Goal: Task Accomplishment & Management: Manage account settings

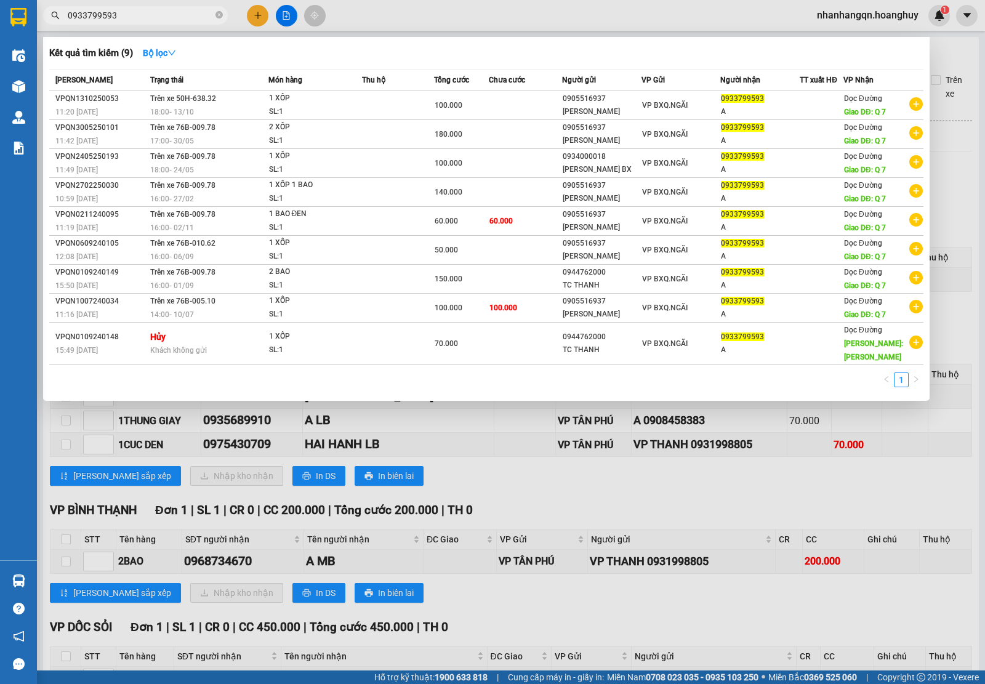
click at [128, 9] on input "0933799593" at bounding box center [140, 16] width 145 height 14
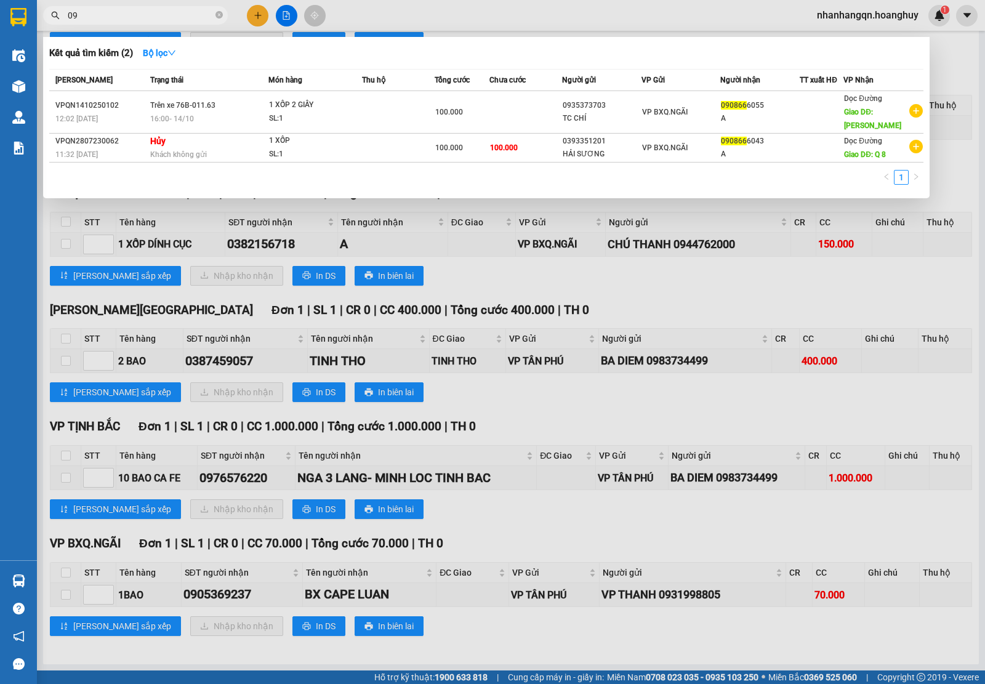
type input "0"
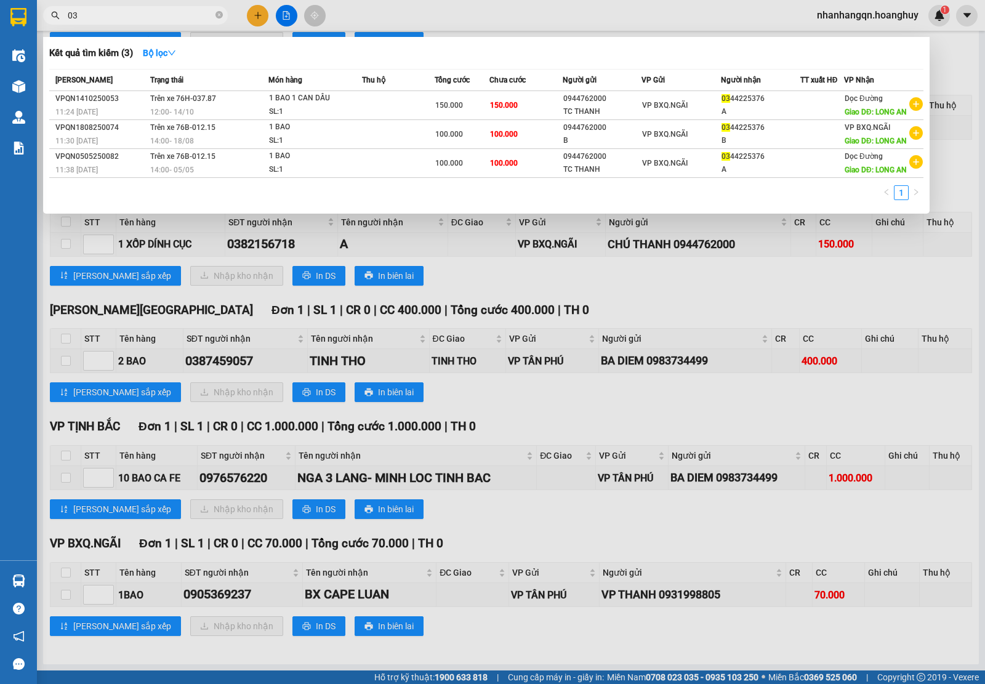
type input "0"
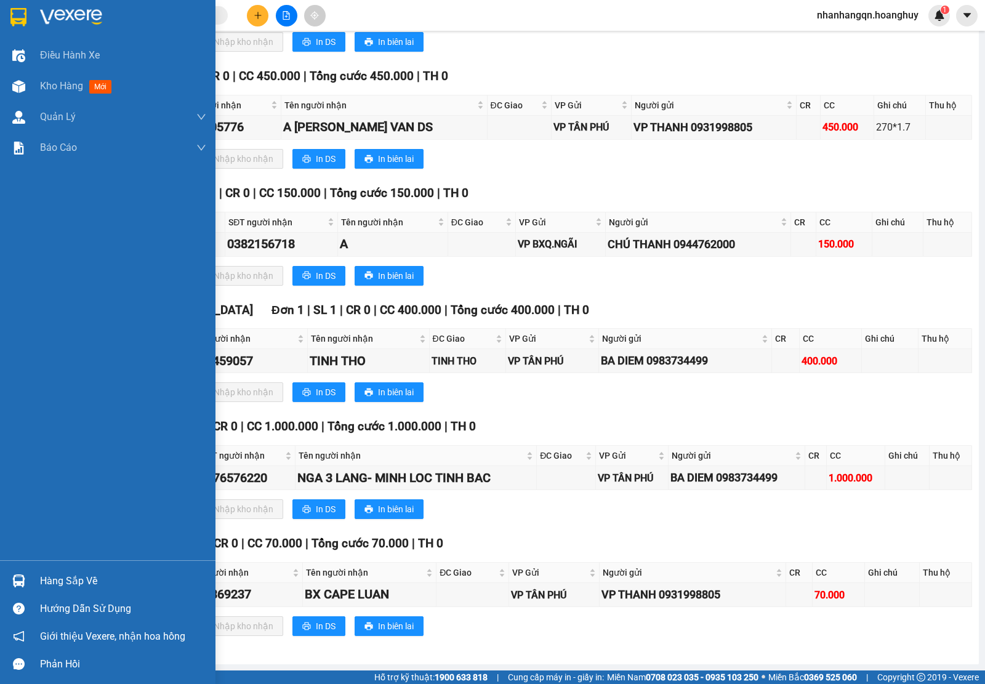
click at [3, 12] on div at bounding box center [107, 20] width 215 height 40
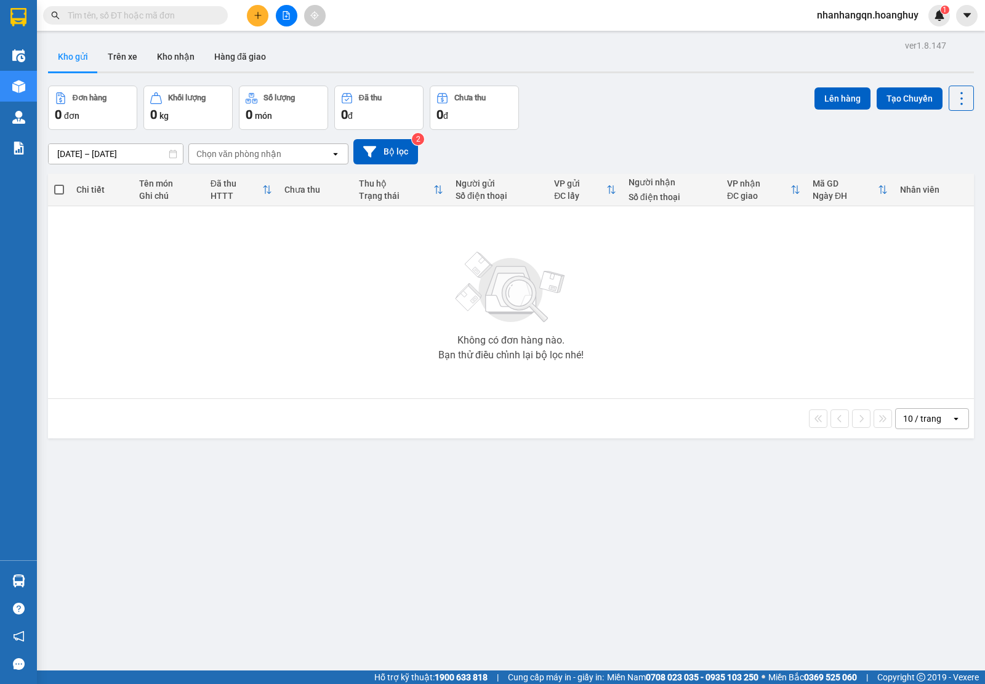
click at [173, 15] on input "text" at bounding box center [140, 16] width 145 height 14
click at [177, 12] on input "text" at bounding box center [140, 16] width 145 height 14
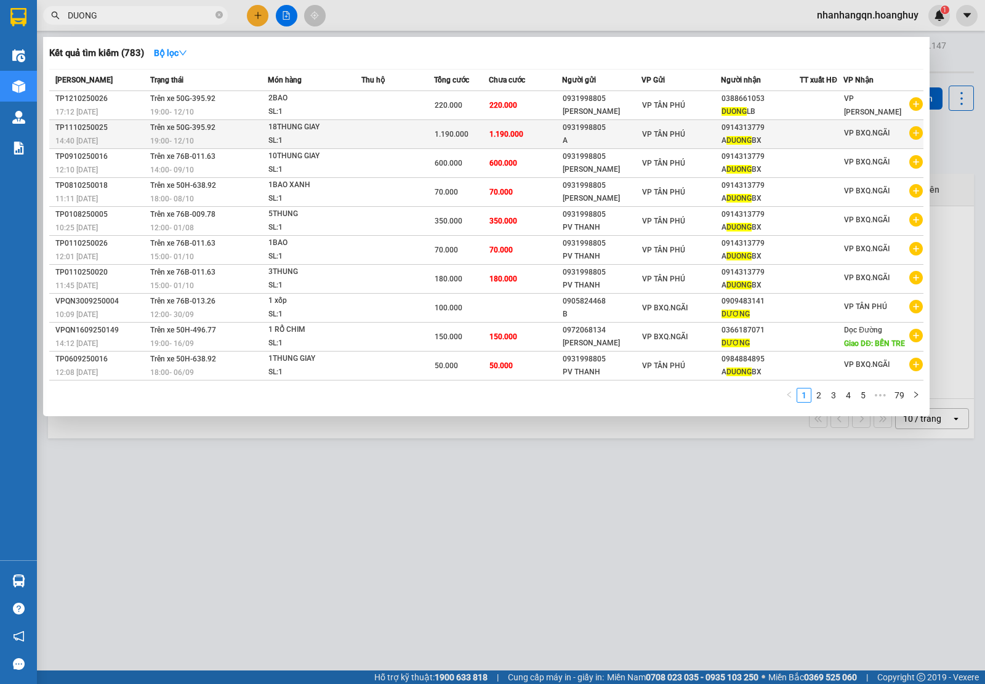
type input "DUONG"
click at [680, 126] on td "VP TÂN PHÚ" at bounding box center [680, 134] width 79 height 29
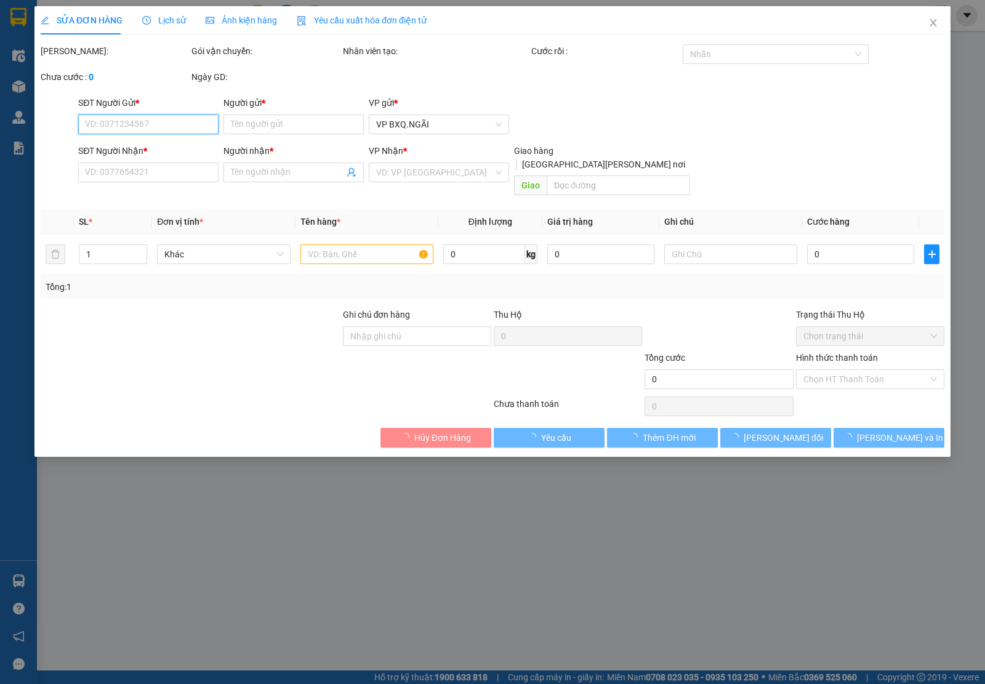
type input "0931998805"
type input "A"
type input "0914313779"
type input "A DUONG BX"
type input "1.190.000"
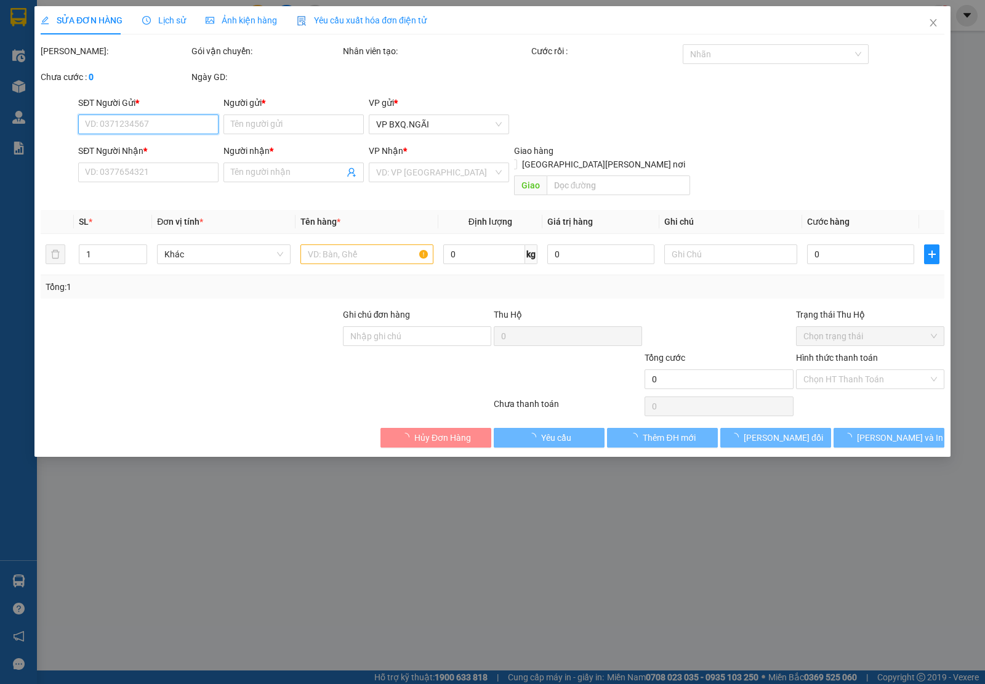
type input "1.190.000"
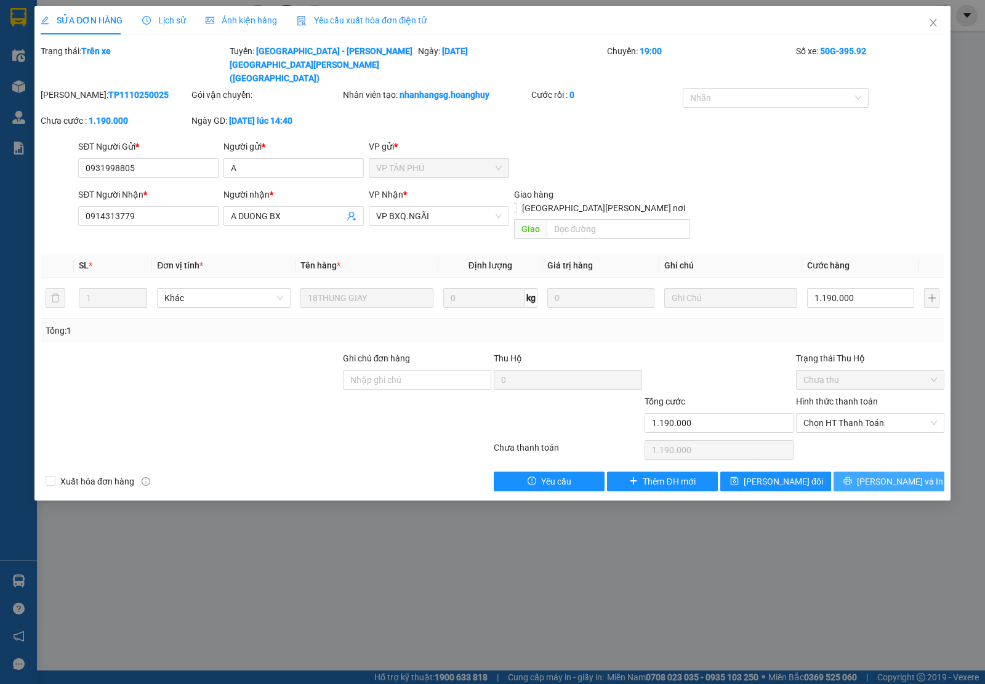
click at [897, 474] on span "[PERSON_NAME] và In" at bounding box center [900, 481] width 86 height 14
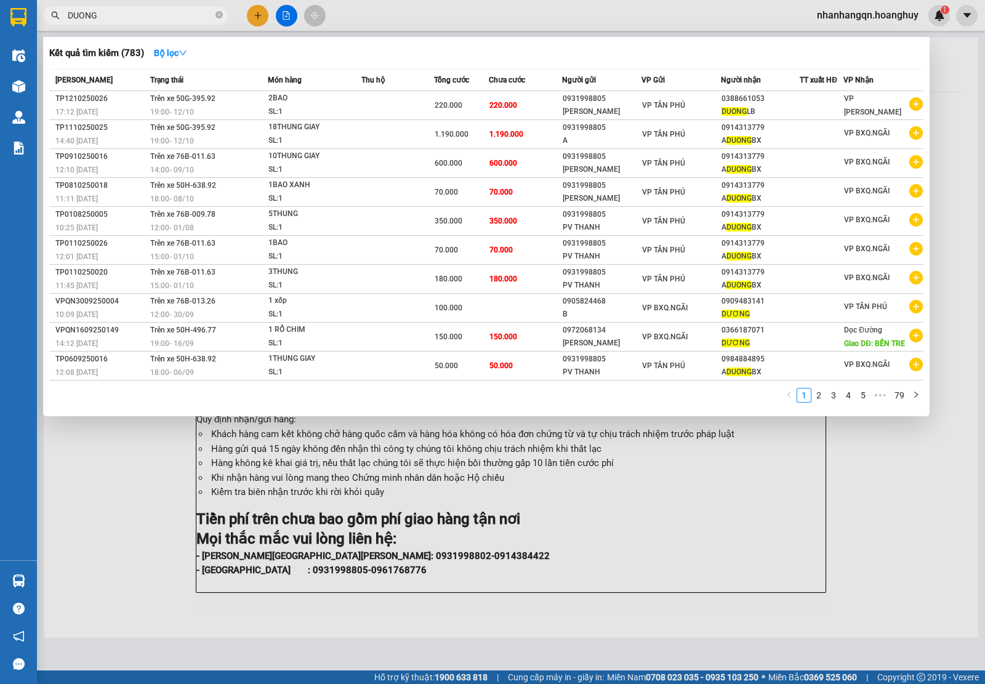
click at [161, 17] on input "DUONG" at bounding box center [140, 16] width 145 height 14
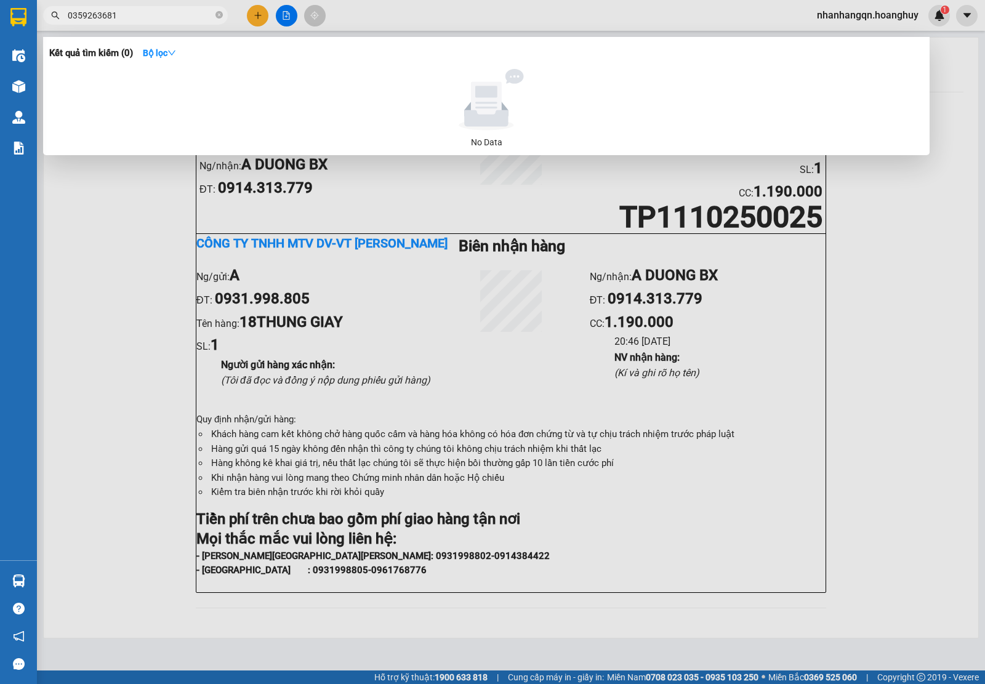
click at [167, 17] on input "0359263681" at bounding box center [140, 16] width 145 height 14
type input "0359263681"
click at [250, 13] on div at bounding box center [492, 342] width 985 height 684
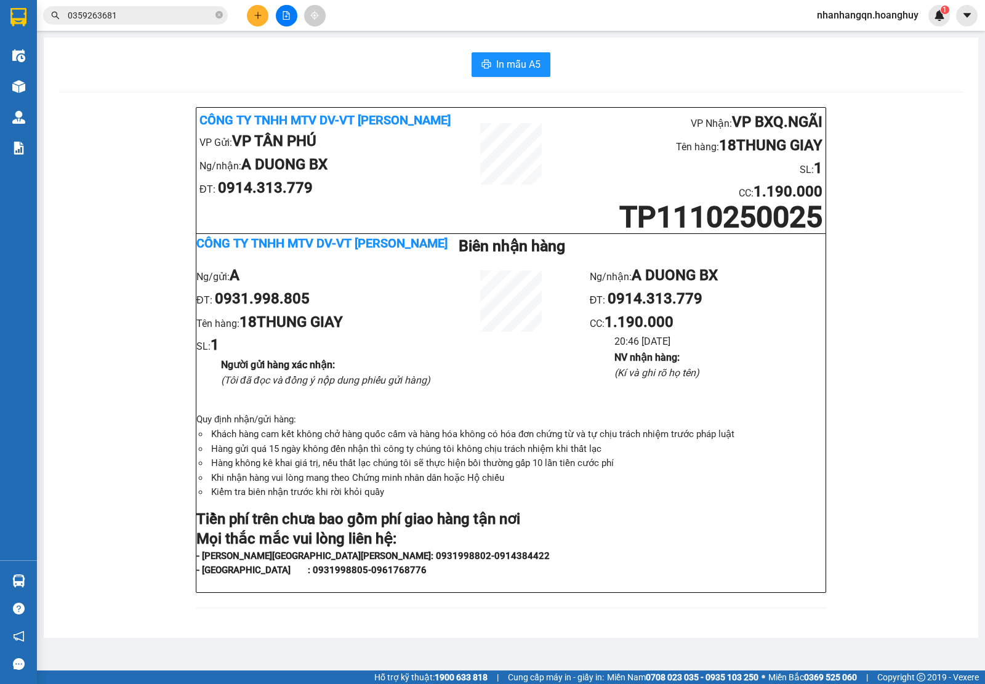
click at [250, 13] on button at bounding box center [258, 16] width 22 height 22
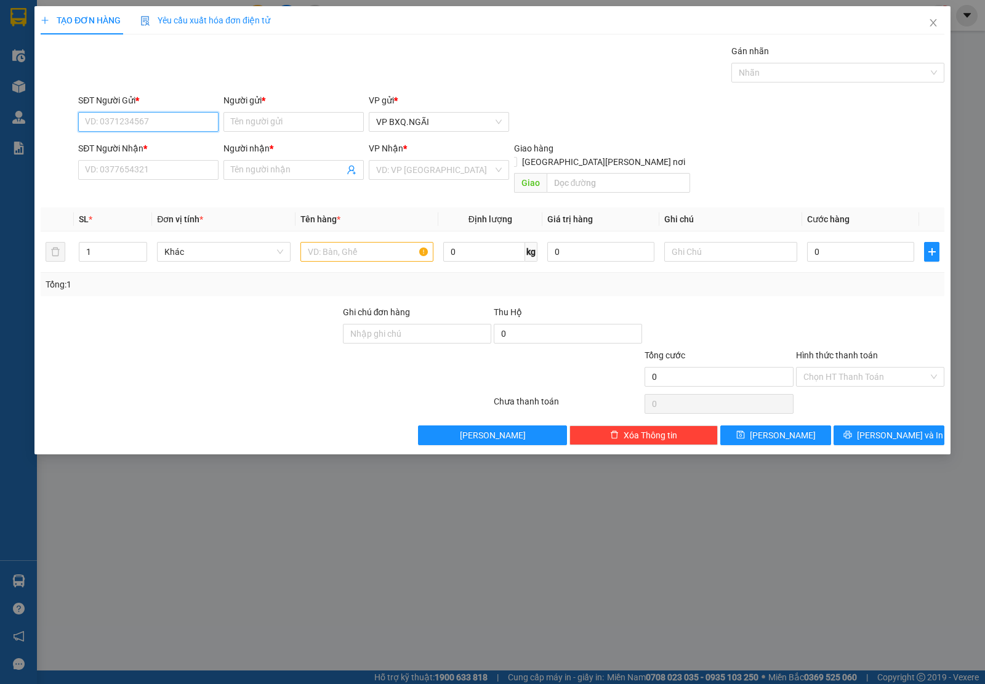
click at [138, 119] on input "SĐT Người Gửi *" at bounding box center [148, 122] width 140 height 20
paste input "0359263681"
type input "0359263681"
click at [118, 170] on input "SĐT Người Nhận *" at bounding box center [148, 170] width 140 height 20
paste input "0359263681"
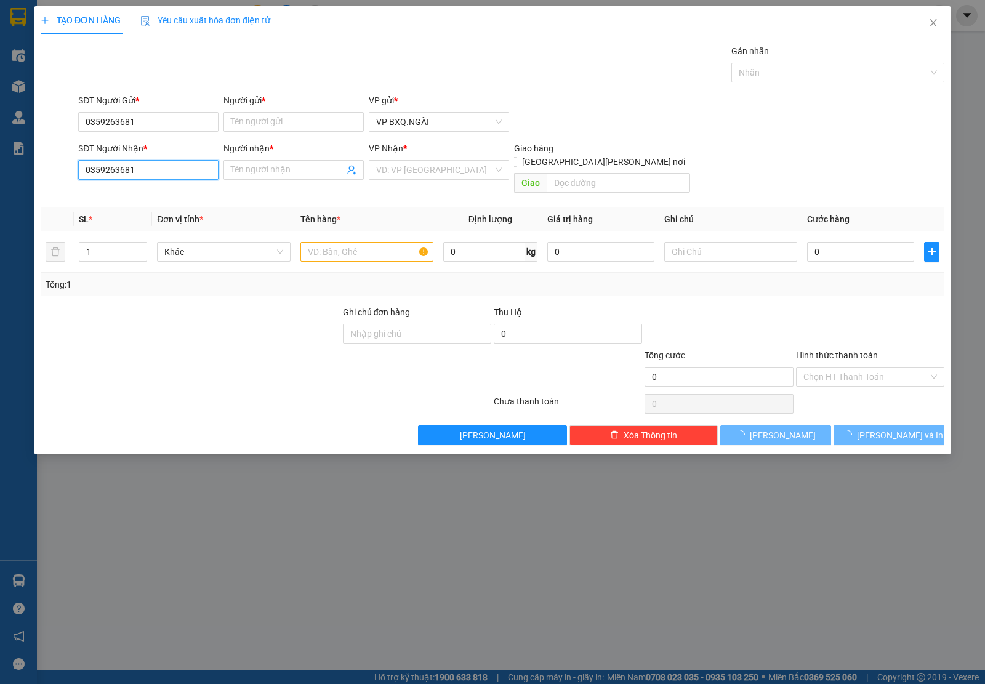
type input "0359263681"
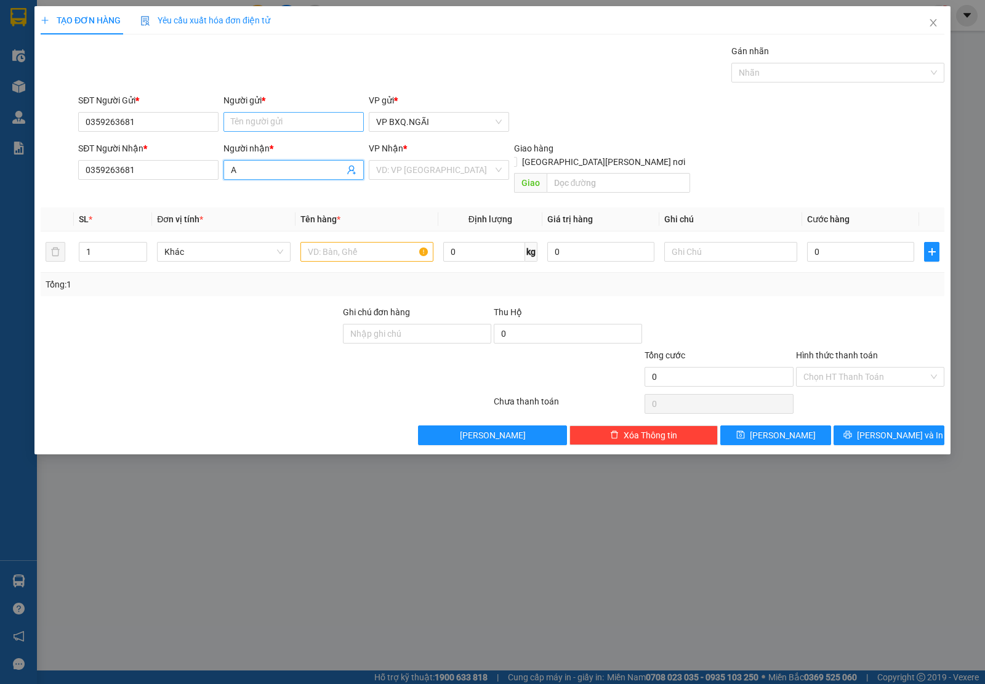
type input "A"
click at [250, 118] on input "Người gửi *" at bounding box center [293, 122] width 140 height 20
type input "A"
click at [407, 176] on input "search" at bounding box center [434, 170] width 117 height 18
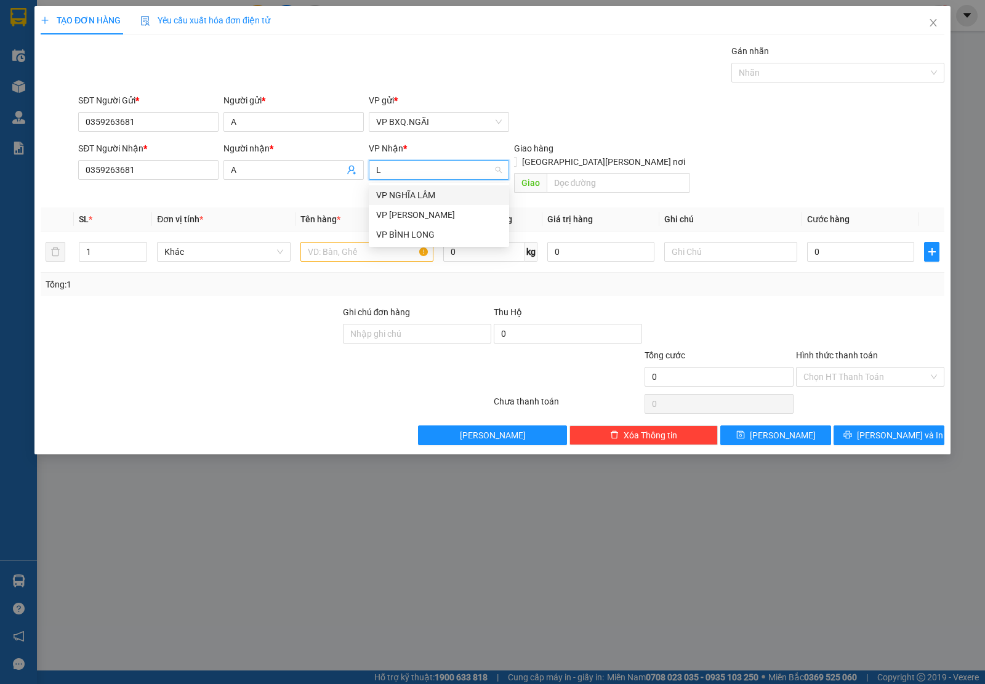
type input "LB"
click at [414, 191] on div "VP [PERSON_NAME]" at bounding box center [439, 195] width 126 height 14
click at [356, 242] on input "text" at bounding box center [366, 252] width 133 height 20
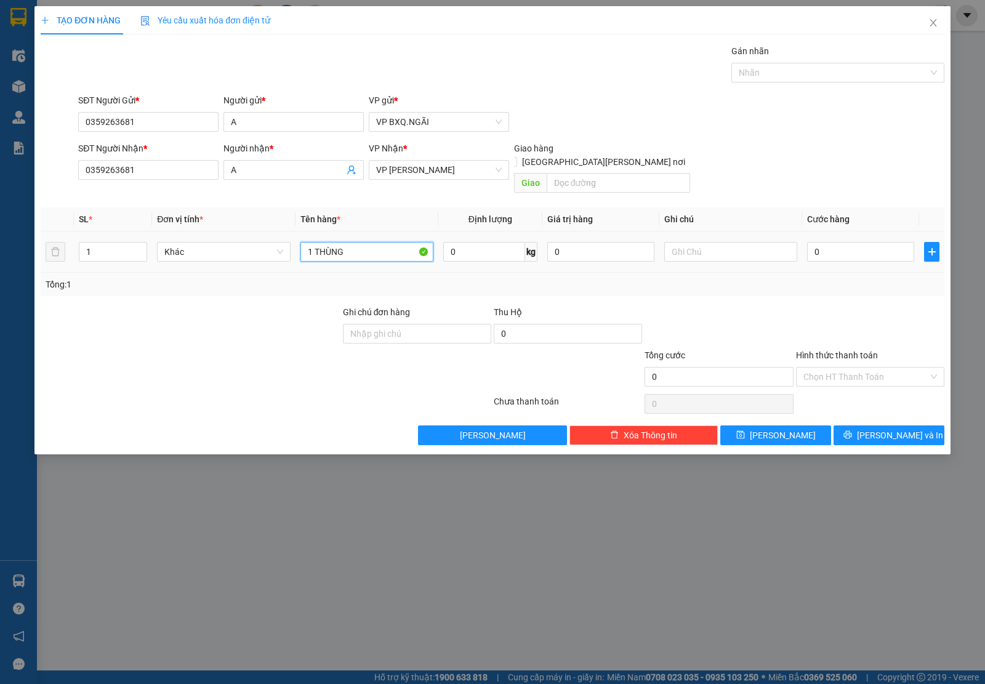
type input "1 THÙNG"
type input "1"
type input "0"
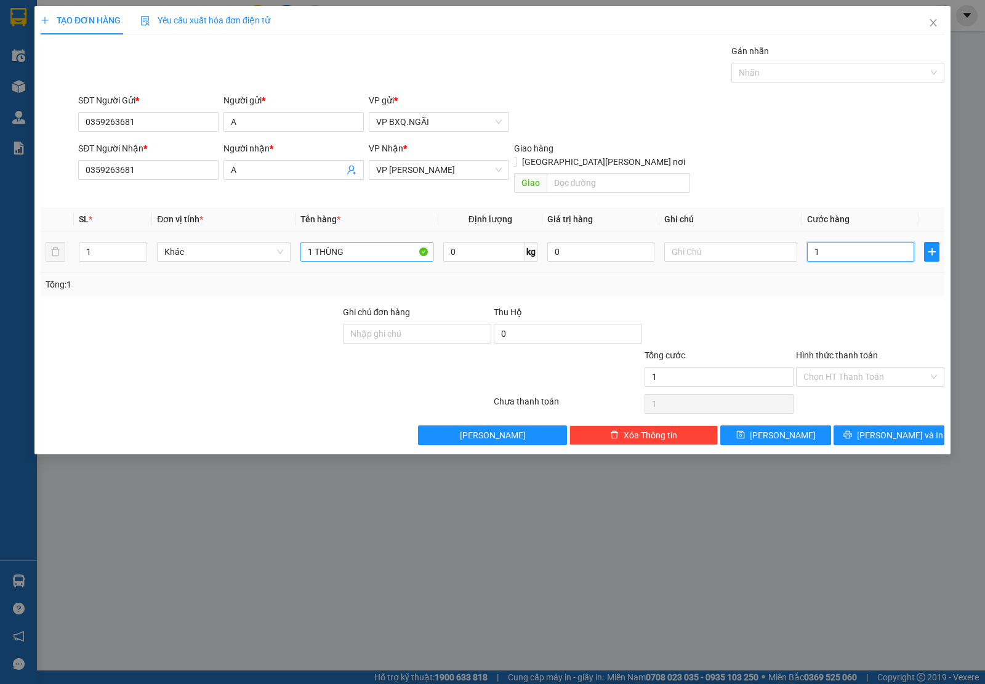
type input "0"
type input "05"
type input "5"
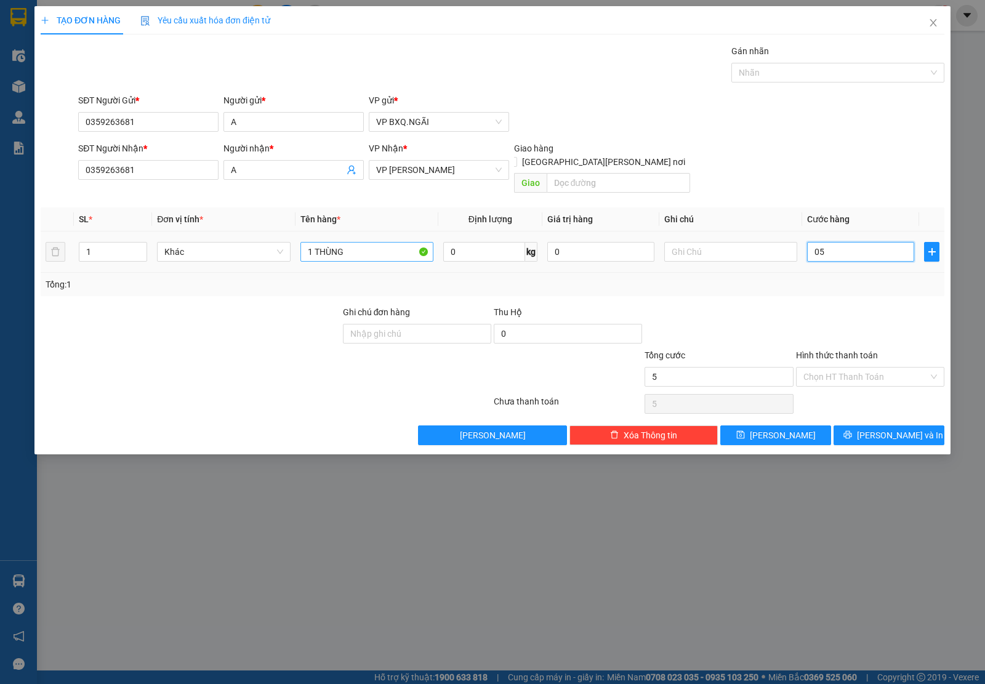
type input "050"
type input "50"
type input "0.500"
type input "500"
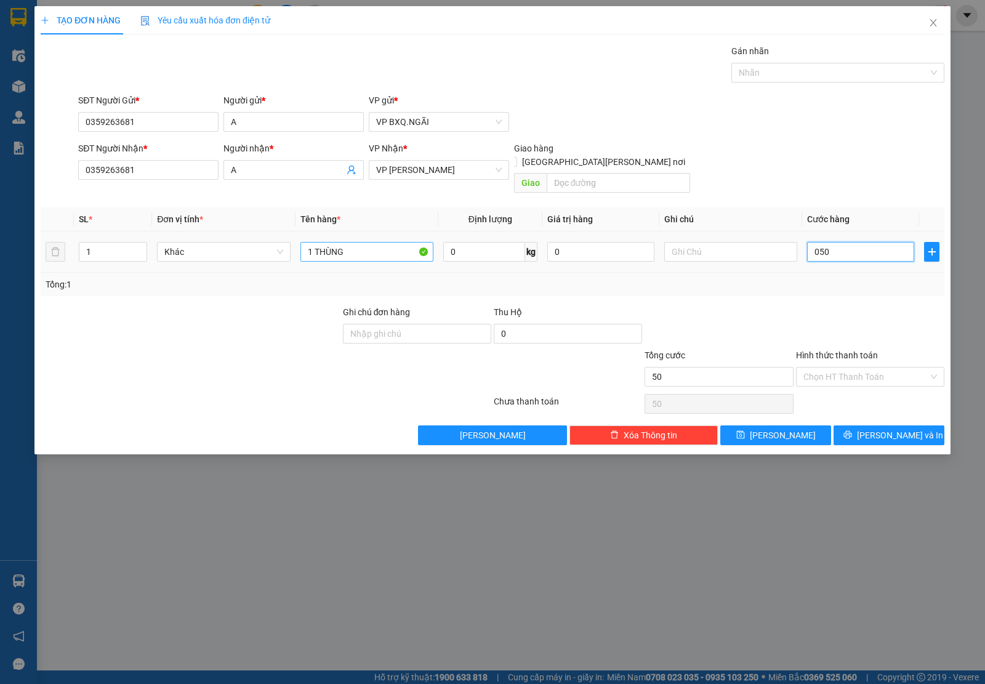
type input "500"
type input "05.000"
type input "5.000"
type input "050.000"
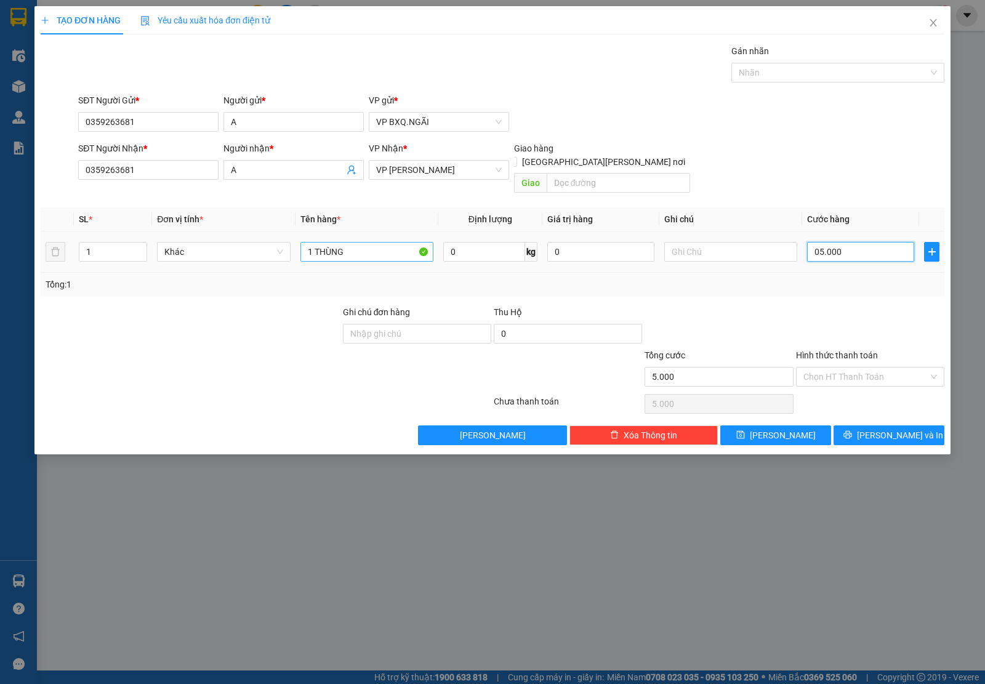
type input "50.000"
click at [877, 375] on div "Hình thức thanh toán Chọn HT Thanh Toán" at bounding box center [870, 369] width 148 height 43
click at [873, 367] on input "Hình thức thanh toán" at bounding box center [865, 376] width 125 height 18
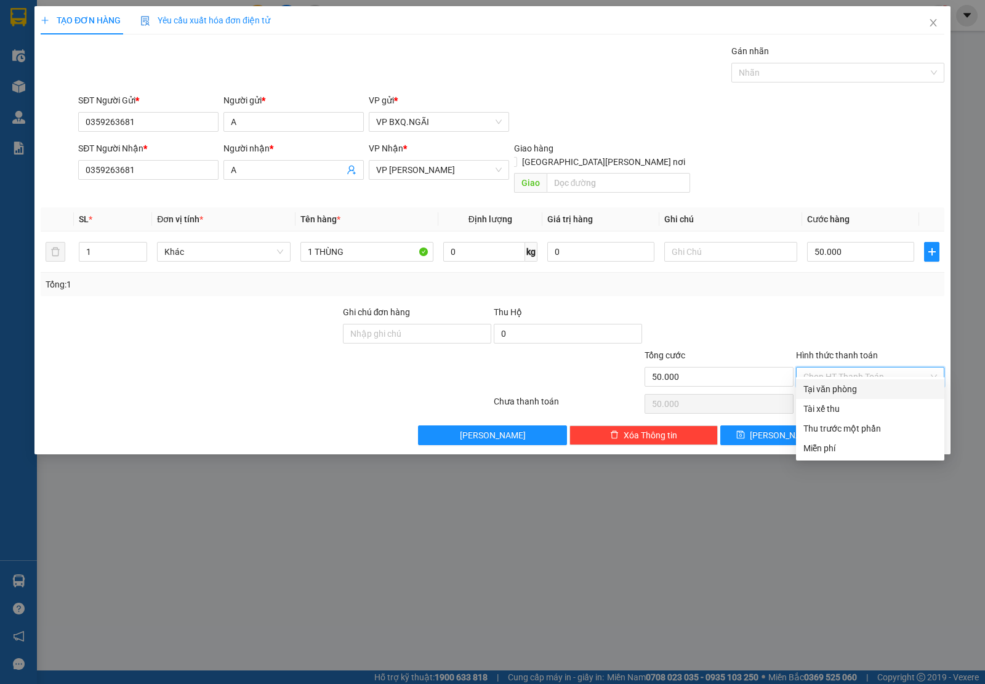
click at [850, 391] on div "Tại văn phòng" at bounding box center [870, 389] width 134 height 14
type input "0"
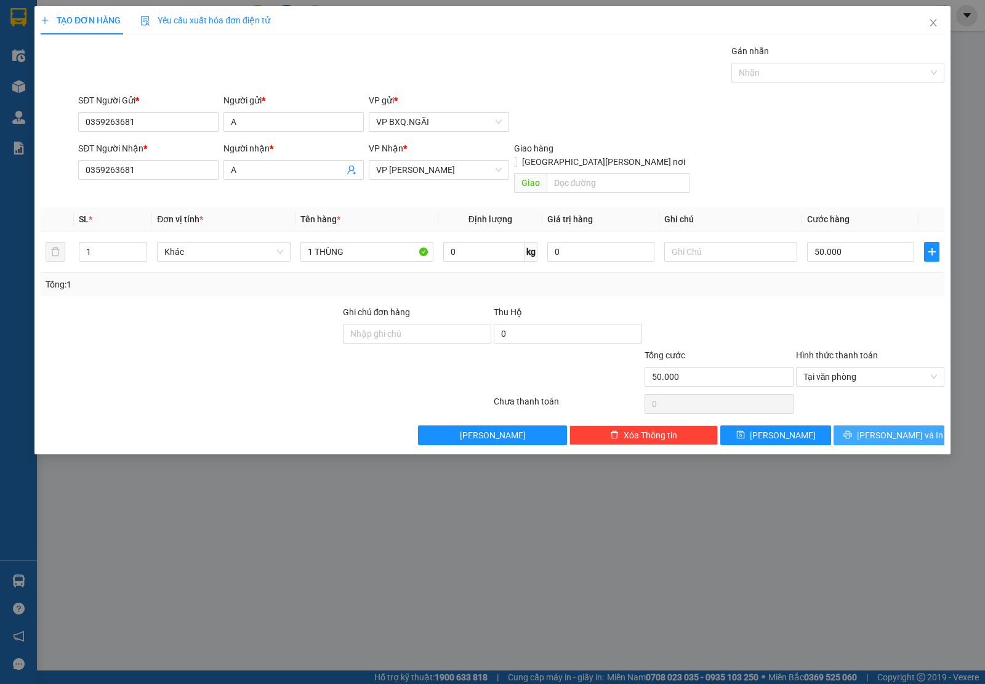
click at [897, 425] on button "[PERSON_NAME] và In" at bounding box center [888, 435] width 111 height 20
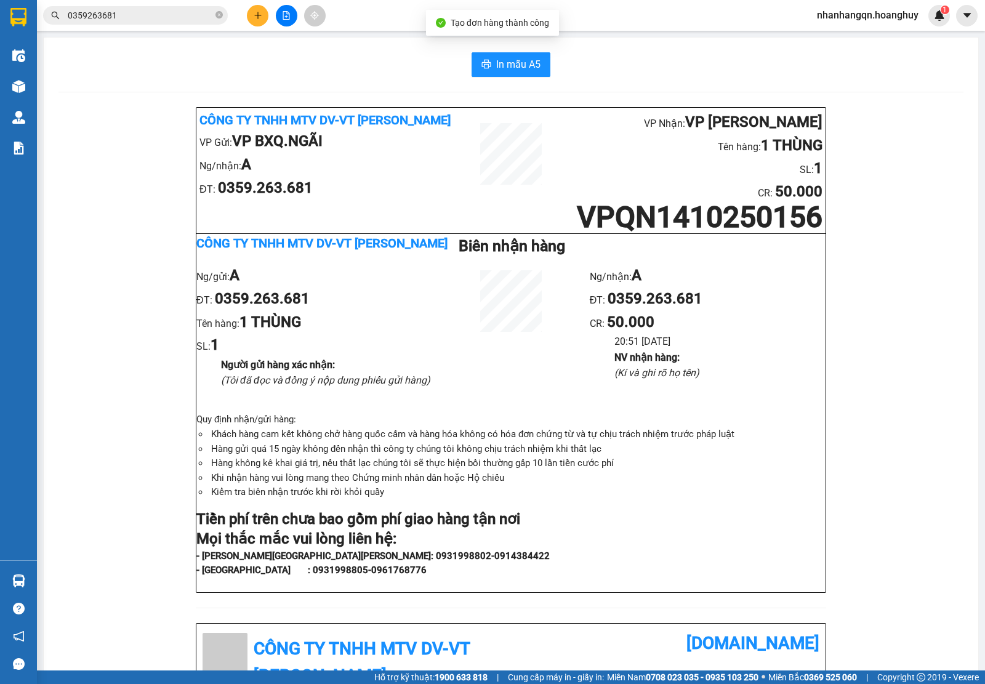
click at [94, 25] on div "Kết quả [PERSON_NAME] ( 0 ) Bộ lọc No Data 0359263681" at bounding box center [120, 16] width 240 height 22
click at [97, 14] on input "0359263681" at bounding box center [140, 16] width 145 height 14
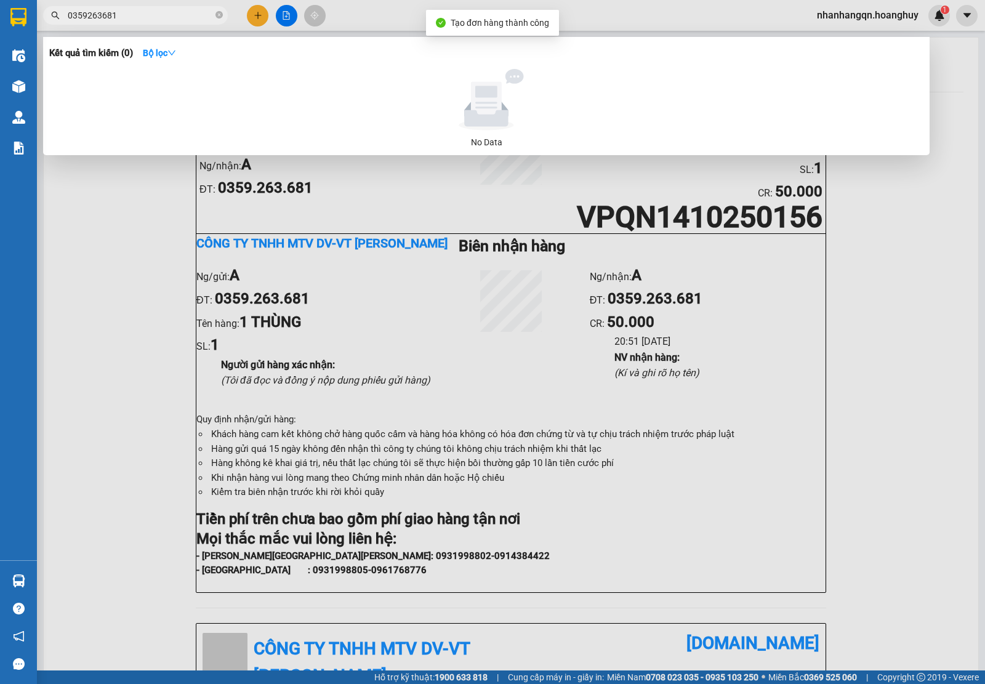
click at [97, 14] on input "0359263681" at bounding box center [140, 16] width 145 height 14
click at [167, 20] on input "0774555482" at bounding box center [140, 16] width 145 height 14
type input "0774555482"
click at [260, 18] on div at bounding box center [492, 342] width 985 height 684
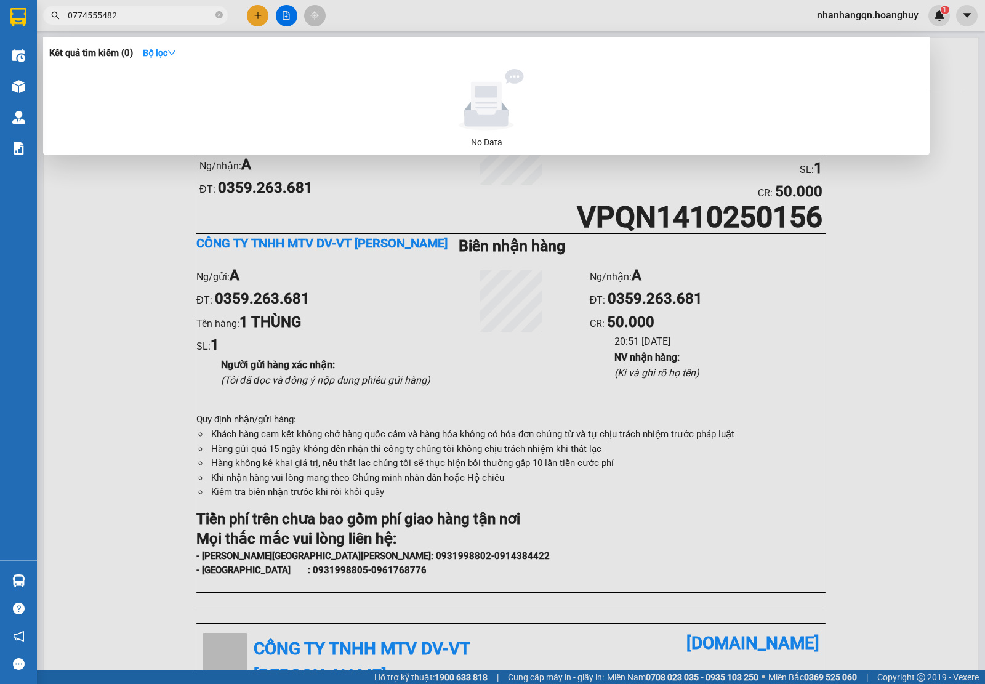
click at [260, 18] on icon "plus" at bounding box center [258, 15] width 9 height 9
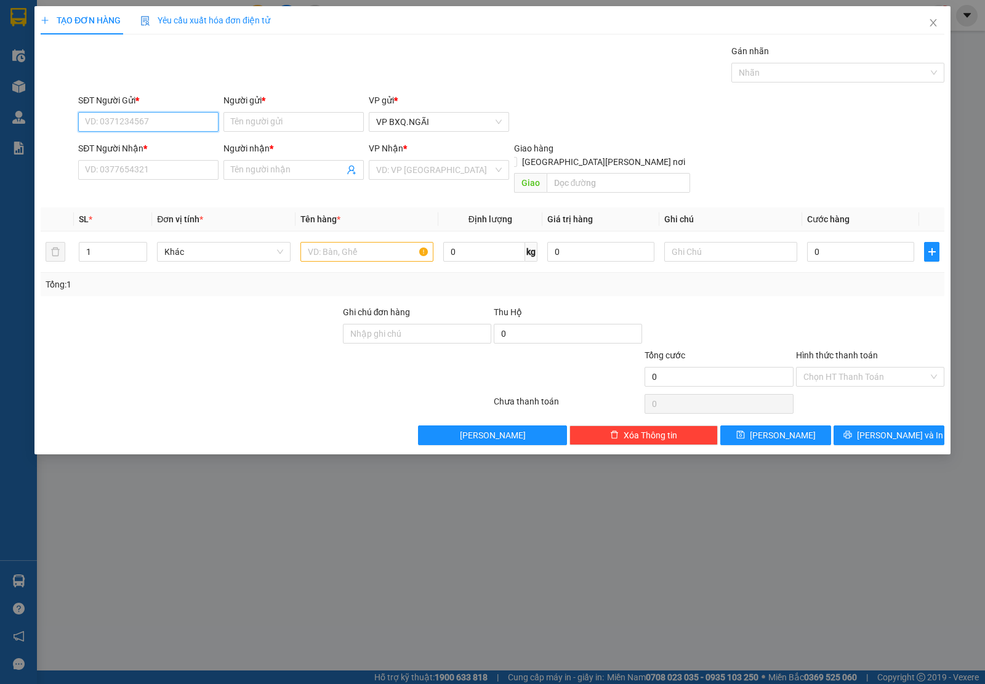
click at [112, 127] on input "SĐT Người Gửi *" at bounding box center [148, 122] width 140 height 20
paste input "0774555482"
type input "0774555482"
click at [112, 167] on input "SĐT Người Nhận *" at bounding box center [148, 170] width 140 height 20
paste input "0774555482"
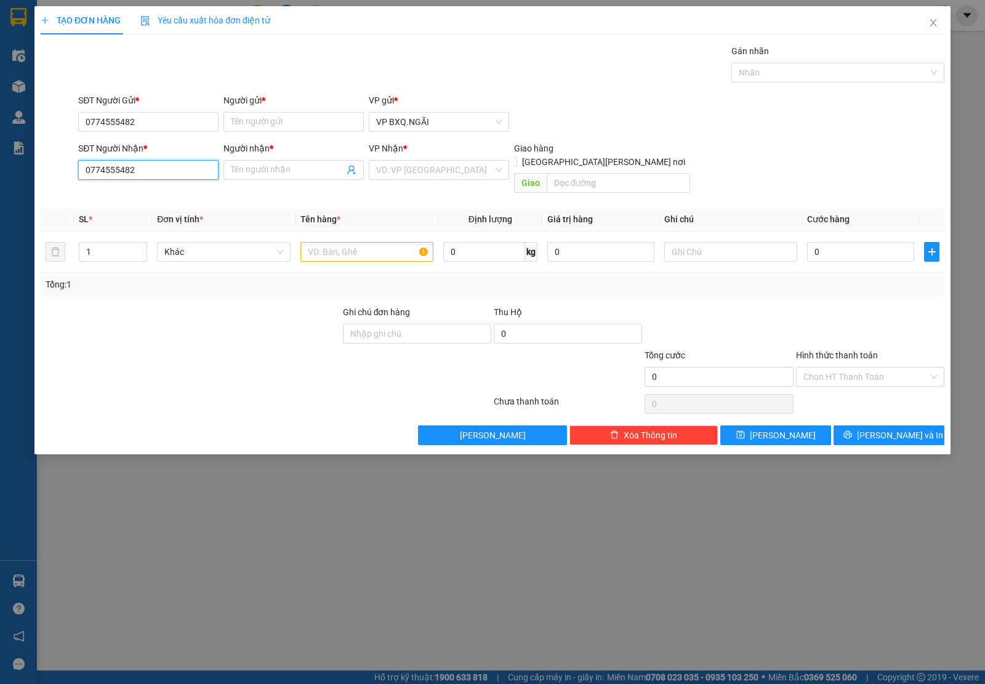
type input "0774555482"
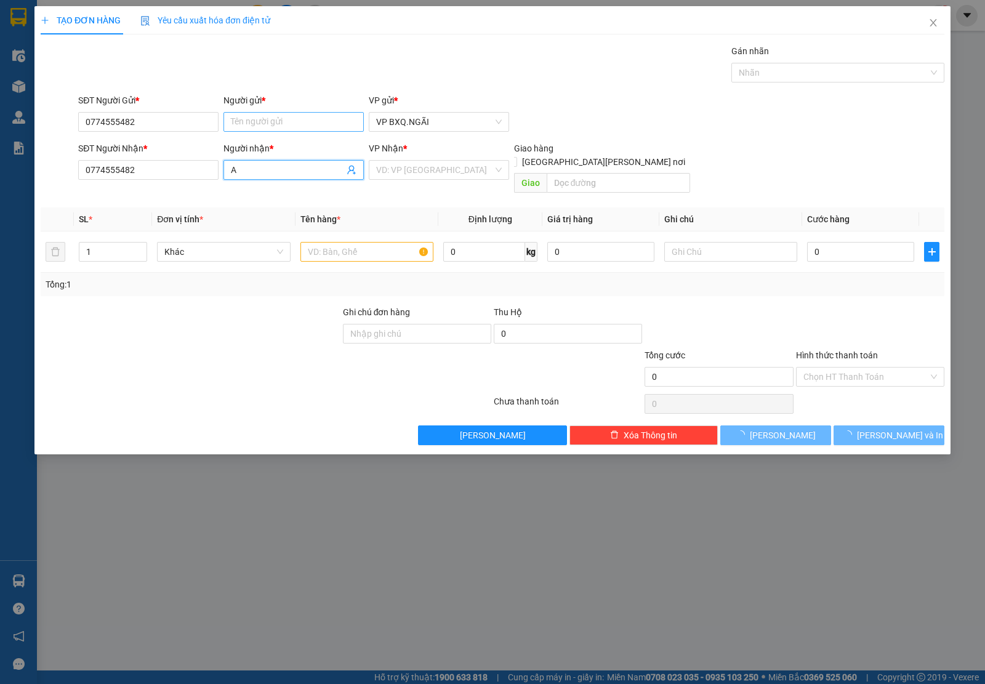
type input "A"
click at [251, 124] on input "Người gửi *" at bounding box center [293, 122] width 140 height 20
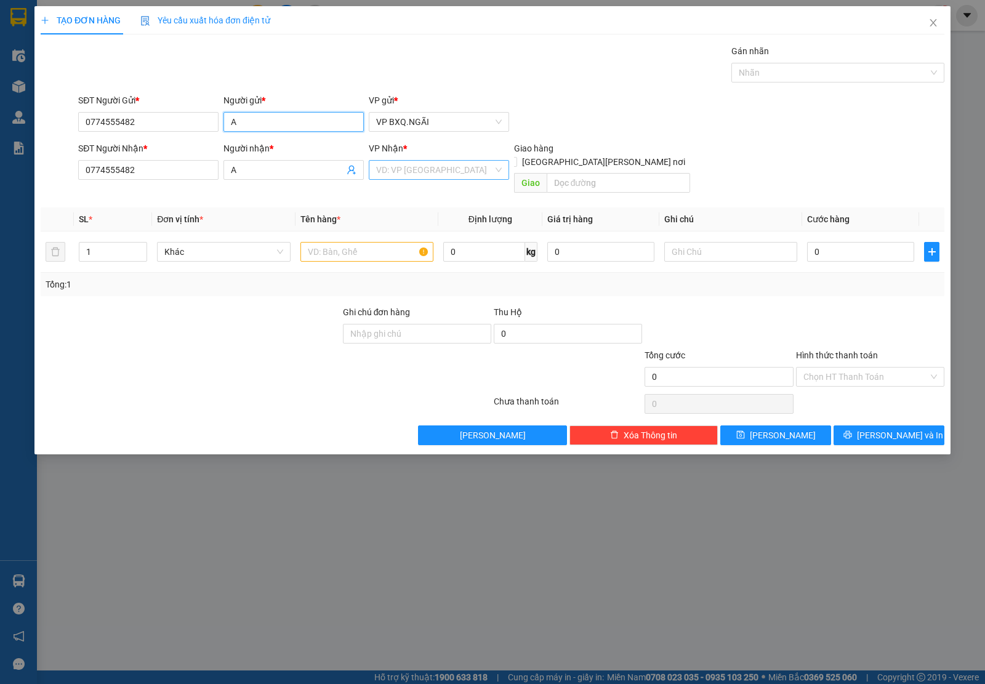
type input "A"
click at [403, 172] on input "search" at bounding box center [434, 170] width 117 height 18
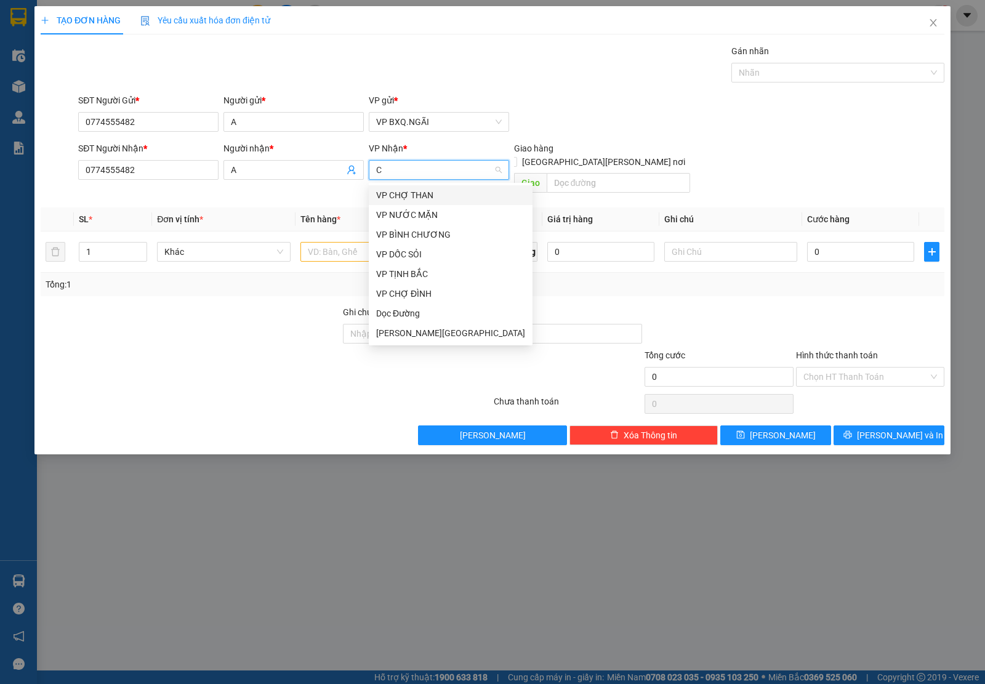
click at [403, 172] on input "C" at bounding box center [434, 170] width 117 height 18
type input "BC"
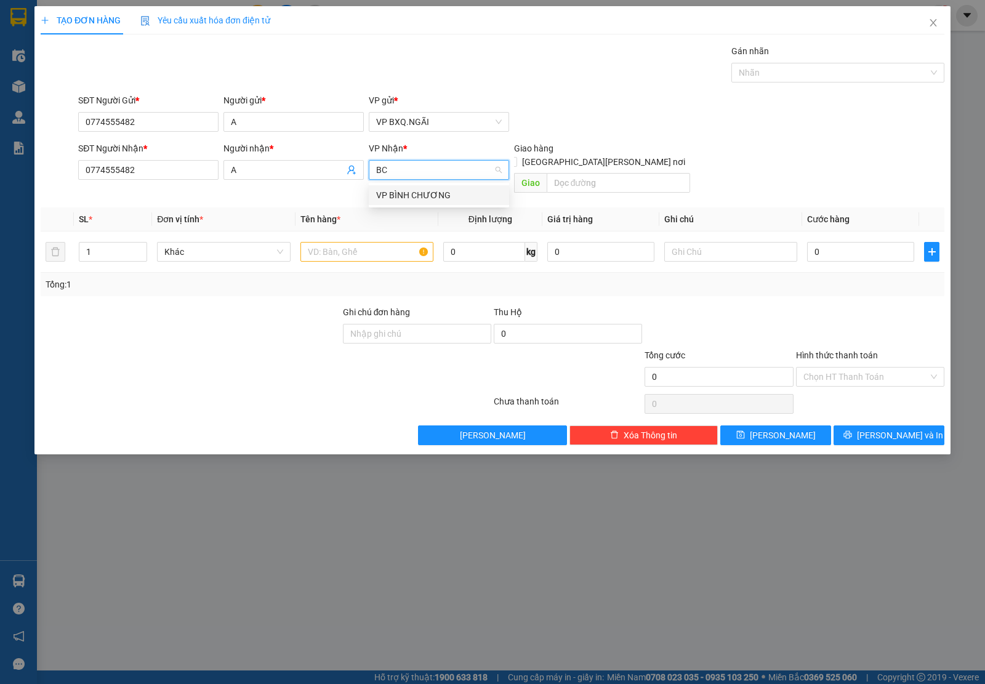
click at [408, 191] on div "VP BÌNH CHƯƠNG" at bounding box center [439, 195] width 126 height 14
click at [349, 242] on input "text" at bounding box center [366, 252] width 133 height 20
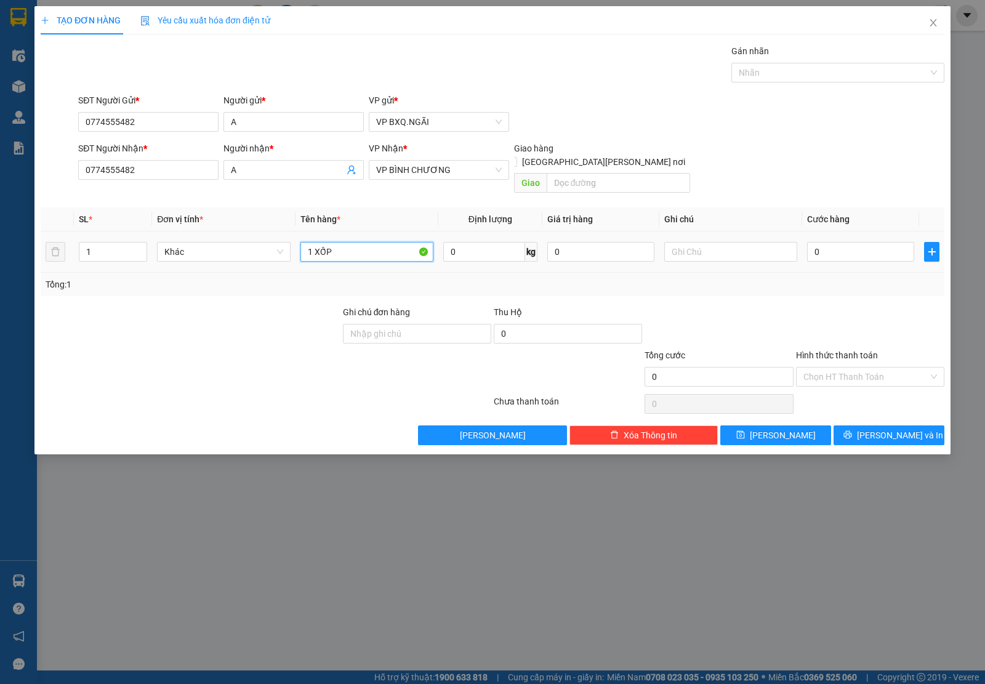
type input "1 XỐP"
type input "1"
type input "15"
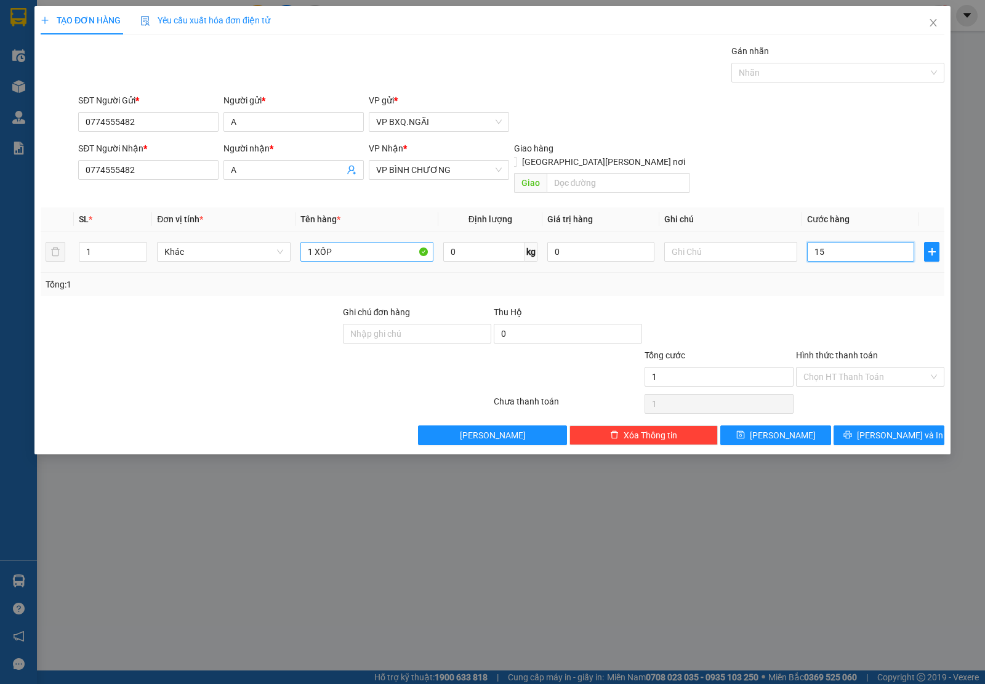
type input "15"
type input "150"
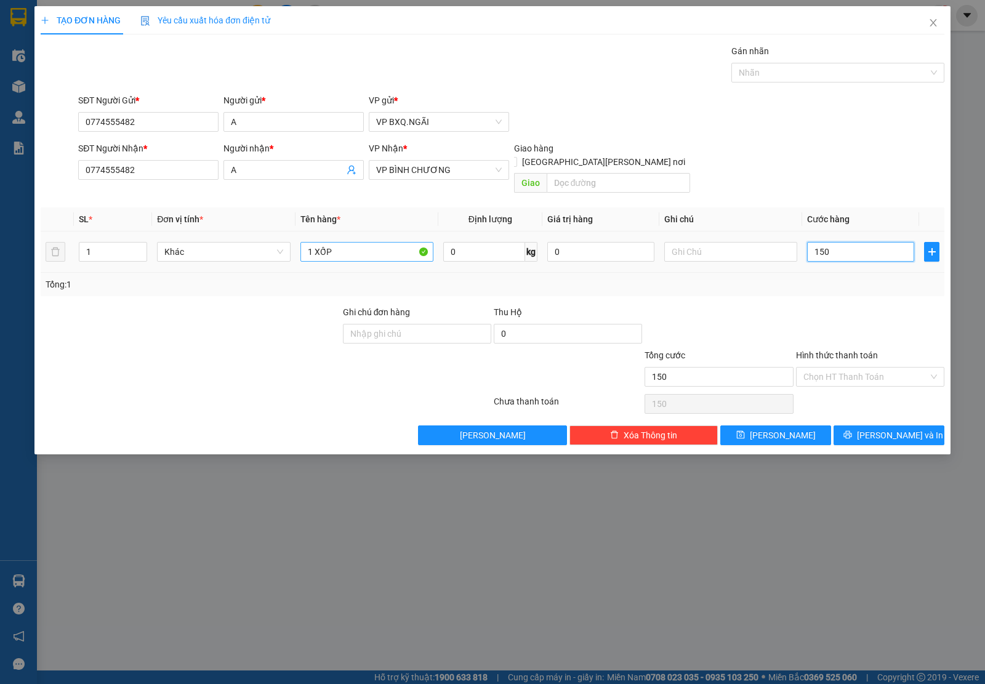
type input "1.500"
type input "15.000"
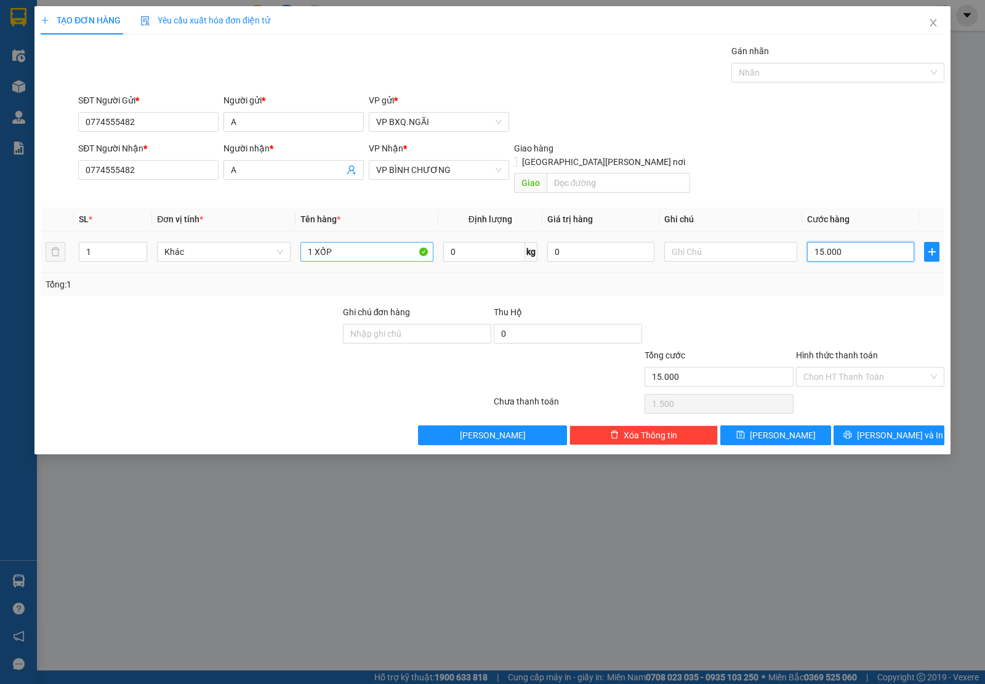
type input "15.000"
type input "150.000"
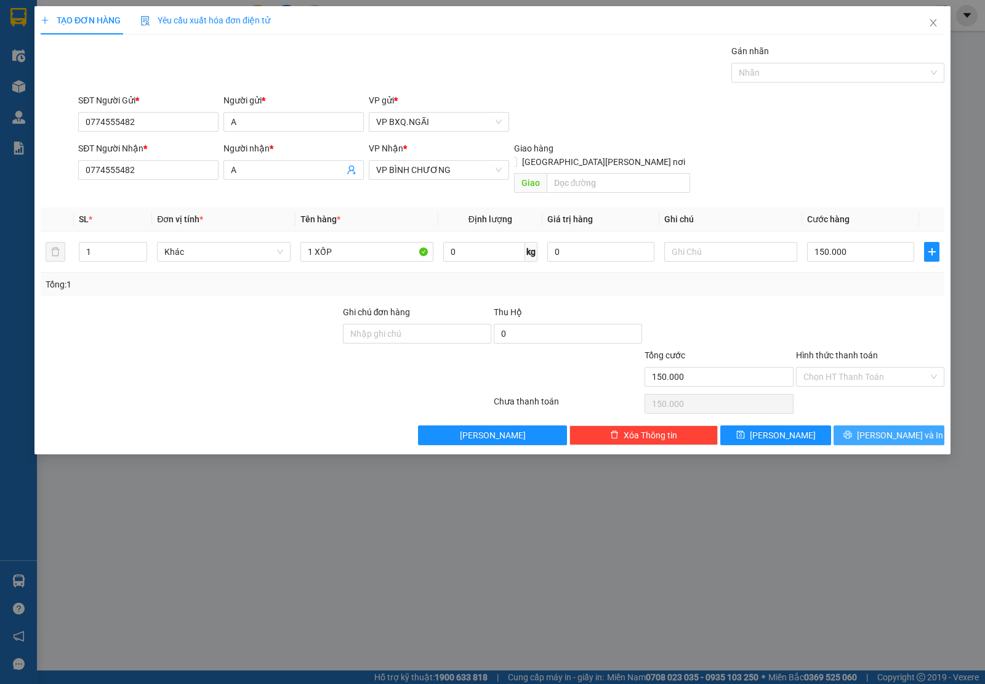
click at [851, 431] on icon "printer" at bounding box center [847, 435] width 8 height 8
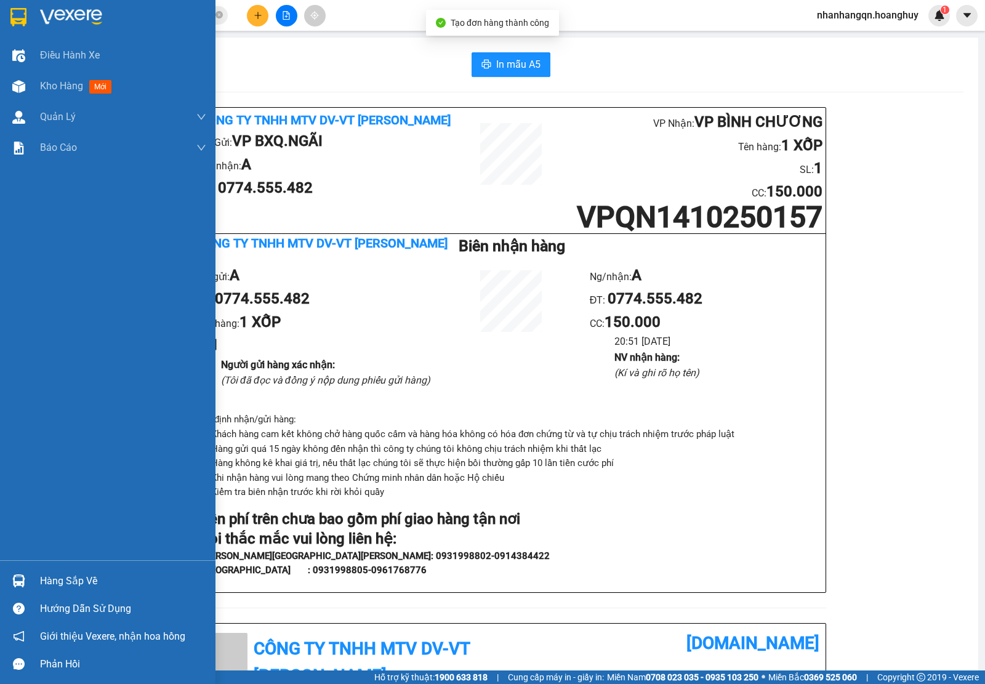
click at [19, 16] on img at bounding box center [18, 17] width 16 height 18
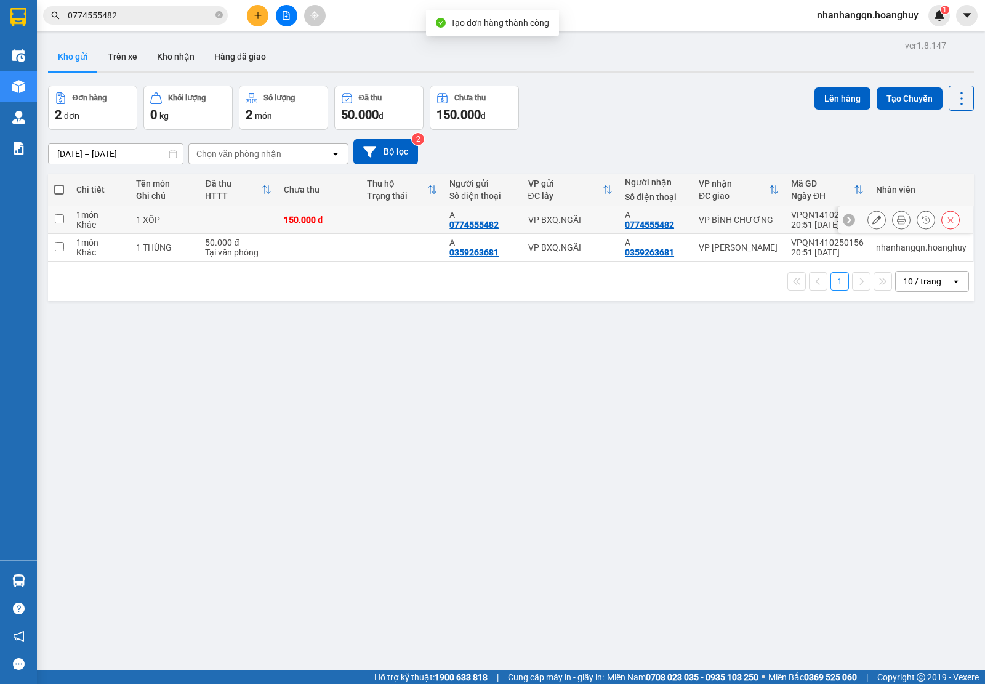
click at [558, 226] on td "VP BXQ.NGÃI" at bounding box center [570, 220] width 97 height 28
checkbox input "true"
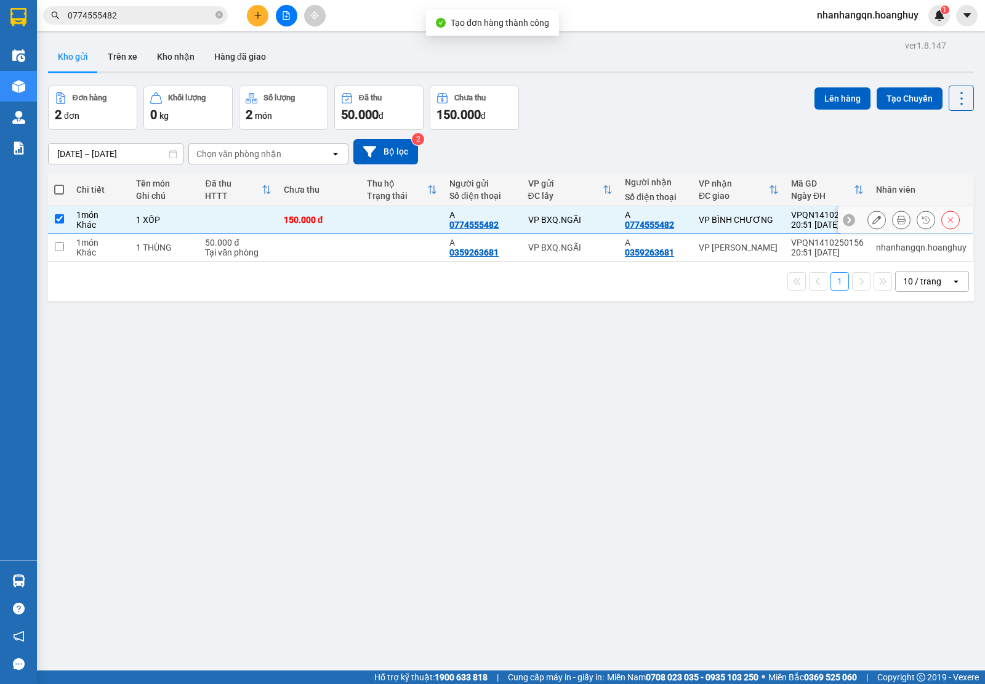
click at [566, 246] on div "VP BXQ.NGÃI" at bounding box center [570, 247] width 84 height 10
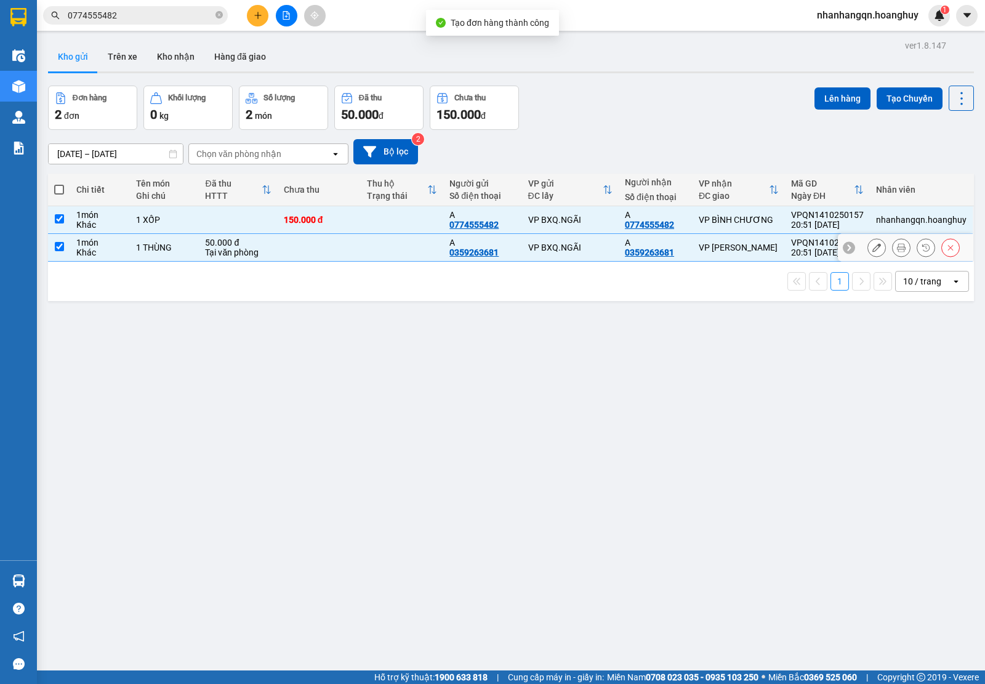
checkbox input "true"
click at [822, 108] on button "Lên hàng" at bounding box center [842, 98] width 56 height 22
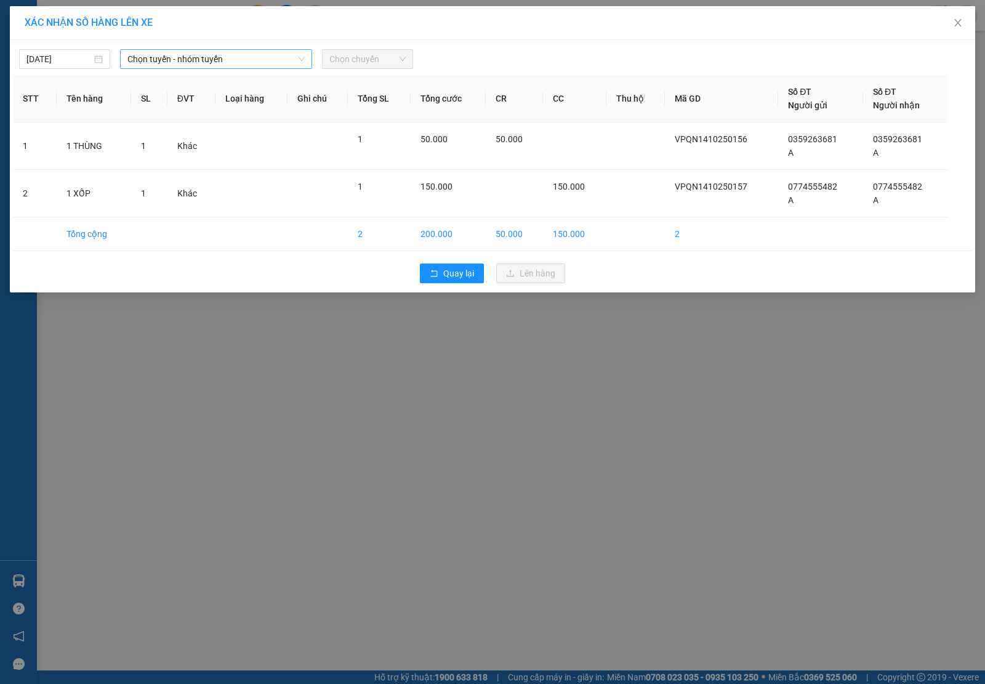
click at [269, 62] on span "Chọn tuyến - nhóm tuyến" at bounding box center [215, 59] width 177 height 18
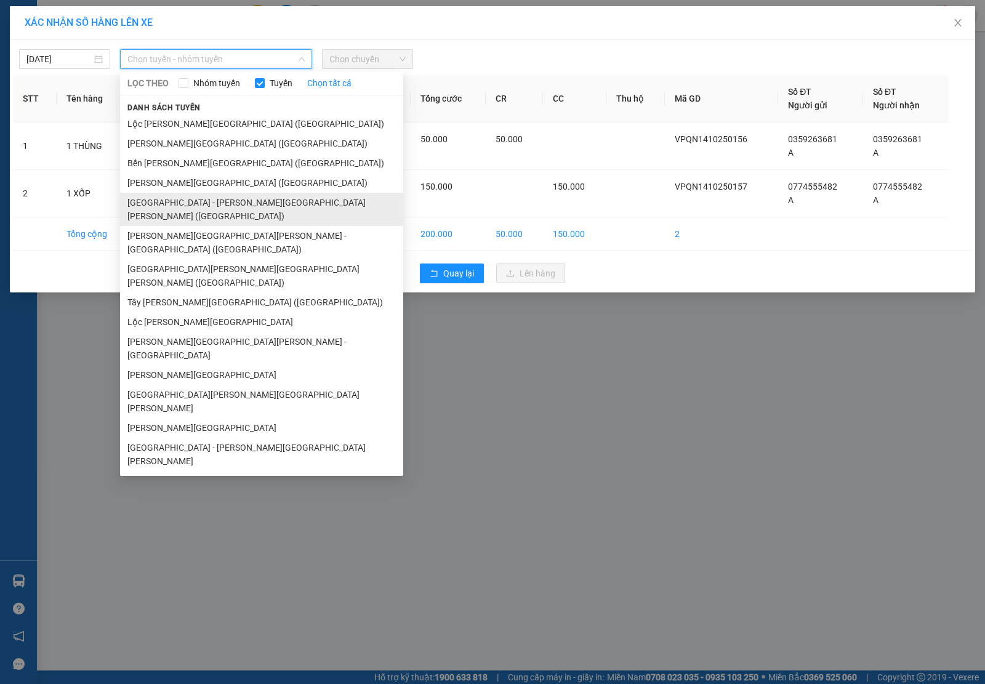
click at [190, 211] on li "[GEOGRAPHIC_DATA] - [PERSON_NAME][GEOGRAPHIC_DATA][PERSON_NAME] ([GEOGRAPHIC_DA…" at bounding box center [261, 209] width 283 height 33
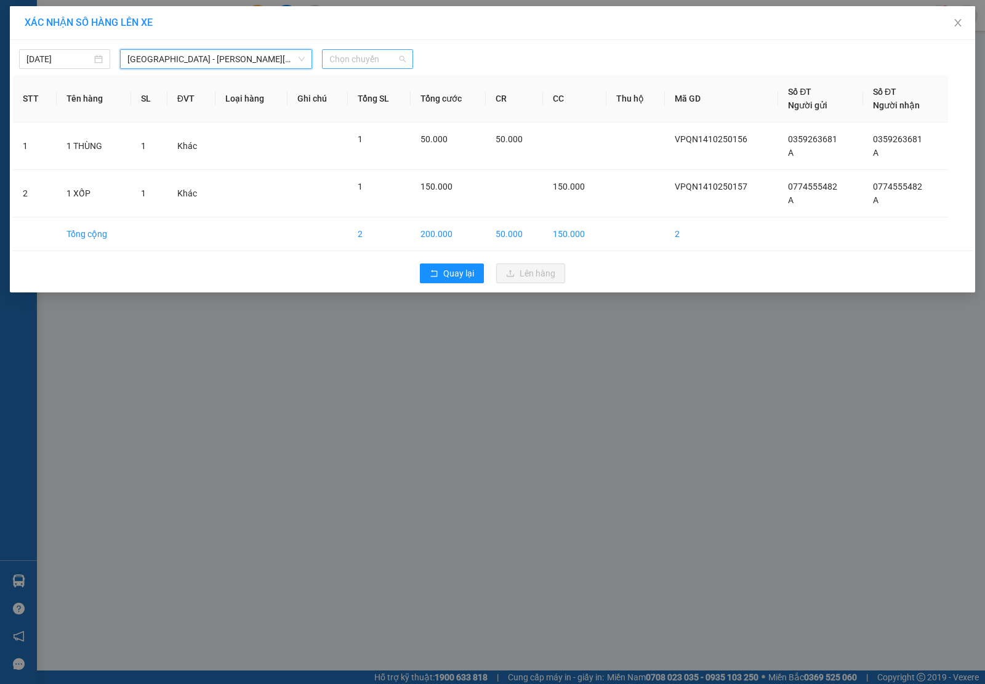
click at [407, 54] on div "Chọn chuyến" at bounding box center [367, 59] width 91 height 20
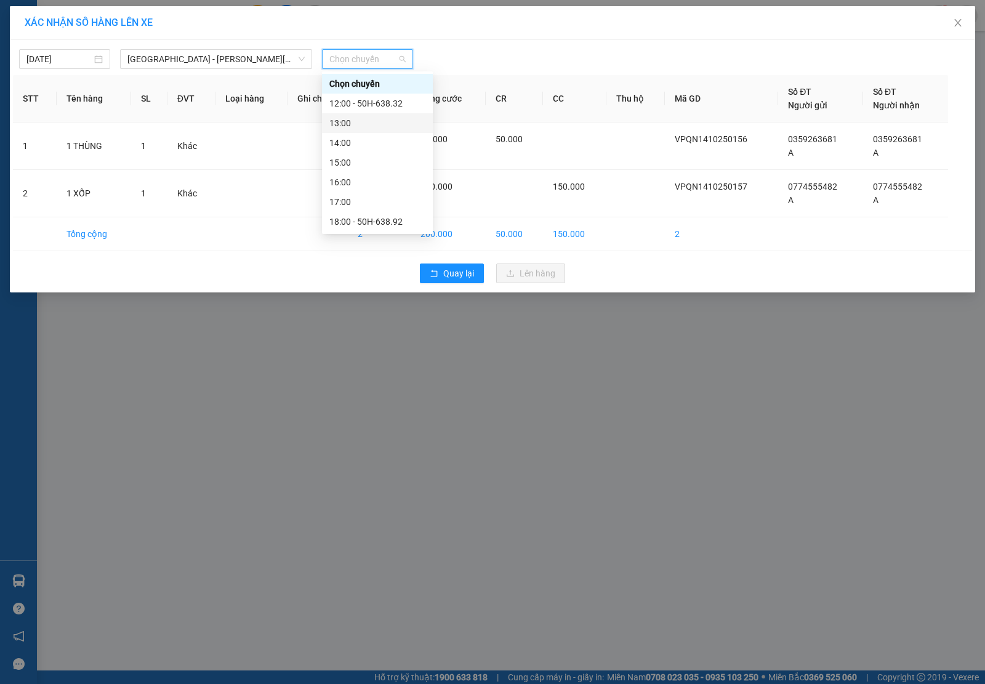
click at [369, 123] on div "13:00" at bounding box center [377, 123] width 96 height 14
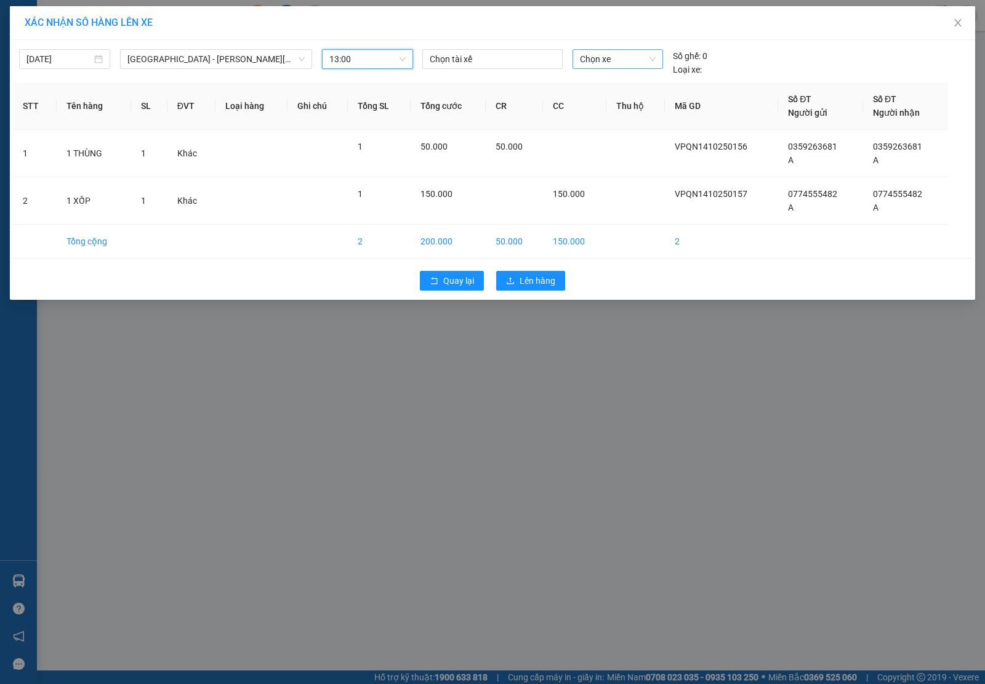
click at [607, 55] on span "Chọn xe" at bounding box center [618, 59] width 76 height 18
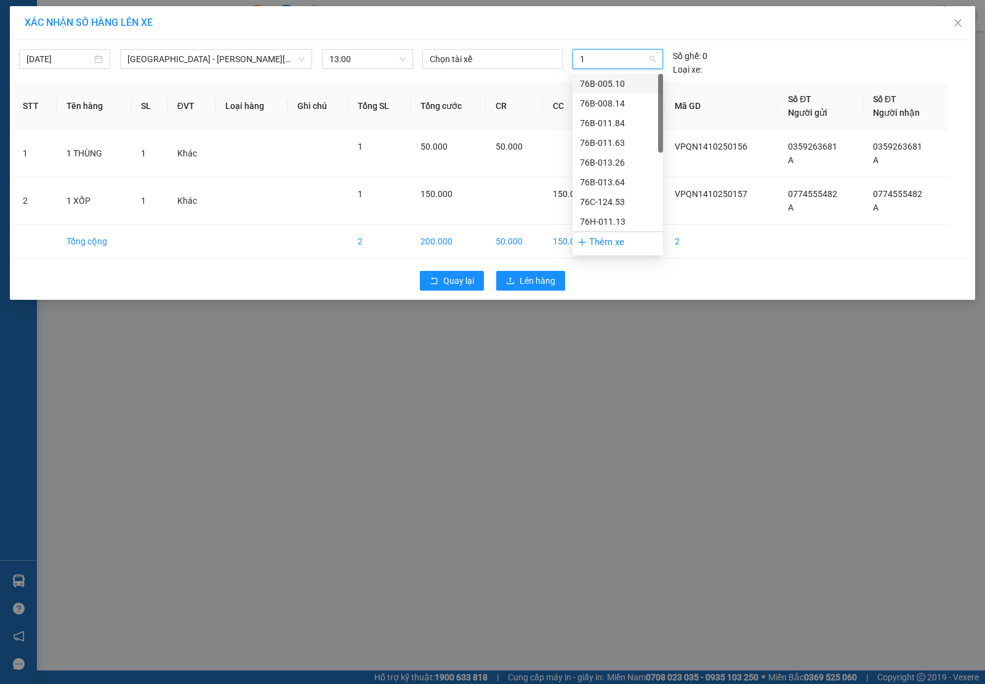
type input "15"
click at [607, 87] on div "76B-012.15" at bounding box center [618, 84] width 76 height 14
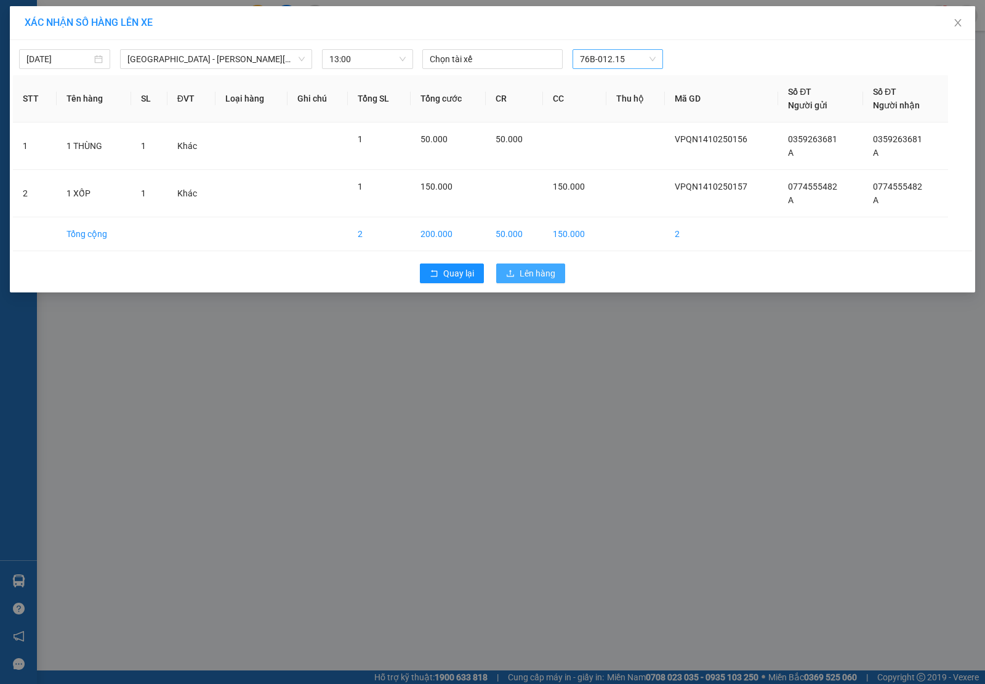
click at [549, 271] on span "Lên hàng" at bounding box center [537, 273] width 36 height 14
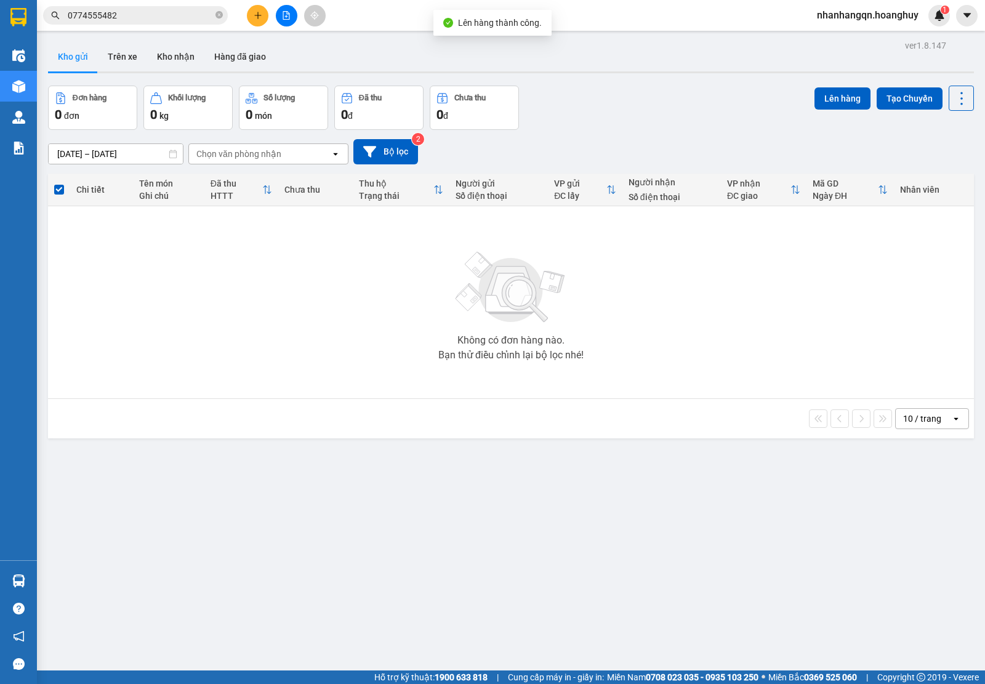
click at [119, 25] on div "Kết quả [PERSON_NAME] ( 0 ) Bộ lọc No Data 0774555482" at bounding box center [120, 16] width 240 height 22
drag, startPoint x: 119, startPoint y: 25, endPoint x: 114, endPoint y: 19, distance: 7.0
click at [118, 23] on div "Kết quả [PERSON_NAME] ( 0 ) Bộ lọc No Data 0774555482" at bounding box center [120, 16] width 240 height 22
click at [113, 18] on input "0774555482" at bounding box center [140, 16] width 145 height 14
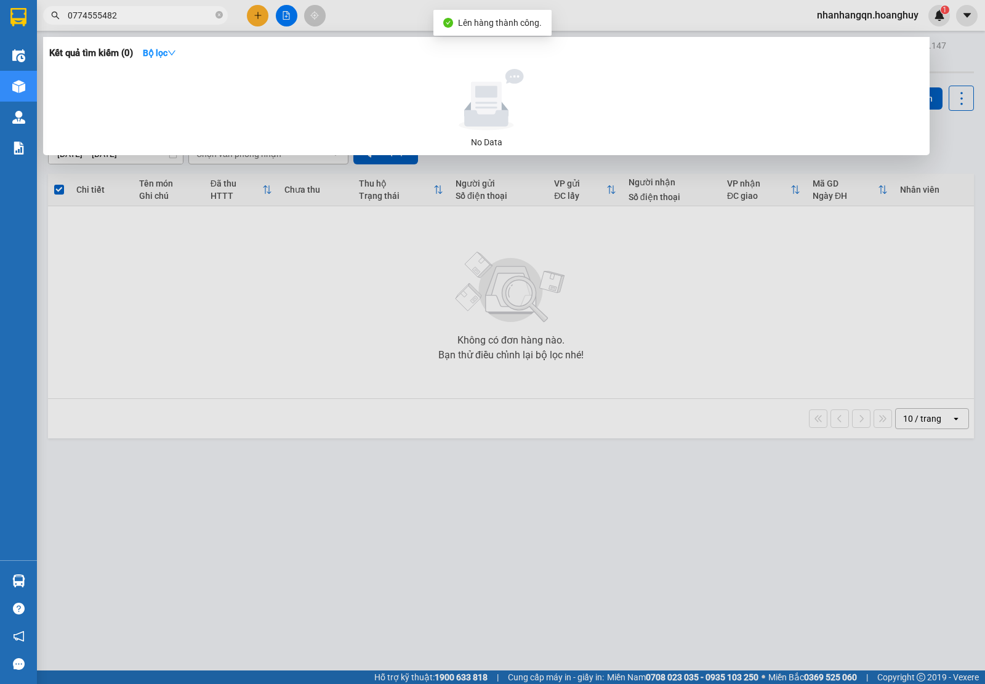
click at [113, 18] on input "0774555482" at bounding box center [140, 16] width 145 height 14
click at [136, 12] on input "0965420473" at bounding box center [140, 16] width 145 height 14
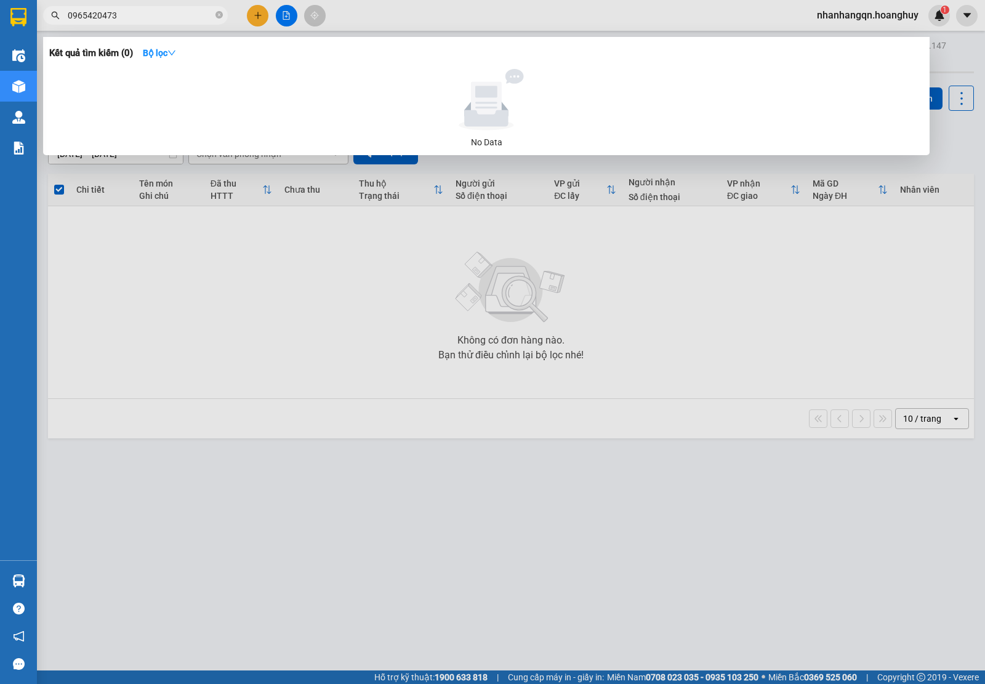
type input "0965420473"
click at [253, 17] on div at bounding box center [492, 342] width 985 height 684
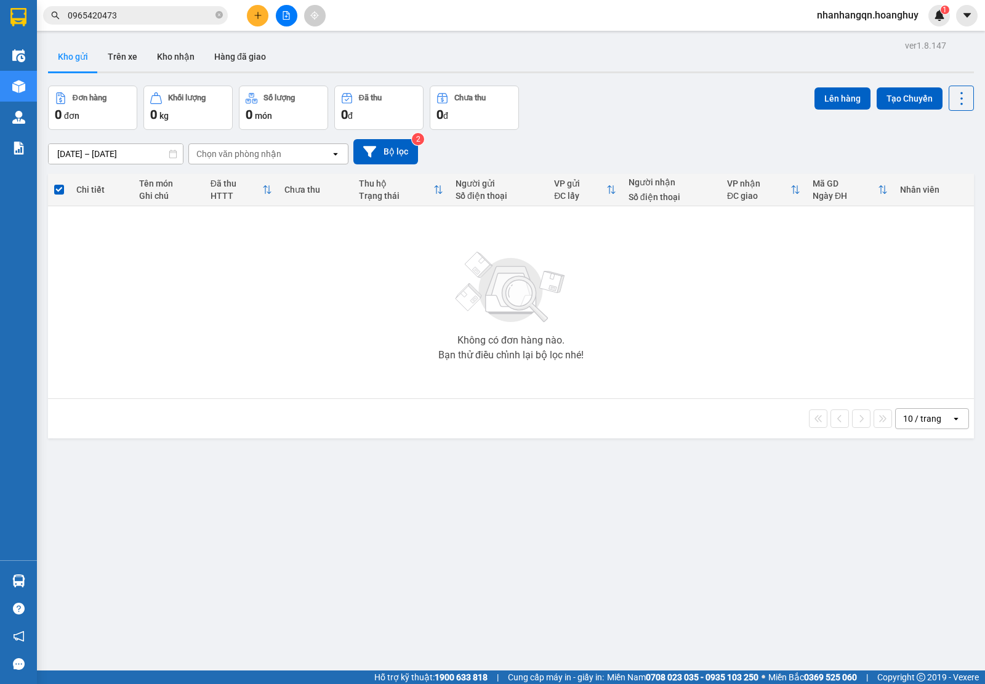
click at [254, 16] on icon "plus" at bounding box center [258, 15] width 9 height 9
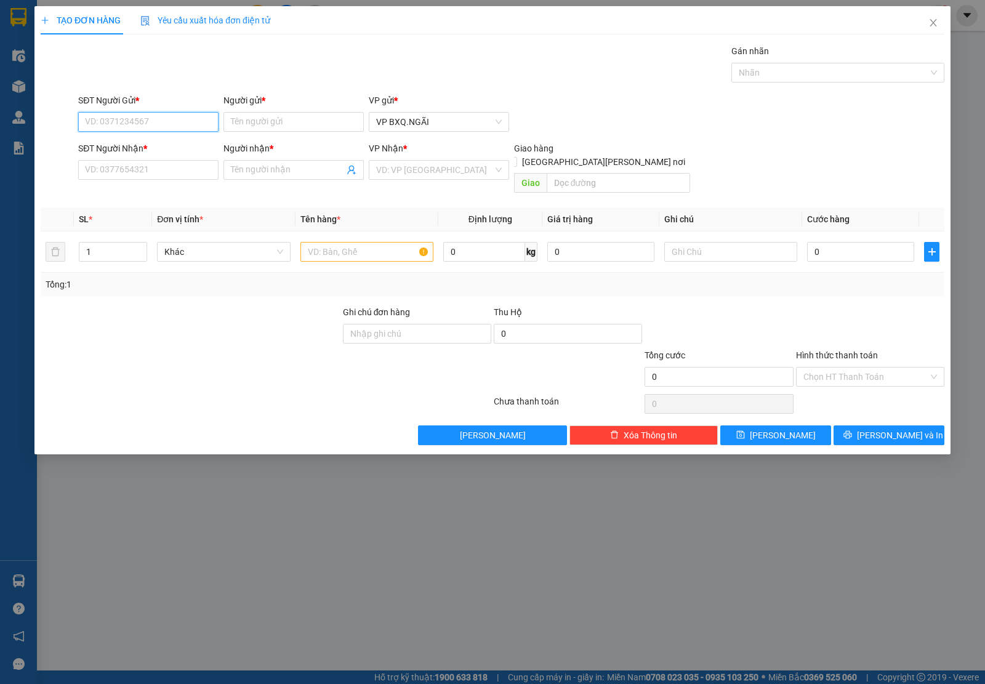
click at [106, 112] on input "SĐT Người Gửi *" at bounding box center [148, 122] width 140 height 20
paste input "0965420473"
type input "0965420473"
paste input "0965420473"
click at [111, 174] on input "SĐT Người Nhận *" at bounding box center [148, 170] width 140 height 20
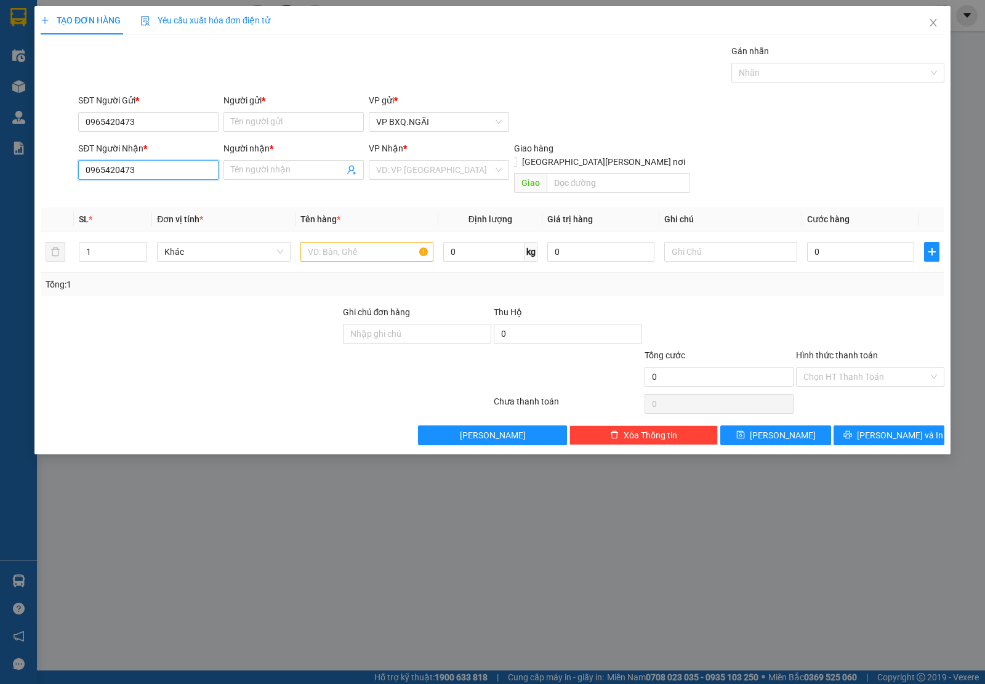
type input "0965420473"
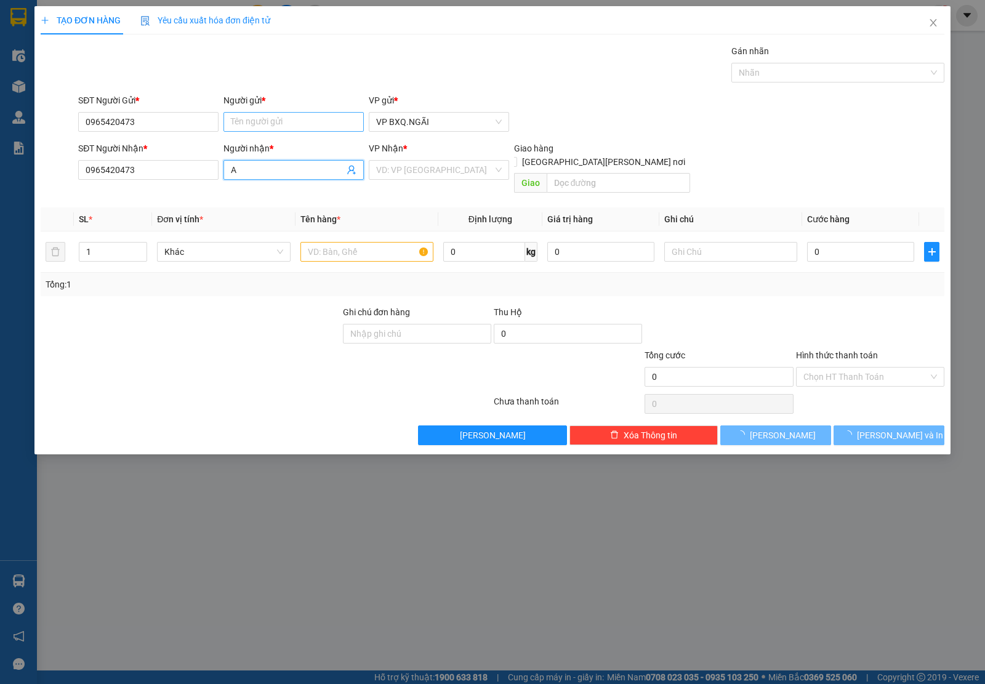
type input "A"
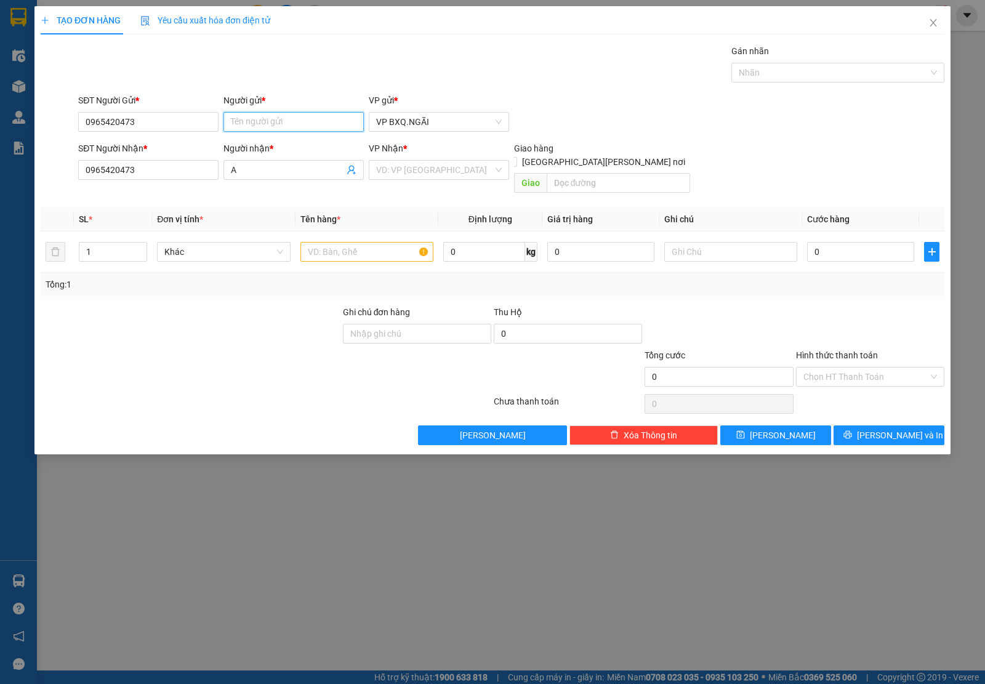
click at [269, 124] on input "Người gửi *" at bounding box center [293, 122] width 140 height 20
type input "A"
click at [418, 173] on input "search" at bounding box center [434, 170] width 117 height 18
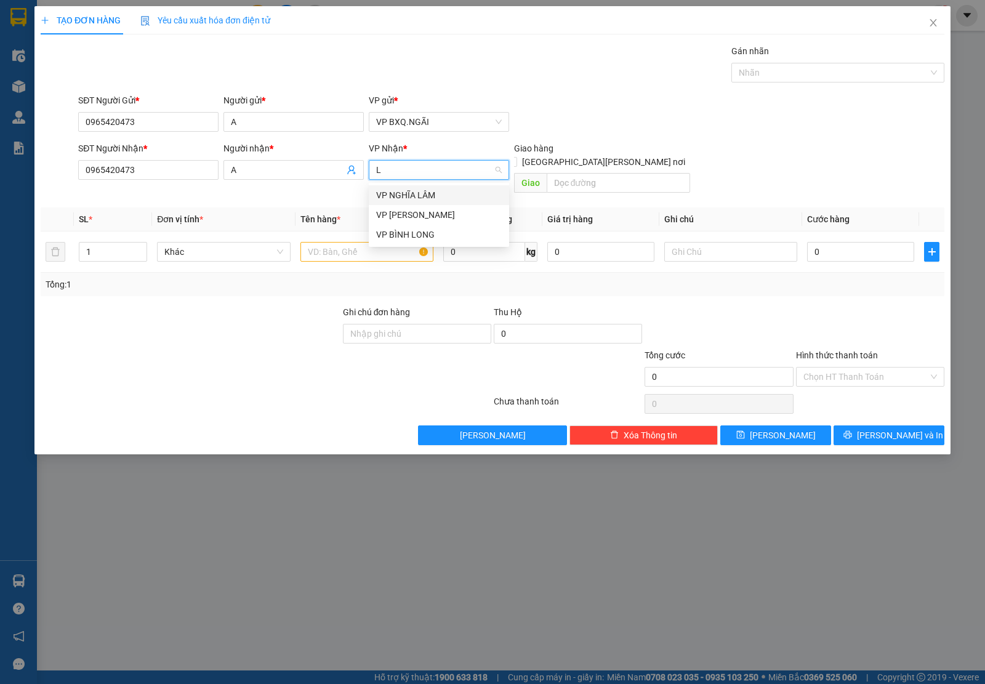
type input "LB"
click at [407, 192] on div "VP [PERSON_NAME]" at bounding box center [439, 195] width 126 height 14
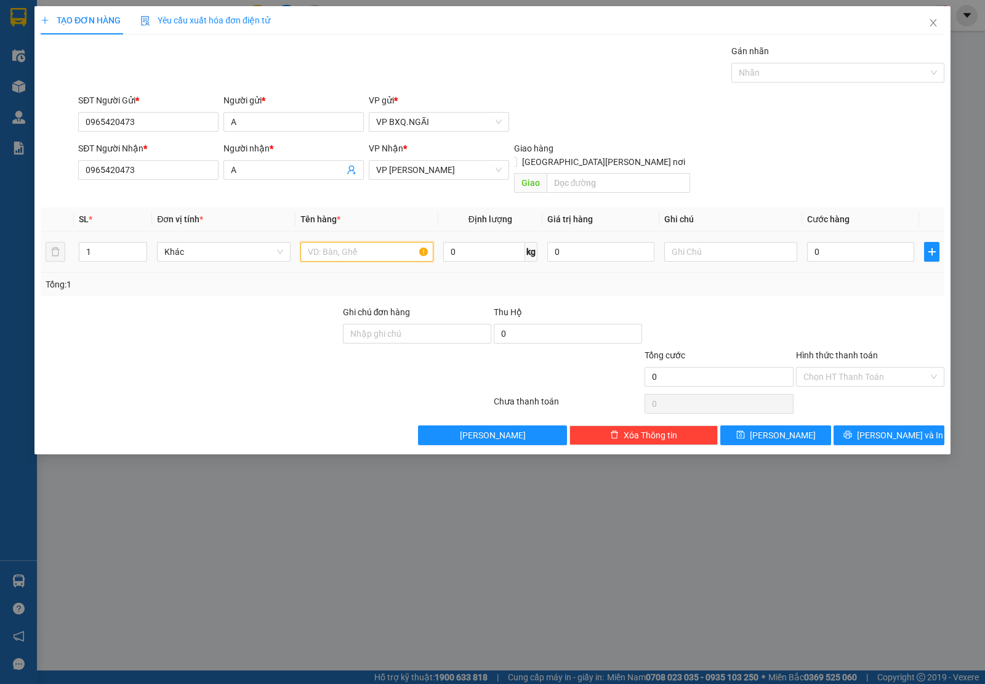
click at [342, 242] on input "text" at bounding box center [366, 252] width 133 height 20
type input "1 HỘP CHIM"
type input "1"
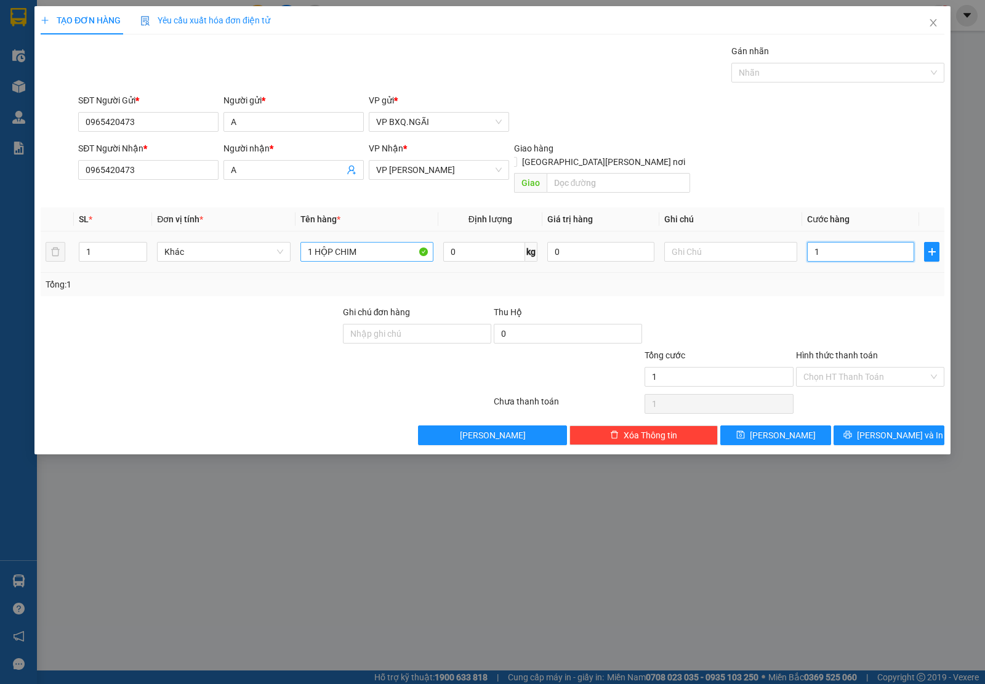
type input "10"
type input "100"
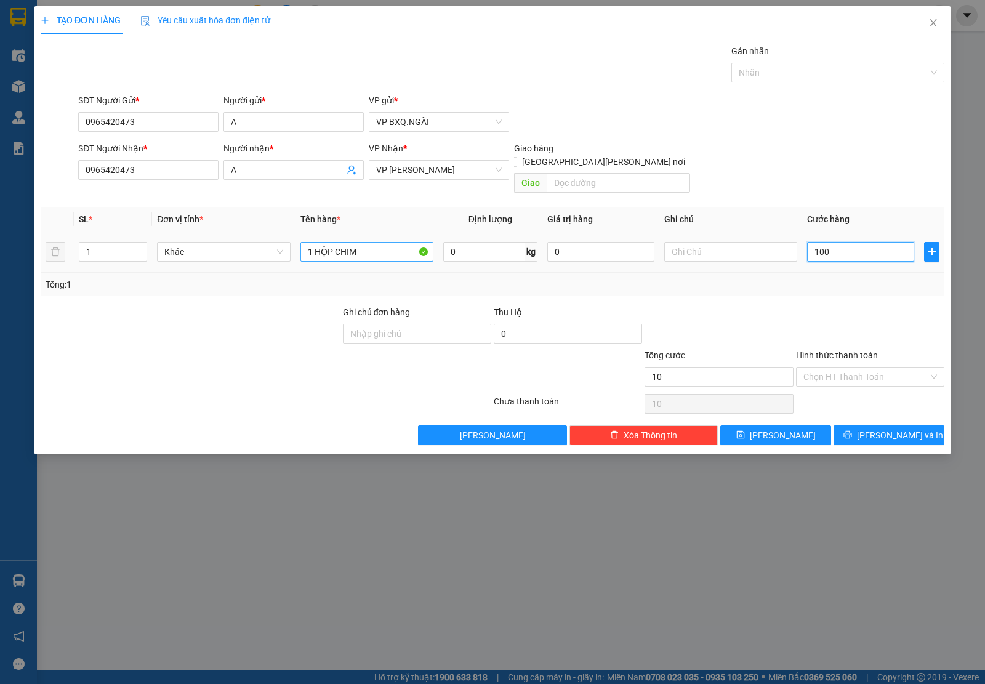
type input "100"
type input "1.000"
type input "10.000"
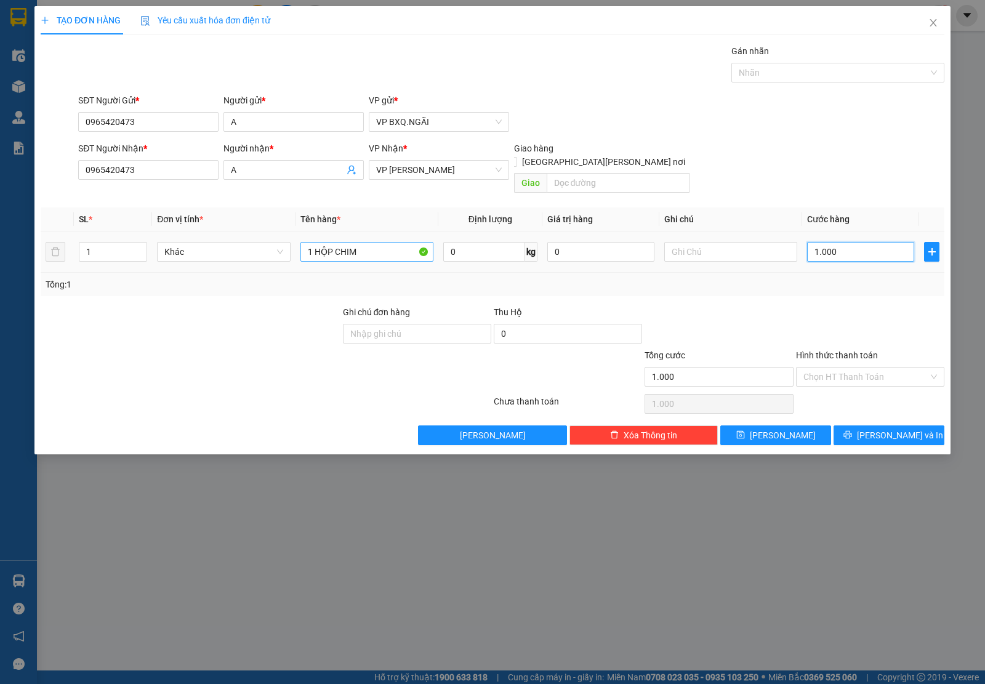
type input "10.000"
type input "100.000"
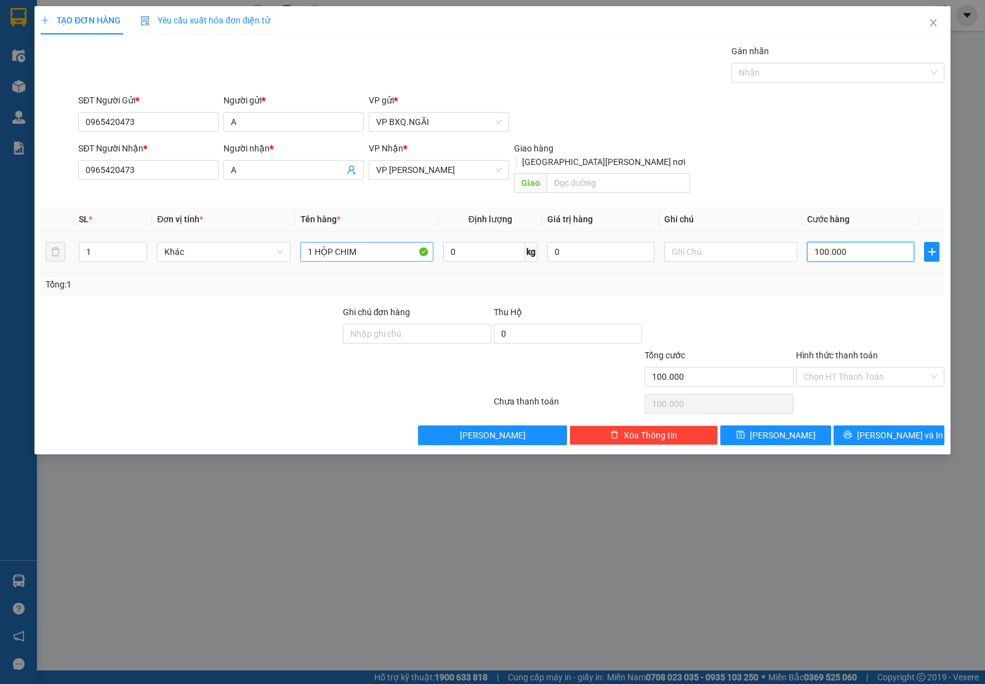
type input "100.000"
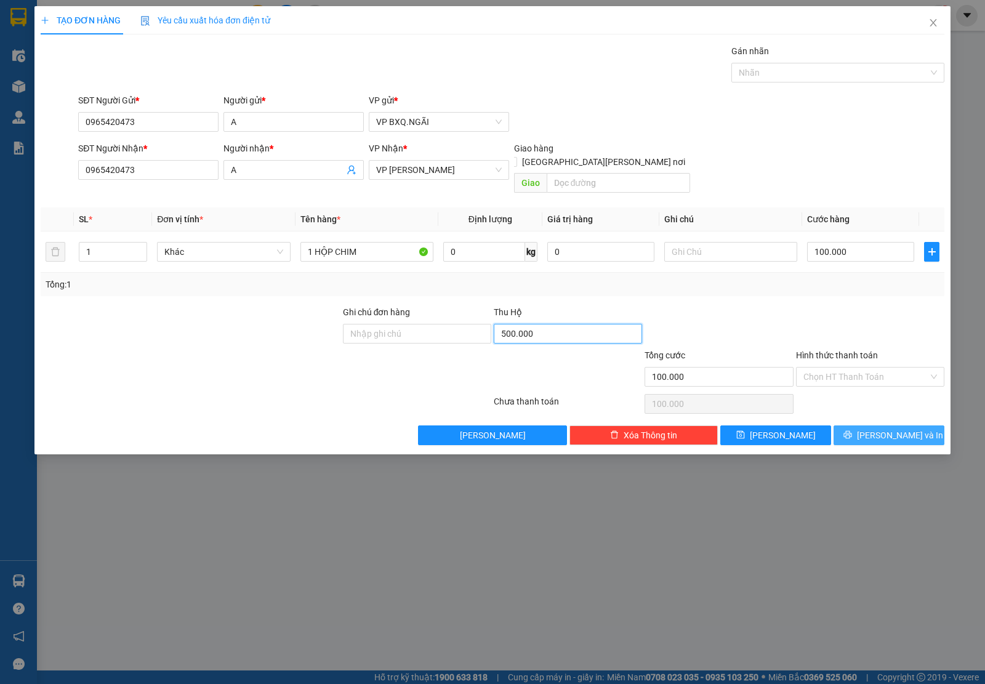
type input "500.000"
click at [921, 428] on button "[PERSON_NAME] và In" at bounding box center [888, 435] width 111 height 20
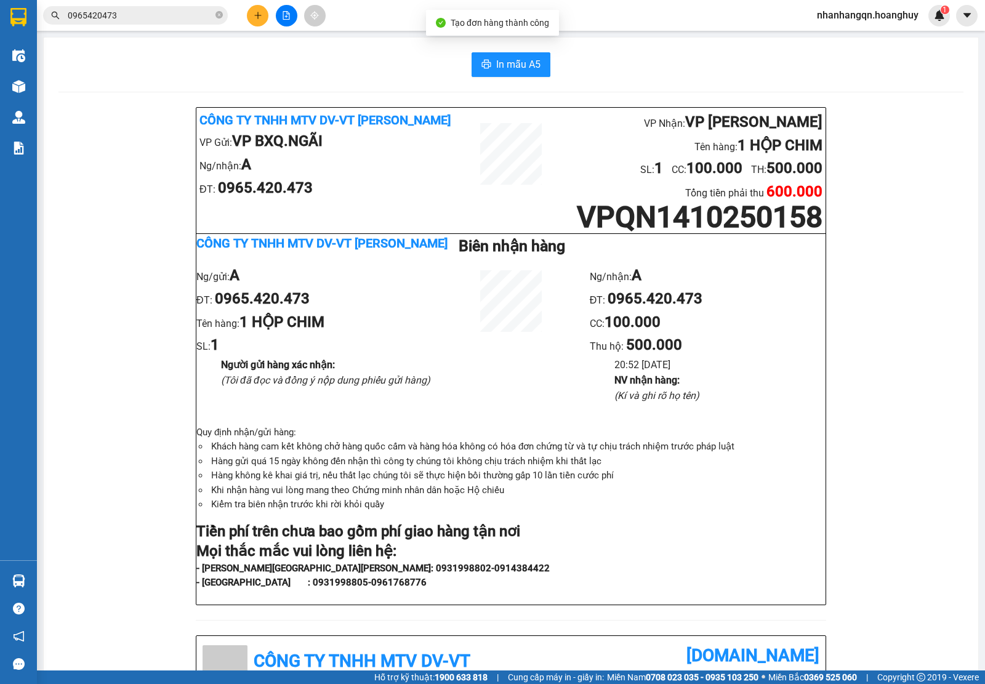
click at [103, 17] on input "0965420473" at bounding box center [140, 16] width 145 height 14
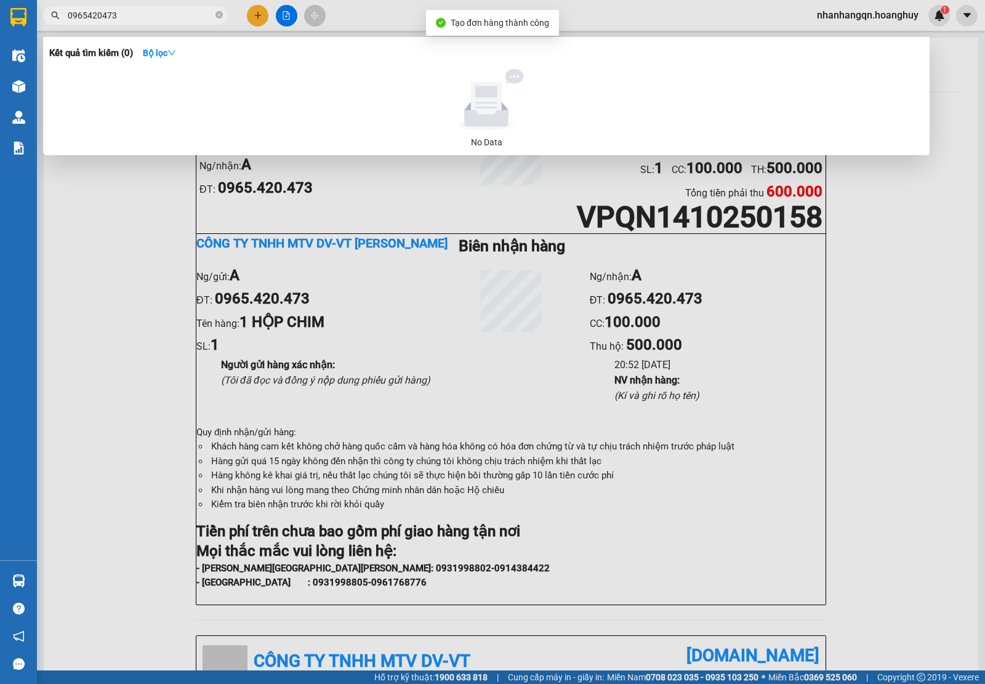
click at [103, 17] on input "0965420473" at bounding box center [140, 16] width 145 height 14
click at [103, 17] on input "0349301647" at bounding box center [140, 16] width 145 height 14
type input "0349301647"
click at [255, 20] on div at bounding box center [492, 342] width 985 height 684
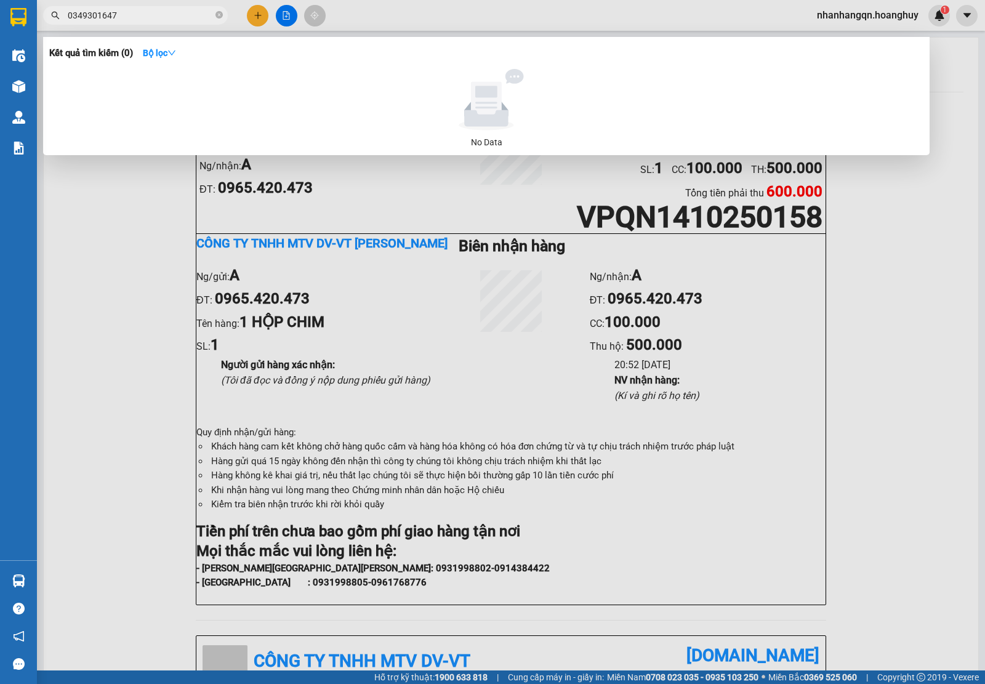
click at [255, 20] on button at bounding box center [258, 16] width 22 height 22
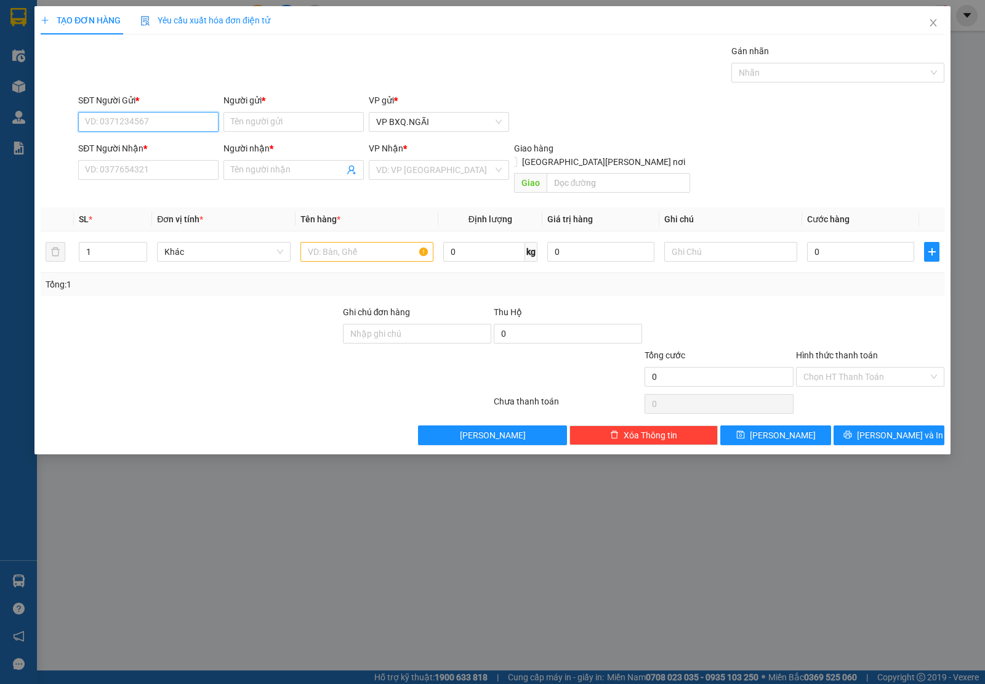
click at [135, 127] on input "SĐT Người Gửi *" at bounding box center [148, 122] width 140 height 20
paste input "0349301647"
type input "0349301647"
click at [129, 164] on input "SĐT Người Nhận *" at bounding box center [148, 170] width 140 height 20
paste input "0349301647"
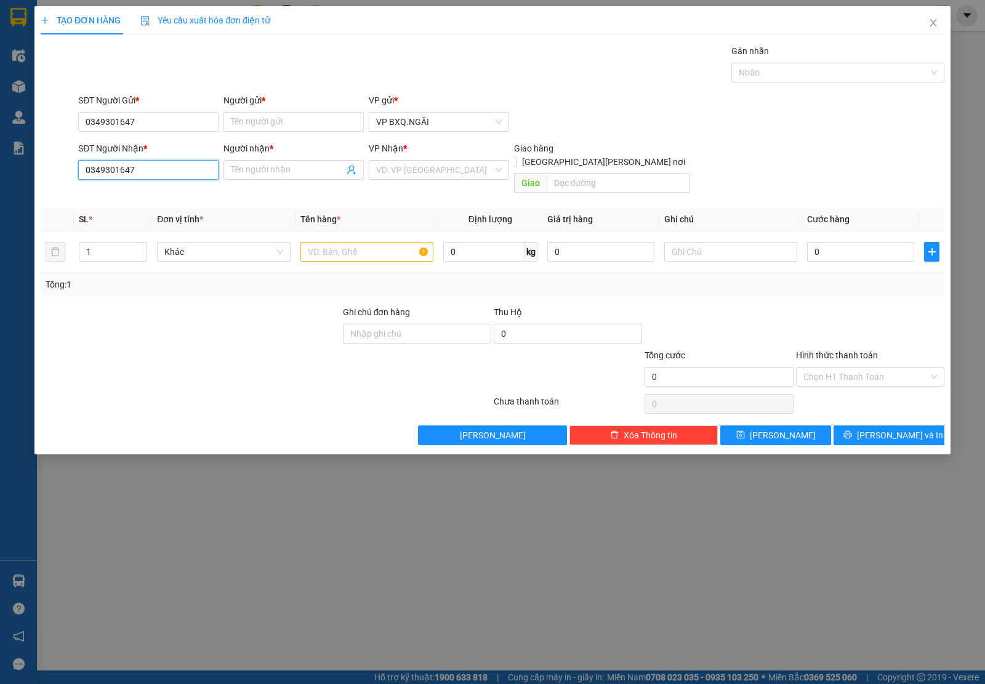
type input "0349301647"
type input "A"
click at [268, 119] on input "Người gửi *" at bounding box center [293, 122] width 140 height 20
type input "A"
click at [445, 171] on input "search" at bounding box center [434, 170] width 117 height 18
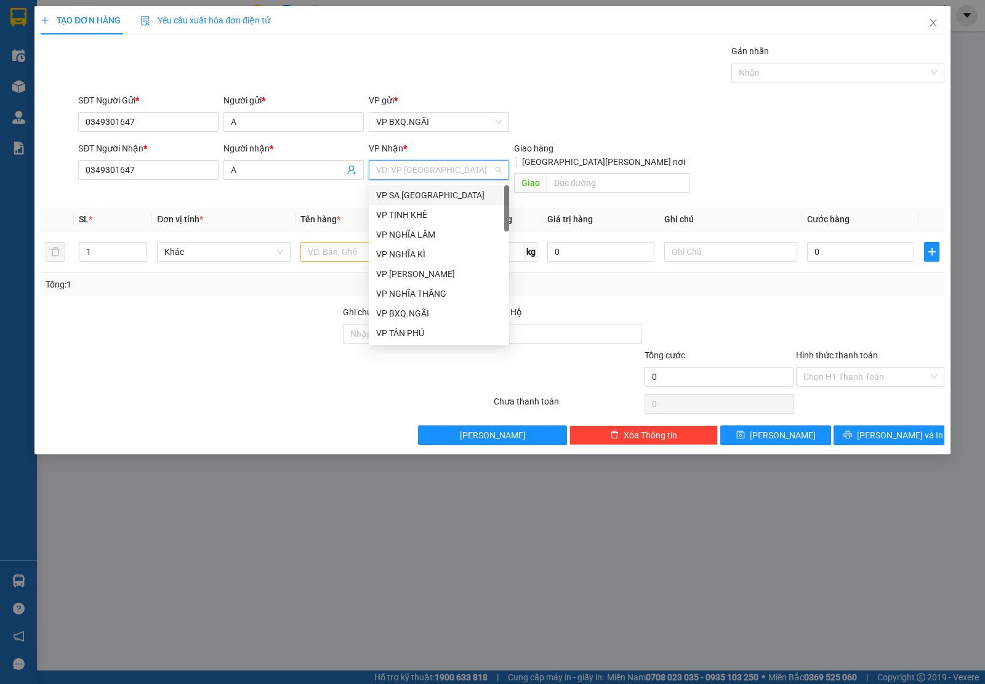
type input "X"
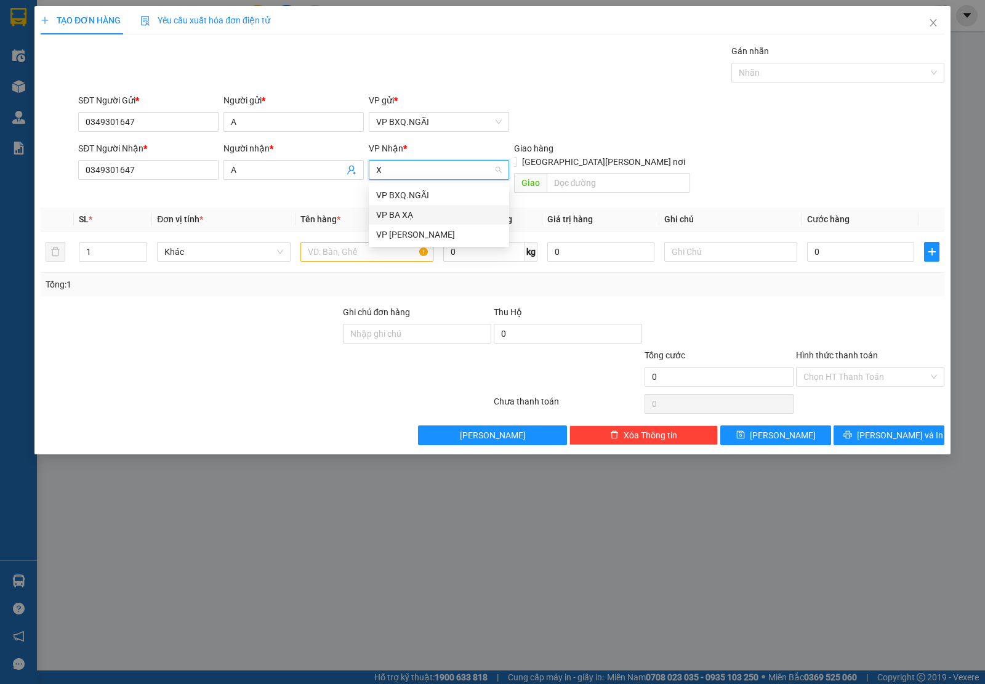
click at [429, 209] on div "VP BA XẠ" at bounding box center [439, 215] width 126 height 14
click at [359, 247] on input "text" at bounding box center [366, 252] width 133 height 20
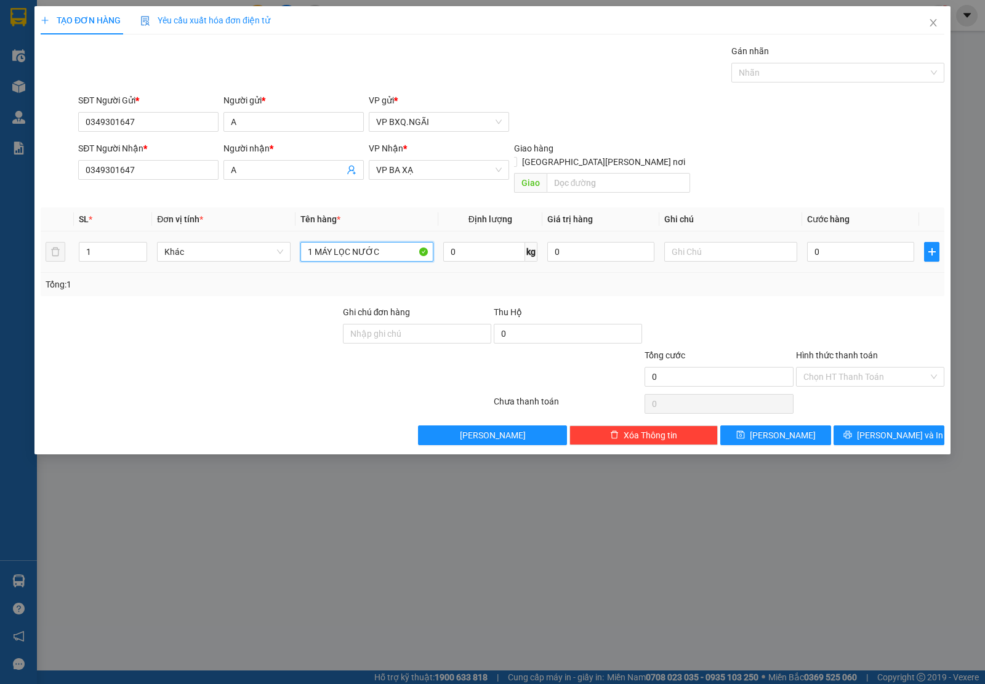
type input "1 MÁY LỌC NƯỚC"
type input "2"
type input "20"
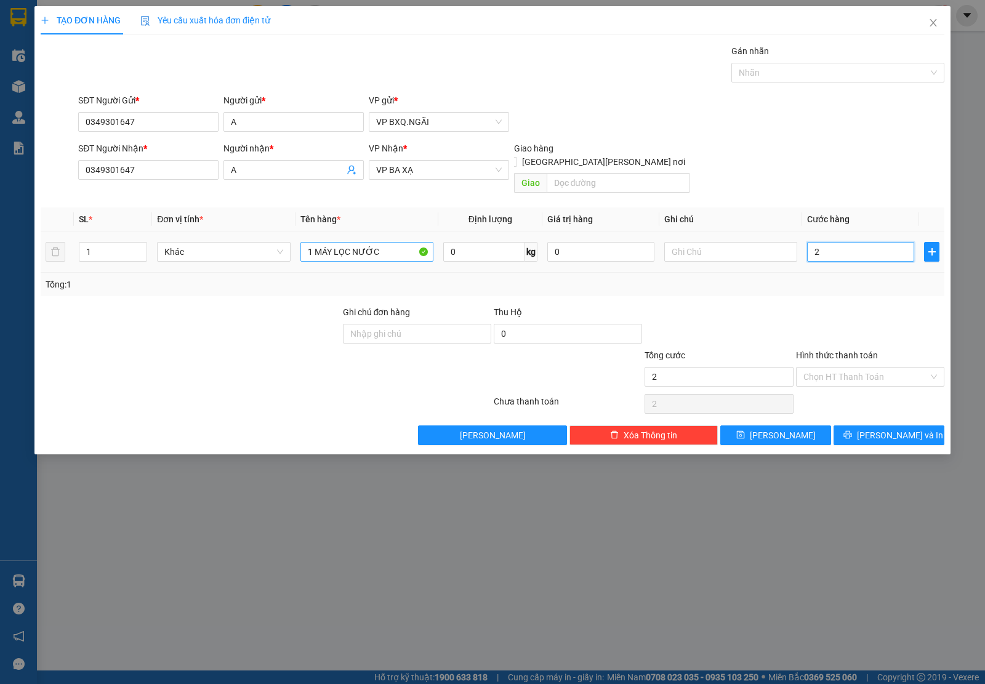
type input "20"
type input "200"
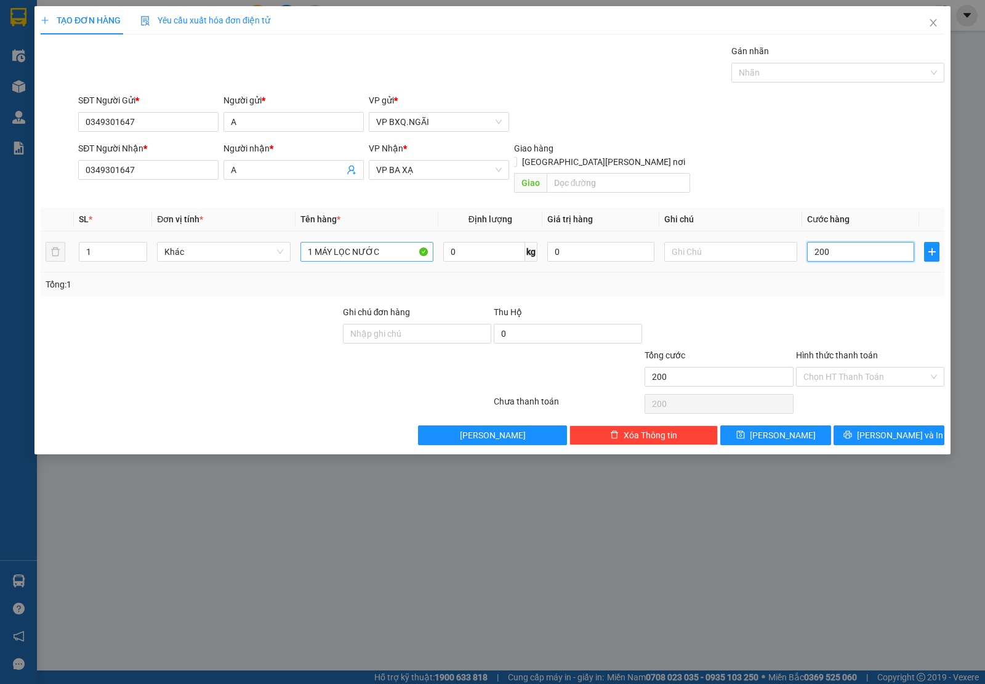
type input "2.000"
type input "20.000"
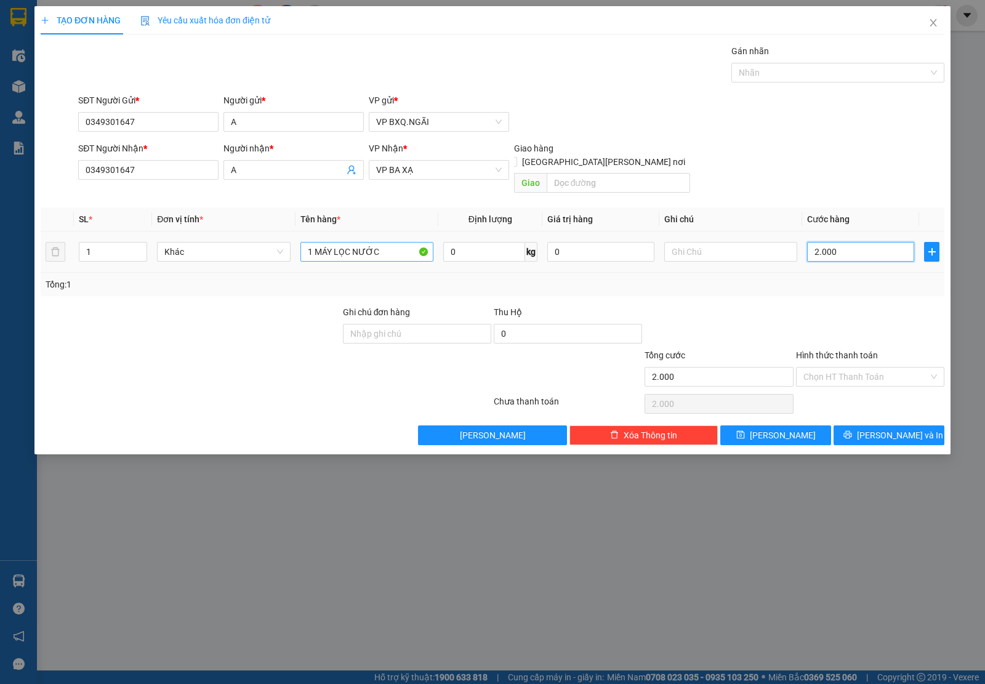
type input "20.000"
type input "200.000"
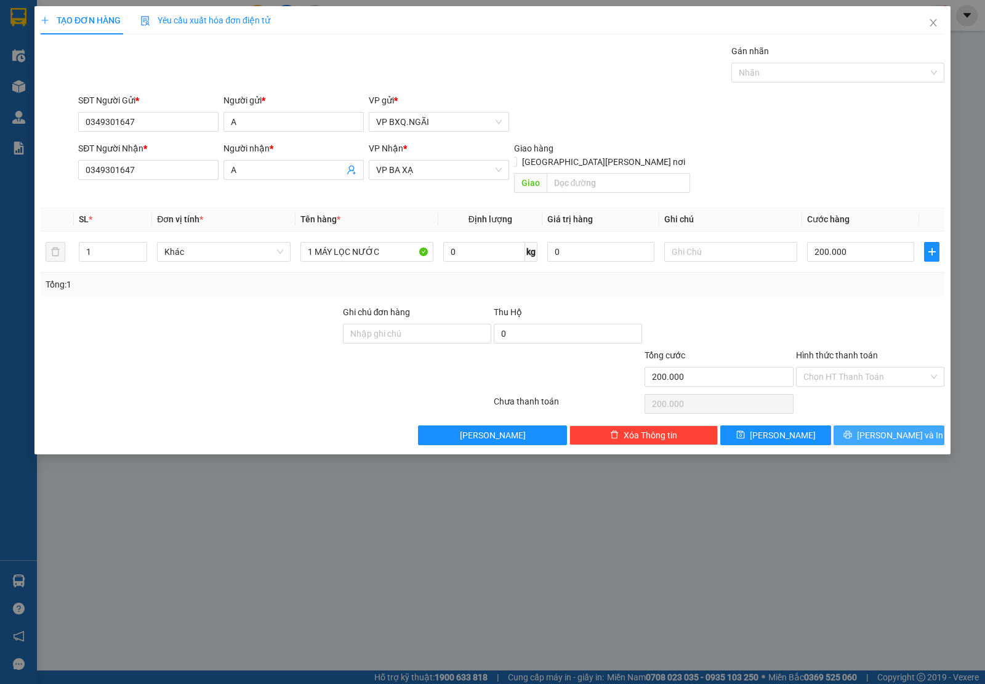
click at [866, 425] on button "[PERSON_NAME] và In" at bounding box center [888, 435] width 111 height 20
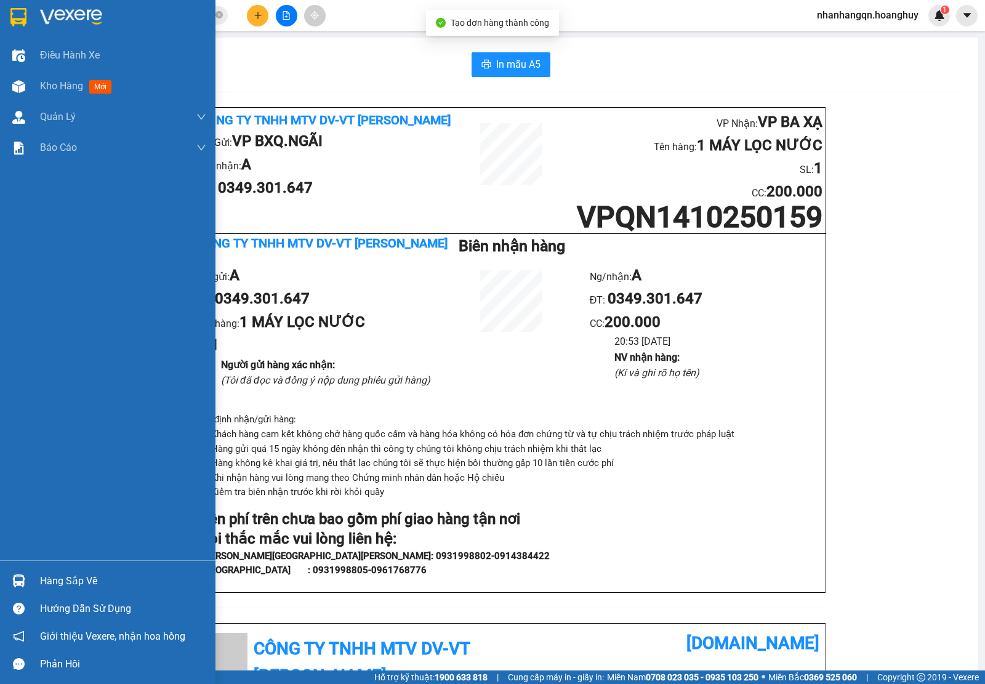
click at [5, 22] on div at bounding box center [107, 20] width 215 height 40
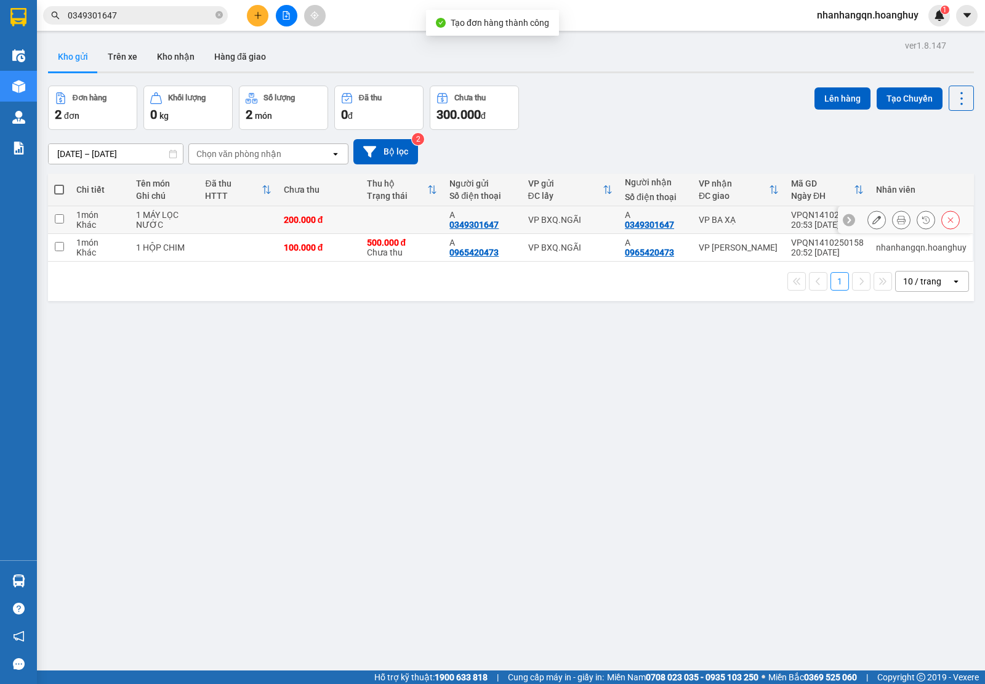
click at [582, 214] on td "VP BXQ.NGÃI" at bounding box center [570, 220] width 97 height 28
checkbox input "true"
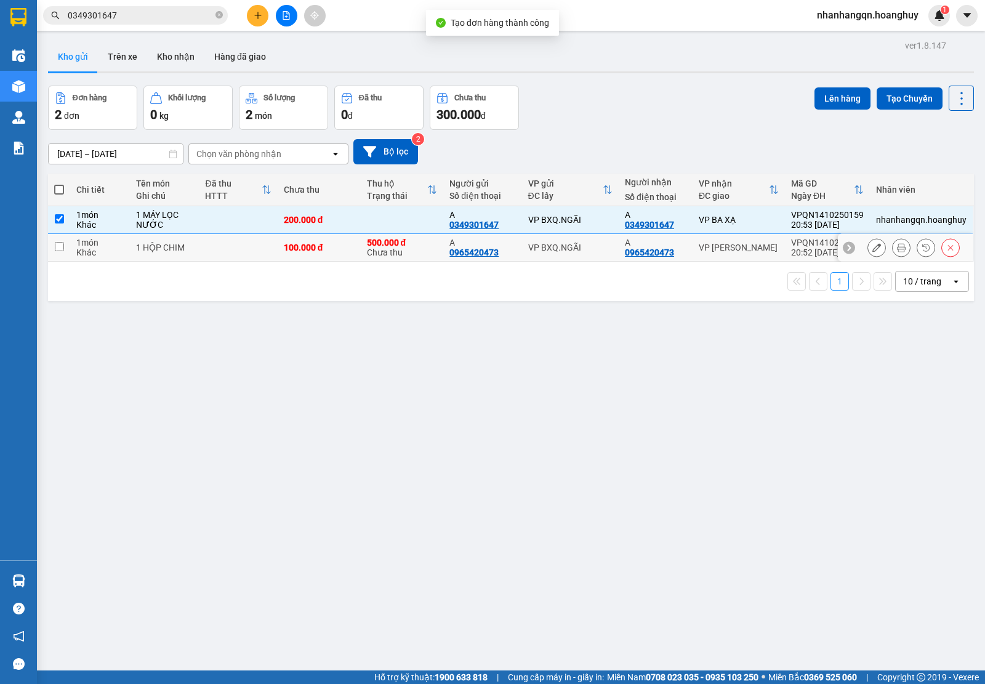
click at [578, 247] on div "VP BXQ.NGÃI" at bounding box center [570, 247] width 84 height 10
checkbox input "true"
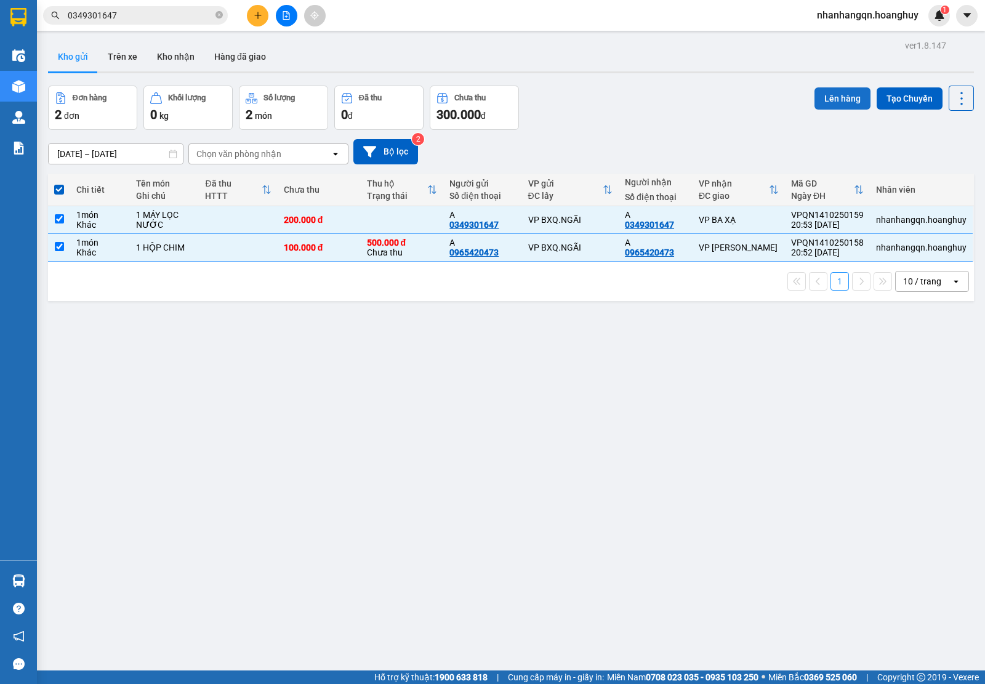
click at [828, 94] on button "Lên hàng" at bounding box center [842, 98] width 56 height 22
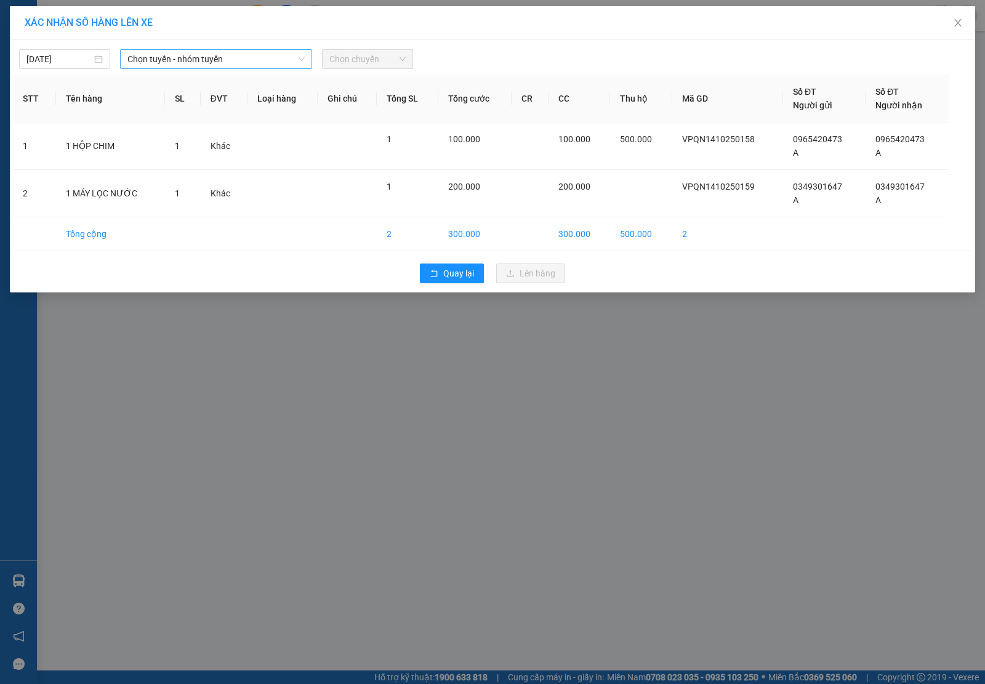
click at [260, 63] on span "Chọn tuyến - nhóm tuyến" at bounding box center [215, 59] width 177 height 18
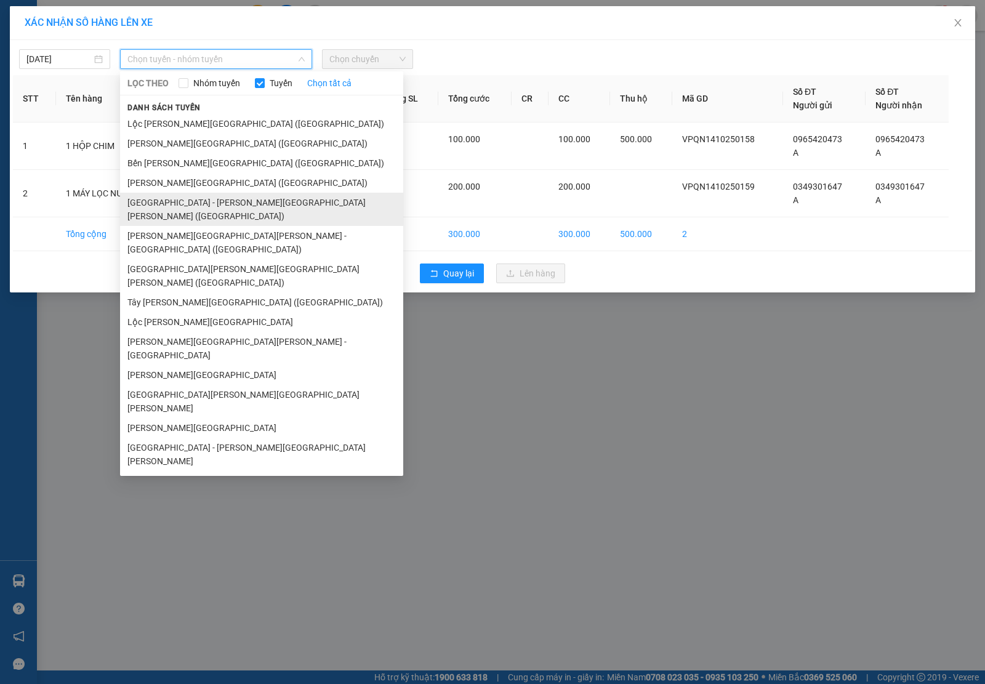
click at [204, 206] on li "[GEOGRAPHIC_DATA] - [PERSON_NAME][GEOGRAPHIC_DATA][PERSON_NAME] ([GEOGRAPHIC_DA…" at bounding box center [261, 209] width 283 height 33
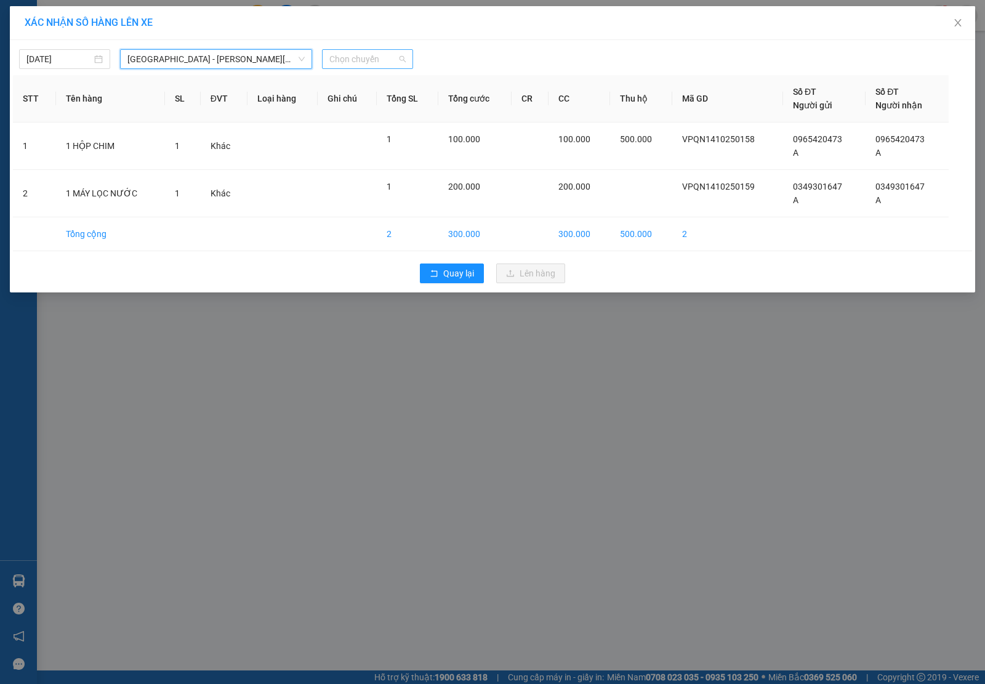
click at [358, 59] on span "Chọn chuyến" at bounding box center [367, 59] width 76 height 18
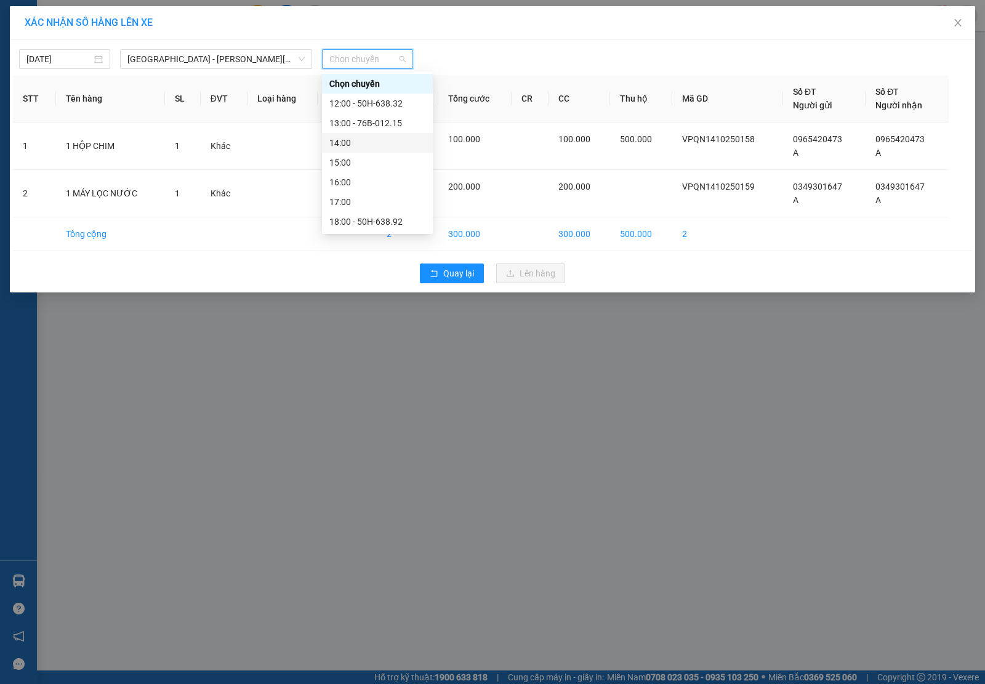
click at [374, 143] on div "14:00" at bounding box center [377, 143] width 96 height 14
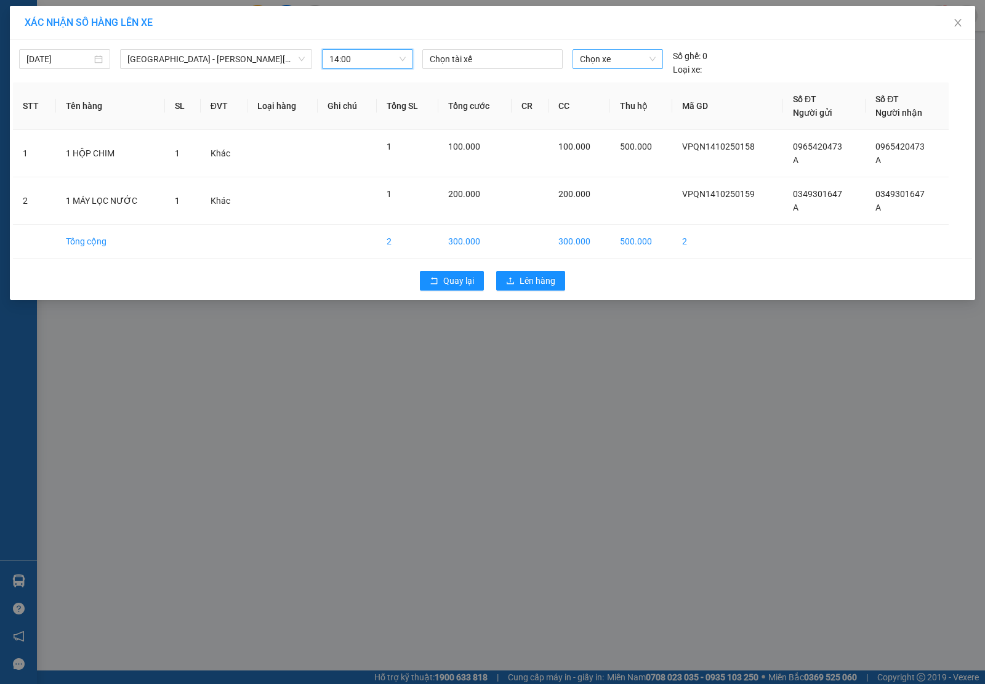
click at [630, 58] on span "Chọn xe" at bounding box center [618, 59] width 76 height 18
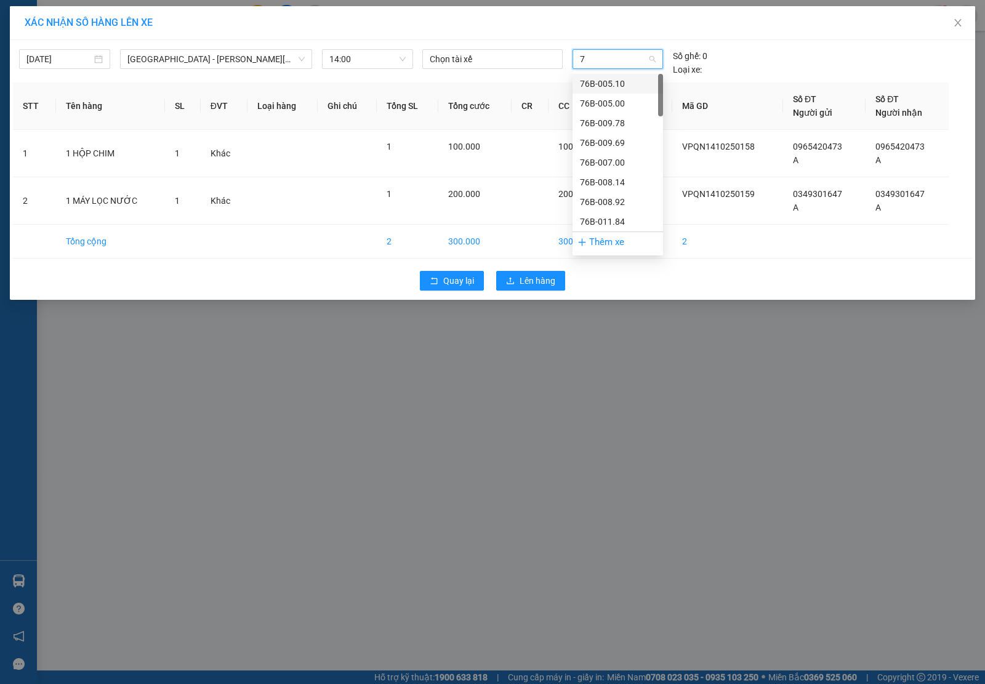
type input "75"
click at [642, 89] on div "76H-036.75" at bounding box center [618, 84] width 76 height 14
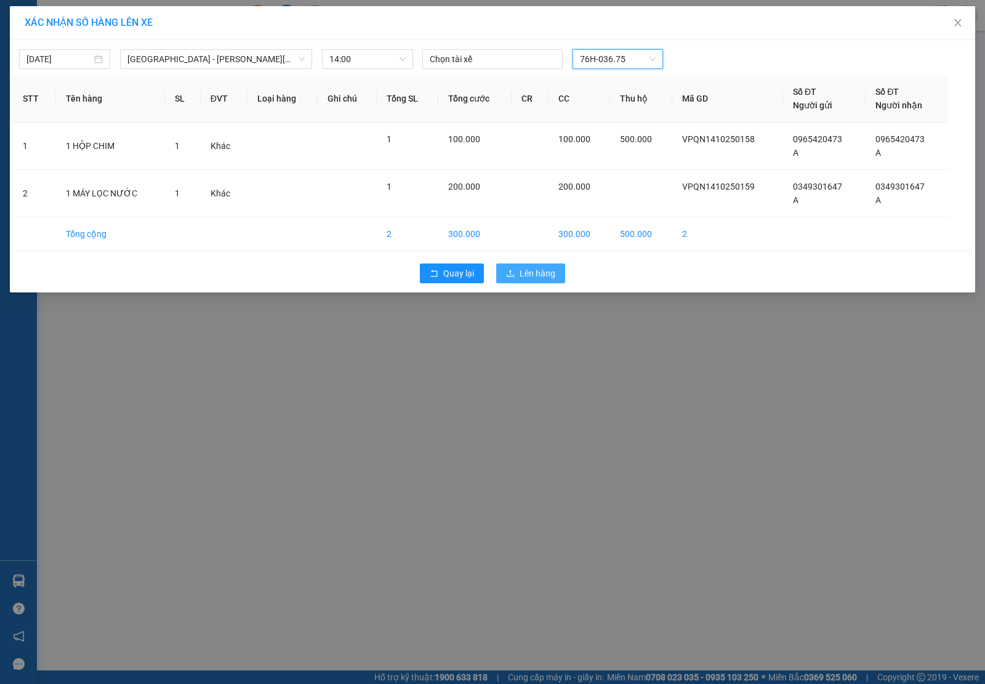
click at [545, 272] on span "Lên hàng" at bounding box center [537, 273] width 36 height 14
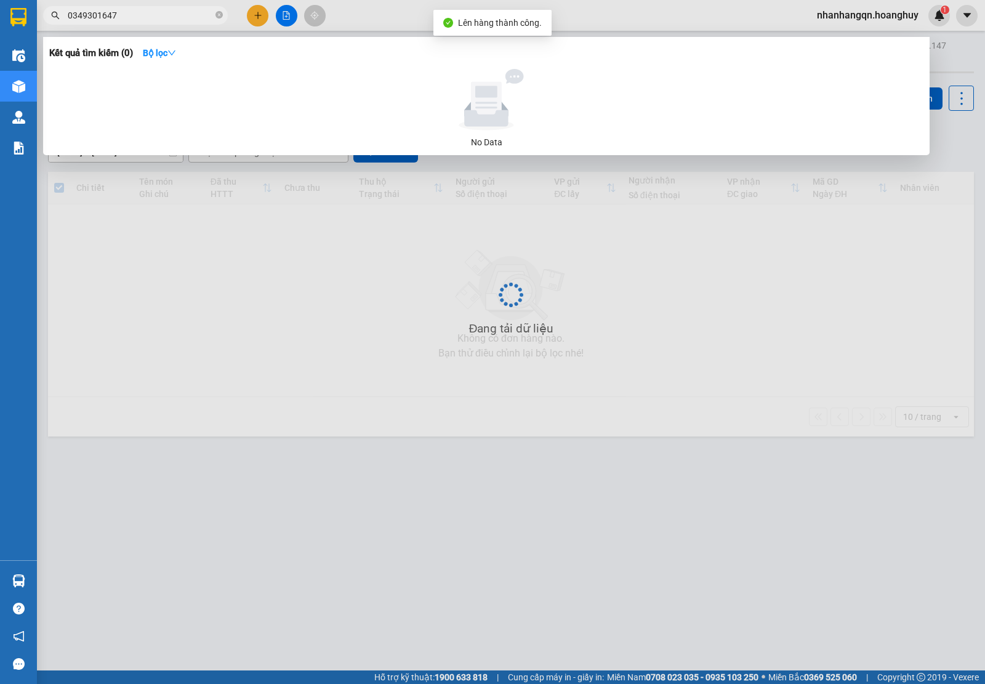
click at [112, 14] on input "0349301647" at bounding box center [140, 16] width 145 height 14
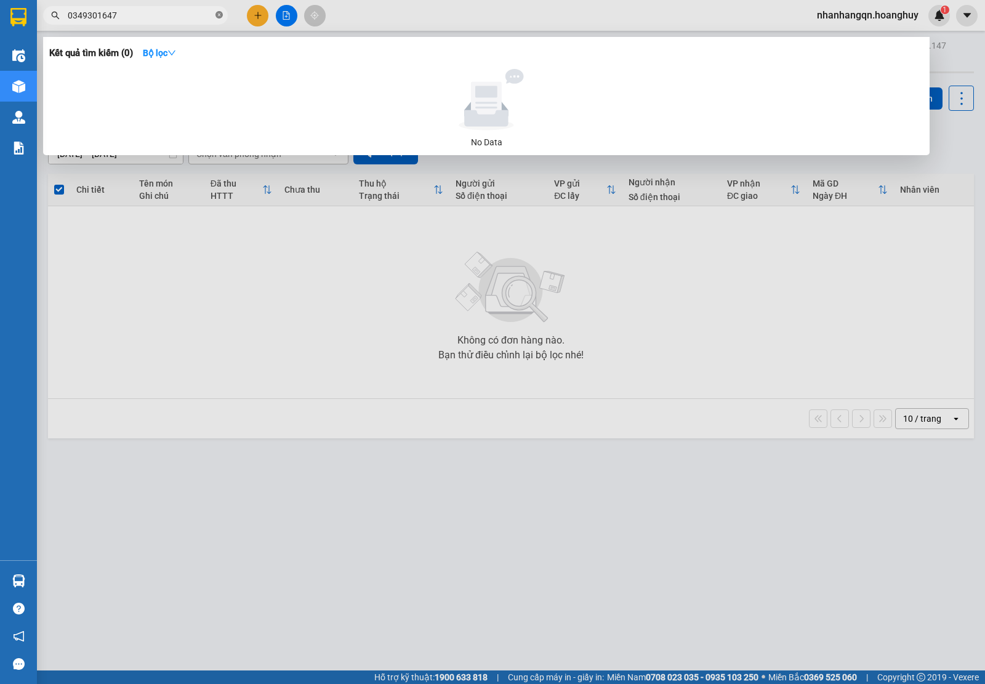
click at [217, 19] on span at bounding box center [218, 16] width 7 height 12
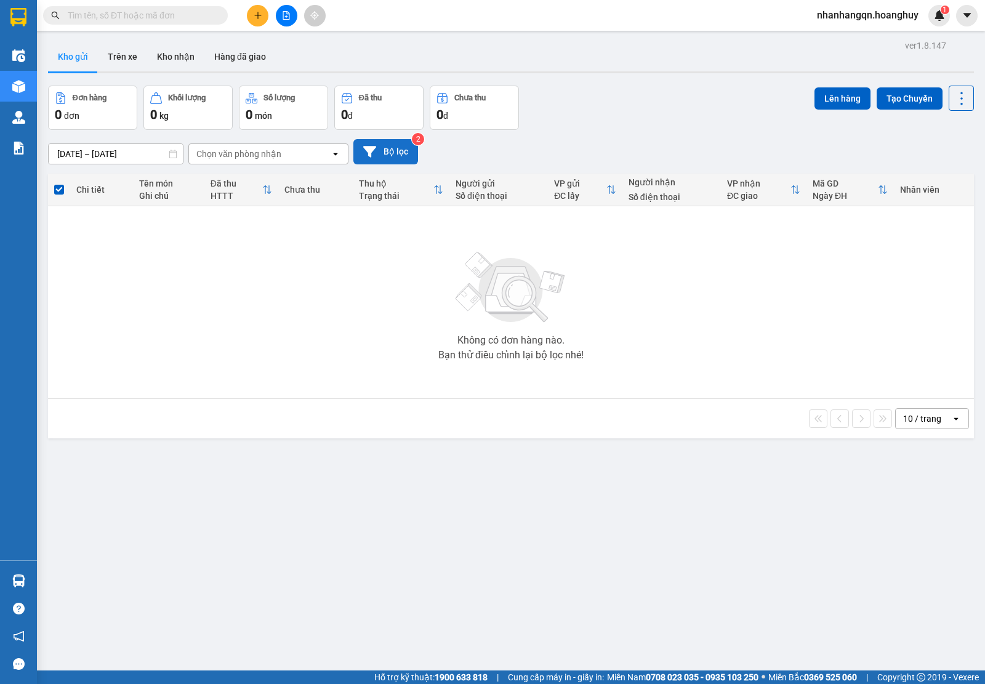
click at [371, 154] on icon at bounding box center [369, 151] width 13 height 13
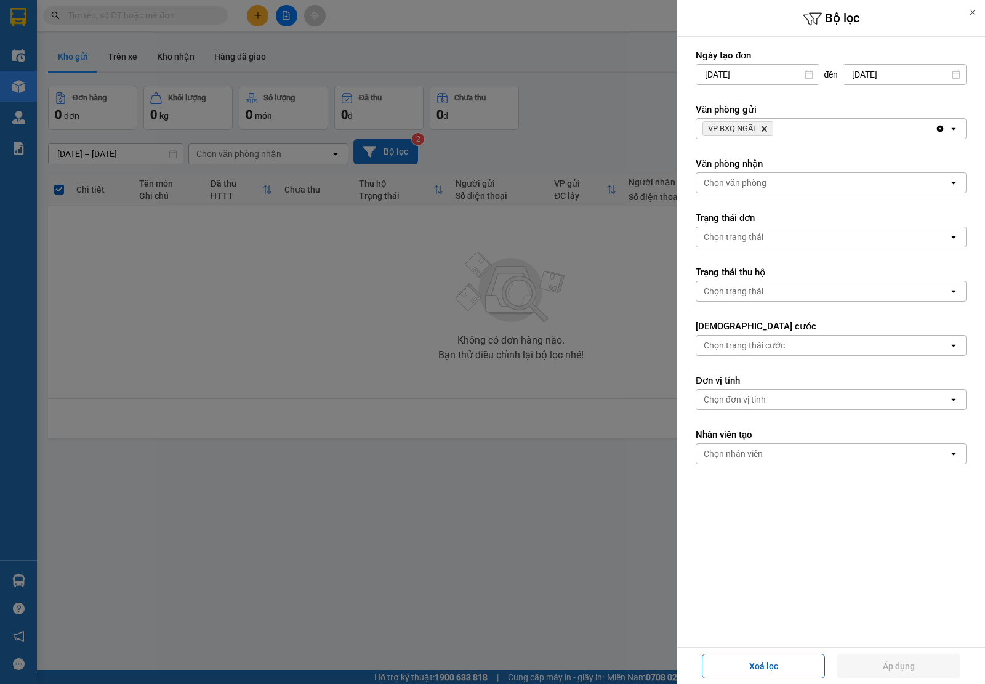
click at [764, 132] on icon "Delete" at bounding box center [763, 128] width 7 height 7
click at [764, 132] on div "Chọn văn phòng" at bounding box center [734, 128] width 63 height 12
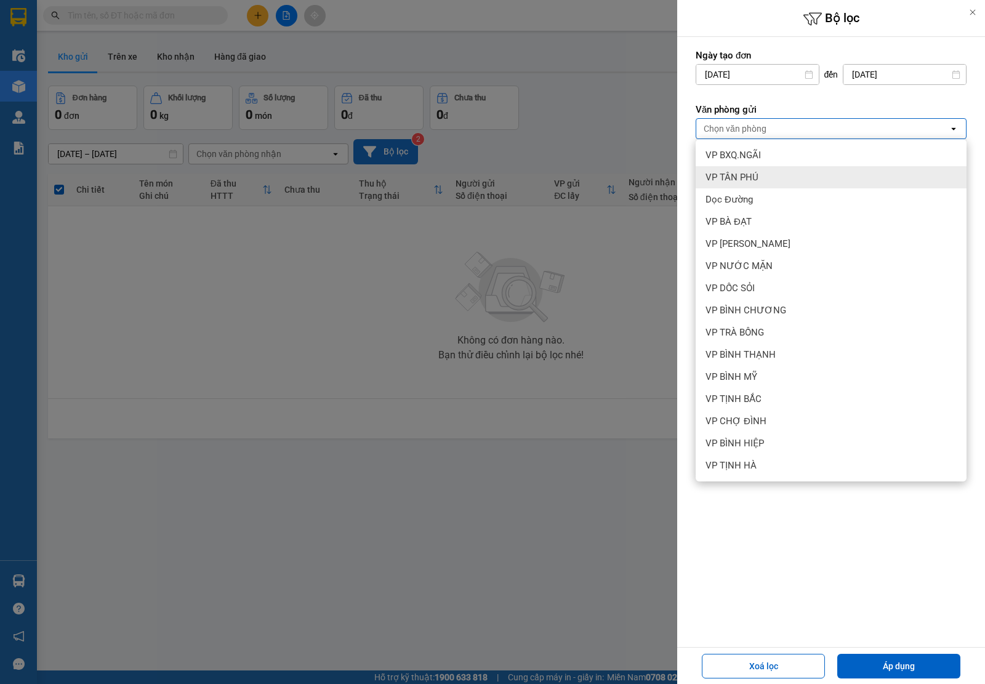
click at [752, 172] on span "VP TÂN PHÚ" at bounding box center [731, 177] width 53 height 12
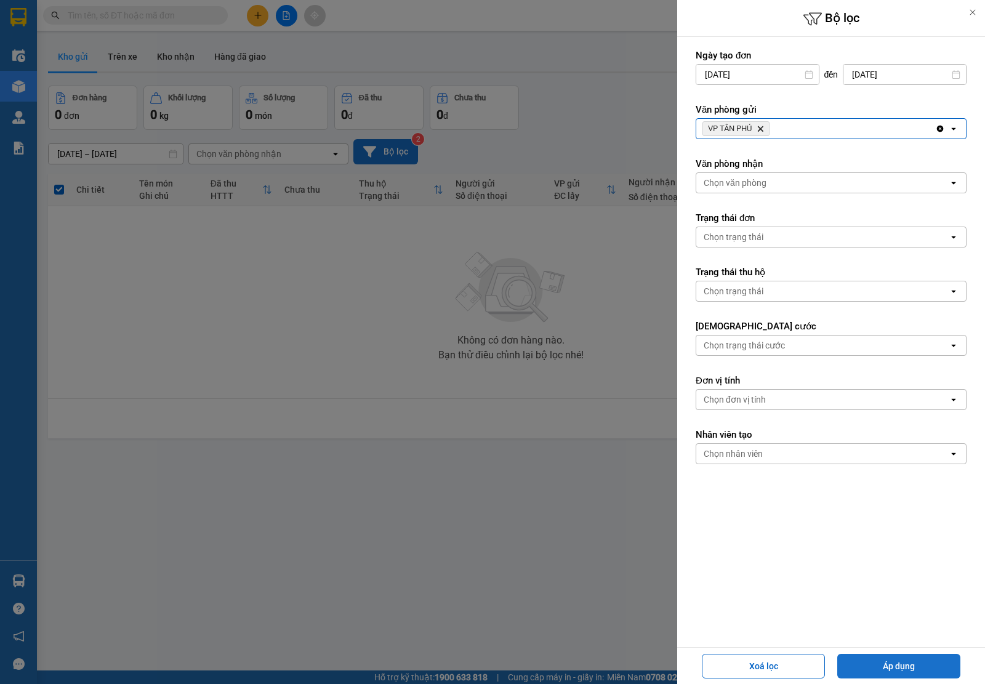
click at [884, 669] on button "Áp dụng" at bounding box center [898, 666] width 123 height 25
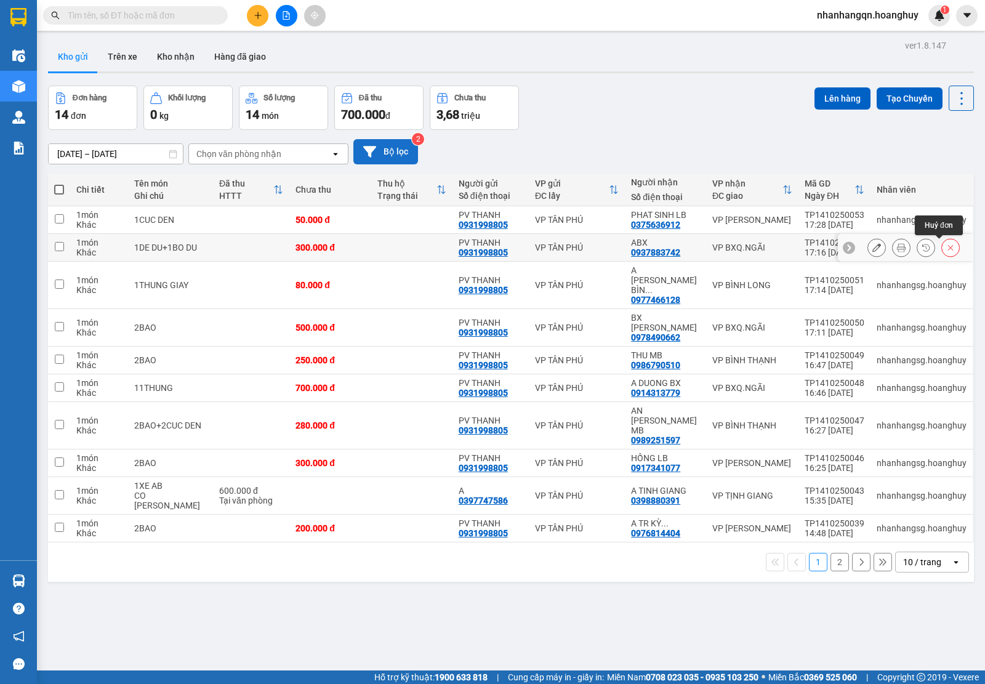
click at [946, 252] on icon at bounding box center [950, 247] width 9 height 9
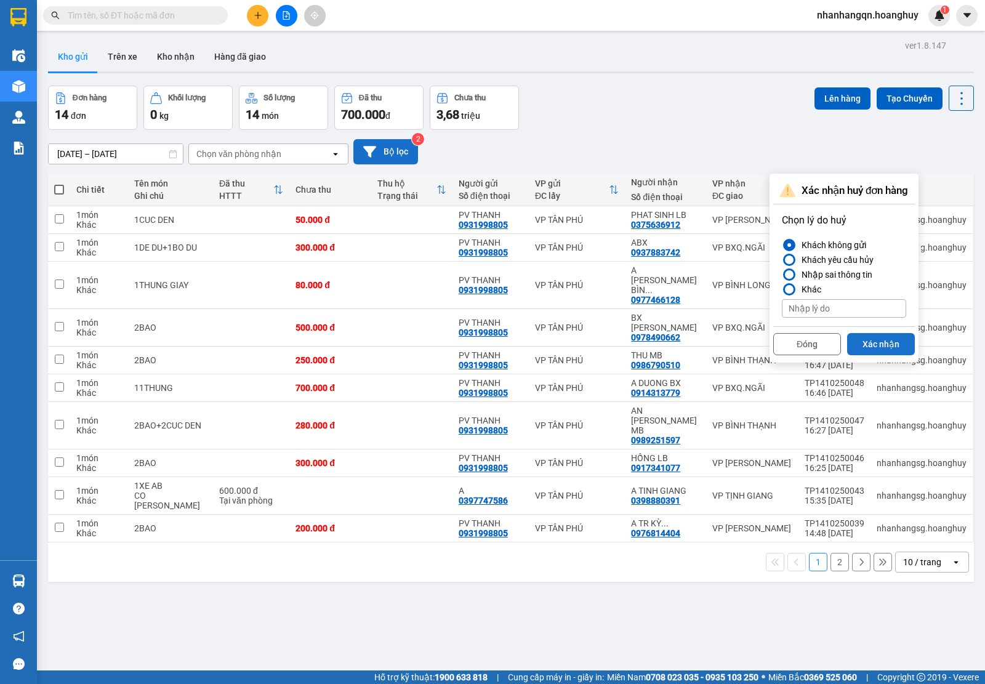
click at [881, 349] on button "Xác nhận" at bounding box center [881, 344] width 68 height 22
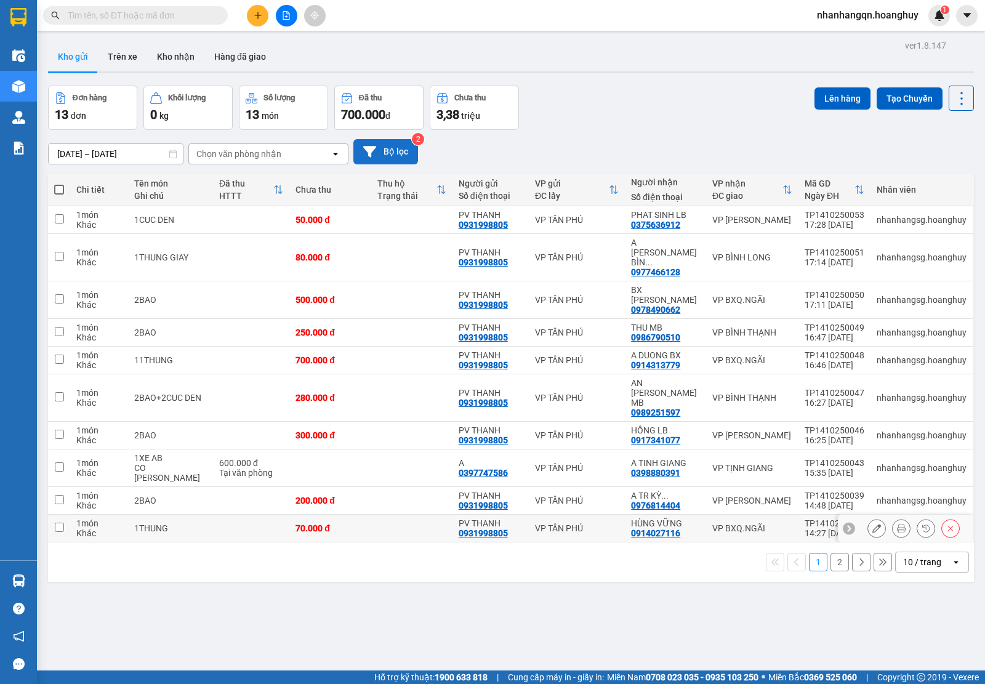
click at [945, 518] on button at bounding box center [950, 529] width 17 height 22
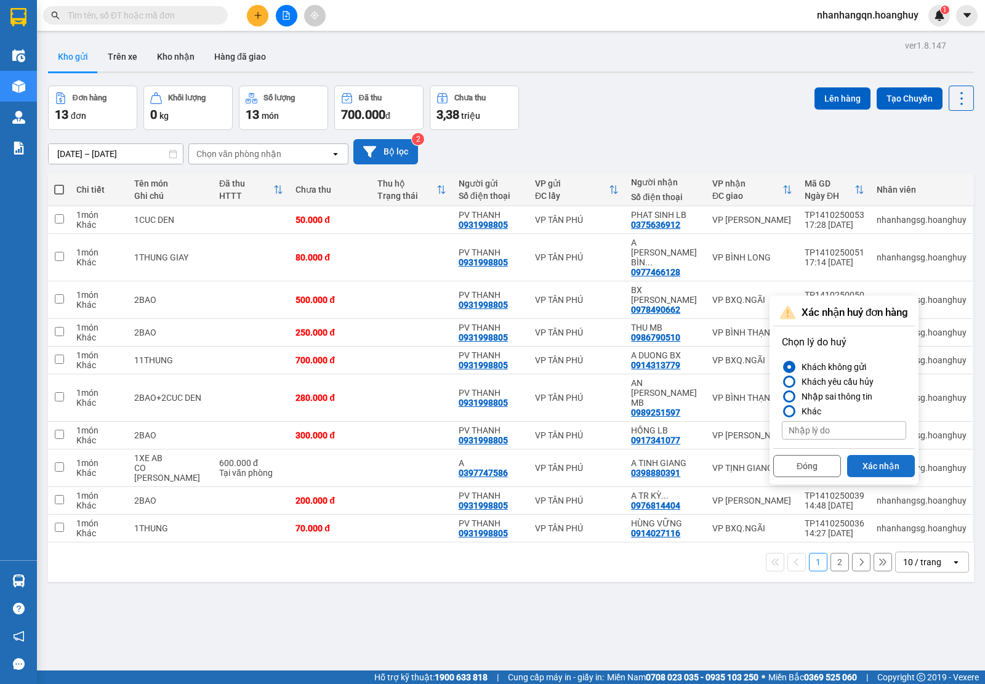
click at [899, 474] on button "Xác nhận" at bounding box center [881, 466] width 68 height 22
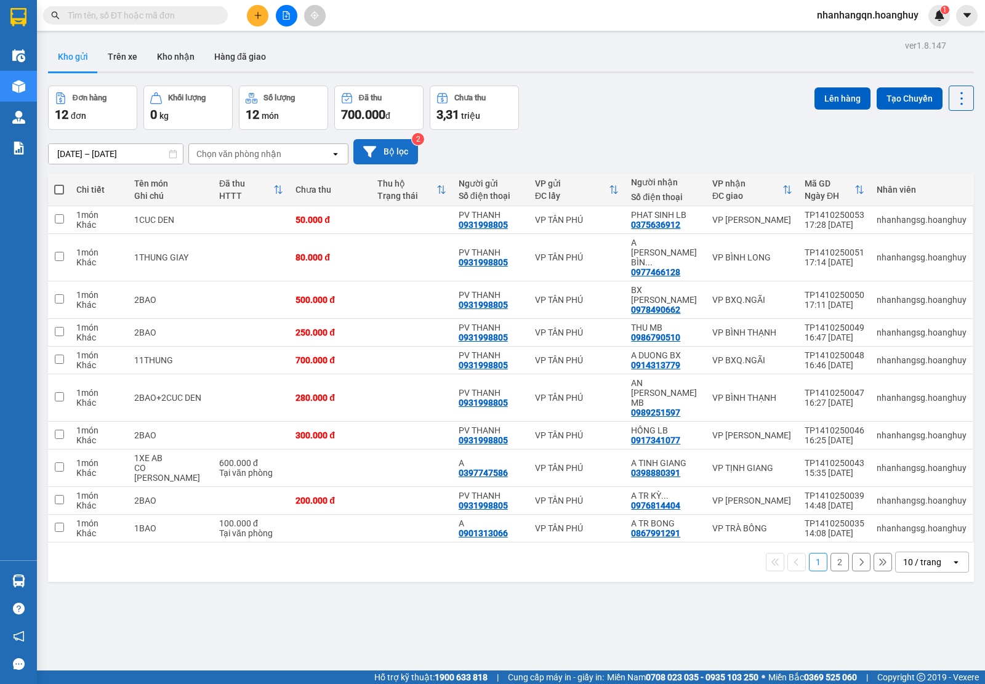
click at [910, 556] on div "10 / trang" at bounding box center [922, 562] width 38 height 12
click at [918, 634] on div "100 / trang" at bounding box center [920, 642] width 74 height 22
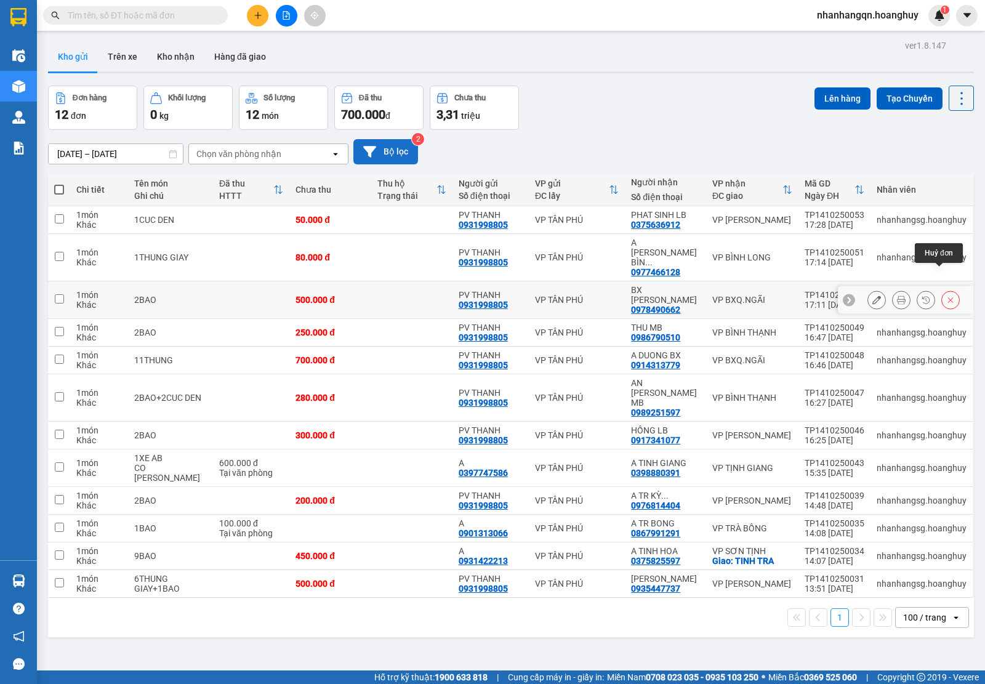
click at [946, 295] on icon at bounding box center [950, 299] width 9 height 9
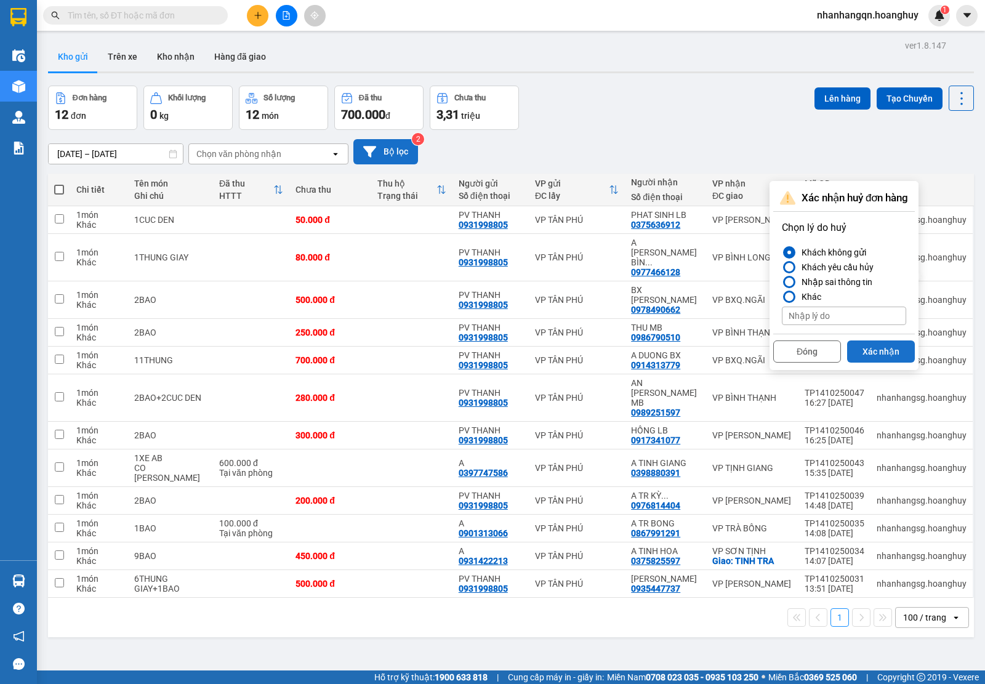
click at [854, 350] on button "Xác nhận" at bounding box center [881, 351] width 68 height 22
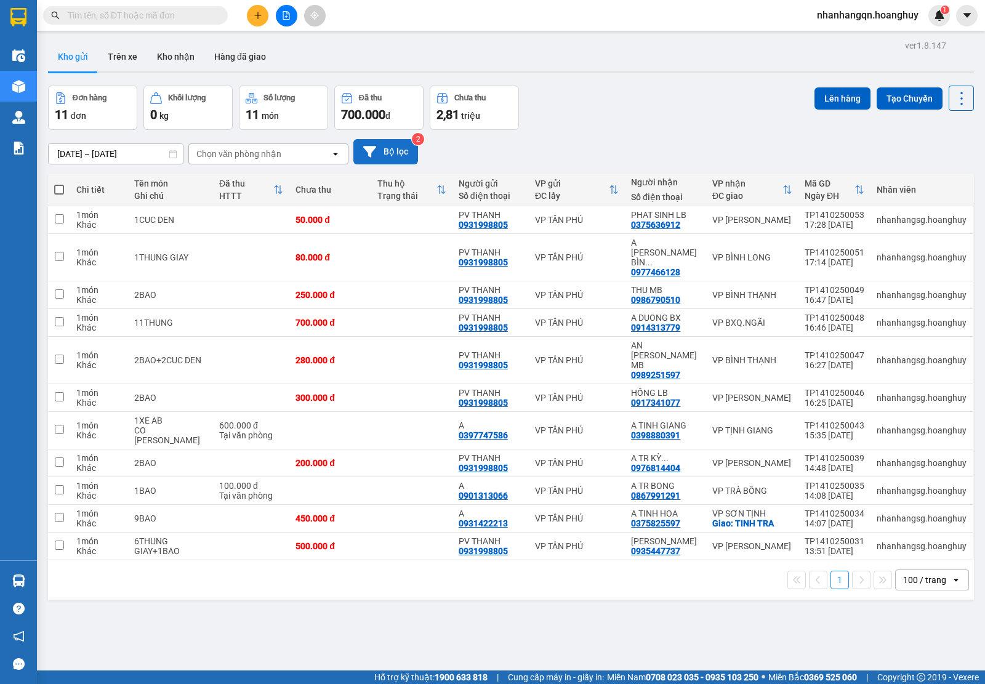
click at [400, 154] on button "Bộ lọc" at bounding box center [385, 151] width 65 height 25
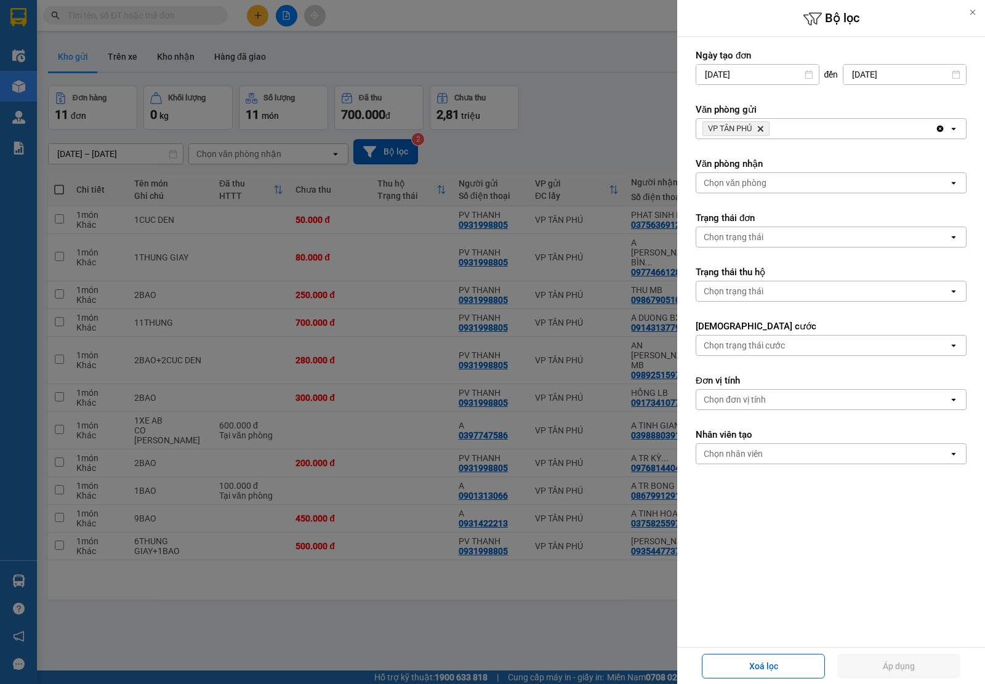
click at [762, 125] on icon "Delete" at bounding box center [759, 128] width 7 height 7
click at [762, 125] on div "Chọn văn phòng" at bounding box center [734, 128] width 63 height 12
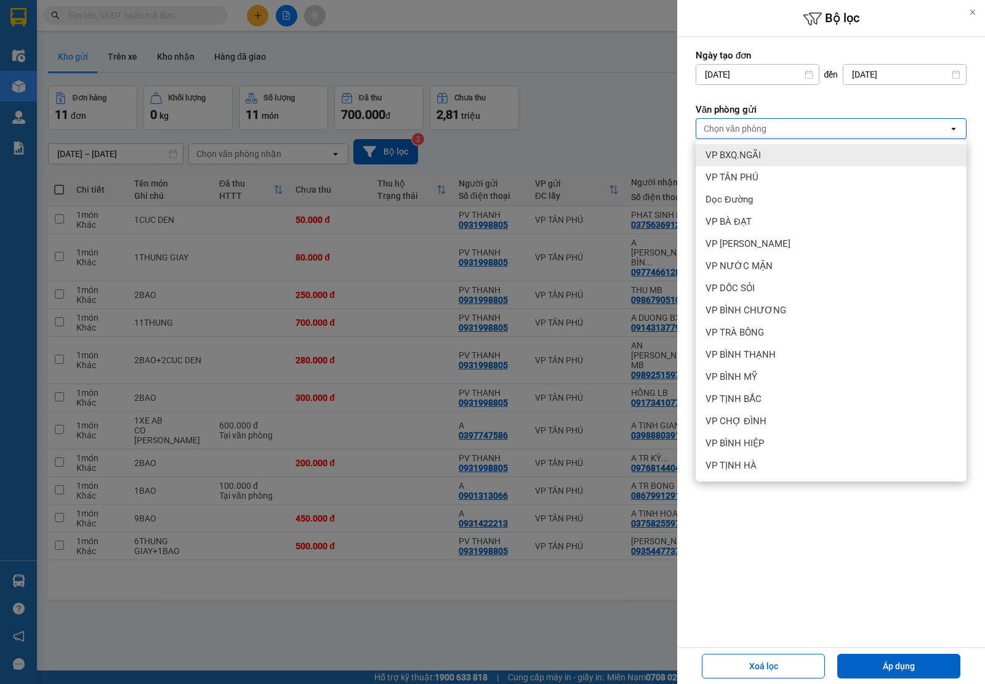
click at [764, 154] on div "VP BXQ.NGÃI" at bounding box center [830, 155] width 271 height 22
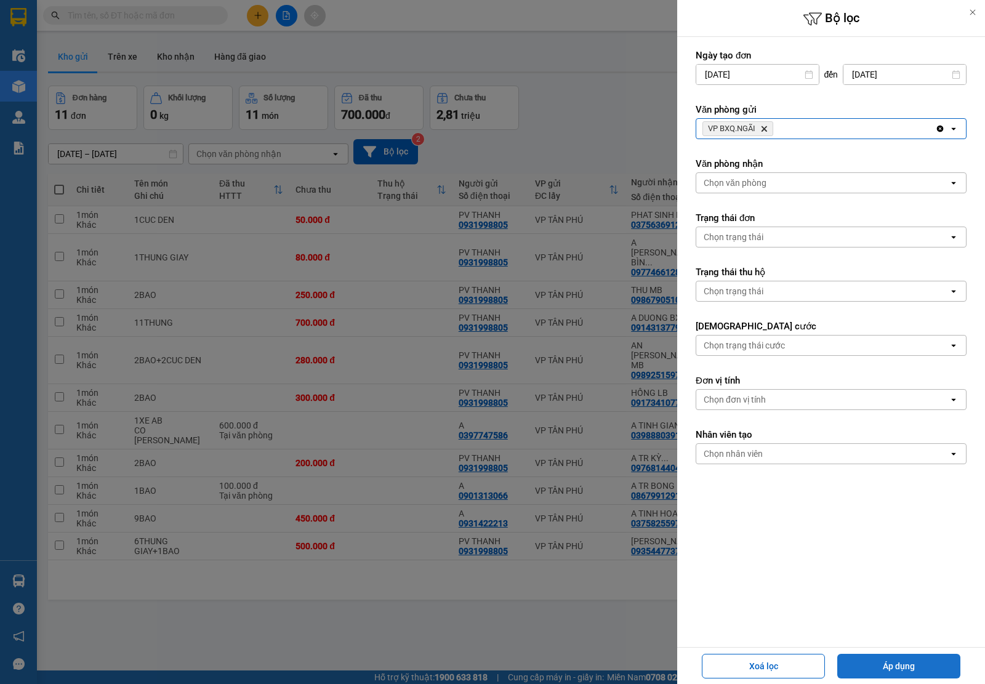
click at [884, 669] on button "Áp dụng" at bounding box center [898, 666] width 123 height 25
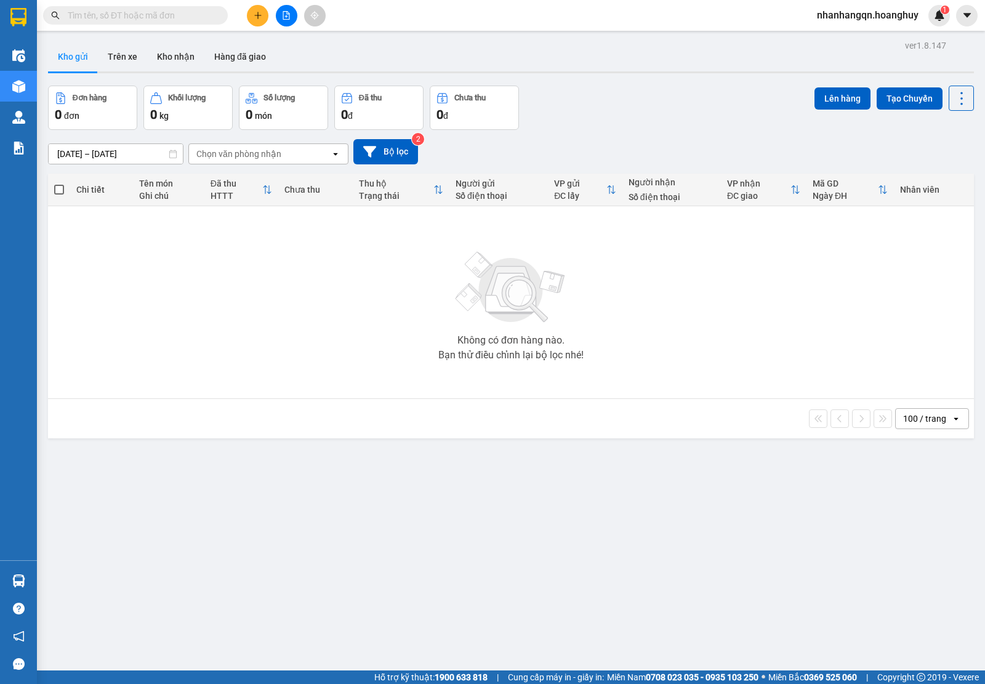
click at [170, 10] on input "text" at bounding box center [140, 16] width 145 height 14
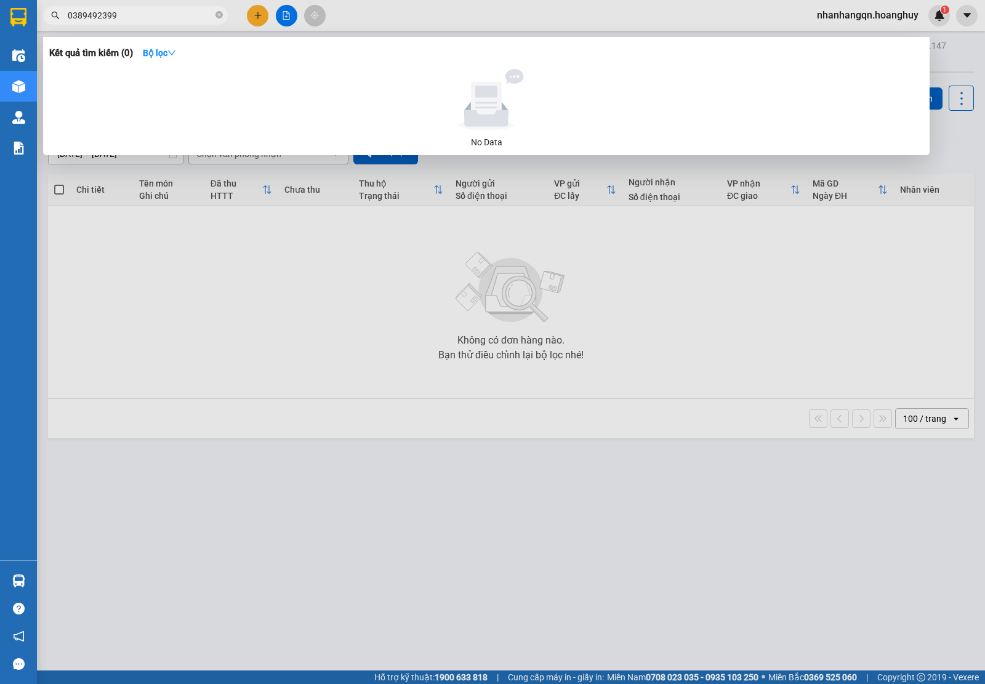
click at [139, 20] on input "0389492399" at bounding box center [140, 16] width 145 height 14
click at [138, 19] on input "0389492399" at bounding box center [140, 16] width 145 height 14
type input "0389492399"
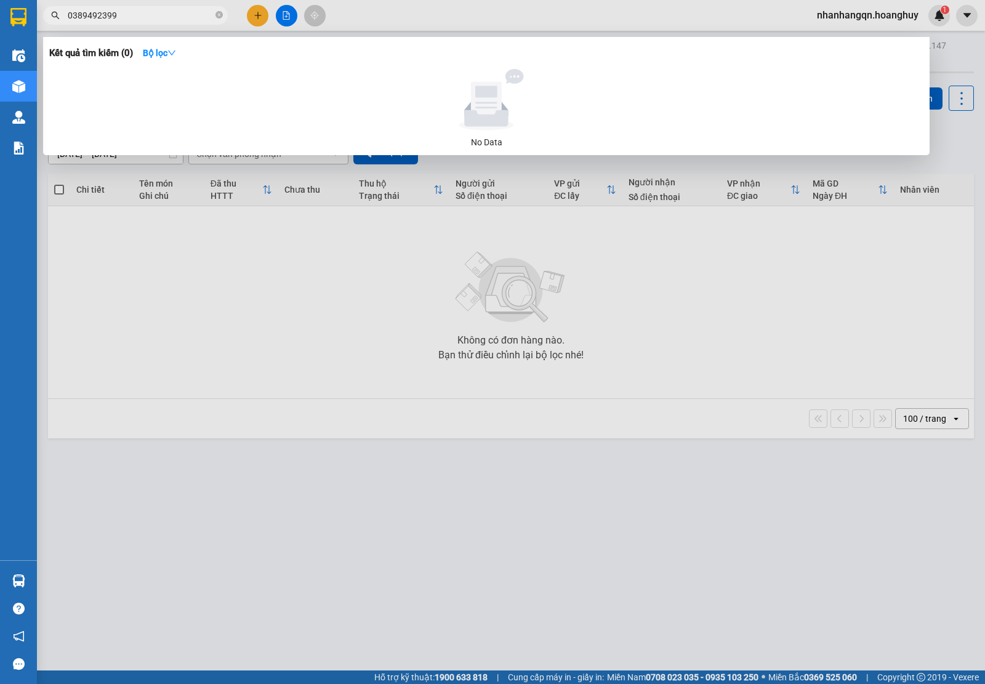
click at [249, 11] on div at bounding box center [492, 342] width 985 height 684
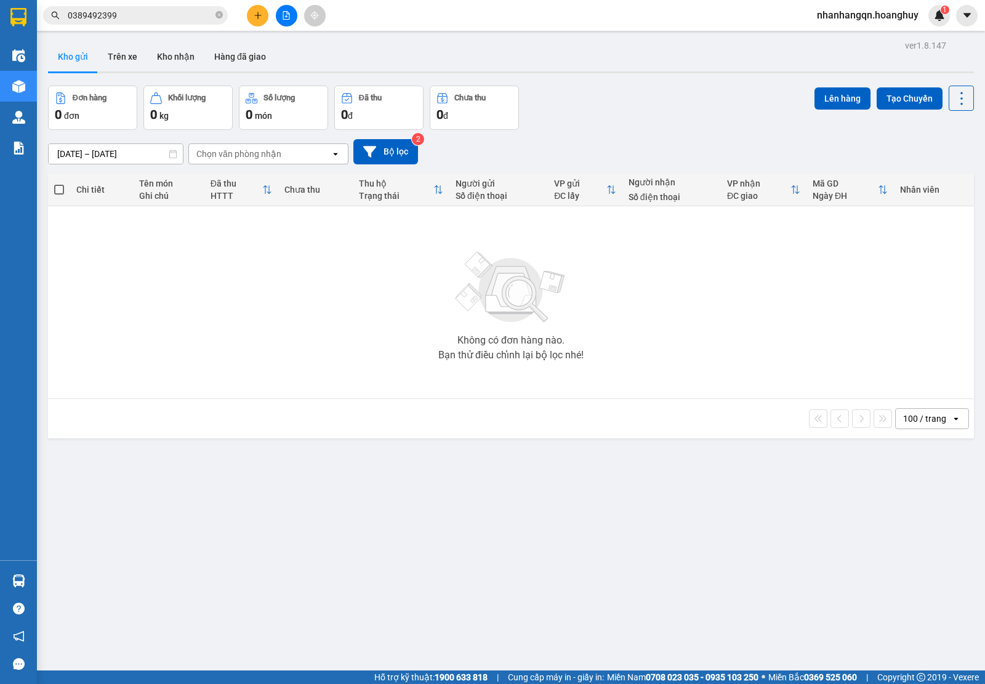
click at [249, 11] on button at bounding box center [258, 16] width 22 height 22
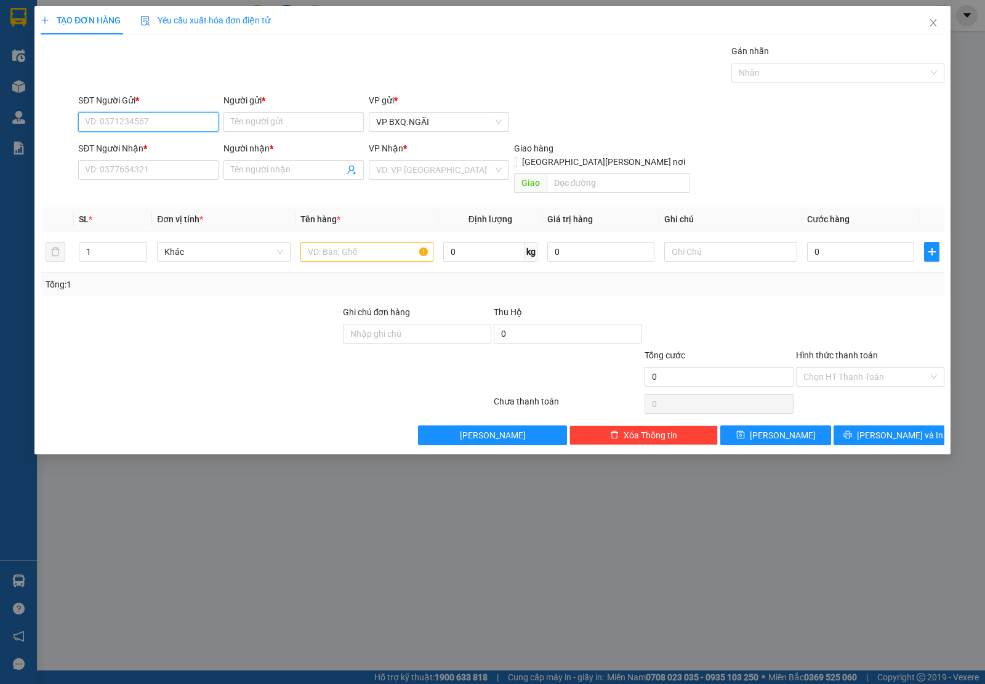
click at [163, 114] on input "SĐT Người Gửi *" at bounding box center [148, 122] width 140 height 20
paste input "0389492399"
type input "0389492399"
click at [117, 172] on input "SĐT Người Nhận *" at bounding box center [148, 170] width 140 height 20
paste input "0389492399"
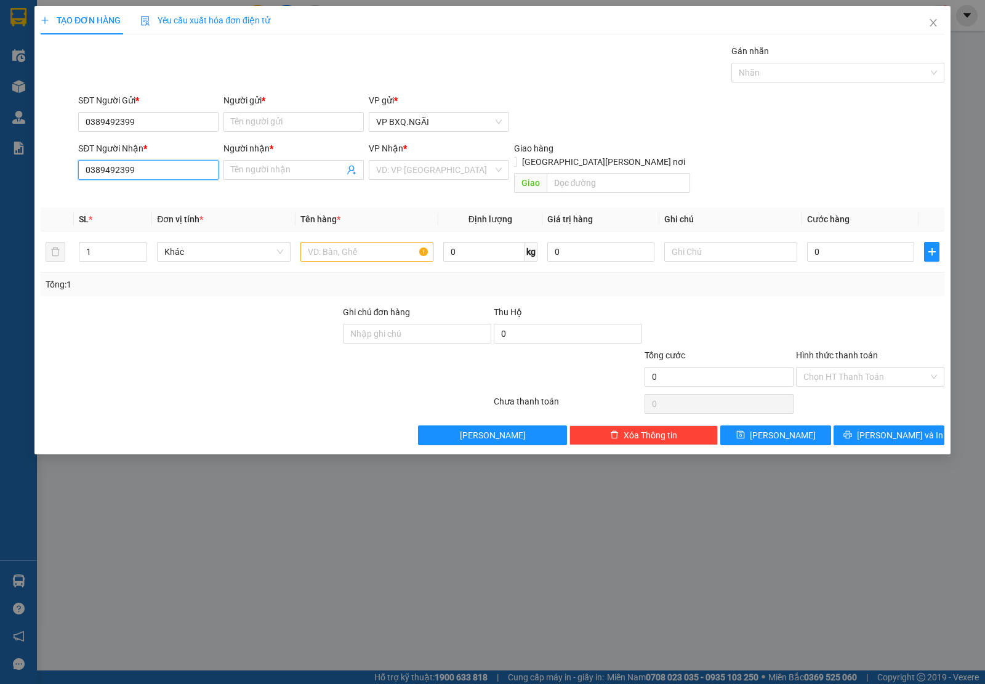
type input "0389492399"
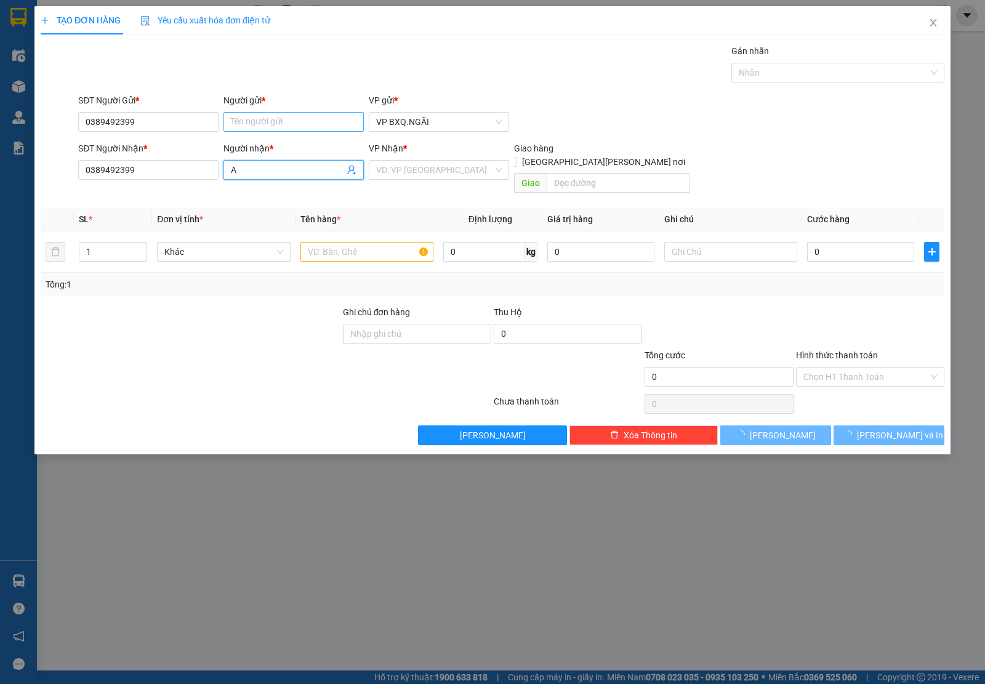
type input "A"
click at [268, 116] on input "Người gửi *" at bounding box center [293, 122] width 140 height 20
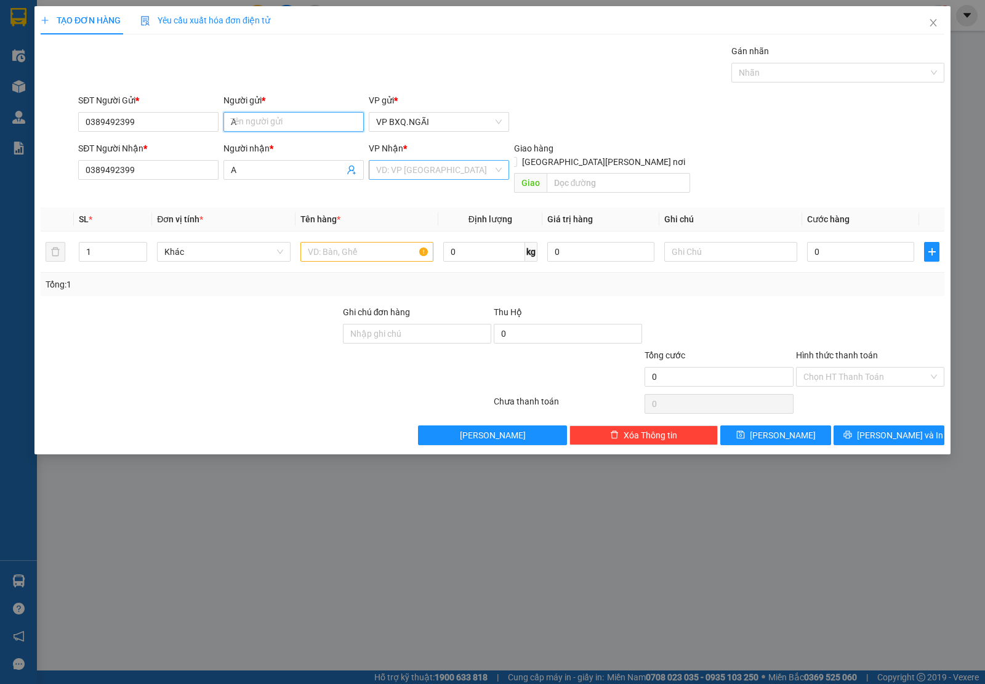
type input "A"
click at [398, 164] on input "search" at bounding box center [434, 170] width 117 height 18
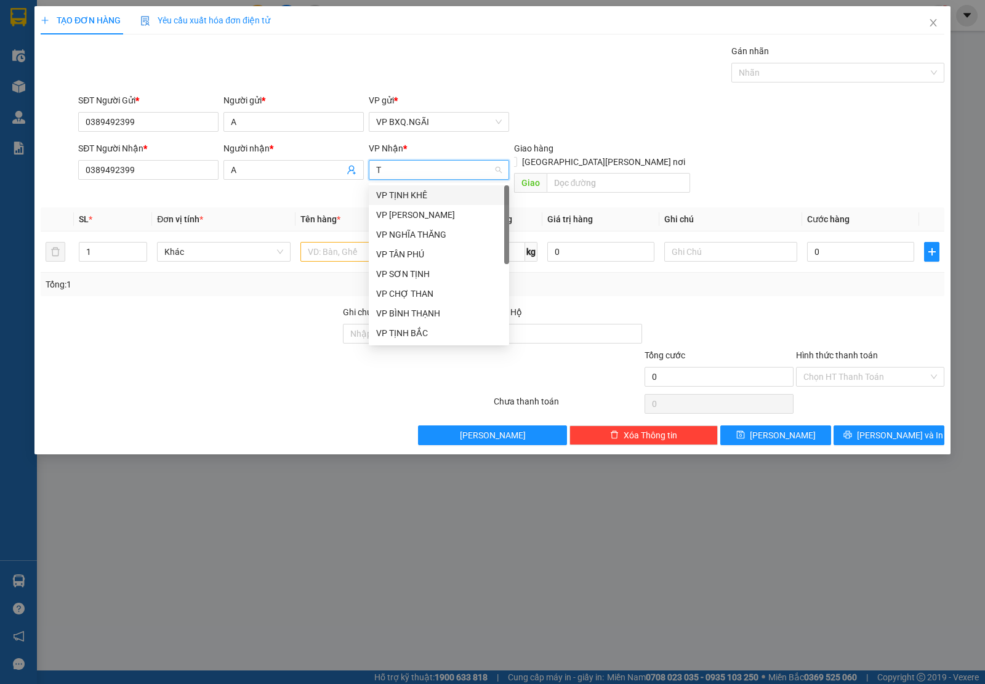
type input "TB"
click at [411, 210] on div "VP TRÀ BỒNG" at bounding box center [439, 215] width 126 height 14
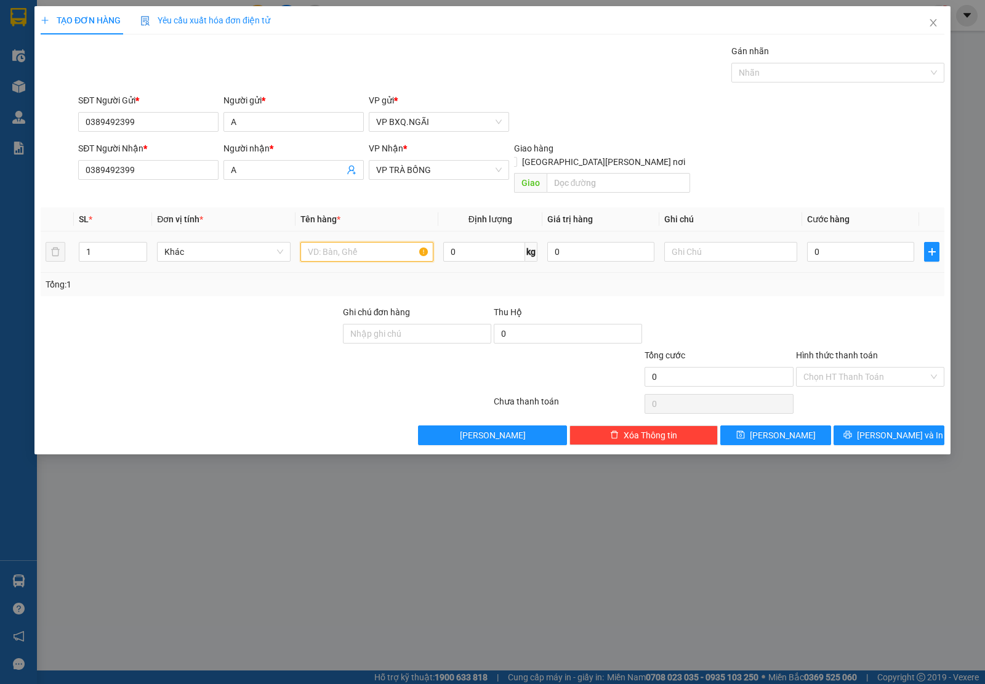
click at [350, 242] on input "text" at bounding box center [366, 252] width 133 height 20
type input "2 LỒNG CHIIM"
type input "4"
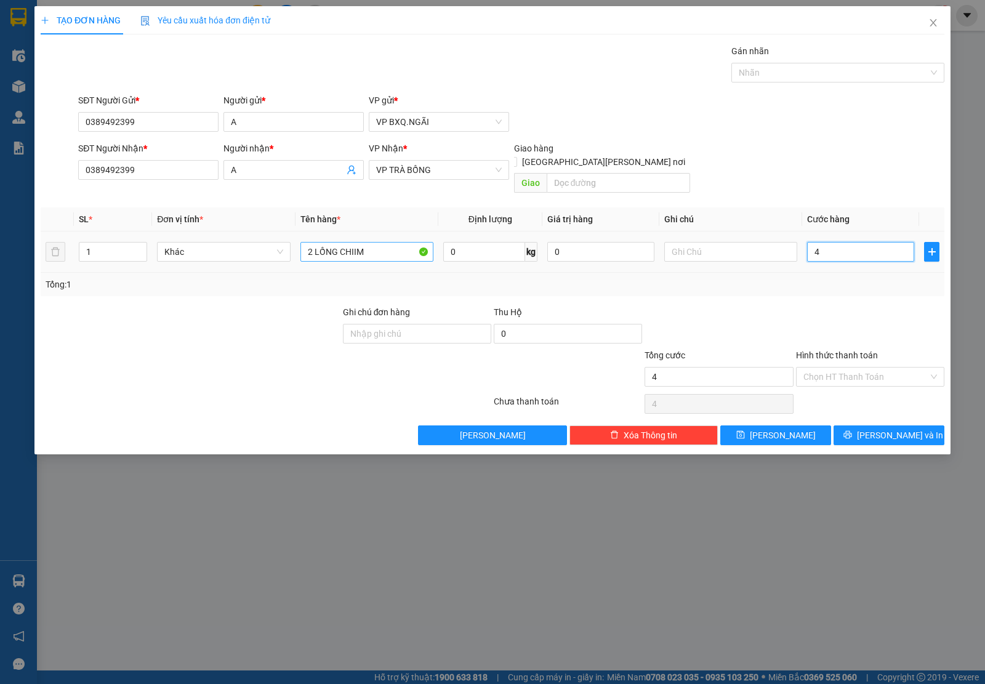
type input "40"
type input "400"
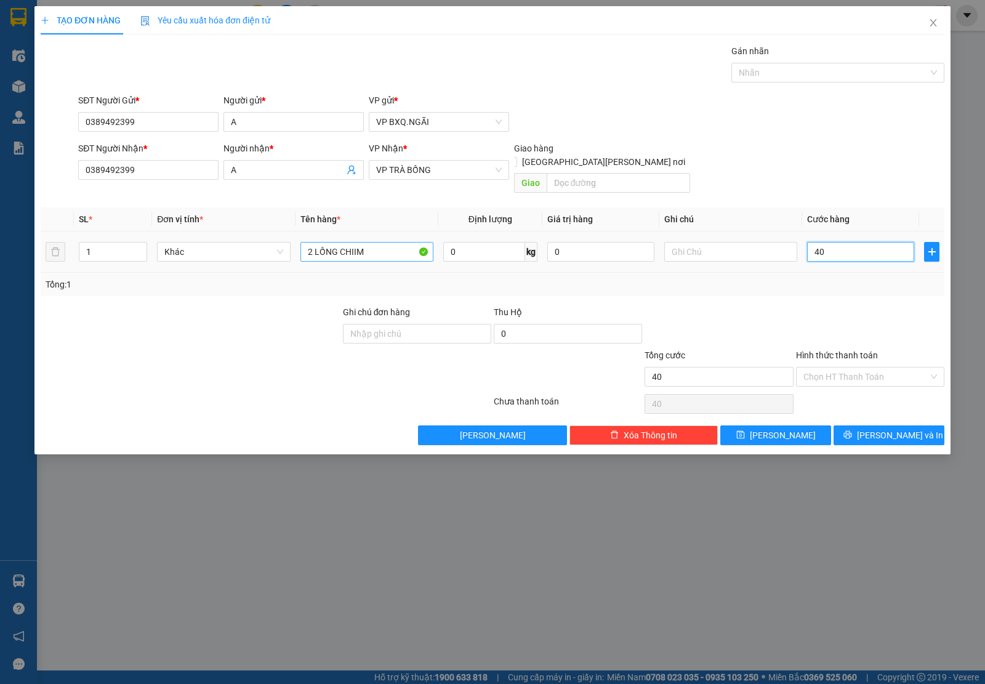
type input "400"
type input "4.000"
type input "40.000"
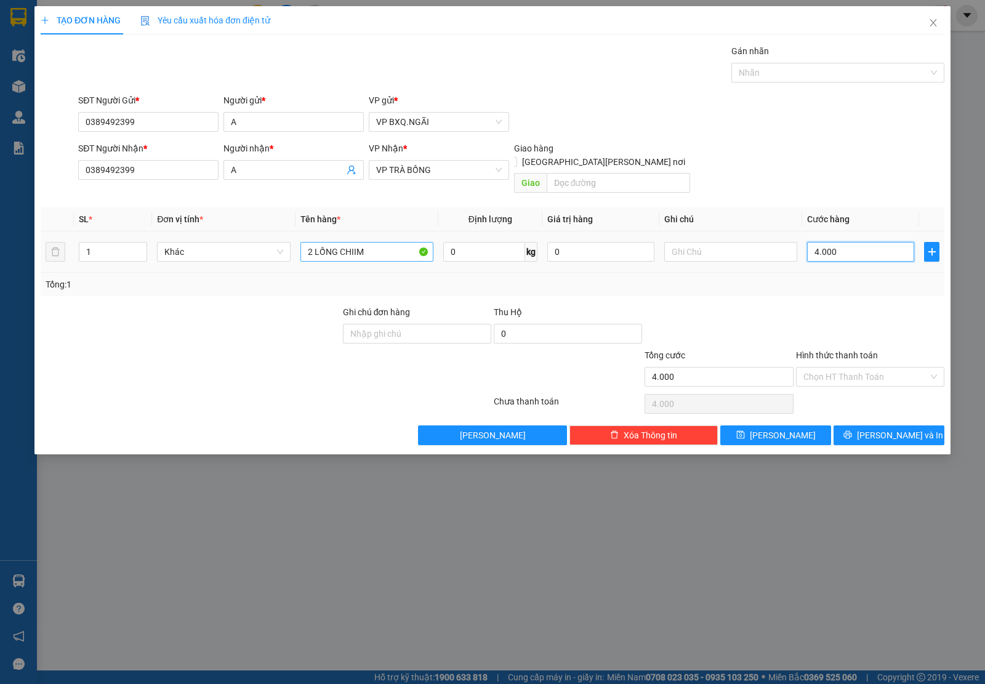
type input "40.000"
type input "400.000"
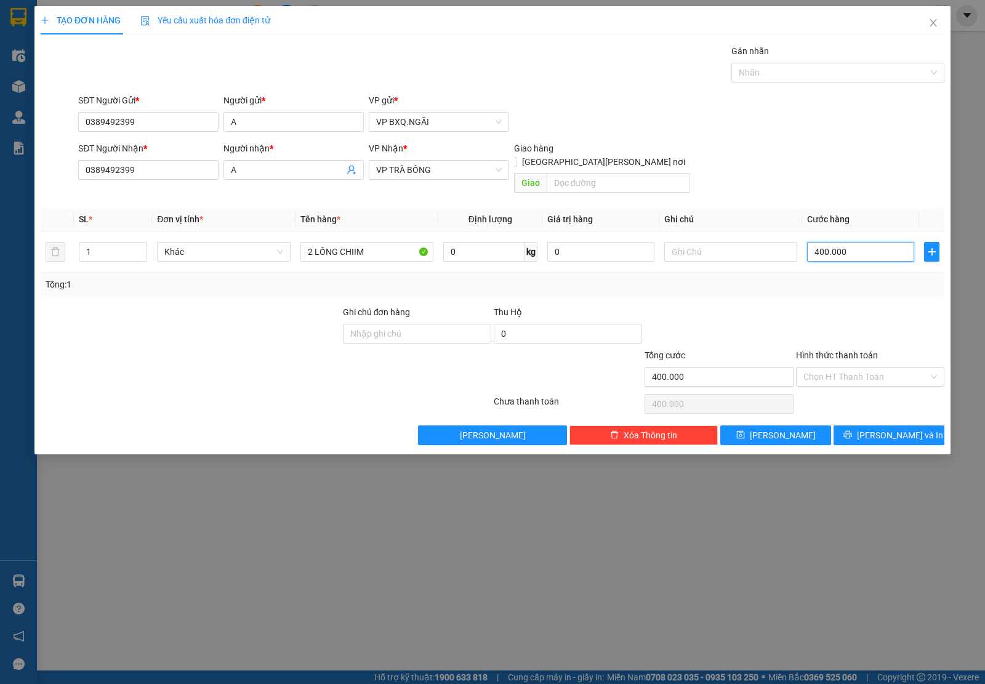
type input "400.000"
click at [886, 434] on div "TẠO ĐƠN HÀNG Yêu cầu xuất [PERSON_NAME] điện tử Transit Pickup Surcharge Ids Tr…" at bounding box center [492, 230] width 916 height 448
click at [886, 432] on button "[PERSON_NAME] và In" at bounding box center [888, 435] width 111 height 20
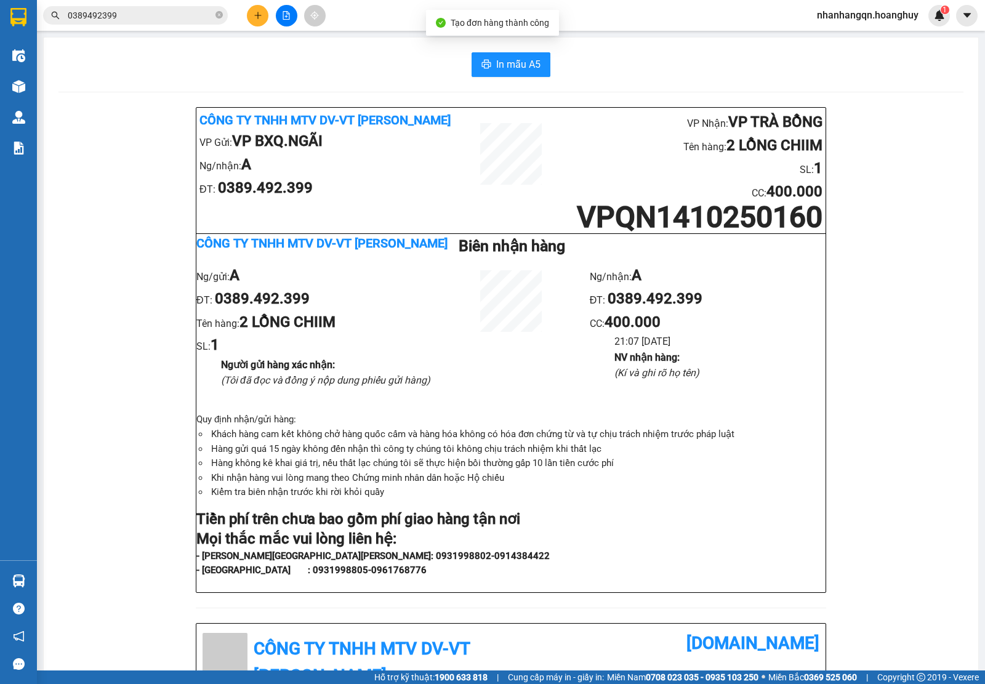
click at [154, 13] on input "0389492399" at bounding box center [140, 16] width 145 height 14
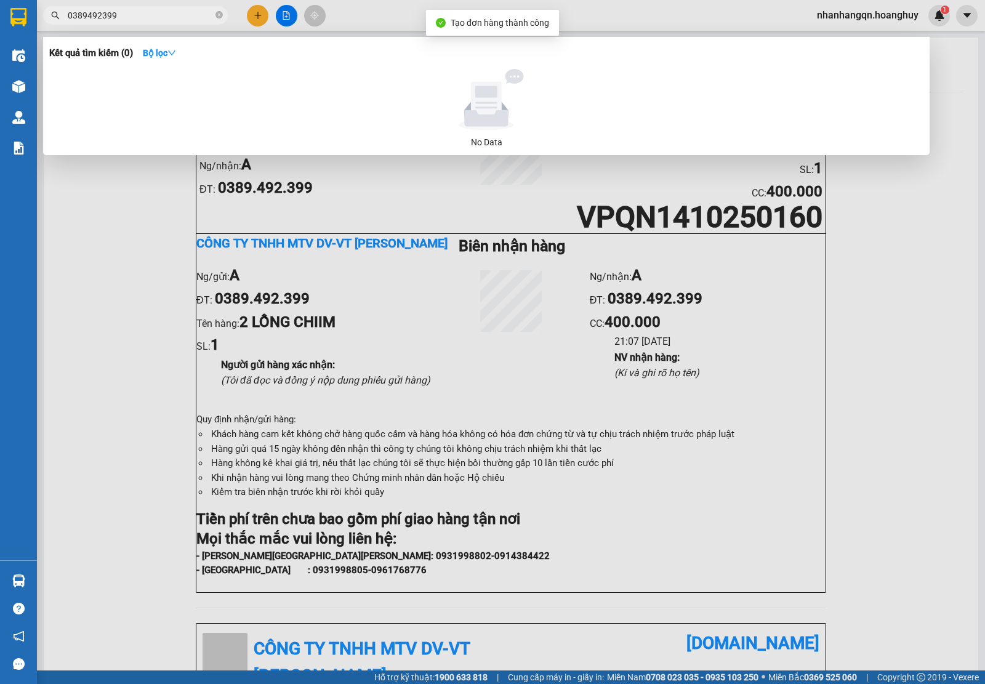
click at [154, 13] on input "0389492399" at bounding box center [140, 16] width 145 height 14
click at [154, 13] on input "0329477474" at bounding box center [140, 16] width 145 height 14
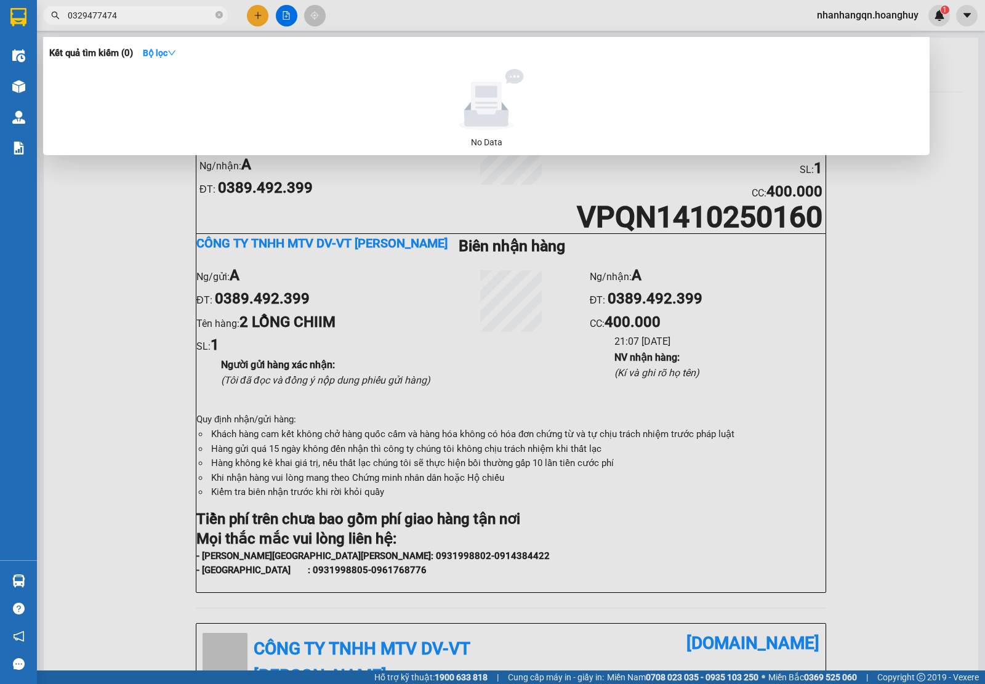
click at [154, 13] on input "0329477474" at bounding box center [140, 16] width 145 height 14
type input "0329477474"
click at [257, 12] on div at bounding box center [492, 342] width 985 height 684
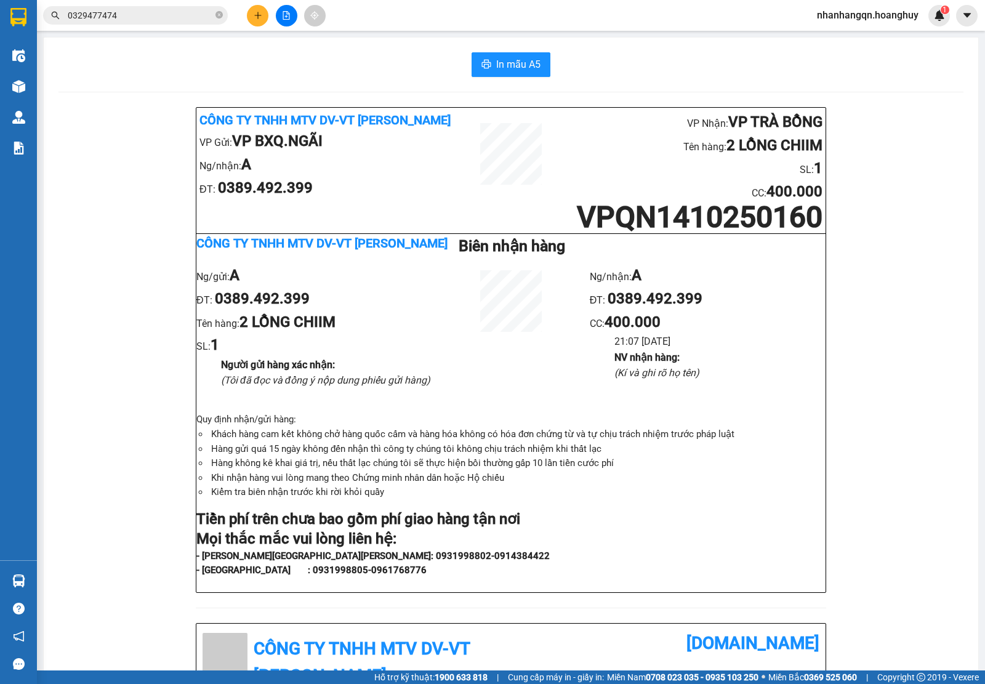
click at [257, 12] on icon "plus" at bounding box center [258, 15] width 9 height 9
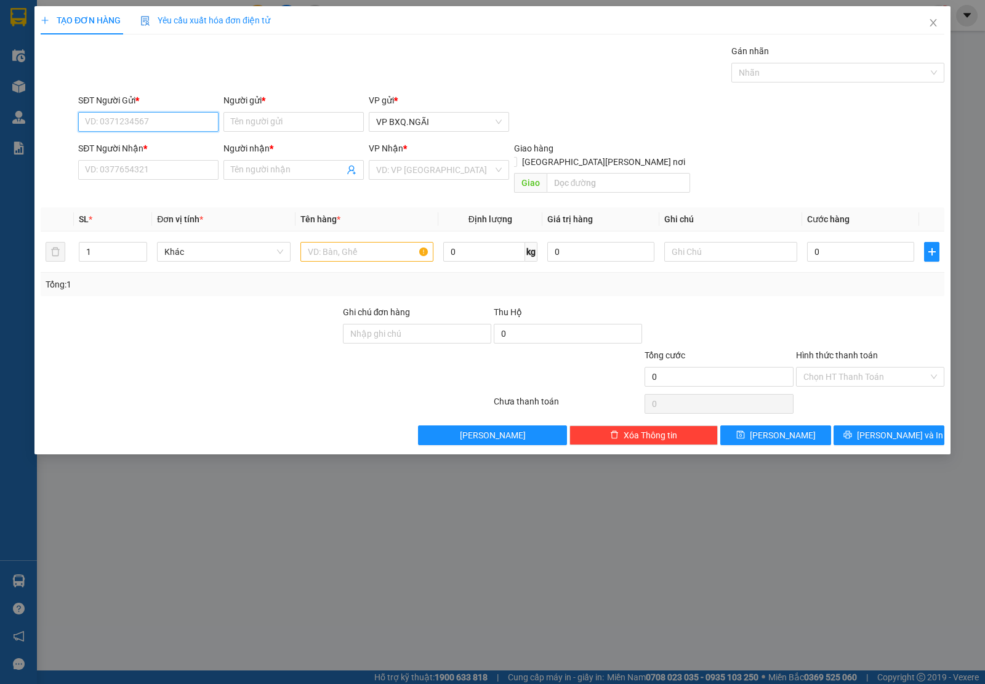
click at [142, 130] on input "SĐT Người Gửi *" at bounding box center [148, 122] width 140 height 20
paste input "0329477474"
type input "0329477474"
click at [114, 174] on input "SĐT Người Nhận *" at bounding box center [148, 170] width 140 height 20
paste input "0329477474"
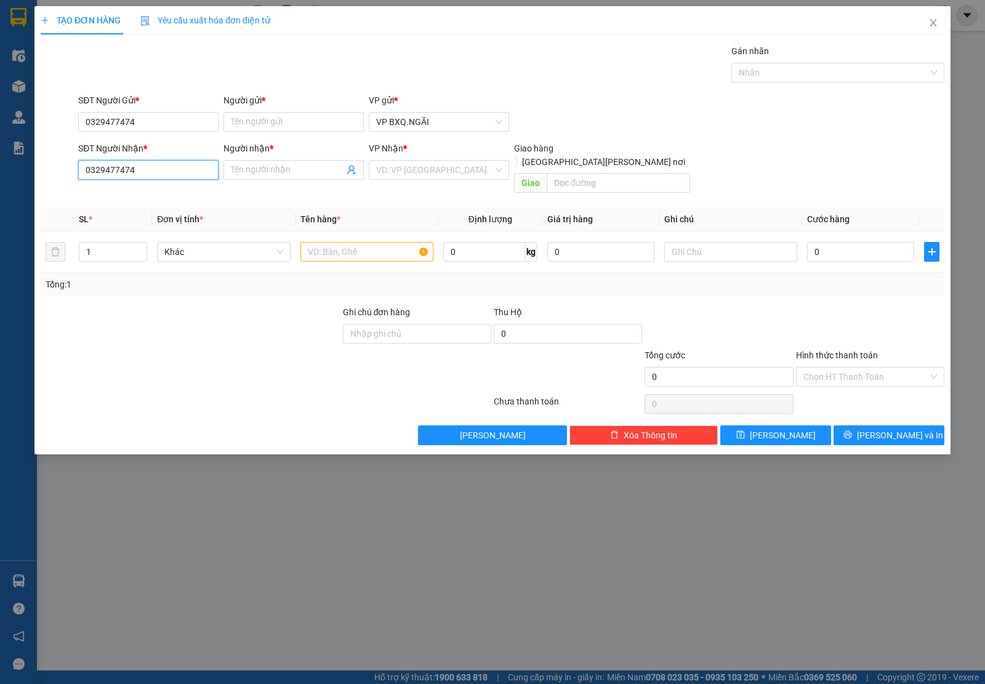
type input "0329477474"
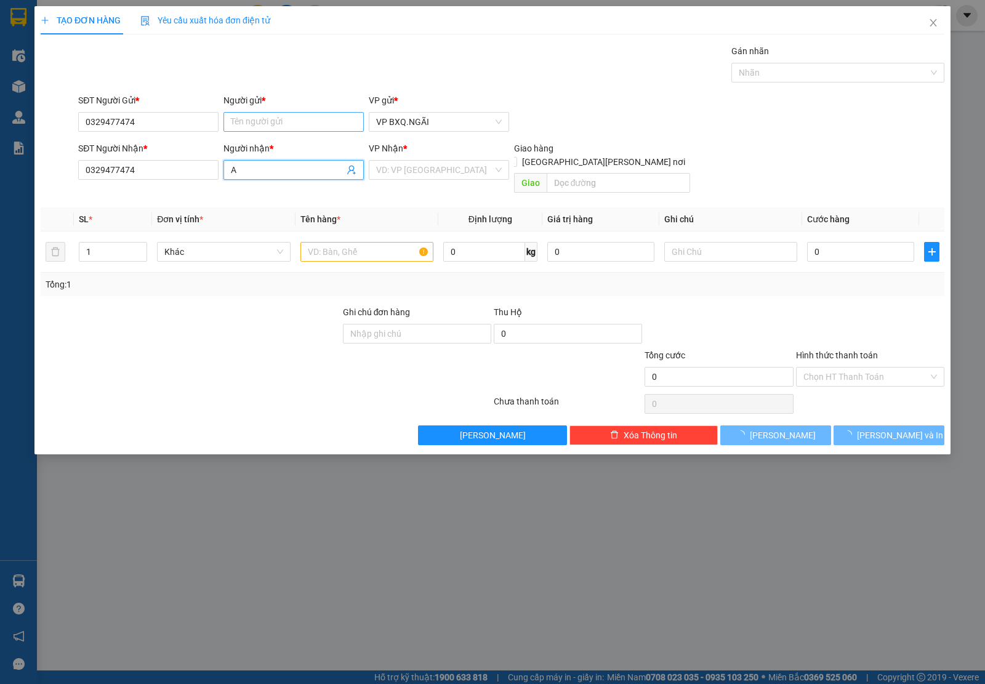
type input "A"
click at [271, 116] on input "Người gửi *" at bounding box center [293, 122] width 140 height 20
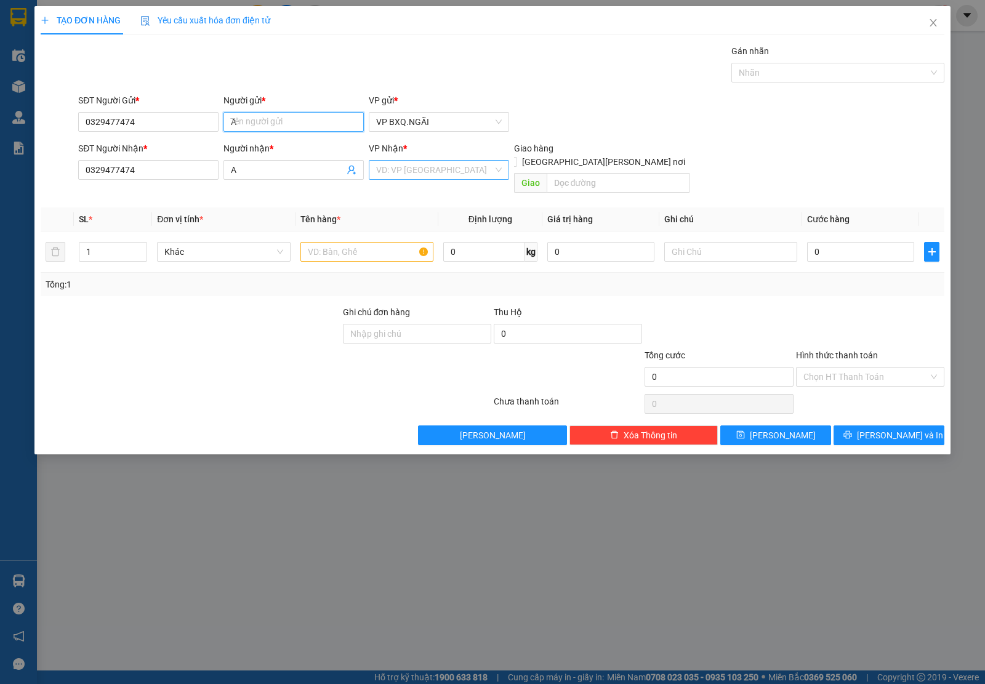
type input "A"
click at [382, 170] on input "search" at bounding box center [434, 170] width 117 height 18
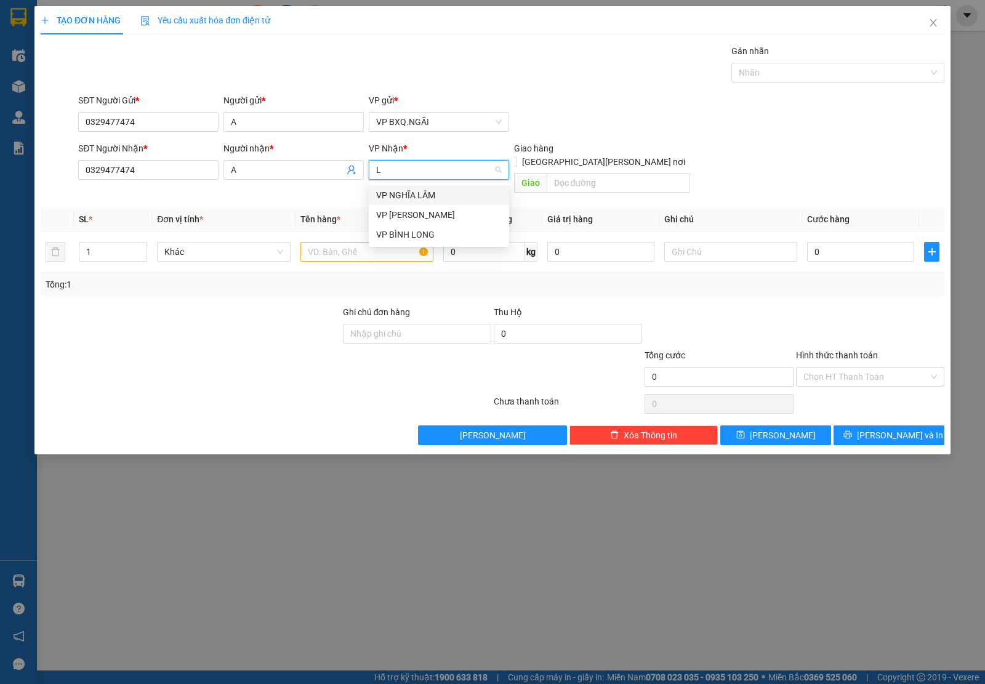
type input "LB"
click at [401, 186] on div "VP [PERSON_NAME]" at bounding box center [439, 195] width 140 height 20
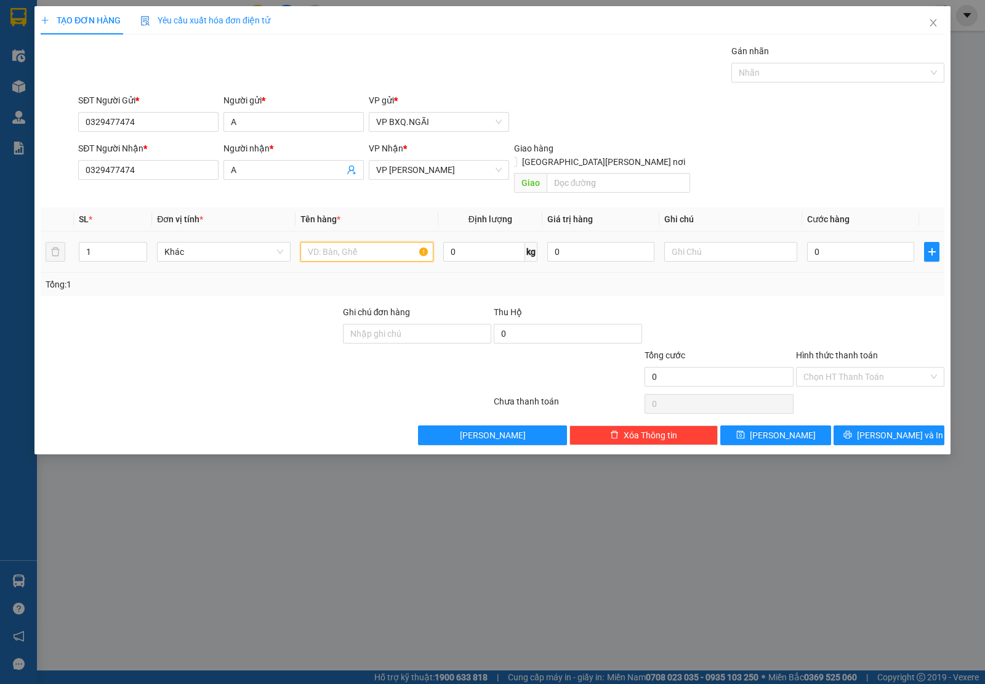
click at [354, 242] on input "text" at bounding box center [366, 252] width 133 height 20
type input "3 TRỤ THANG"
type input "5"
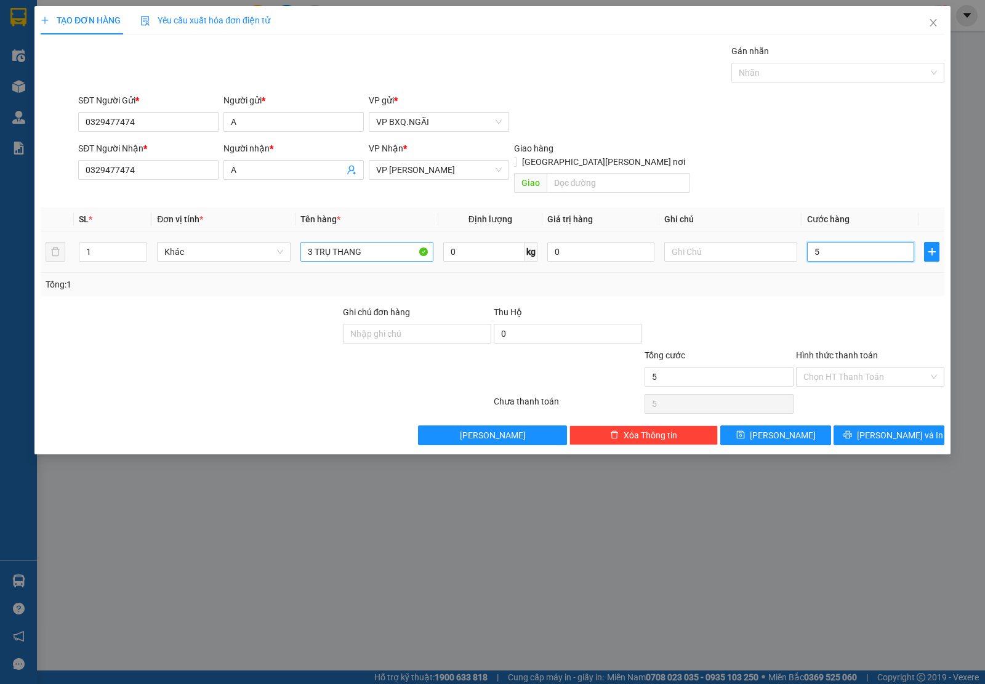
type input "50"
type input "500"
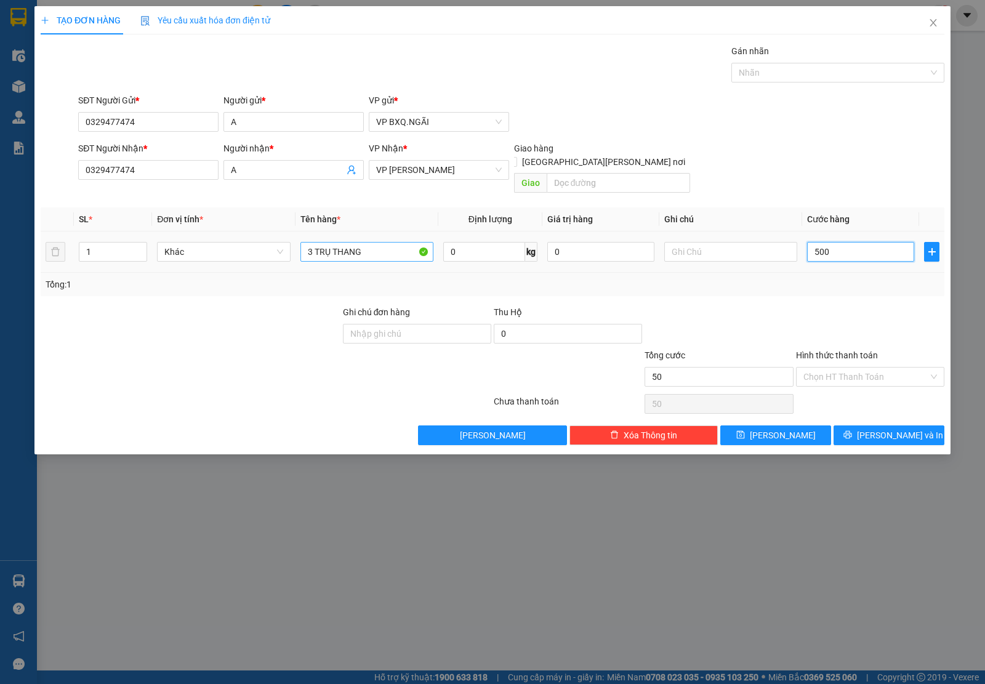
type input "500"
type input "5.000"
type input "50.000"
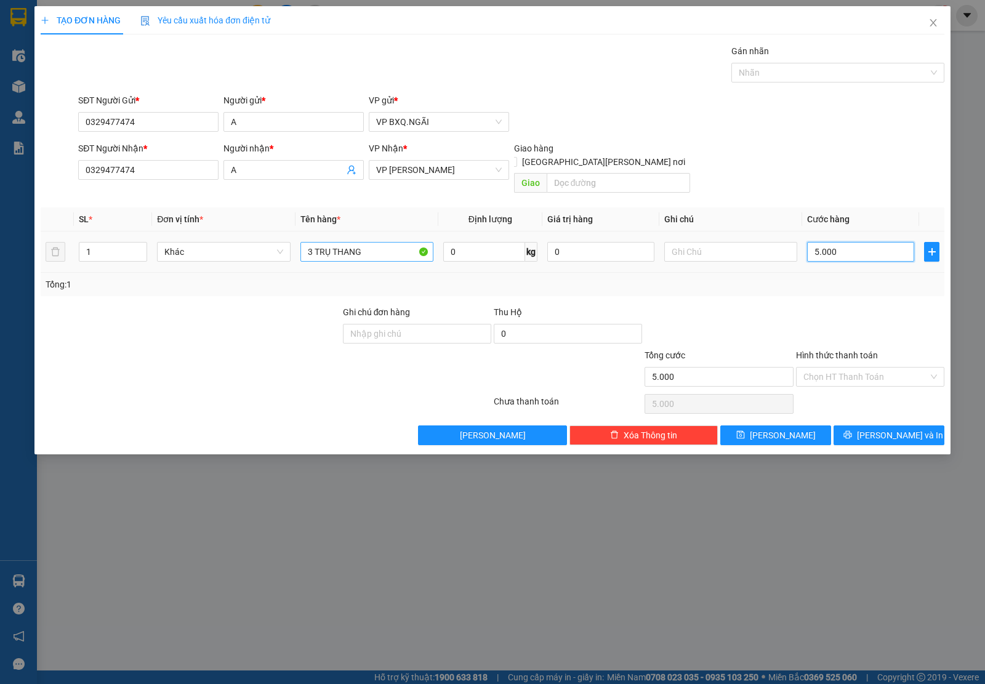
type input "50.000"
type input "500.000"
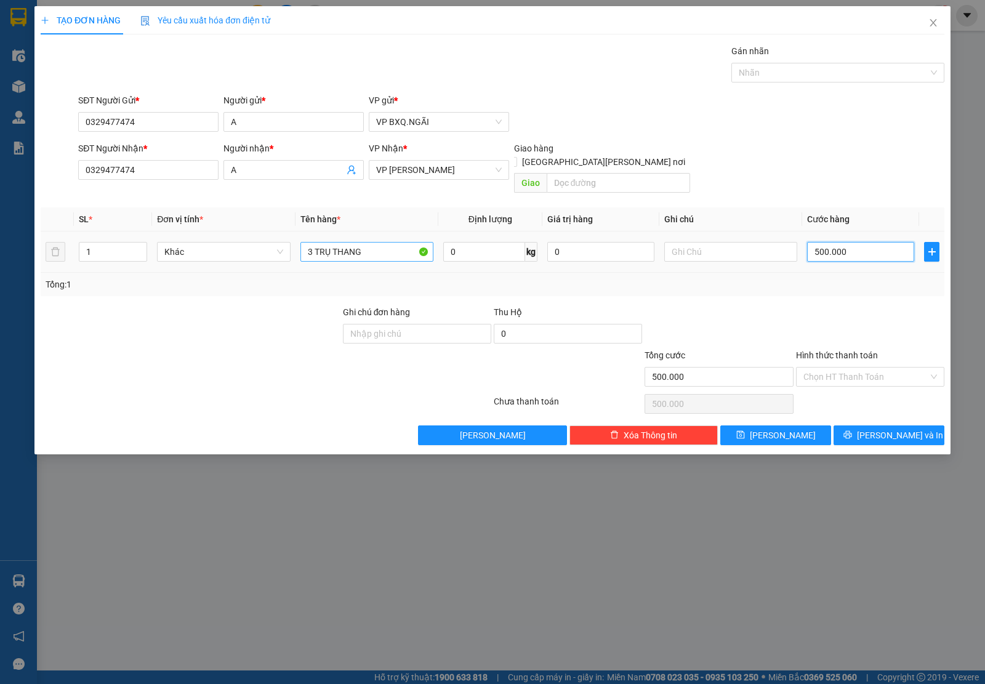
type input "500.000"
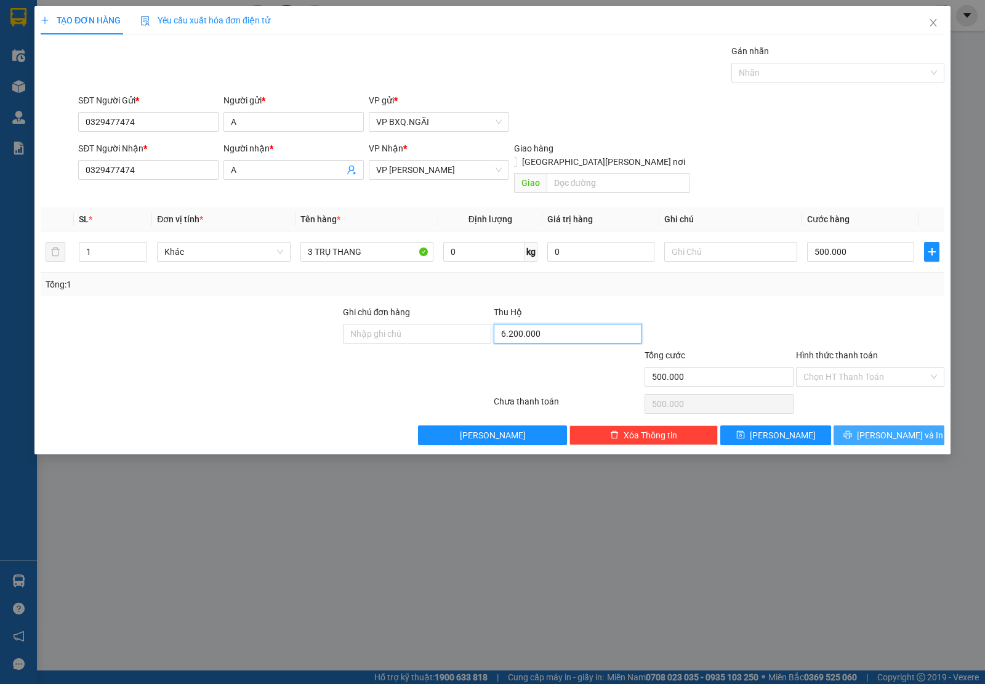
type input "6.200.000"
click at [852, 430] on icon "printer" at bounding box center [847, 434] width 9 height 9
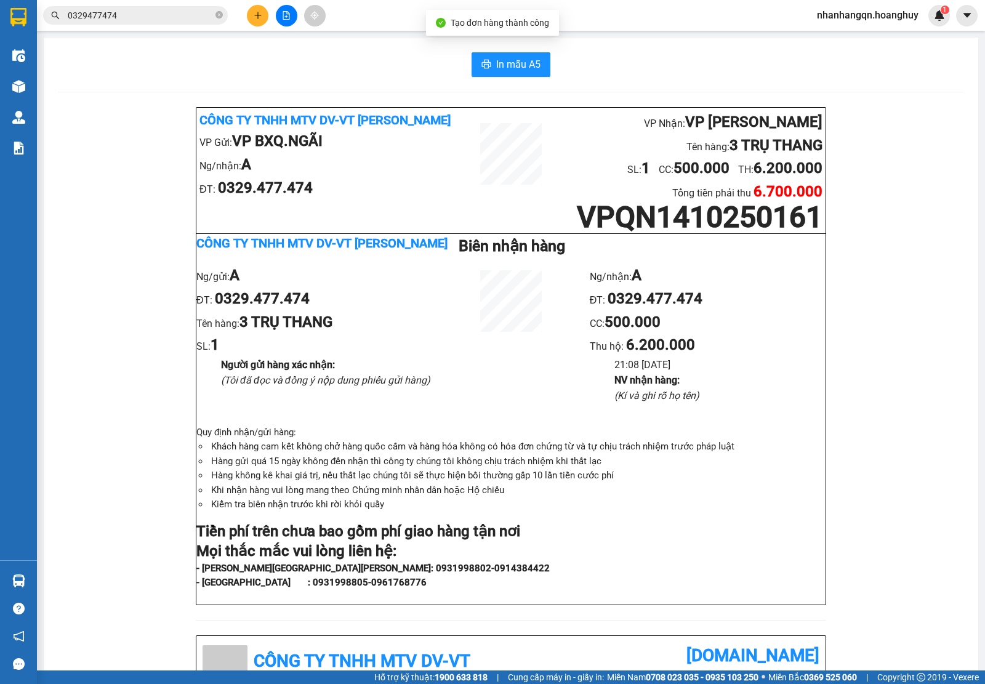
click at [168, 12] on input "0329477474" at bounding box center [140, 16] width 145 height 14
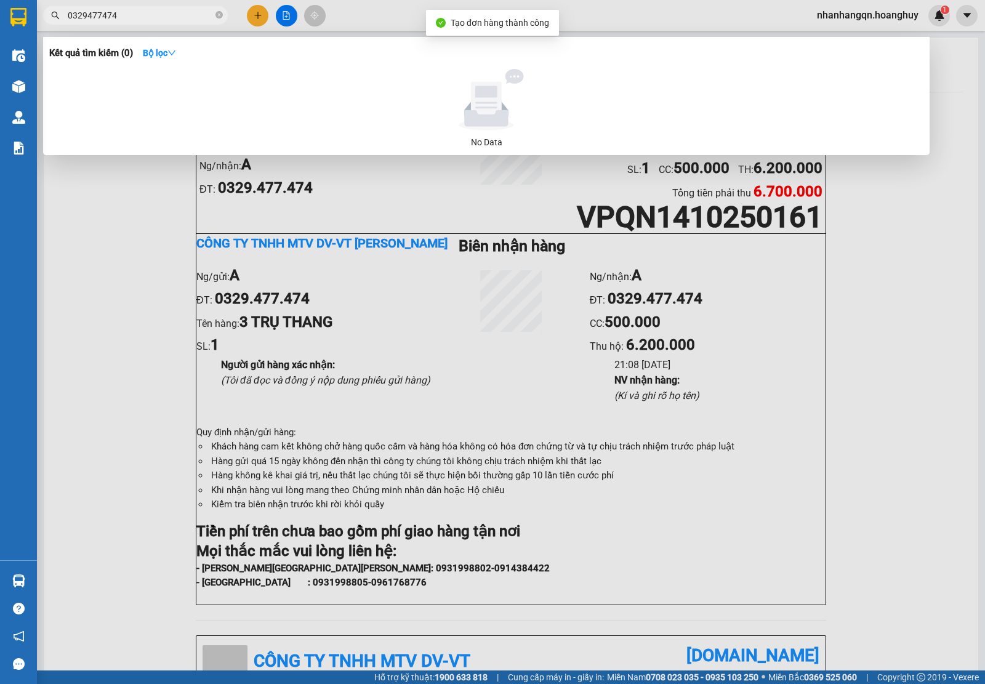
click at [168, 12] on input "0329477474" at bounding box center [140, 16] width 145 height 14
type input "0396912345"
click at [168, 25] on div at bounding box center [492, 342] width 985 height 684
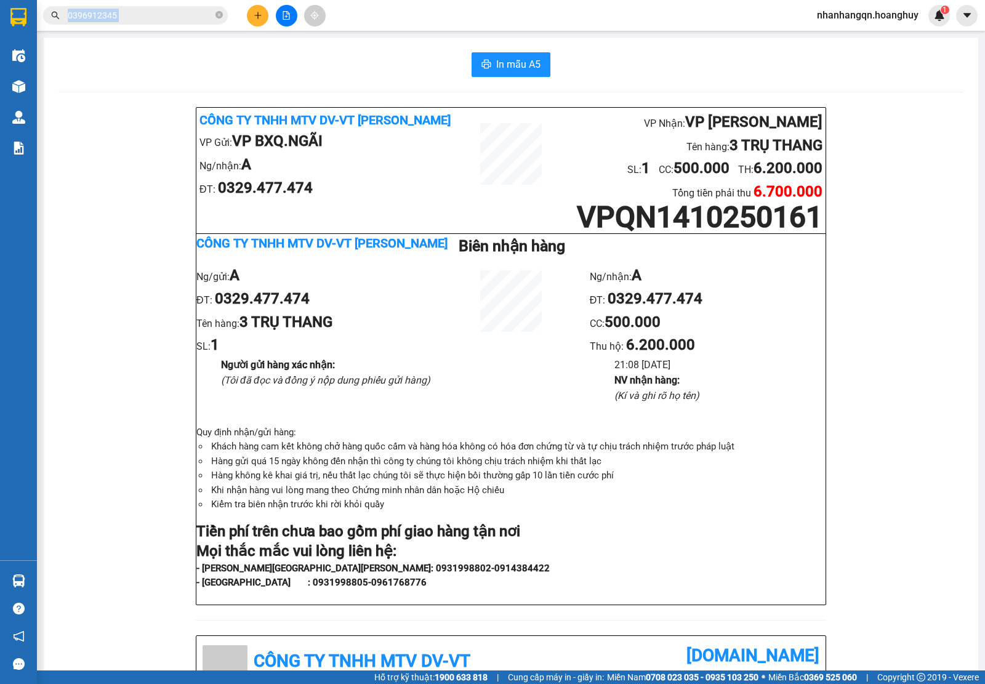
click at [168, 25] on div "Kết quả [PERSON_NAME] ( 0 ) Bộ lọc No Data 0396912345" at bounding box center [120, 16] width 240 height 22
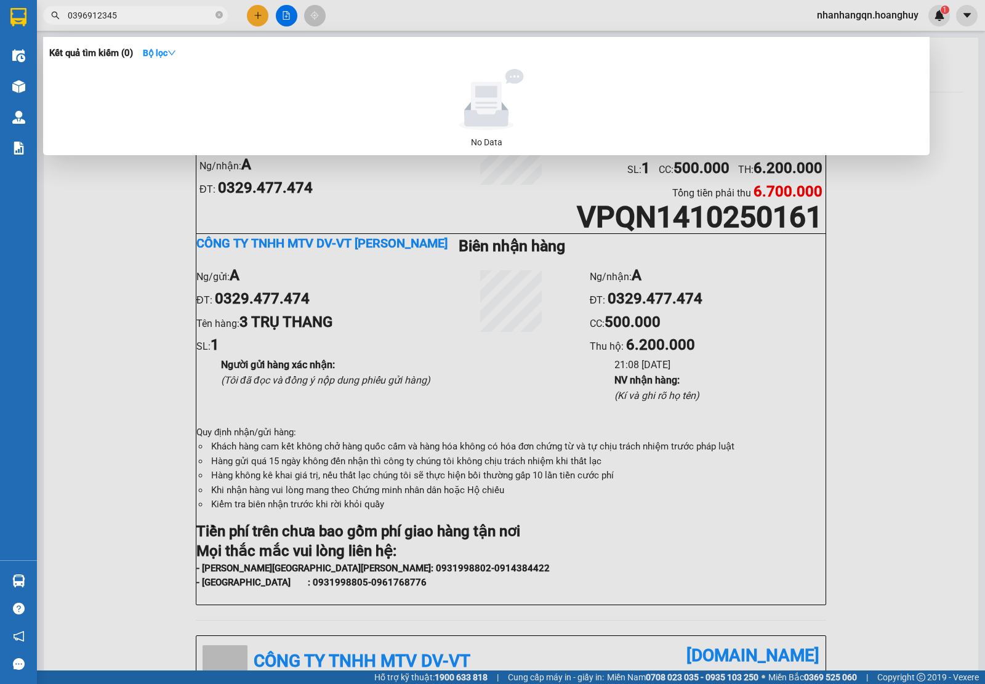
click at [161, 19] on input "0396912345" at bounding box center [140, 16] width 145 height 14
click at [254, 15] on div at bounding box center [492, 342] width 985 height 684
click at [254, 15] on icon "plus" at bounding box center [257, 15] width 7 height 1
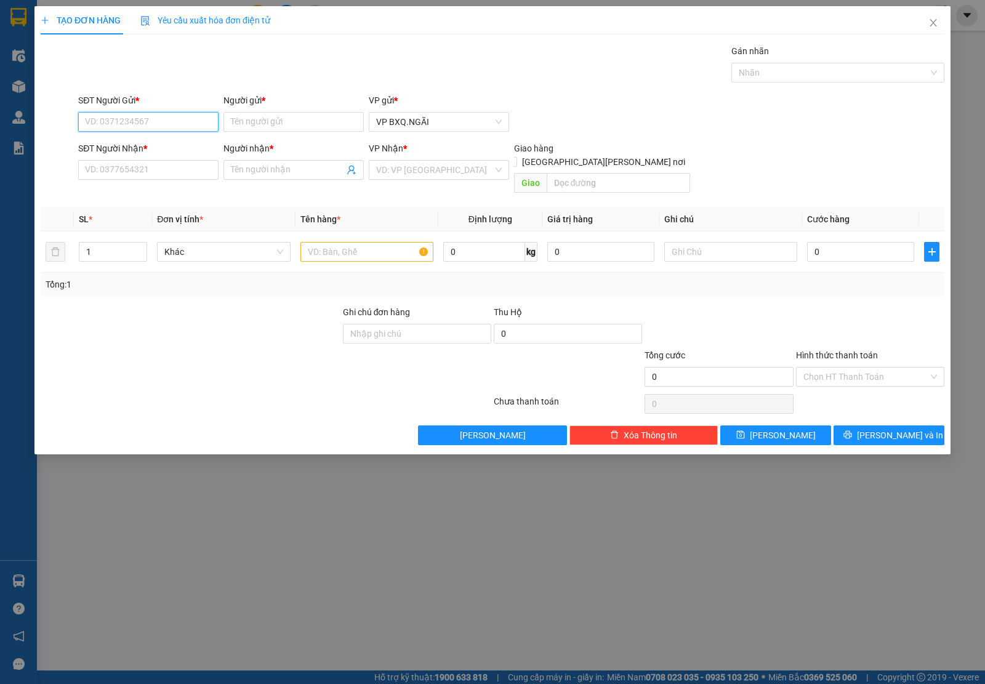
click at [143, 116] on input "SĐT Người Gửi *" at bounding box center [148, 122] width 140 height 20
paste input "0396912345"
type input "0396912345"
paste input "0396912345"
click at [131, 168] on input "SĐT Người Nhận *" at bounding box center [148, 170] width 140 height 20
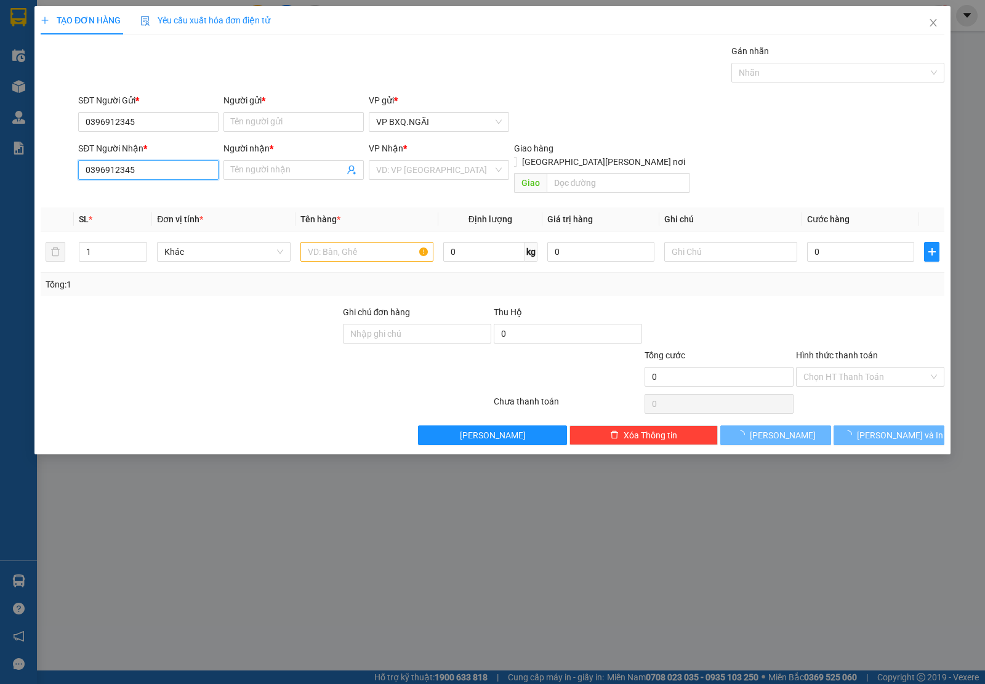
type input "0396912345"
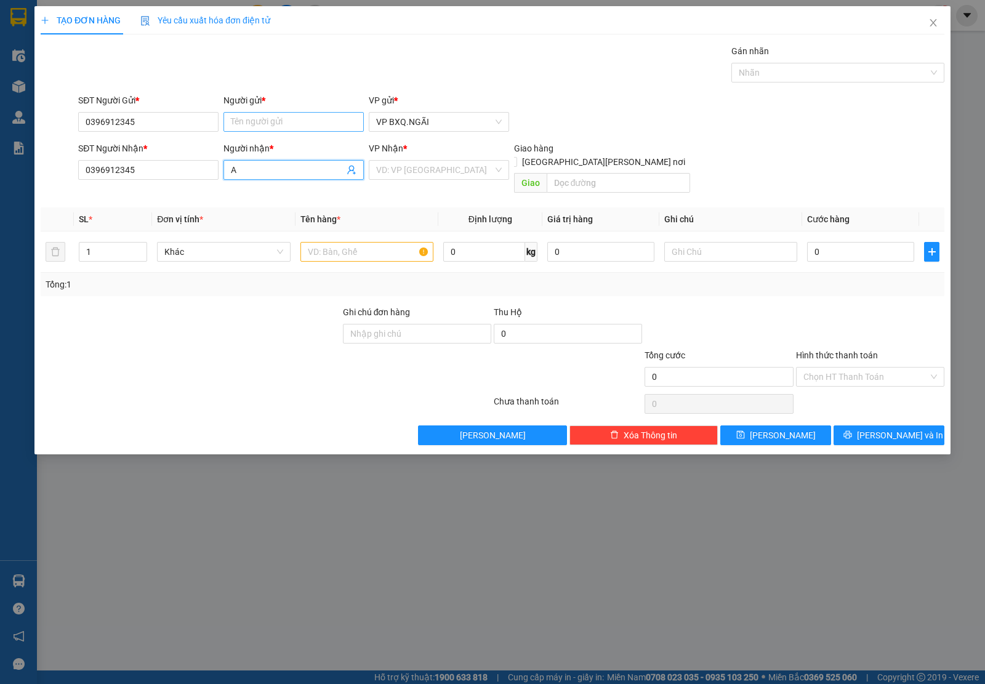
type input "A"
click at [268, 125] on input "Người gửi *" at bounding box center [293, 122] width 140 height 20
type input "A"
click at [413, 174] on input "search" at bounding box center [434, 170] width 117 height 18
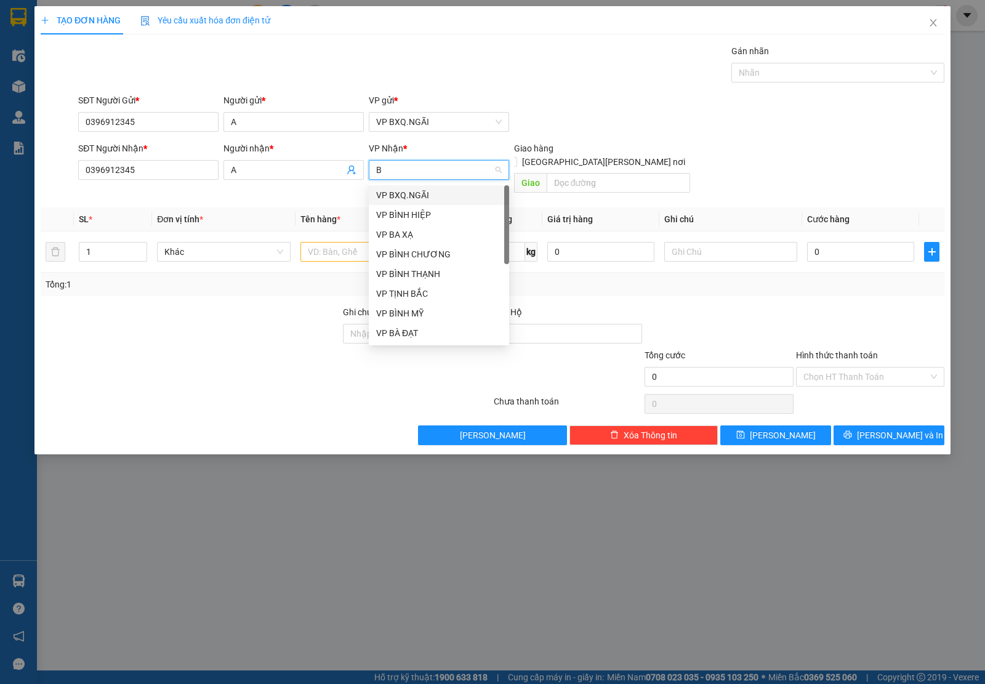
type input "BH"
click at [415, 197] on div "VP BÌNH HIỆP" at bounding box center [439, 195] width 126 height 14
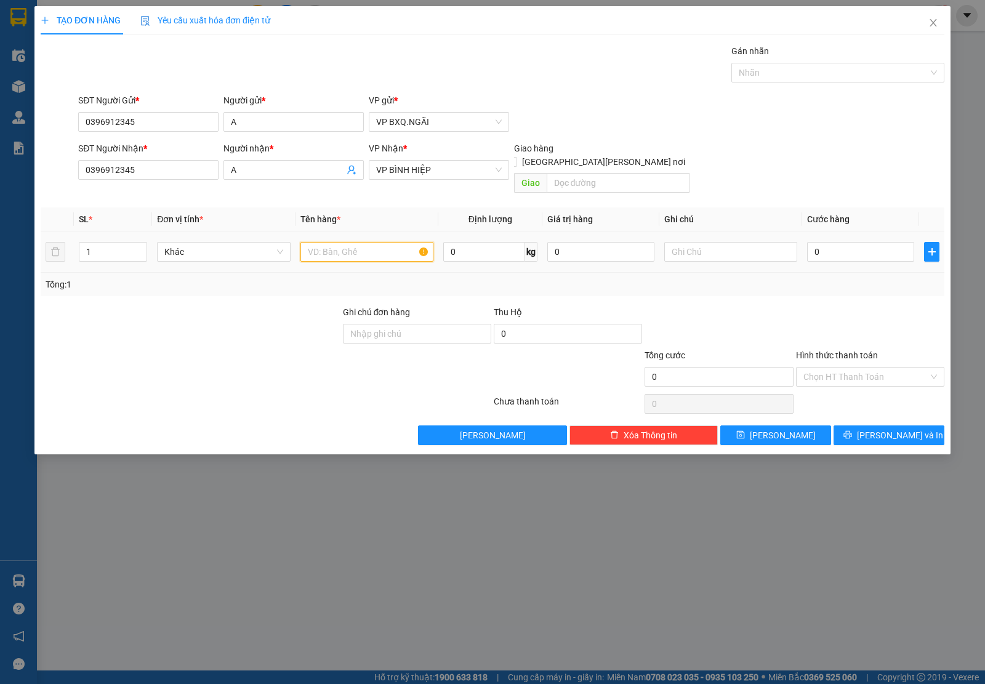
click at [368, 242] on input "text" at bounding box center [366, 252] width 133 height 20
type input "6 BỊ [PERSON_NAME]"
type input "3"
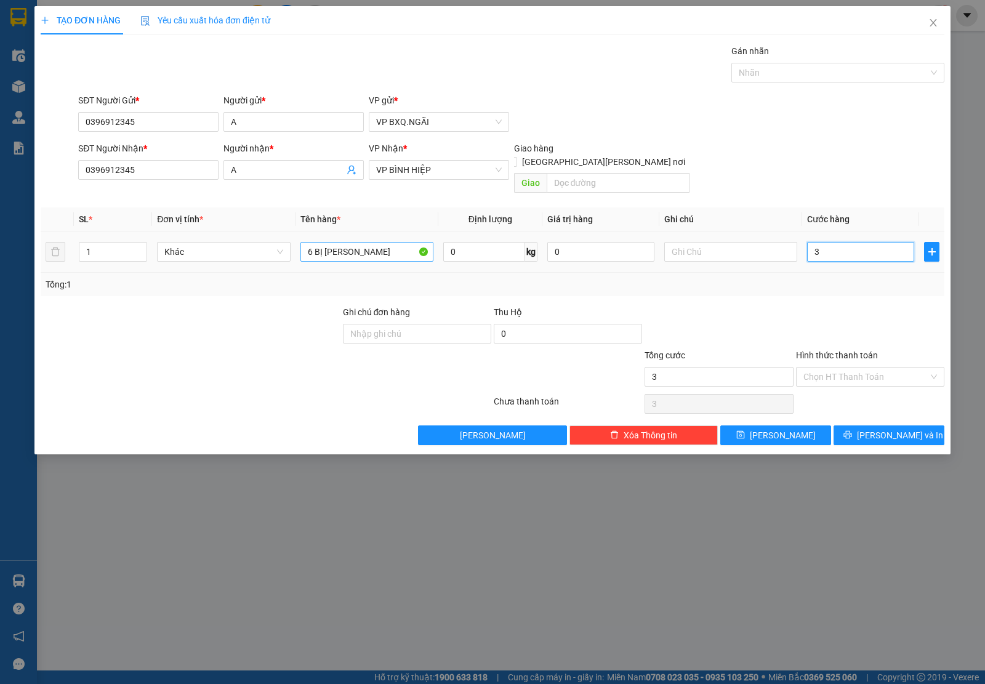
type input "30"
type input "300"
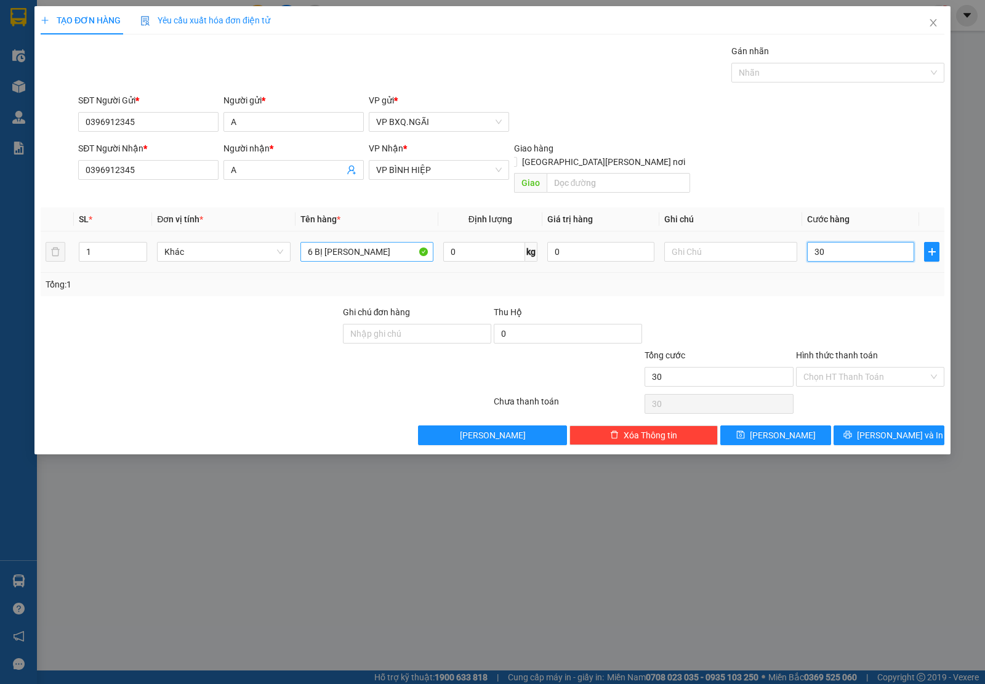
type input "300"
click at [896, 428] on span "[PERSON_NAME] và In" at bounding box center [900, 435] width 86 height 14
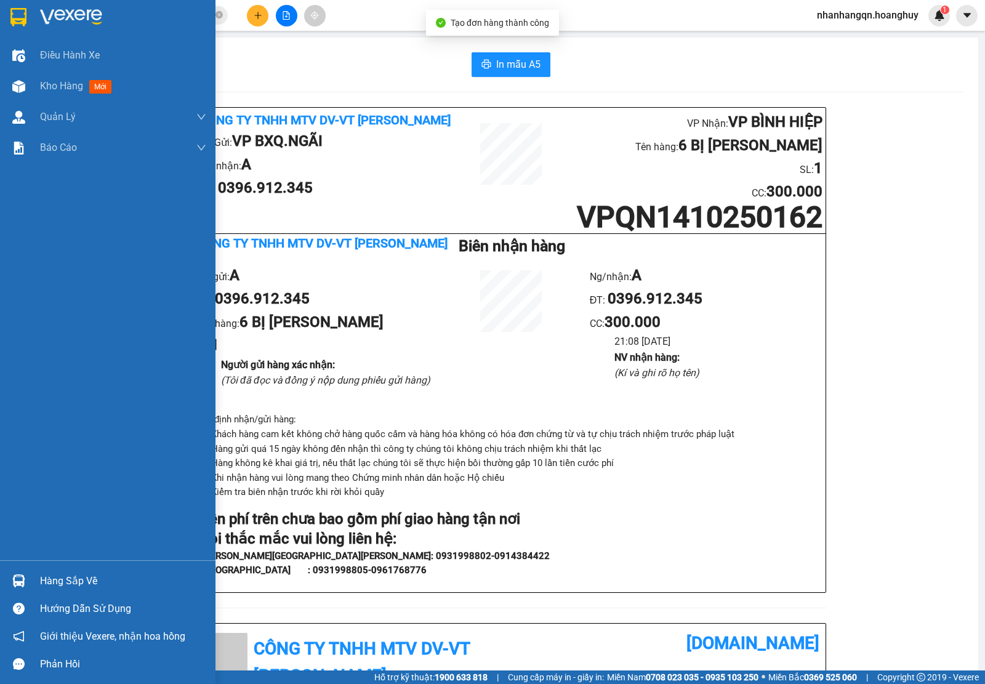
click at [20, 25] on img at bounding box center [18, 17] width 16 height 18
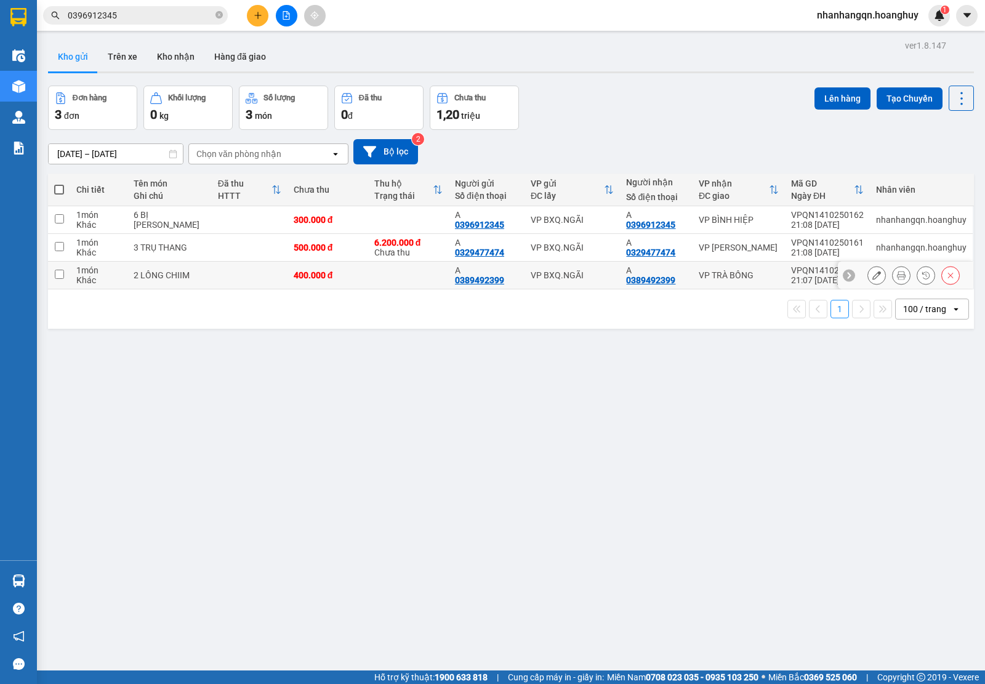
click at [557, 271] on div "VP BXQ.NGÃI" at bounding box center [572, 275] width 84 height 10
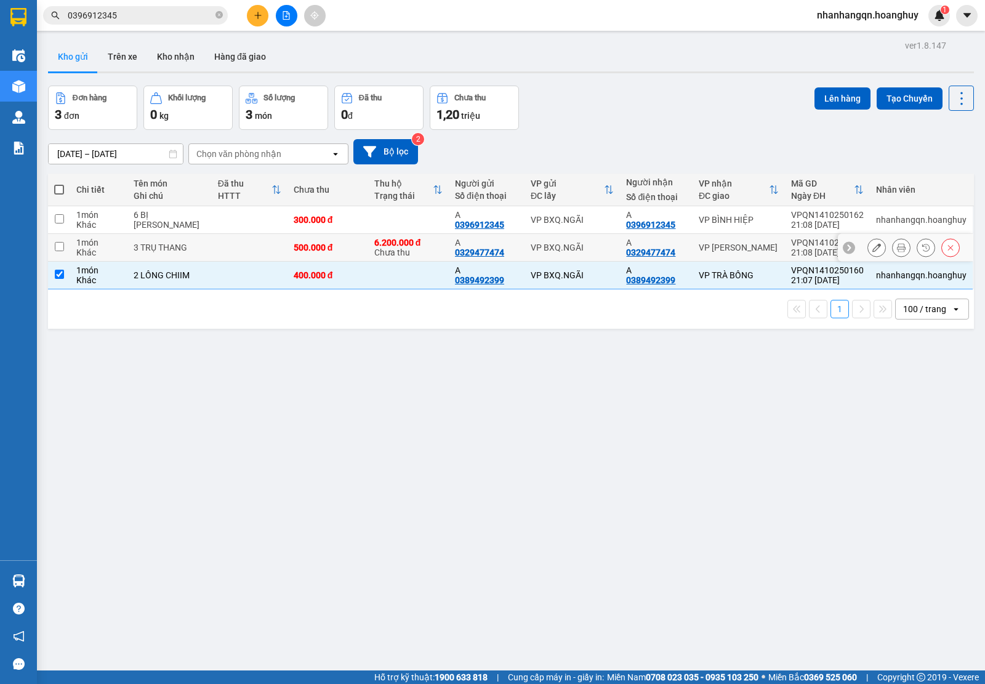
click at [568, 242] on div "VP BXQ.NGÃI" at bounding box center [572, 247] width 84 height 10
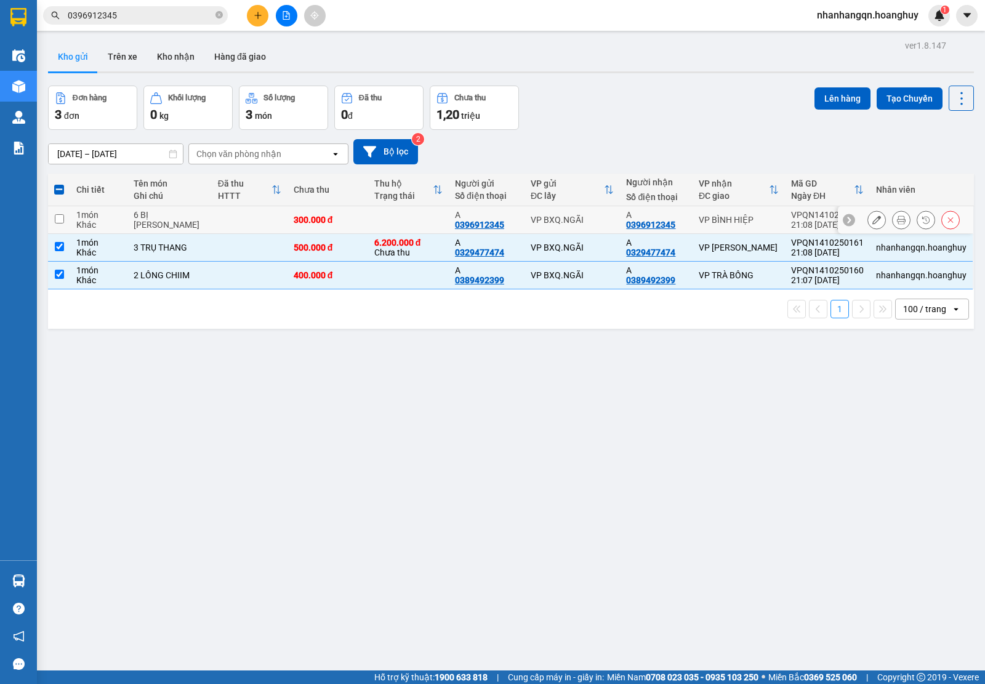
click at [568, 223] on div "VP BXQ.NGÃI" at bounding box center [572, 220] width 84 height 10
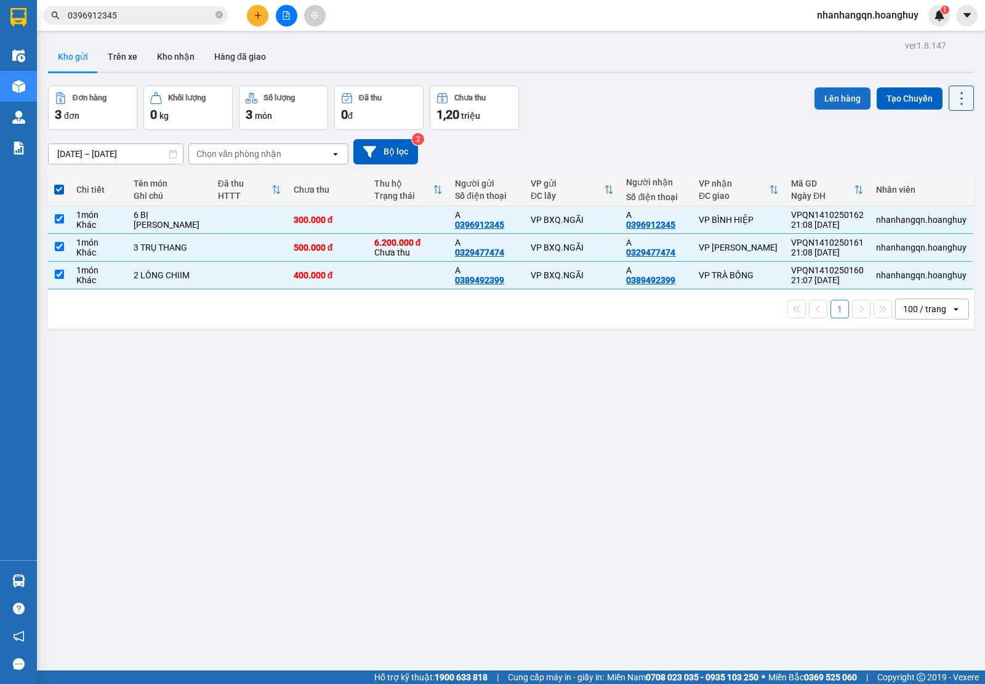
click at [825, 94] on button "Lên hàng" at bounding box center [842, 98] width 56 height 22
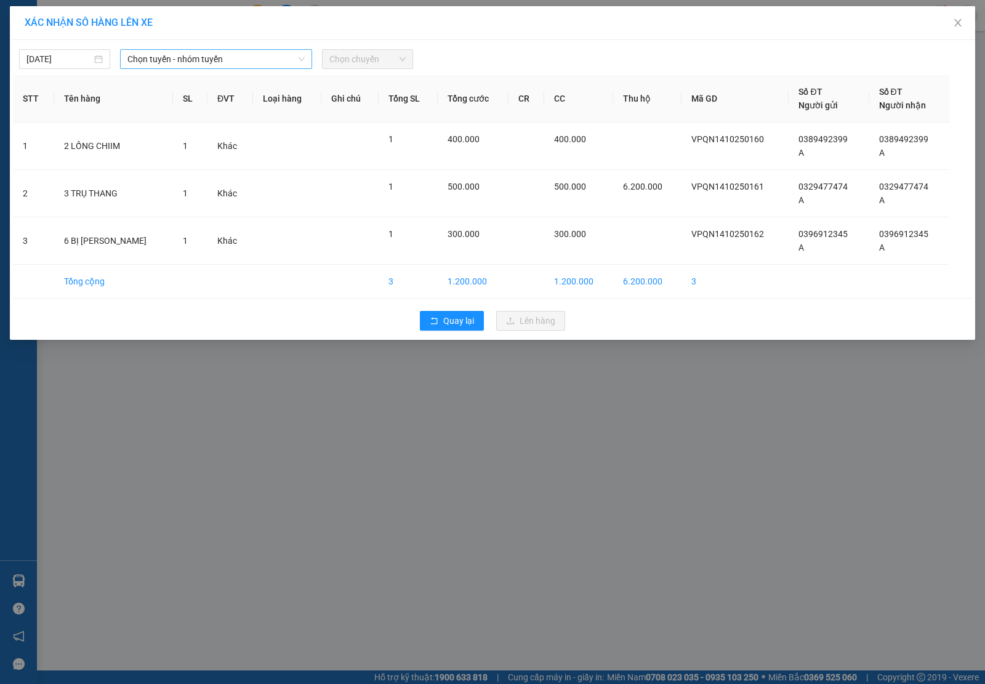
click at [275, 60] on span "Chọn tuyến - nhóm tuyến" at bounding box center [215, 59] width 177 height 18
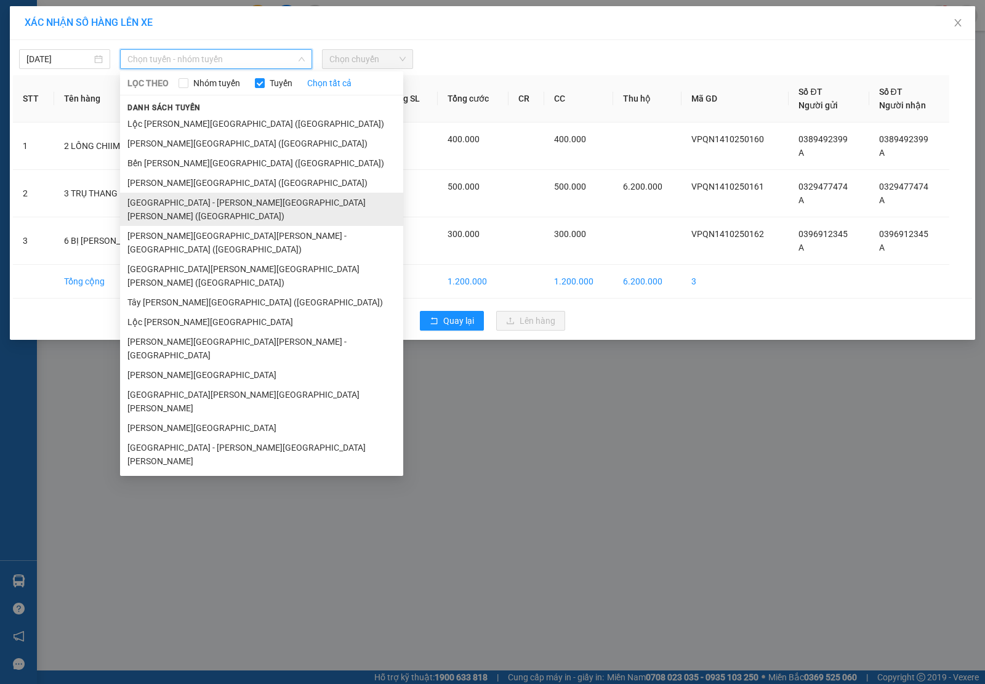
click at [214, 202] on li "[GEOGRAPHIC_DATA] - [PERSON_NAME][GEOGRAPHIC_DATA][PERSON_NAME] ([GEOGRAPHIC_DA…" at bounding box center [261, 209] width 283 height 33
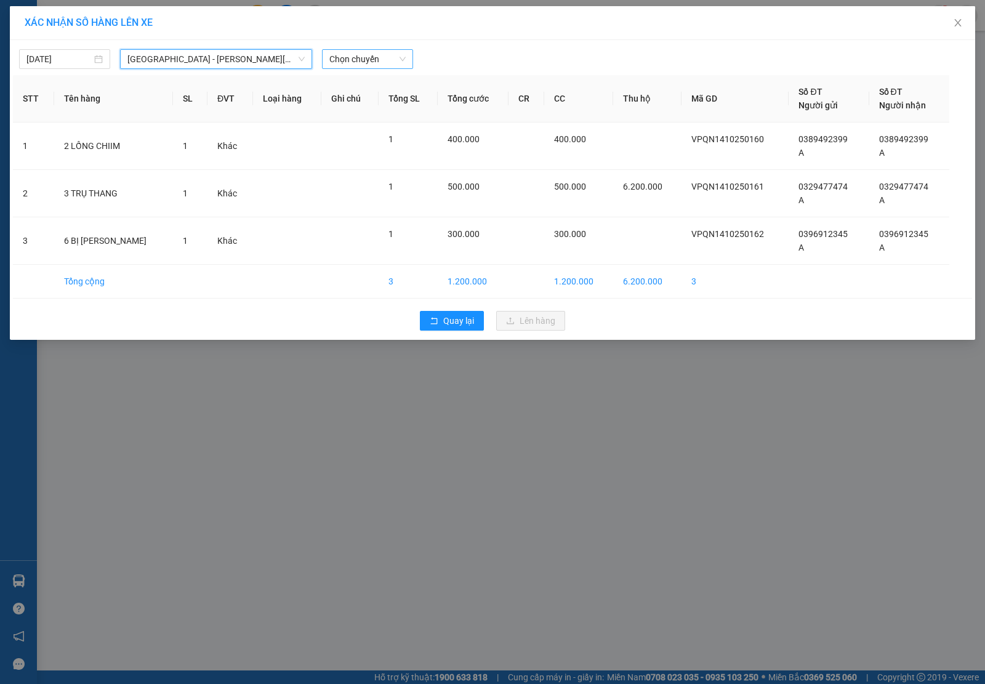
click at [364, 65] on span "Chọn chuyến" at bounding box center [367, 59] width 76 height 18
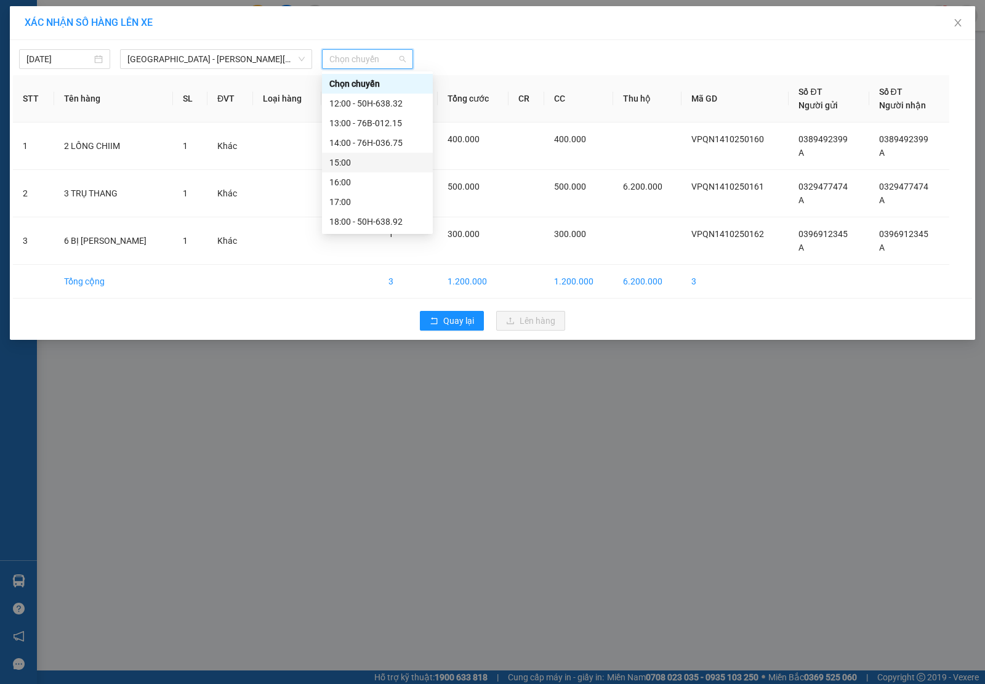
click at [390, 158] on div "15:00" at bounding box center [377, 163] width 96 height 14
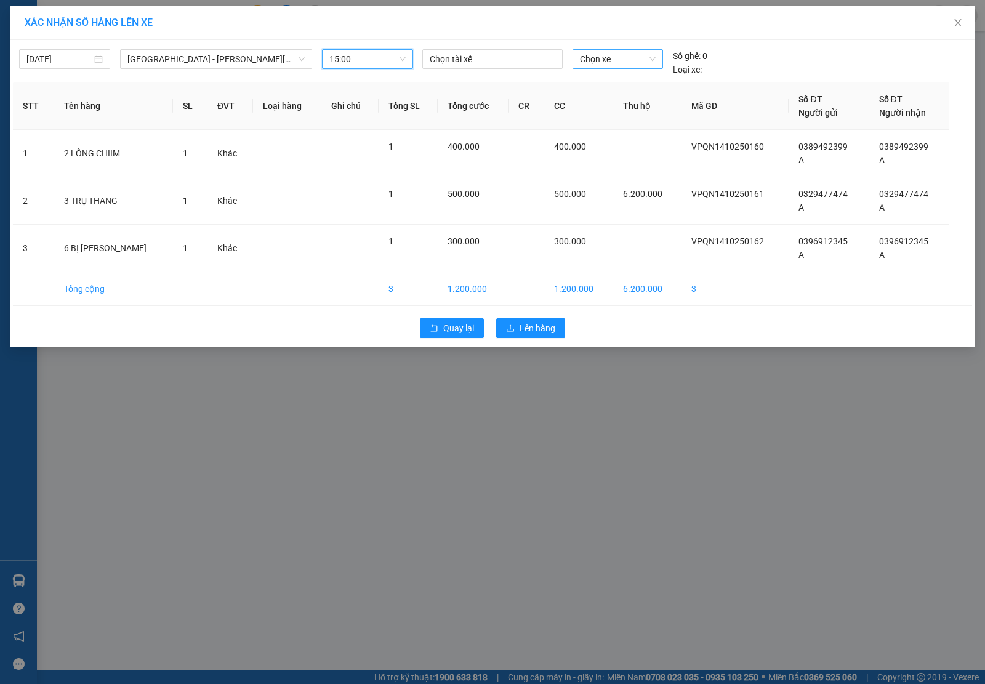
click at [614, 60] on span "Chọn xe" at bounding box center [618, 59] width 76 height 18
click at [609, 111] on div "50H-230.68" at bounding box center [617, 104] width 90 height 20
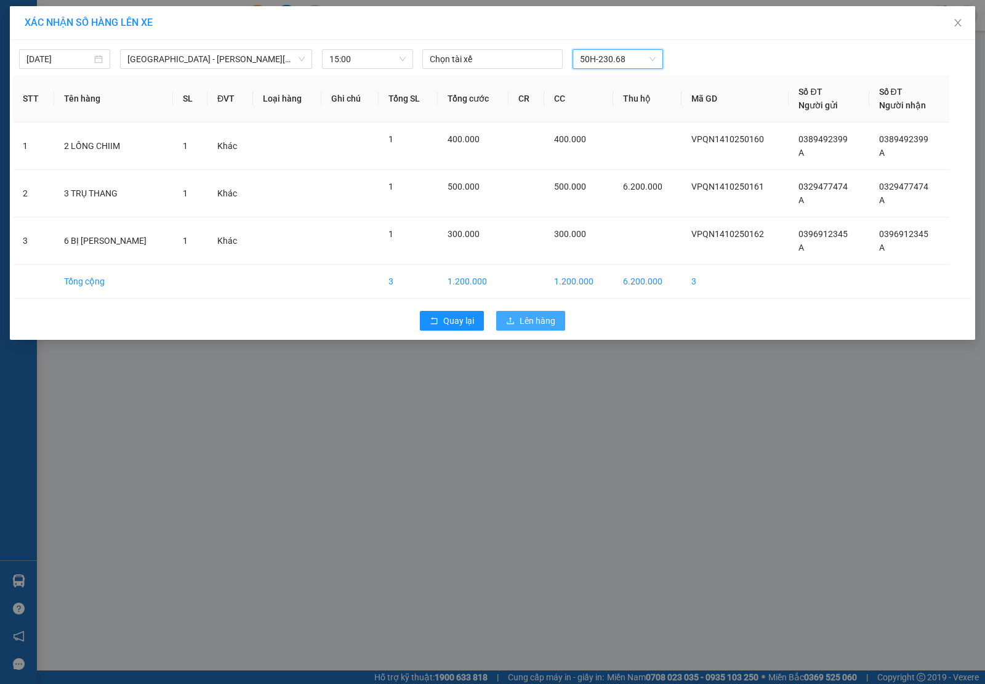
click at [543, 316] on span "Lên hàng" at bounding box center [537, 321] width 36 height 14
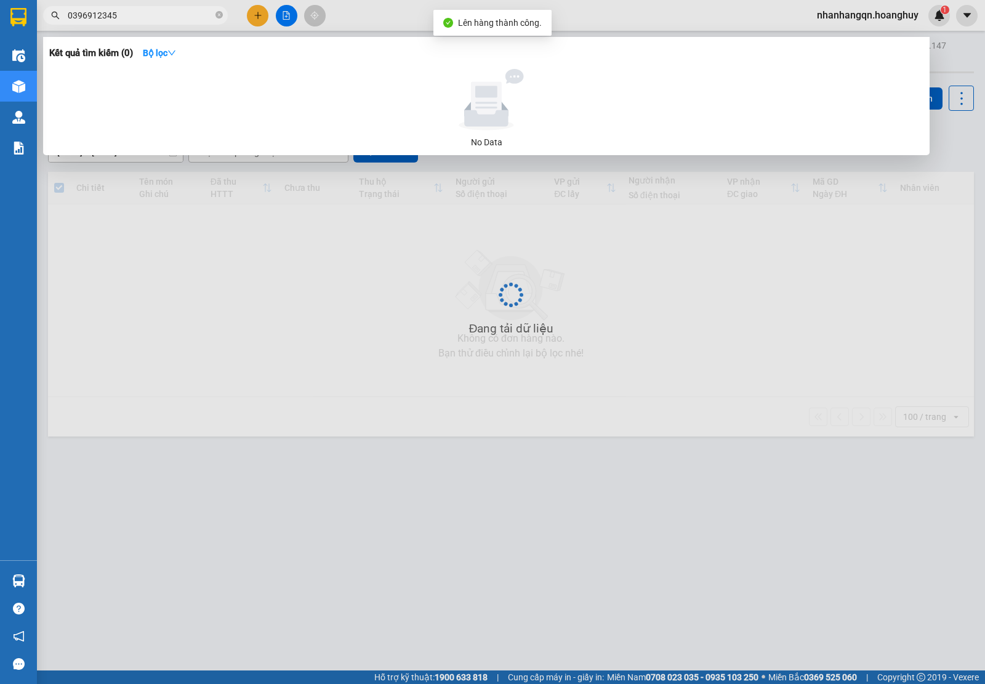
click at [166, 15] on input "0396912345" at bounding box center [140, 16] width 145 height 14
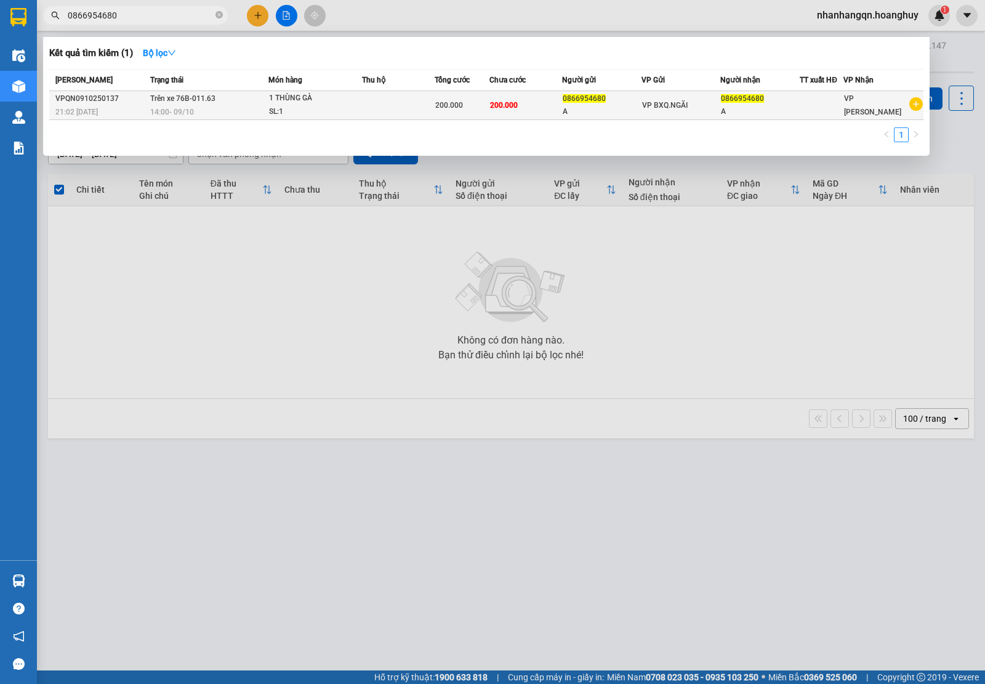
click at [722, 110] on div "A" at bounding box center [760, 111] width 78 height 13
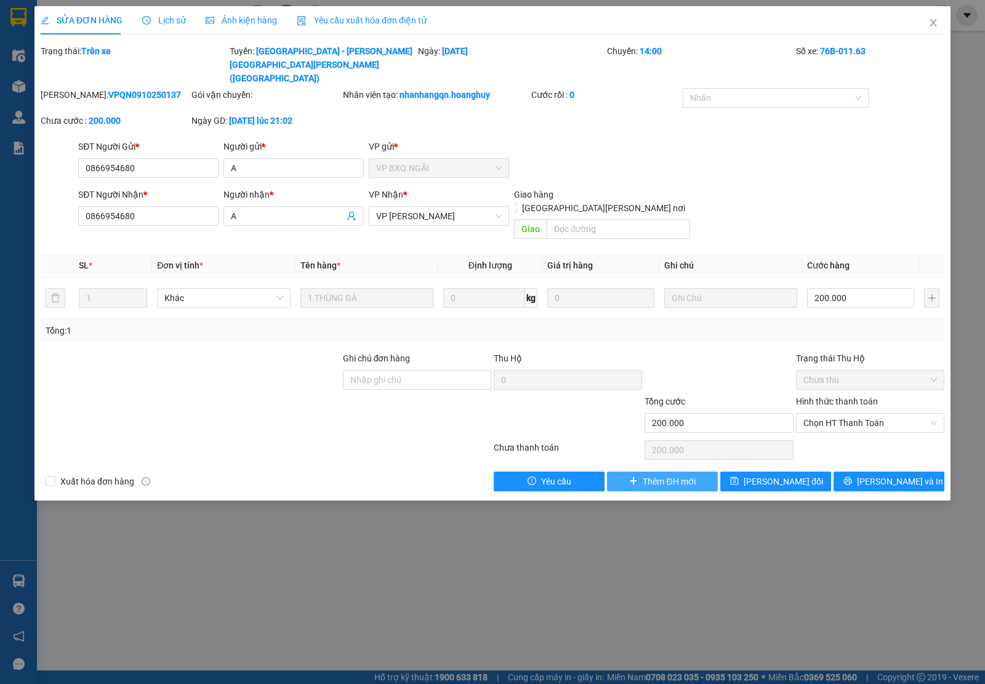
click at [658, 471] on button "Thêm ĐH mới" at bounding box center [662, 481] width 111 height 20
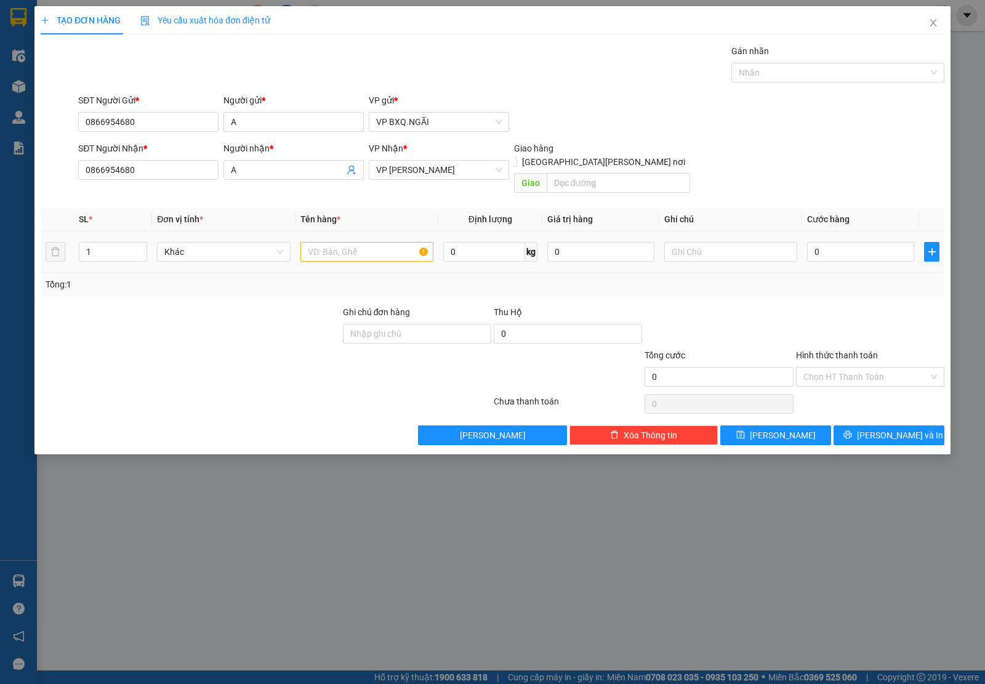
click at [332, 250] on td at bounding box center [366, 251] width 143 height 41
click at [327, 243] on input "text" at bounding box center [366, 252] width 133 height 20
click at [875, 425] on button "[PERSON_NAME] và In" at bounding box center [888, 435] width 111 height 20
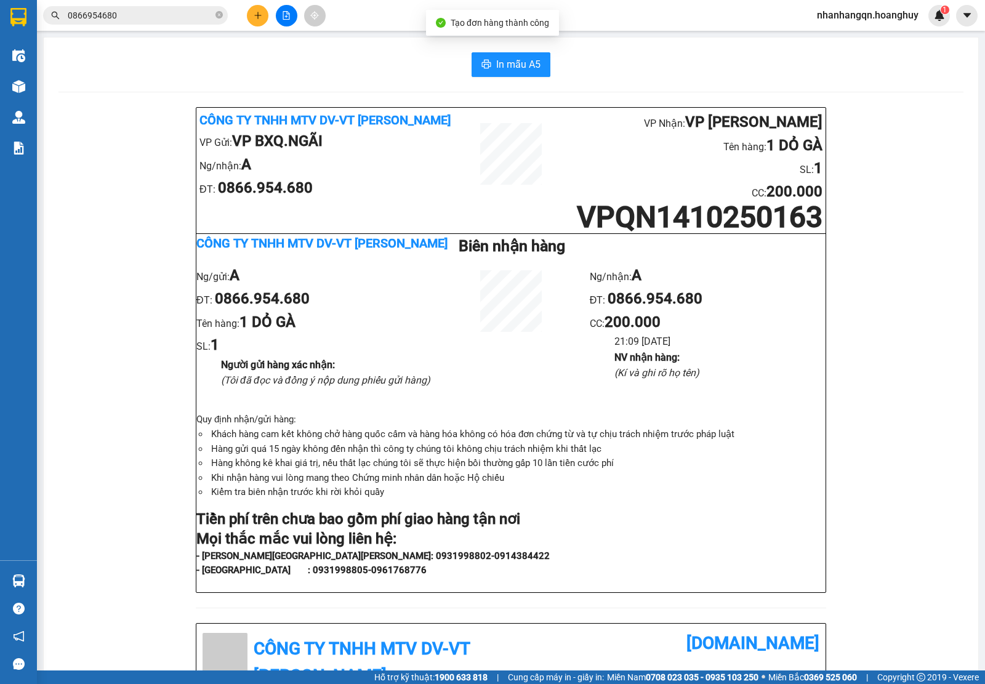
click at [157, 15] on input "0866954680" at bounding box center [140, 16] width 145 height 14
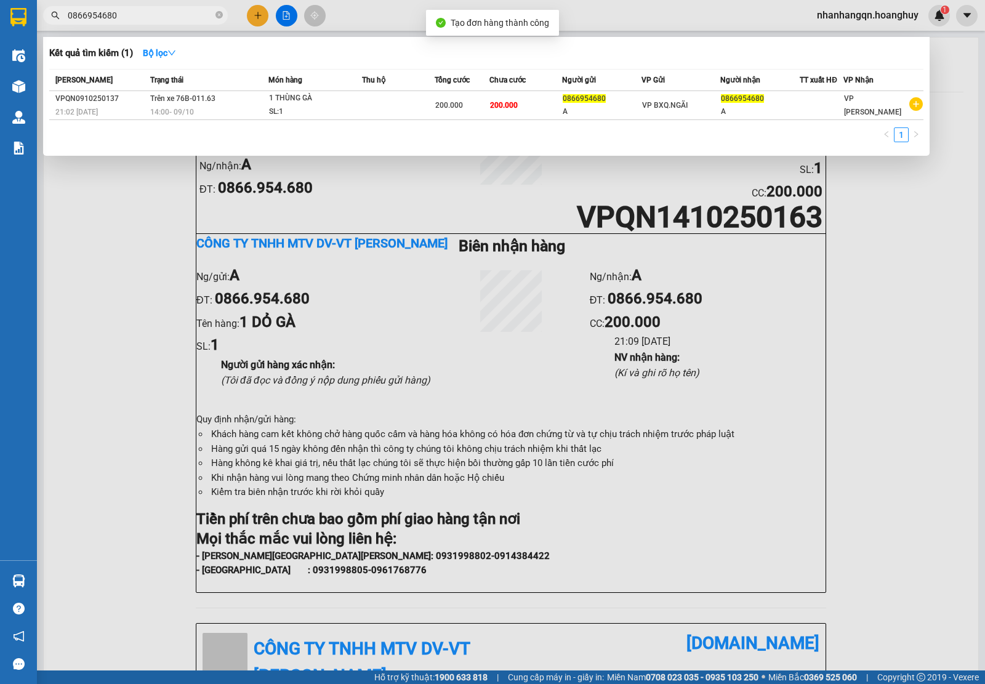
click at [157, 15] on input "0866954680" at bounding box center [140, 16] width 145 height 14
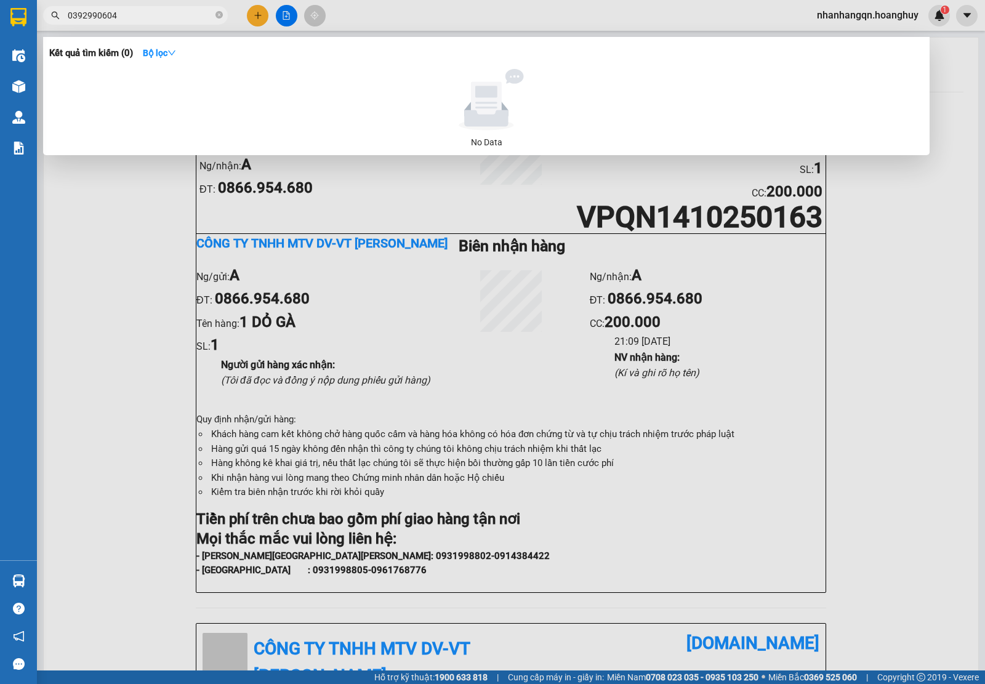
click at [123, 12] on input "0392990604" at bounding box center [140, 16] width 145 height 14
click at [271, 13] on div at bounding box center [492, 342] width 985 height 684
click at [271, 13] on div at bounding box center [286, 16] width 92 height 22
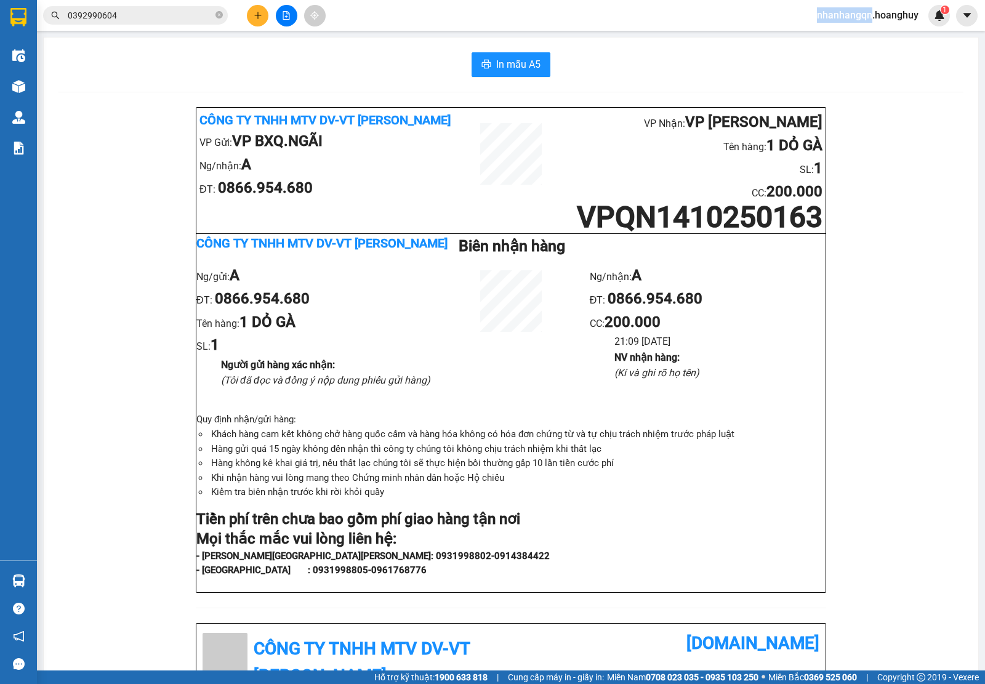
click at [263, 11] on button at bounding box center [258, 16] width 22 height 22
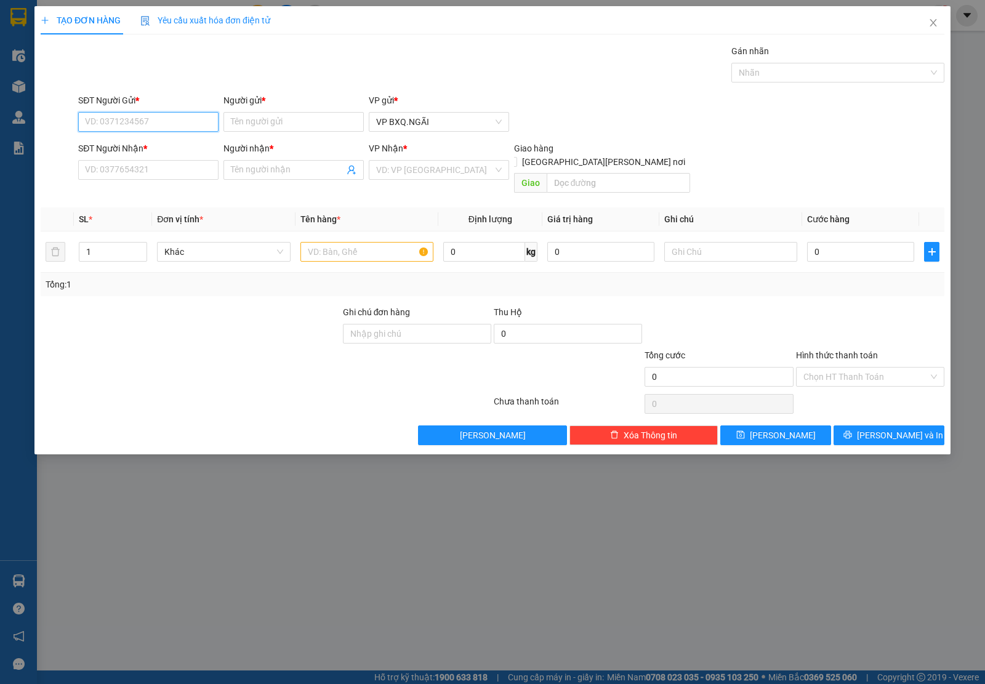
click at [142, 131] on input "SĐT Người Gửi *" at bounding box center [148, 122] width 140 height 20
paste input "0392990604"
click at [132, 159] on div "SĐT Người Nhận *" at bounding box center [148, 151] width 140 height 18
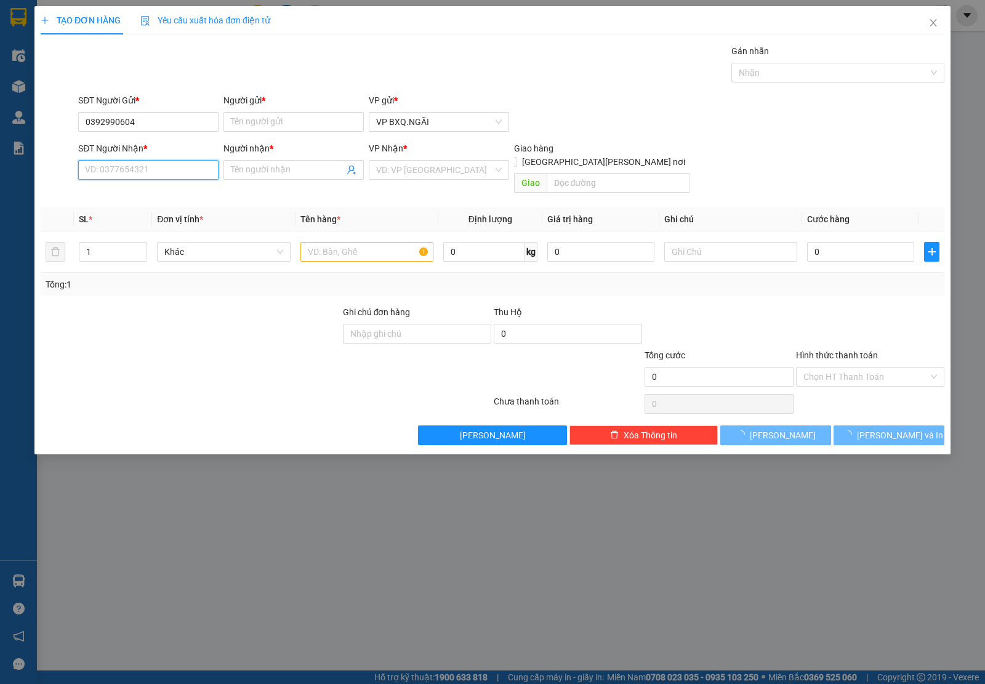
click at [137, 172] on input "SĐT Người Nhận *" at bounding box center [148, 170] width 140 height 20
paste input "0392990604"
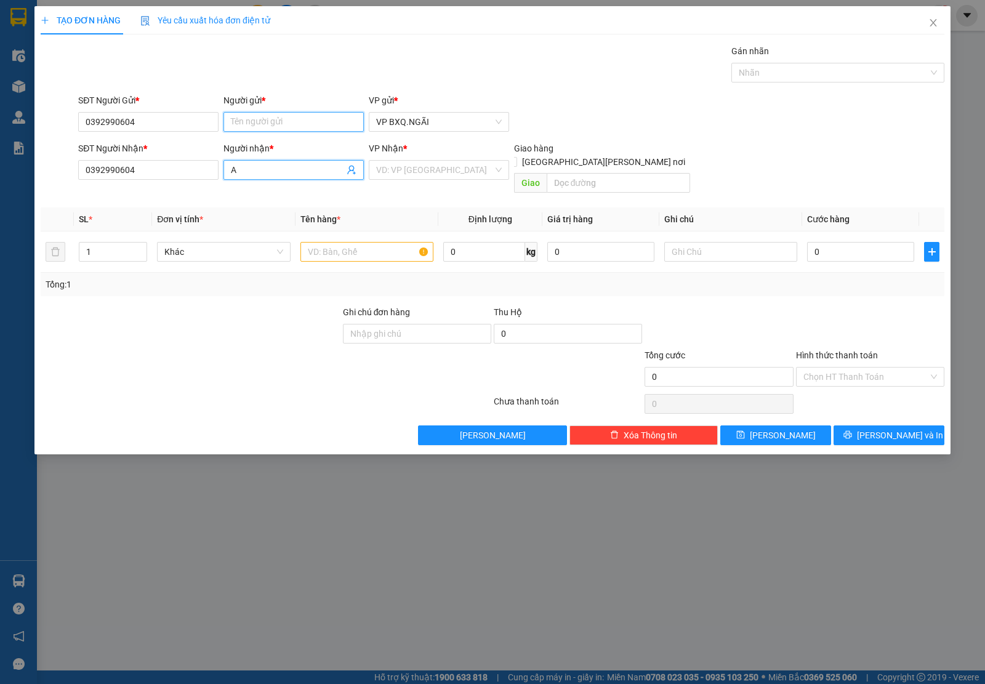
click at [272, 120] on input "Người gửi *" at bounding box center [293, 122] width 140 height 20
click at [392, 164] on input "search" at bounding box center [434, 170] width 117 height 18
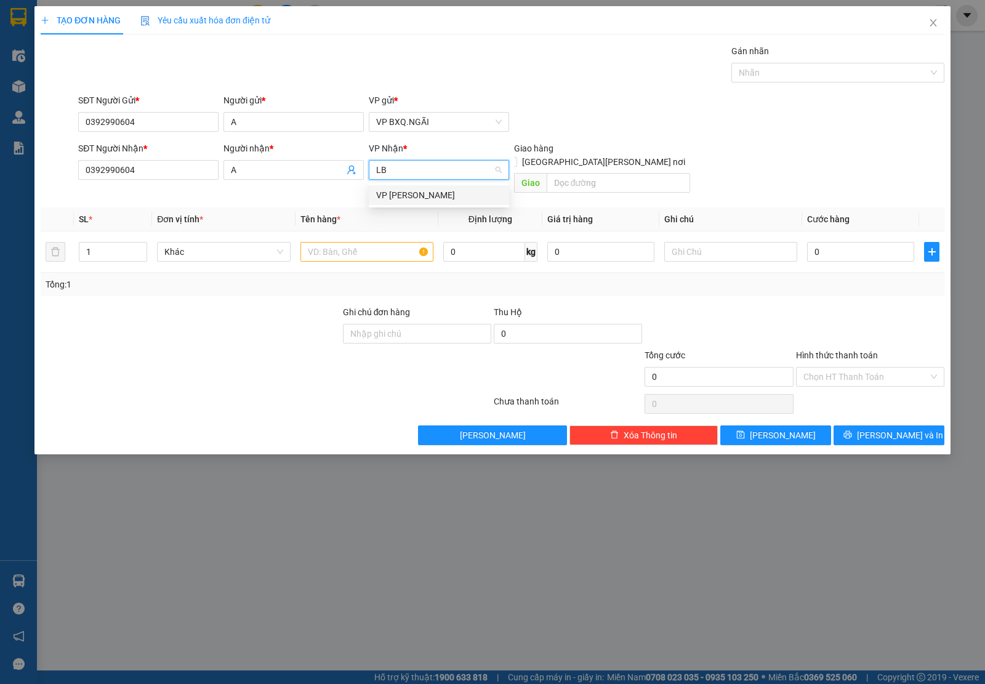
click at [398, 202] on div "VP [PERSON_NAME]" at bounding box center [439, 195] width 140 height 20
click at [348, 242] on input "text" at bounding box center [366, 252] width 133 height 20
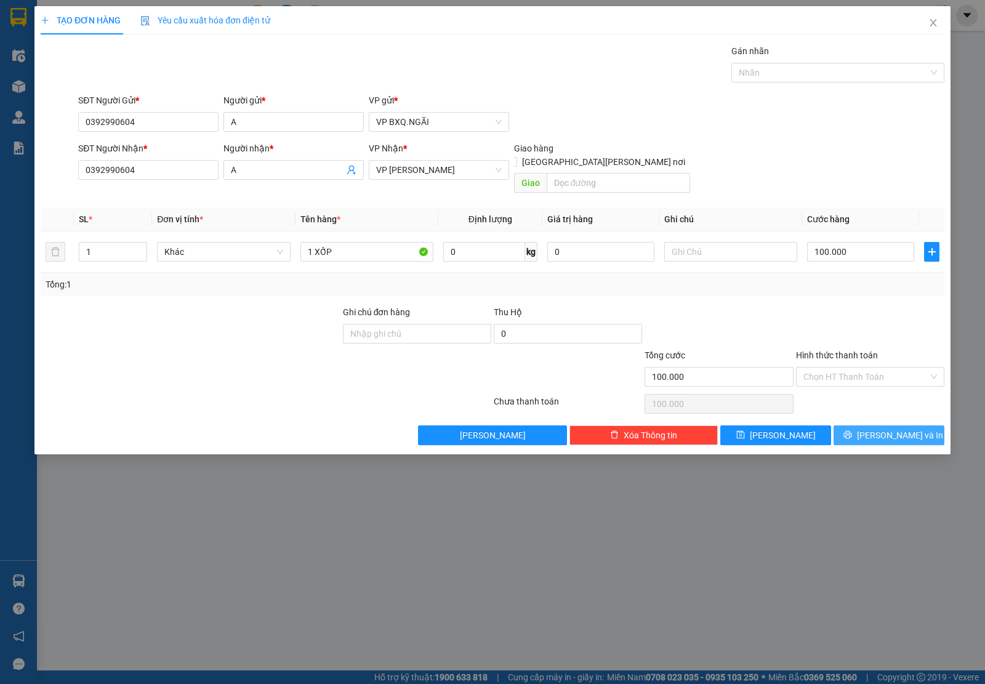
click at [852, 430] on icon "printer" at bounding box center [847, 434] width 9 height 9
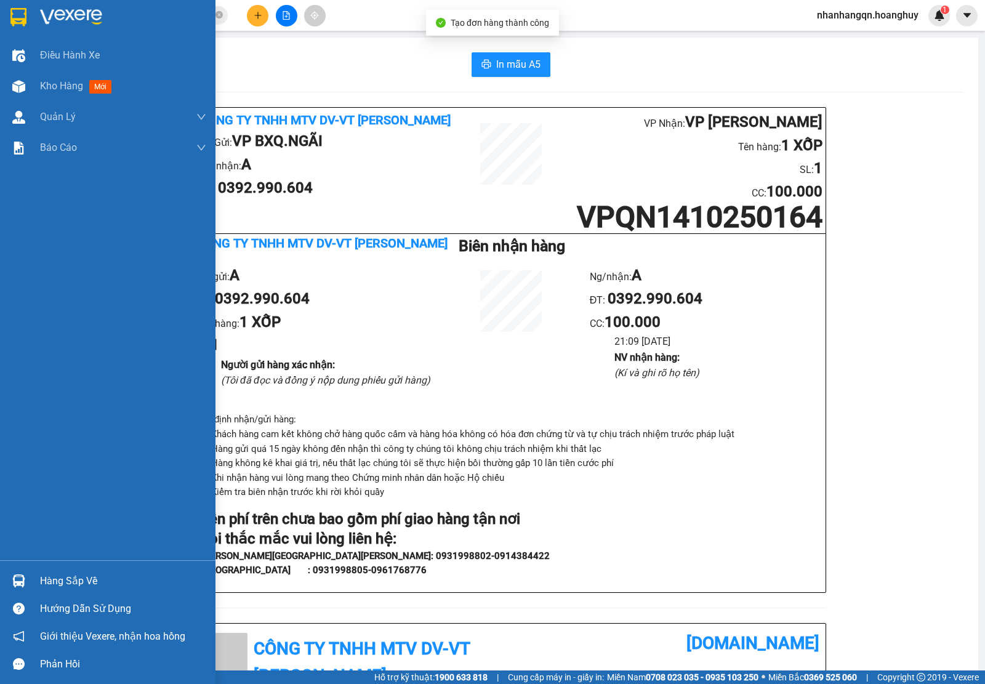
click at [12, 15] on img at bounding box center [18, 17] width 16 height 18
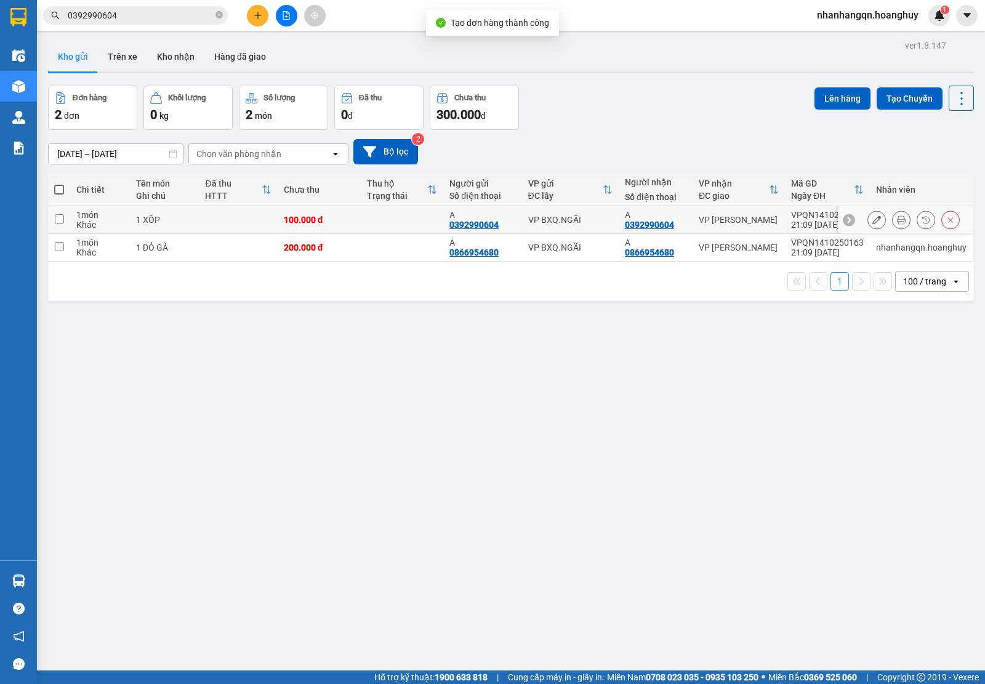
drag, startPoint x: 577, startPoint y: 215, endPoint x: 576, endPoint y: 230, distance: 14.2
click at [576, 215] on div "VP BXQ.NGÃI" at bounding box center [570, 220] width 84 height 10
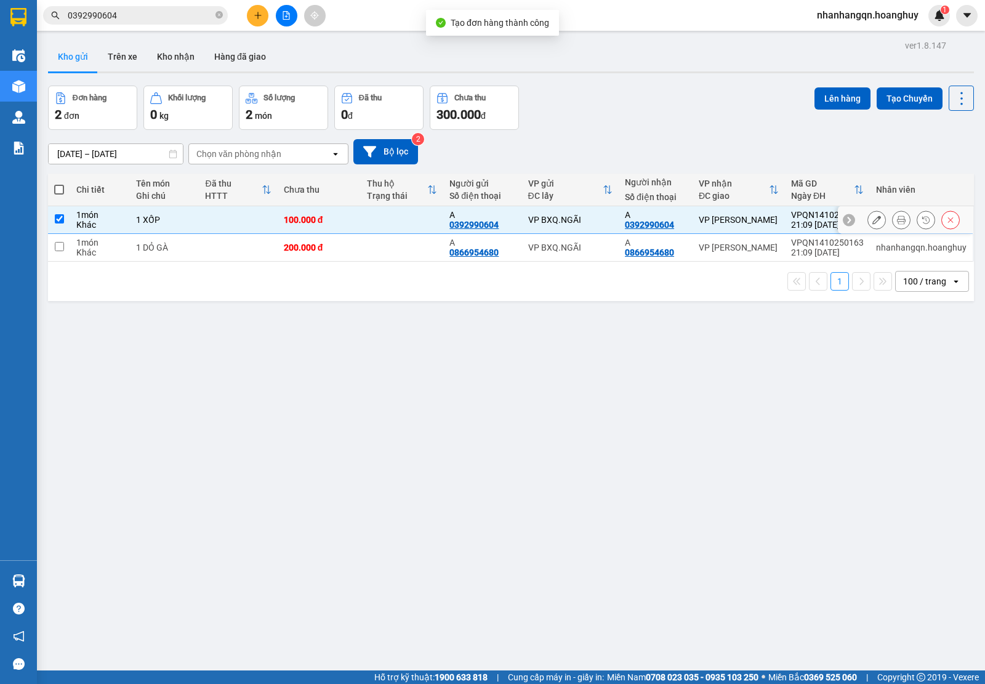
click at [582, 246] on div "VP BXQ.NGÃI" at bounding box center [570, 247] width 84 height 10
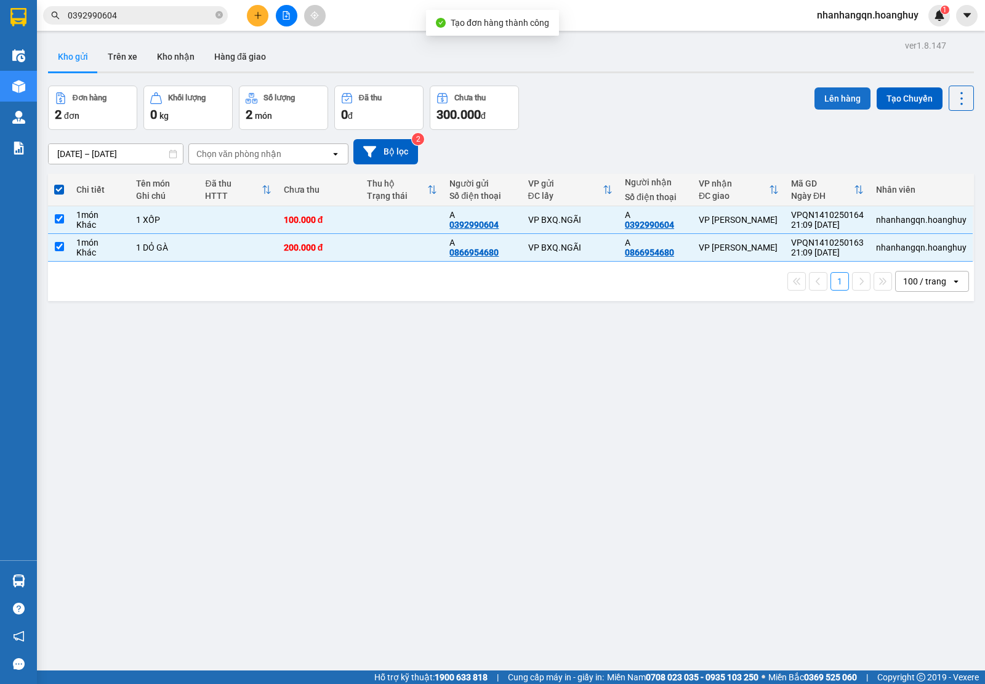
click at [825, 105] on button "Lên hàng" at bounding box center [842, 98] width 56 height 22
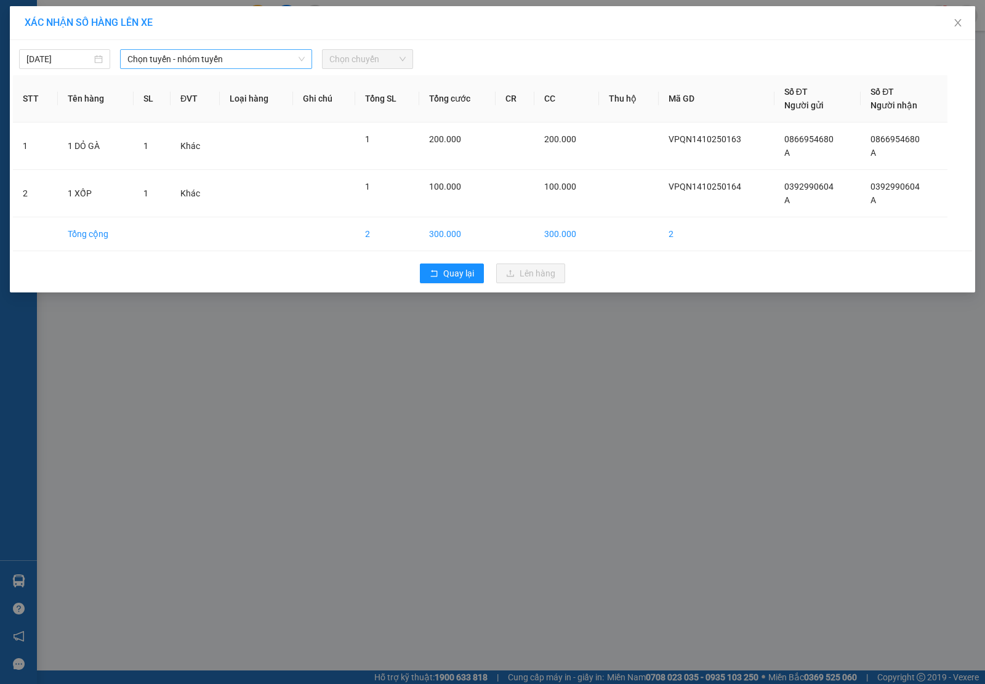
click at [198, 59] on span "Chọn tuyến - nhóm tuyến" at bounding box center [215, 59] width 177 height 18
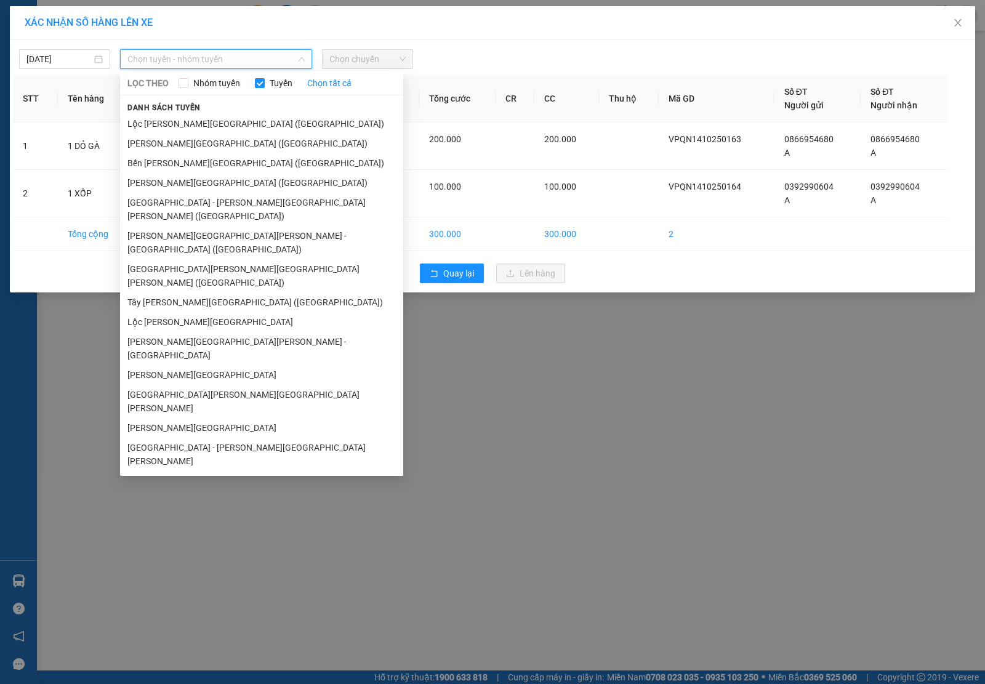
drag, startPoint x: 199, startPoint y: 205, endPoint x: 385, endPoint y: 96, distance: 215.4
click at [201, 205] on li "[GEOGRAPHIC_DATA] - [PERSON_NAME][GEOGRAPHIC_DATA][PERSON_NAME] ([GEOGRAPHIC_DA…" at bounding box center [261, 209] width 283 height 33
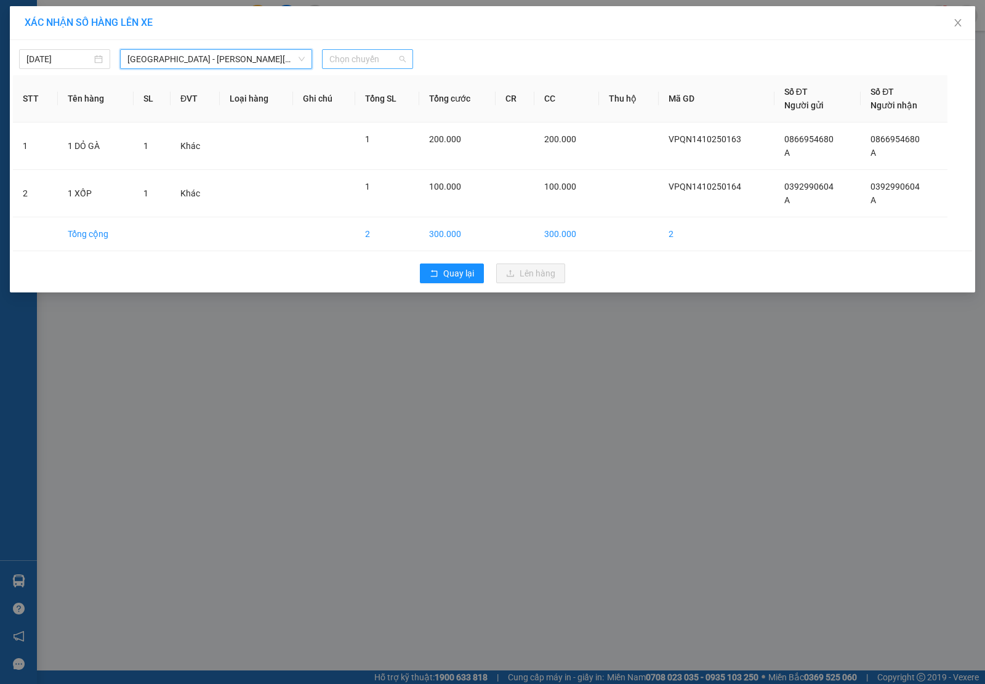
click at [401, 62] on span "Chọn chuyến" at bounding box center [367, 59] width 76 height 18
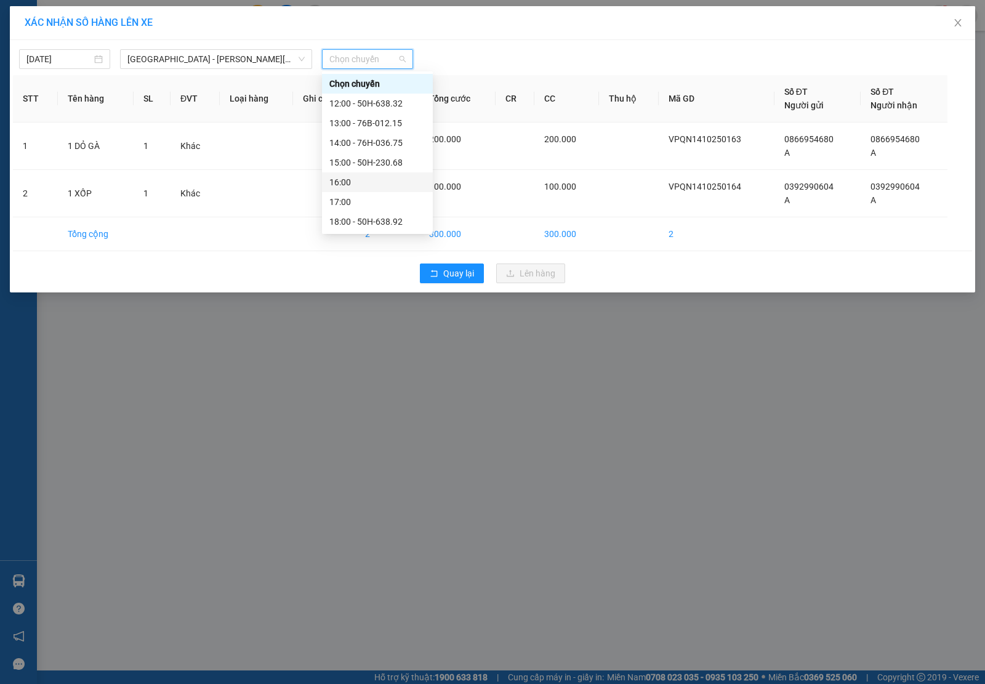
click at [390, 185] on div "16:00" at bounding box center [377, 182] width 96 height 14
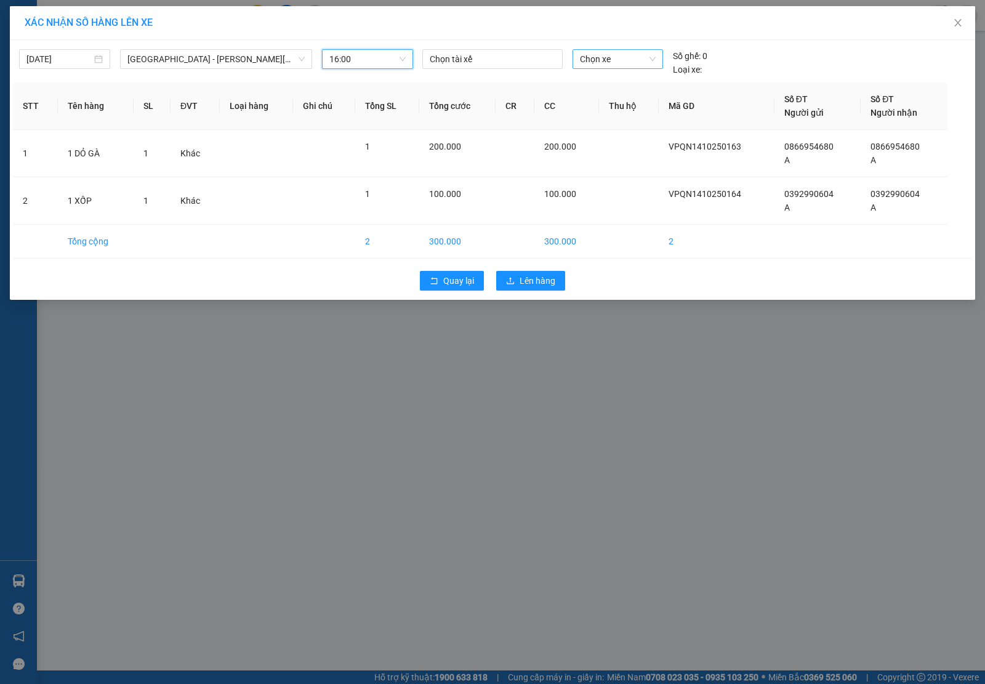
click at [622, 55] on span "Chọn xe" at bounding box center [618, 59] width 76 height 18
click at [614, 83] on div "76B-011.84" at bounding box center [618, 84] width 76 height 14
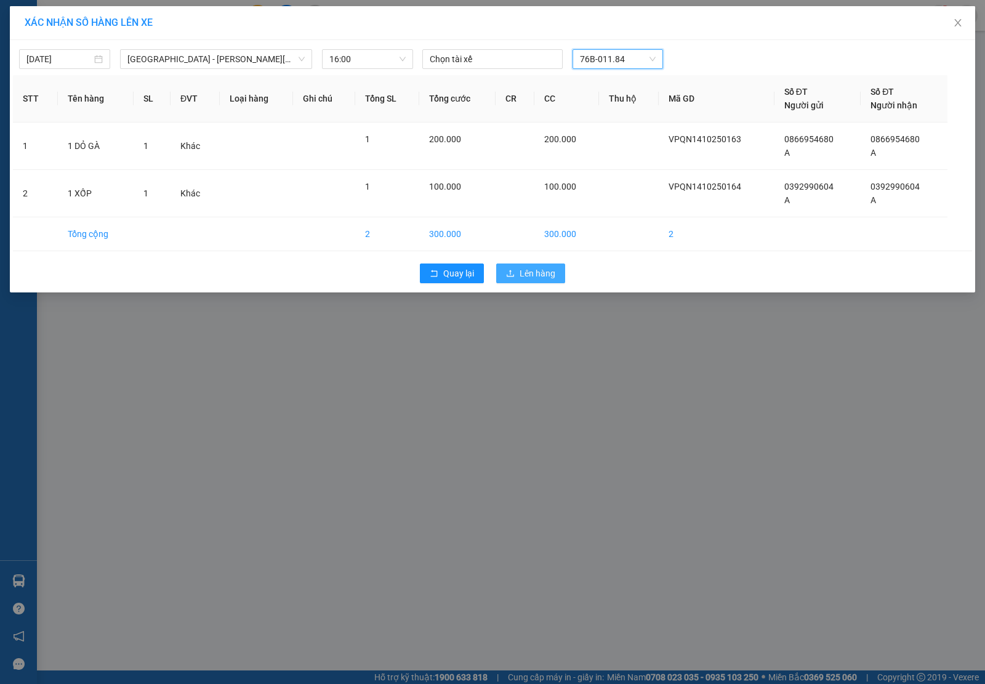
click at [524, 277] on span "Lên hàng" at bounding box center [537, 273] width 36 height 14
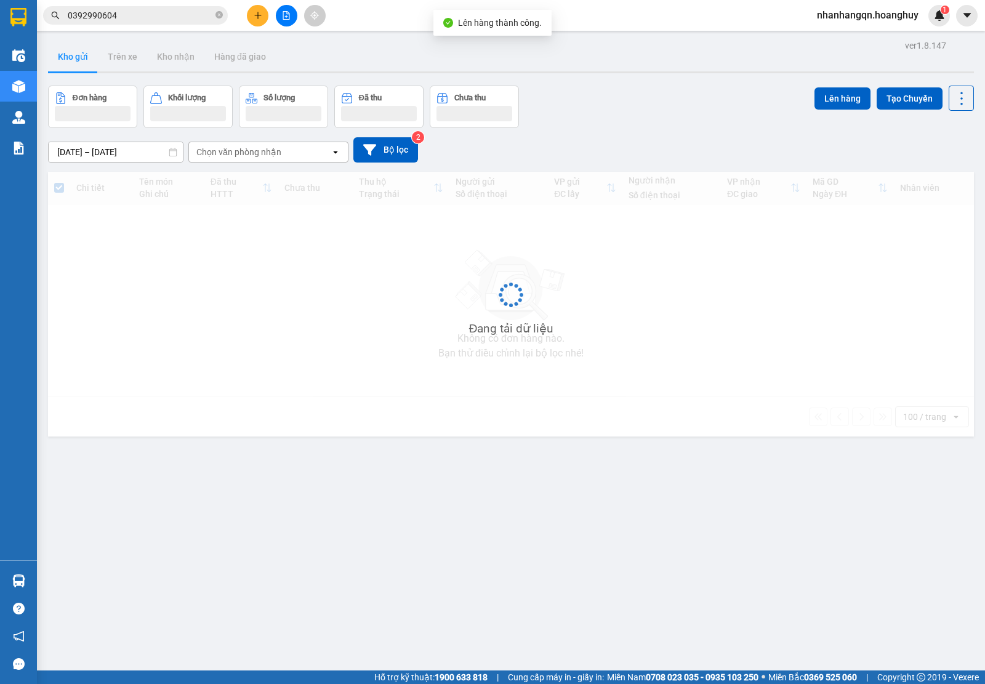
click at [143, 25] on div "Kết quả [PERSON_NAME] ( 0 ) Bộ lọc No Data 0392990604" at bounding box center [120, 16] width 240 height 22
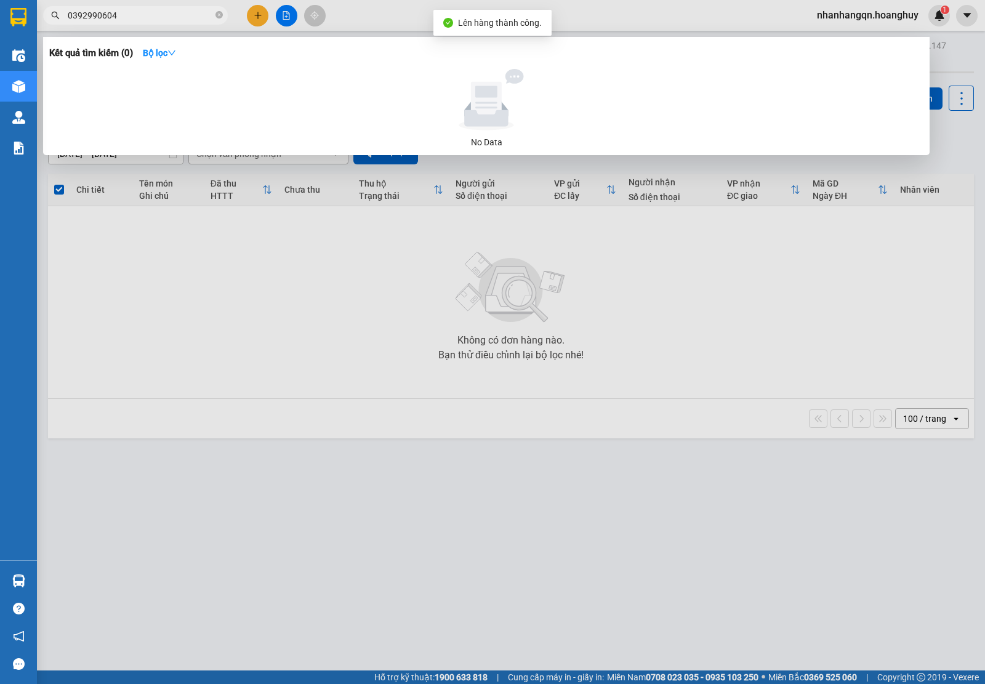
click at [133, 15] on input "0392990604" at bounding box center [140, 16] width 145 height 14
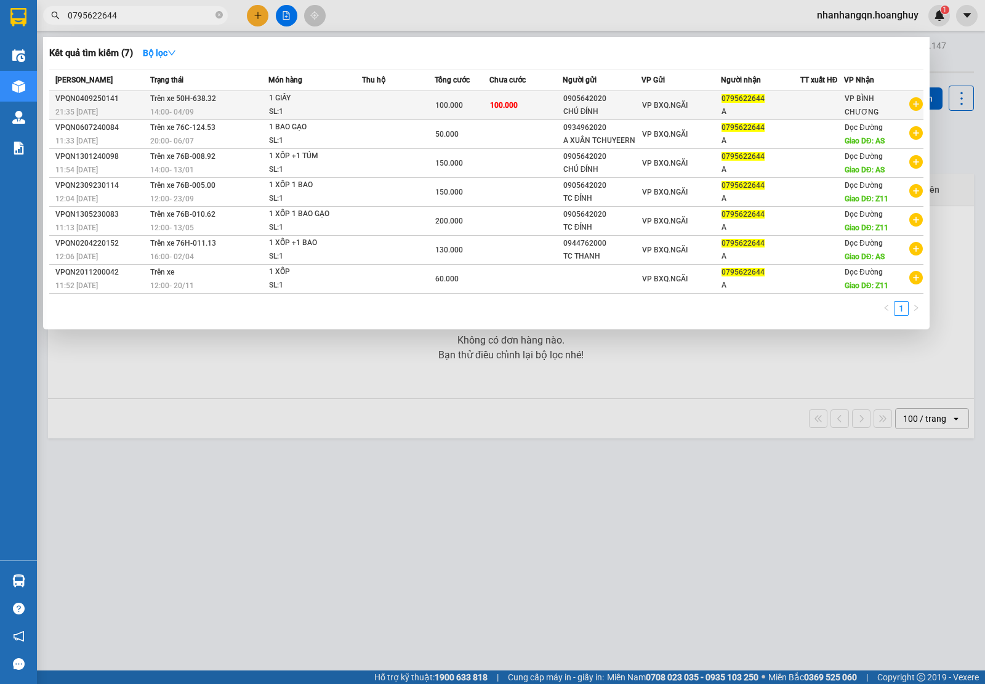
click at [777, 95] on div "0795622644" at bounding box center [760, 98] width 78 height 13
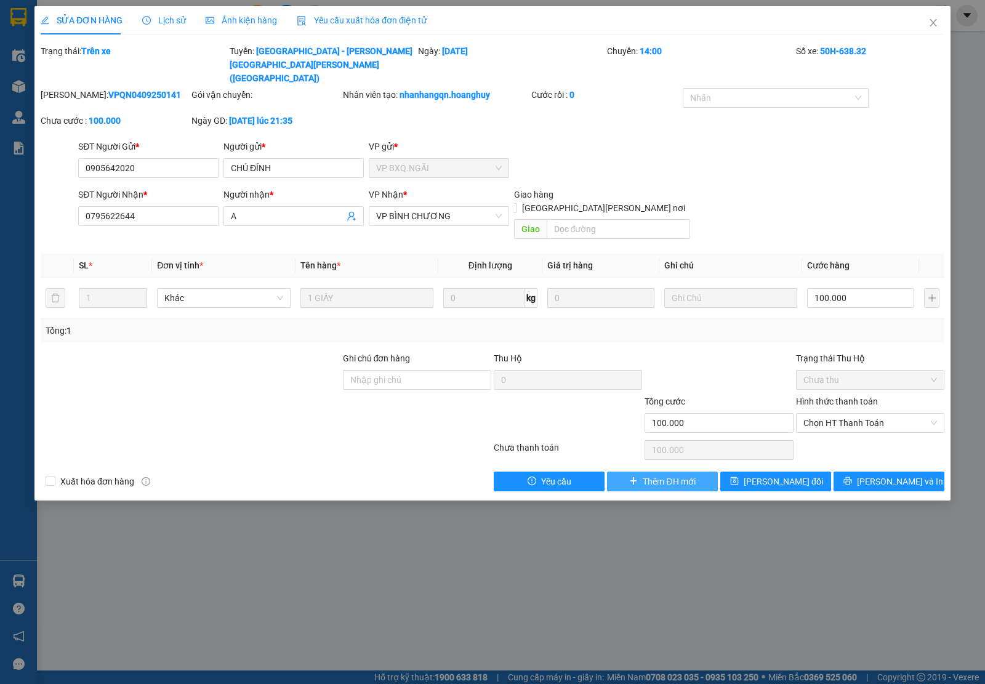
click at [643, 474] on span "Thêm ĐH mới" at bounding box center [668, 481] width 52 height 14
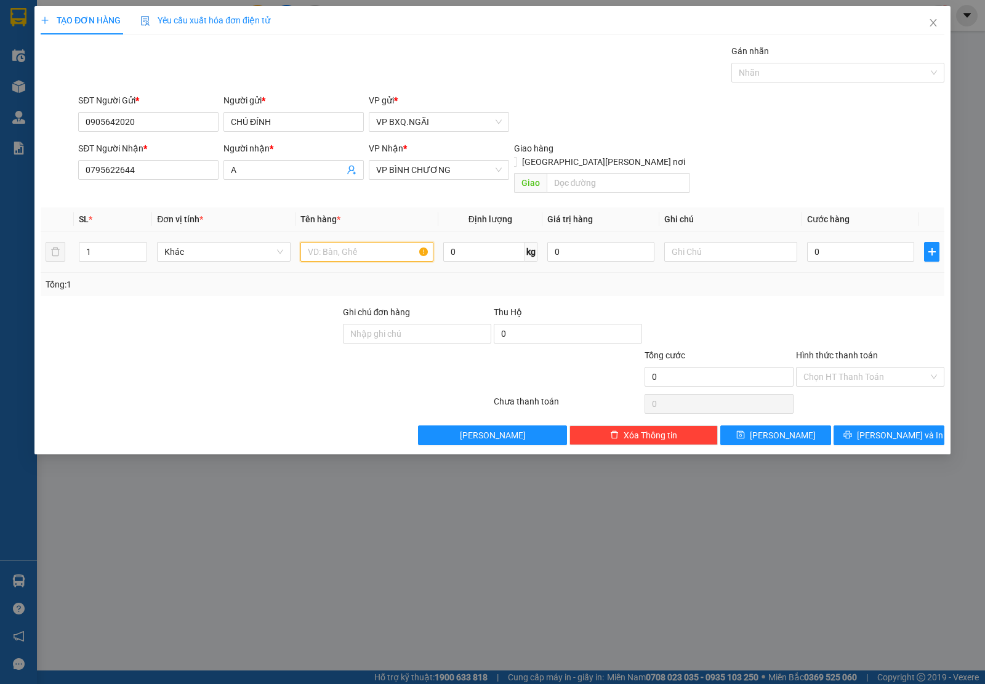
click at [342, 244] on input "text" at bounding box center [366, 252] width 133 height 20
click at [852, 430] on icon "printer" at bounding box center [847, 434] width 9 height 9
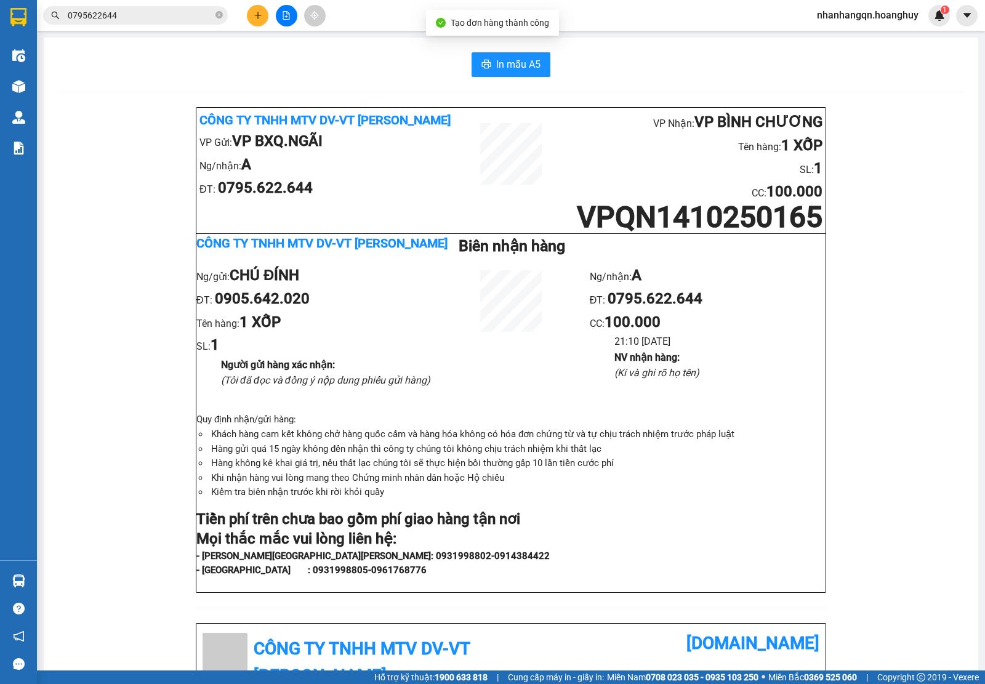
click at [22, 18] on img at bounding box center [18, 17] width 16 height 18
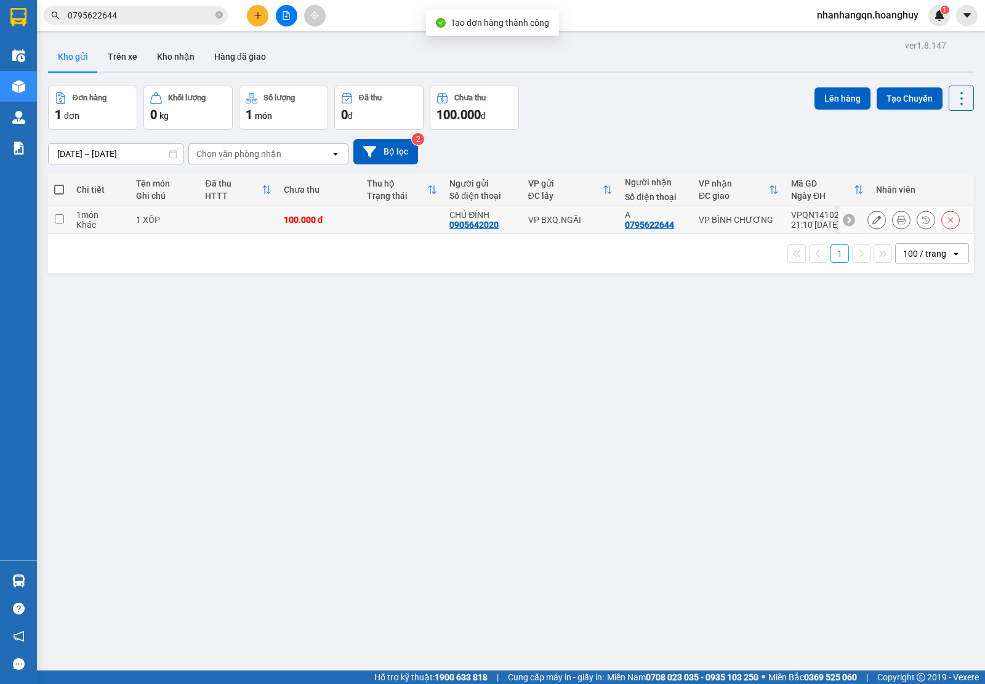
click at [582, 225] on div "VP BXQ.NGÃI" at bounding box center [570, 220] width 84 height 10
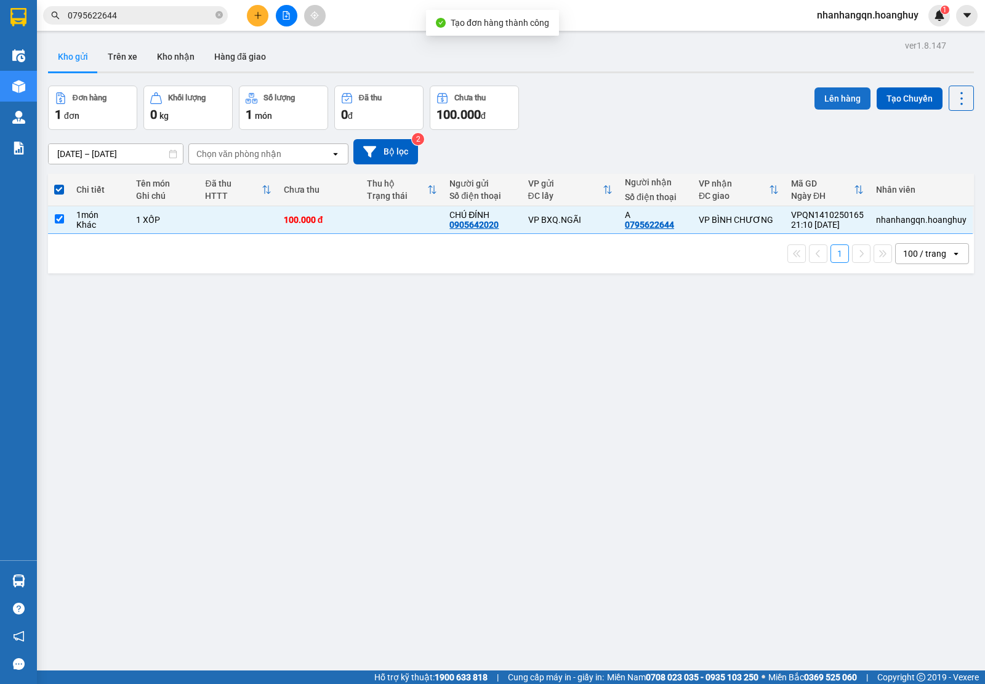
click at [840, 103] on button "Lên hàng" at bounding box center [842, 98] width 56 height 22
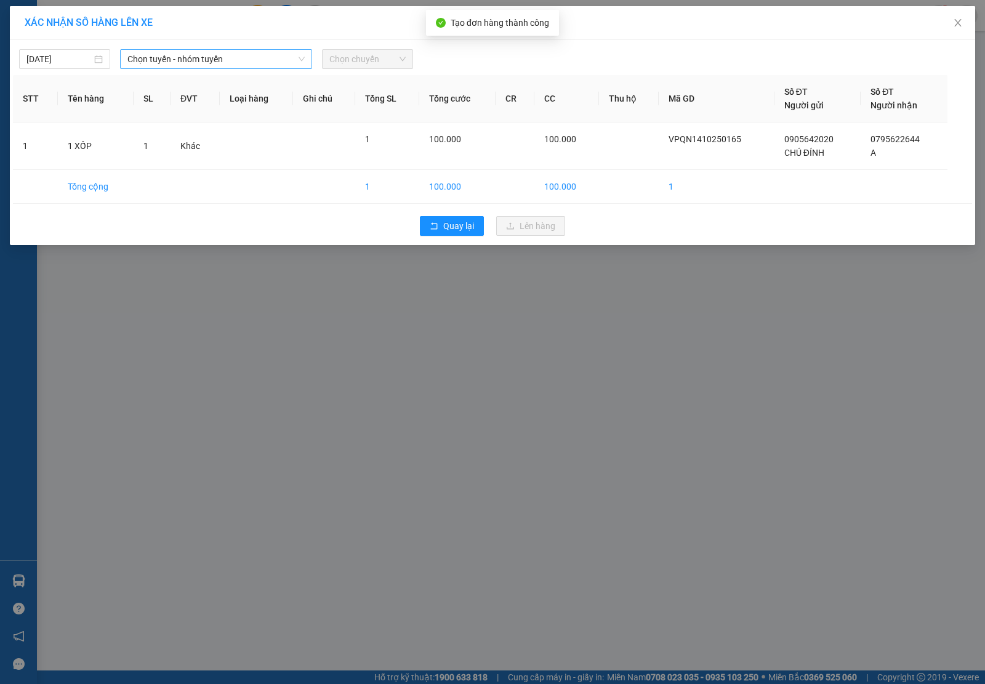
click at [198, 60] on span "Chọn tuyến - nhóm tuyến" at bounding box center [215, 59] width 177 height 18
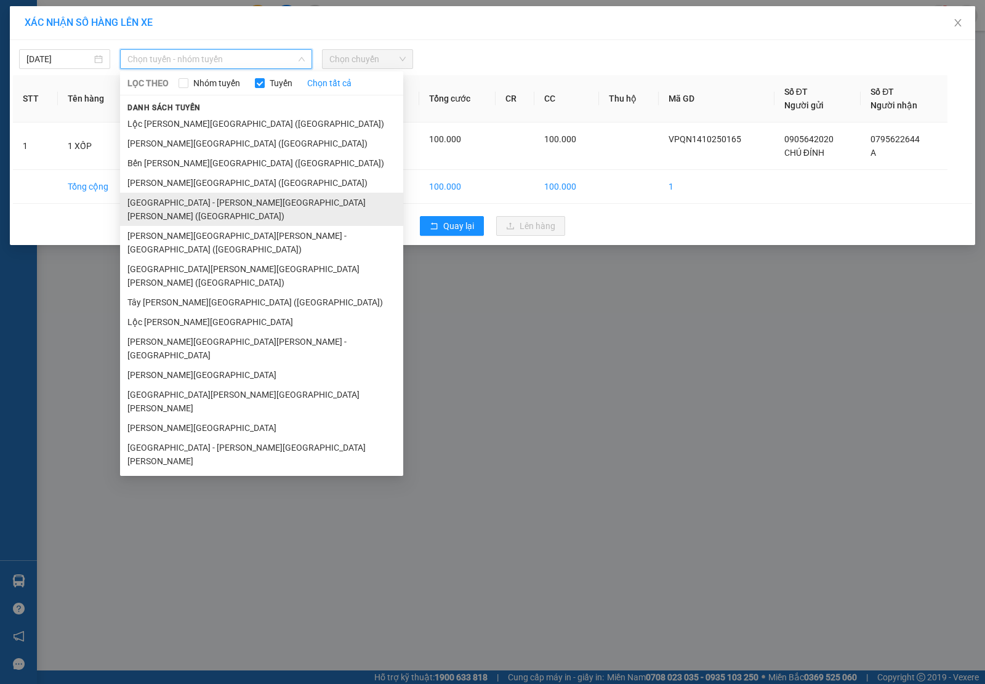
click at [179, 195] on ul "[GEOGRAPHIC_DATA][PERSON_NAME][GEOGRAPHIC_DATA] ([GEOGRAPHIC_DATA]) [GEOGRAPHIC…" at bounding box center [261, 292] width 283 height 357
click at [179, 195] on li "[GEOGRAPHIC_DATA] - [PERSON_NAME][GEOGRAPHIC_DATA][PERSON_NAME] ([GEOGRAPHIC_DA…" at bounding box center [261, 209] width 283 height 33
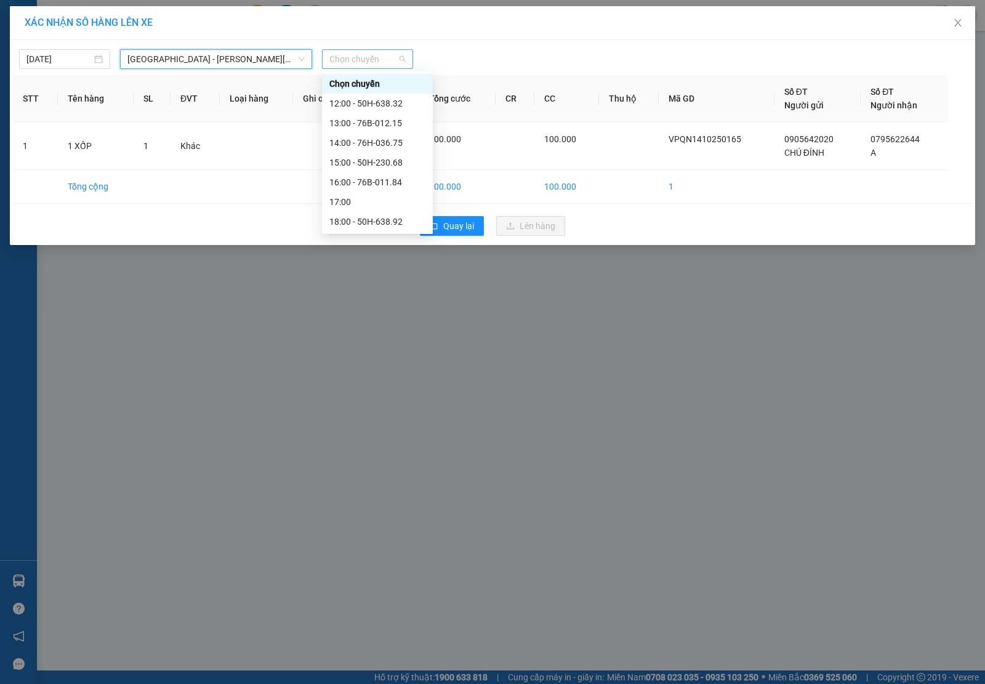
click at [369, 51] on span "Chọn chuyến" at bounding box center [367, 59] width 76 height 18
click at [391, 200] on div "17:00" at bounding box center [377, 202] width 96 height 14
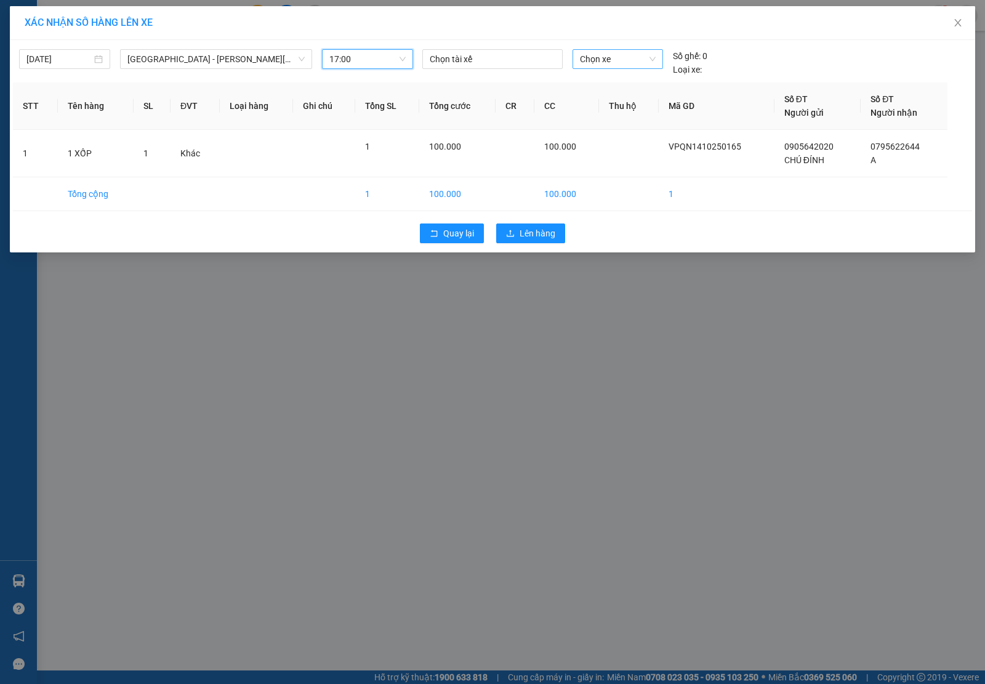
click at [610, 63] on span "Chọn xe" at bounding box center [618, 59] width 76 height 18
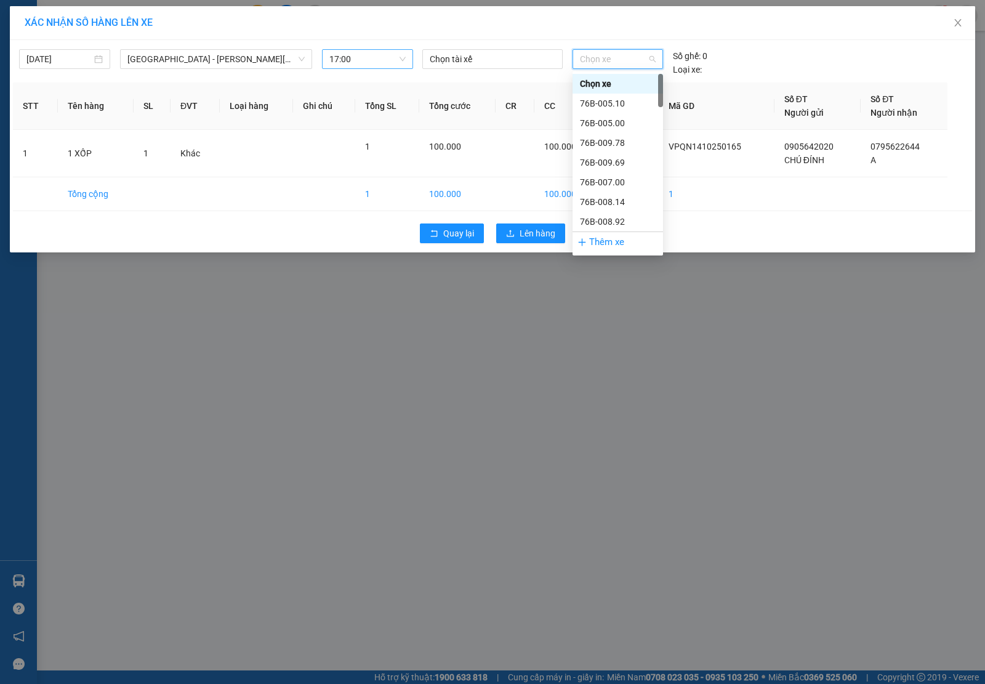
click at [386, 57] on span "17:00" at bounding box center [367, 59] width 76 height 18
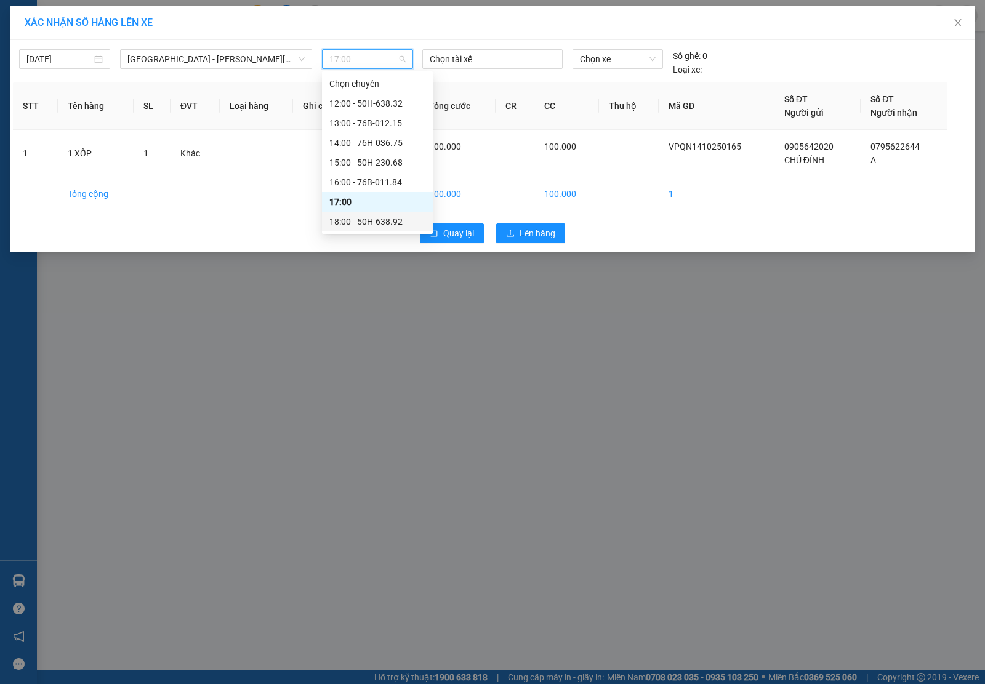
click at [377, 223] on div "18:00 - 50H-638.92" at bounding box center [377, 222] width 96 height 14
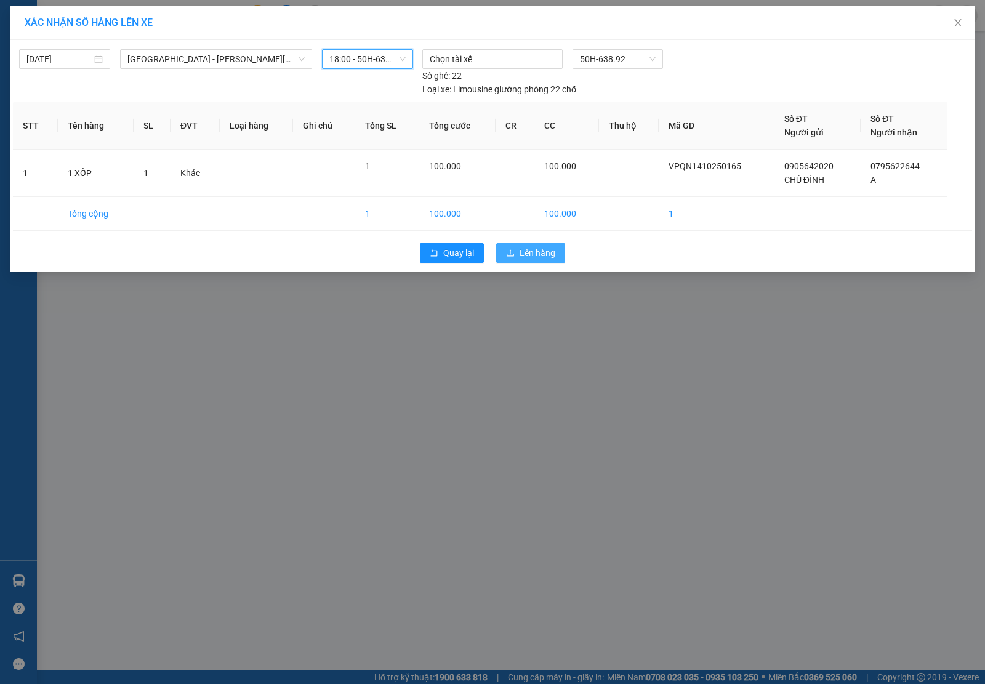
click at [537, 263] on button "Lên hàng" at bounding box center [530, 253] width 69 height 20
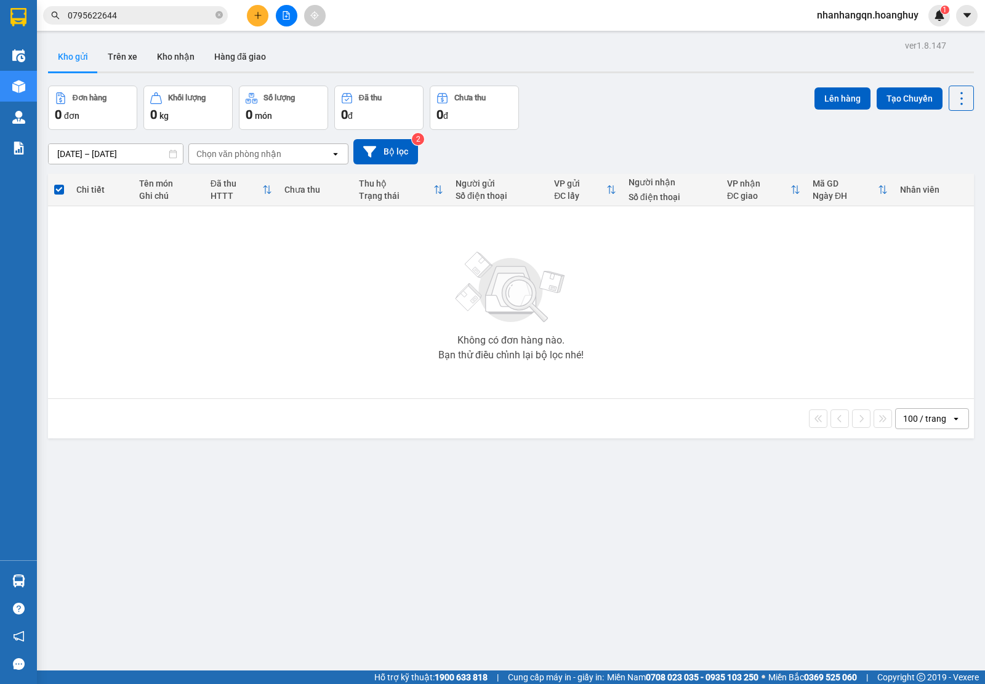
click at [161, 15] on input "0795622644" at bounding box center [140, 16] width 145 height 14
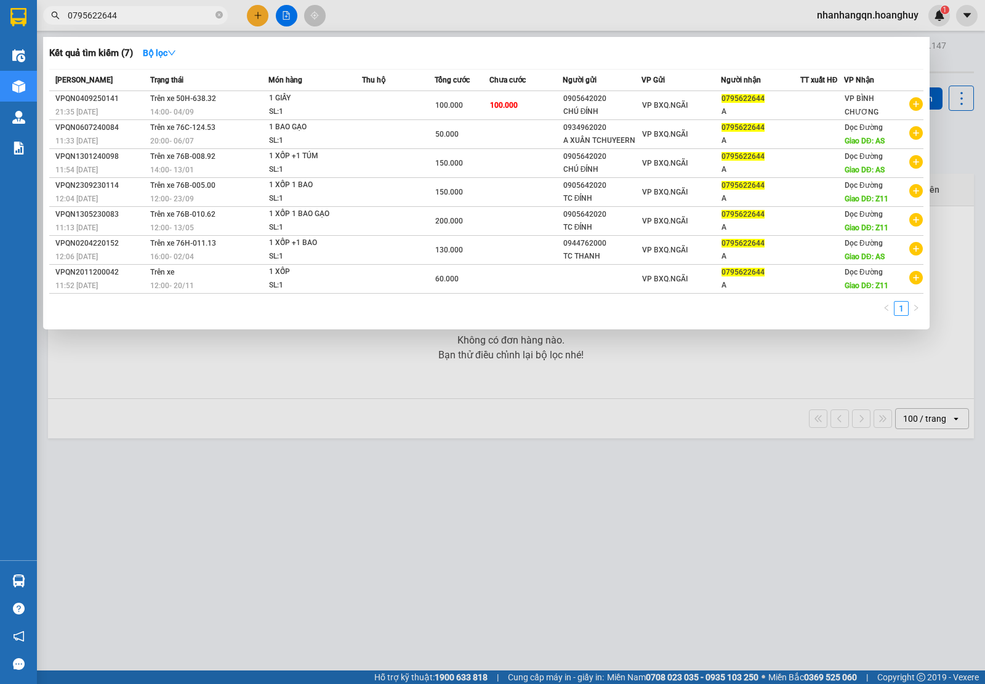
click at [161, 15] on input "0795622644" at bounding box center [140, 16] width 145 height 14
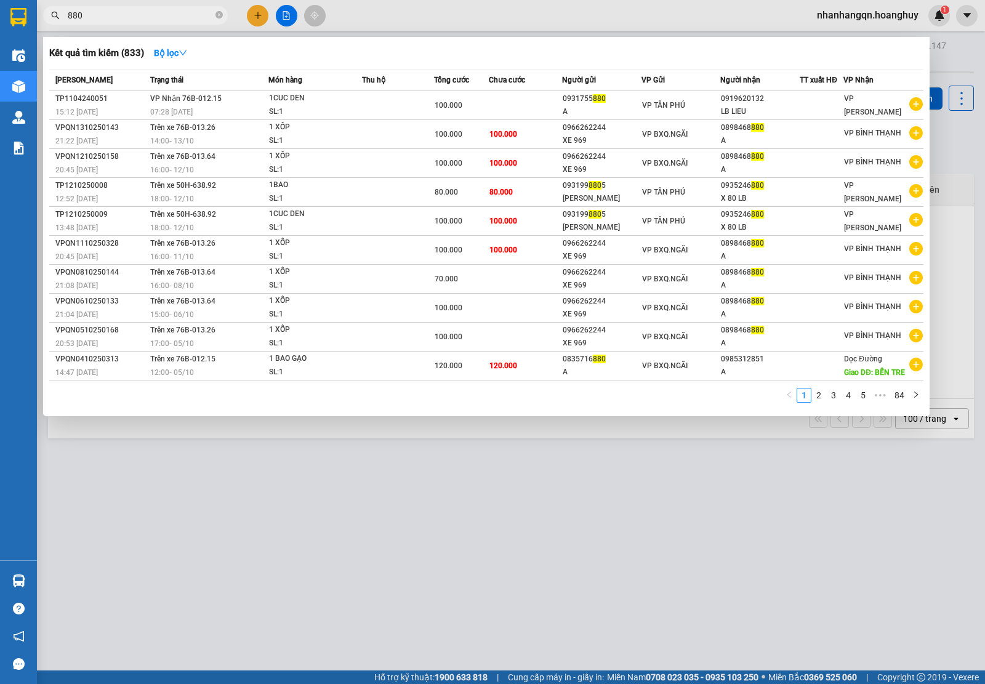
click at [671, 121] on td "VP BXQ.NGÃI" at bounding box center [680, 134] width 79 height 29
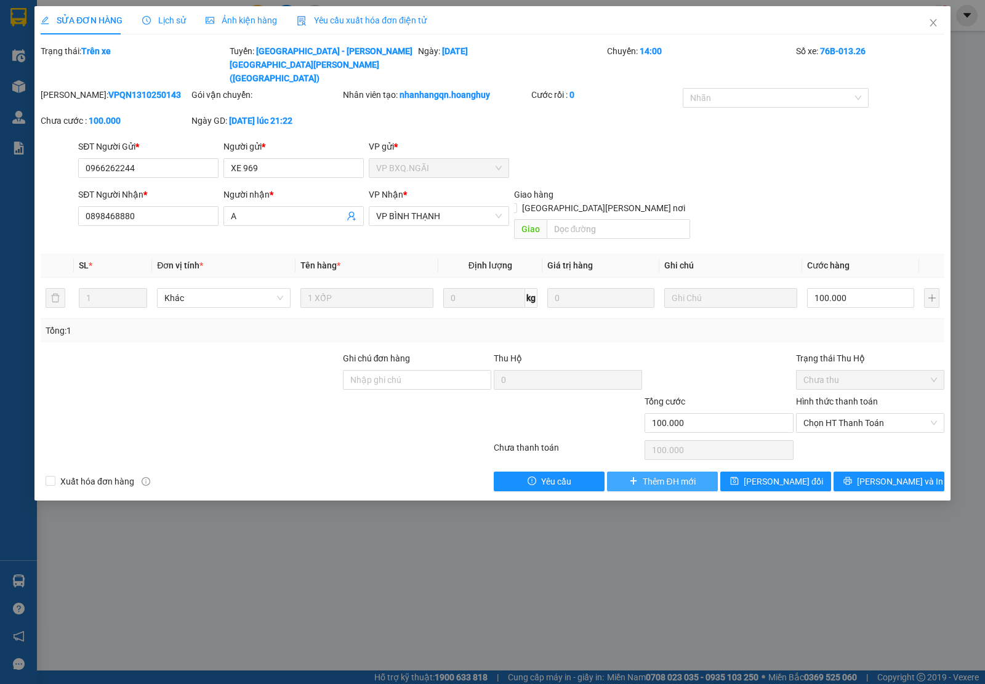
click at [680, 474] on span "Thêm ĐH mới" at bounding box center [668, 481] width 52 height 14
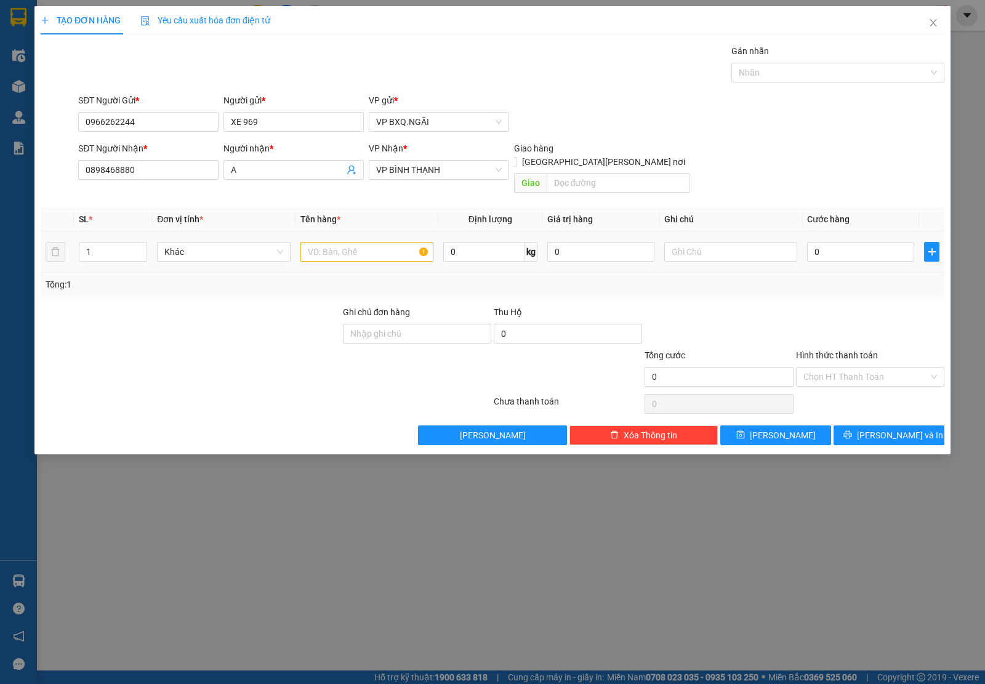
click at [324, 250] on div at bounding box center [366, 251] width 133 height 25
click at [323, 242] on input "text" at bounding box center [366, 252] width 133 height 20
click at [884, 425] on button "[PERSON_NAME] và In" at bounding box center [888, 435] width 111 height 20
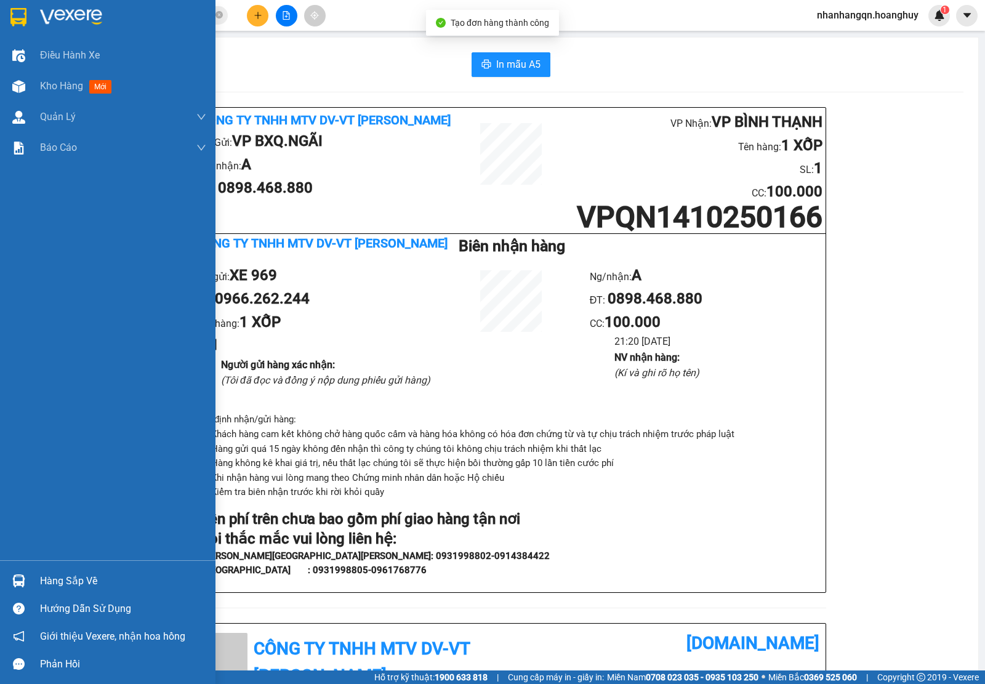
click at [28, 19] on div at bounding box center [19, 17] width 22 height 22
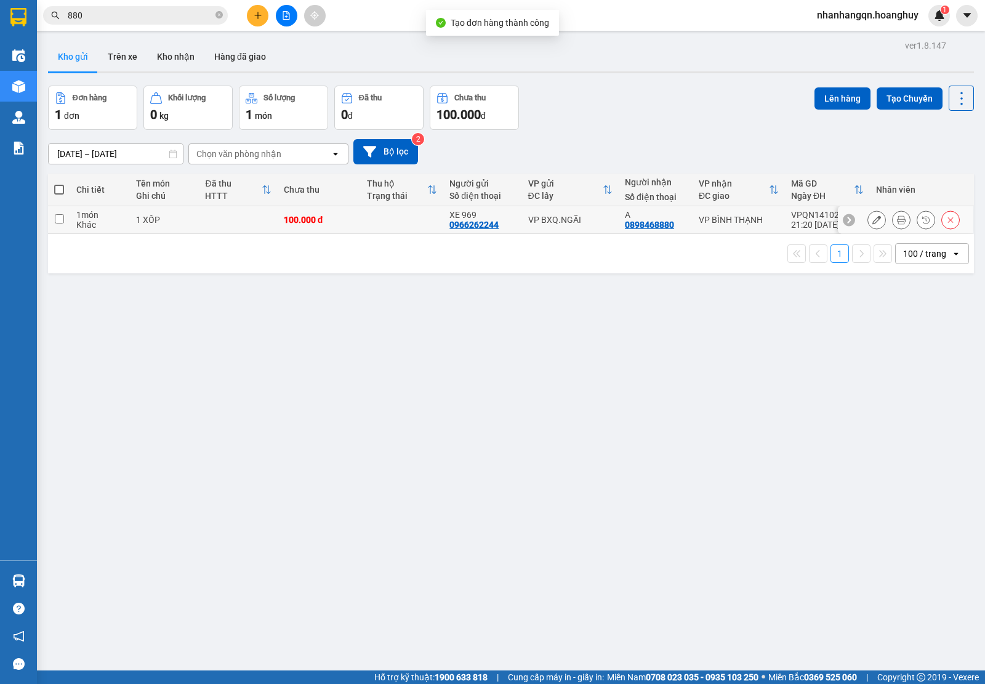
click at [572, 220] on div "VP BXQ.NGÃI" at bounding box center [570, 220] width 84 height 10
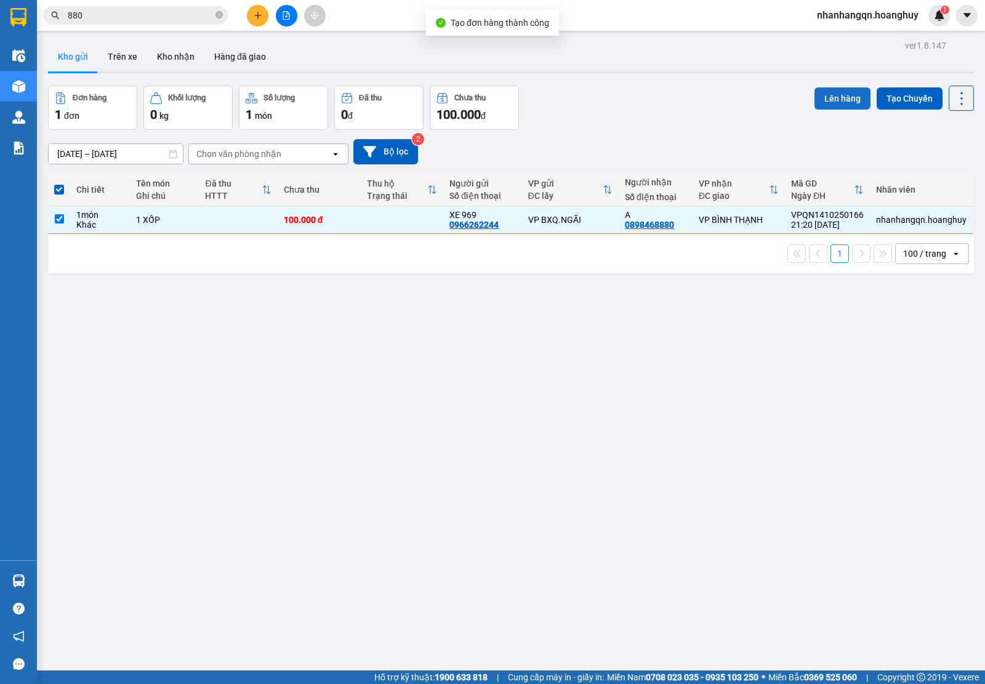
click at [857, 87] on button "Lên hàng" at bounding box center [842, 98] width 56 height 22
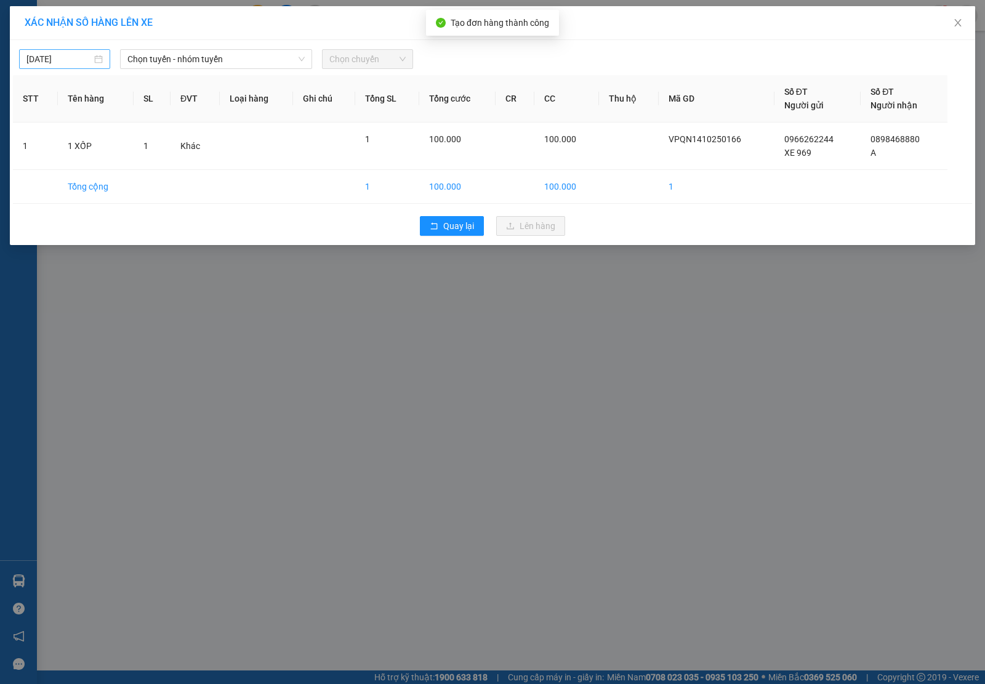
drag, startPoint x: 94, startPoint y: 57, endPoint x: 167, endPoint y: 59, distance: 73.9
click at [97, 57] on div "[DATE]" at bounding box center [64, 59] width 76 height 14
click at [174, 59] on span "Chọn tuyến - nhóm tuyến" at bounding box center [215, 59] width 177 height 18
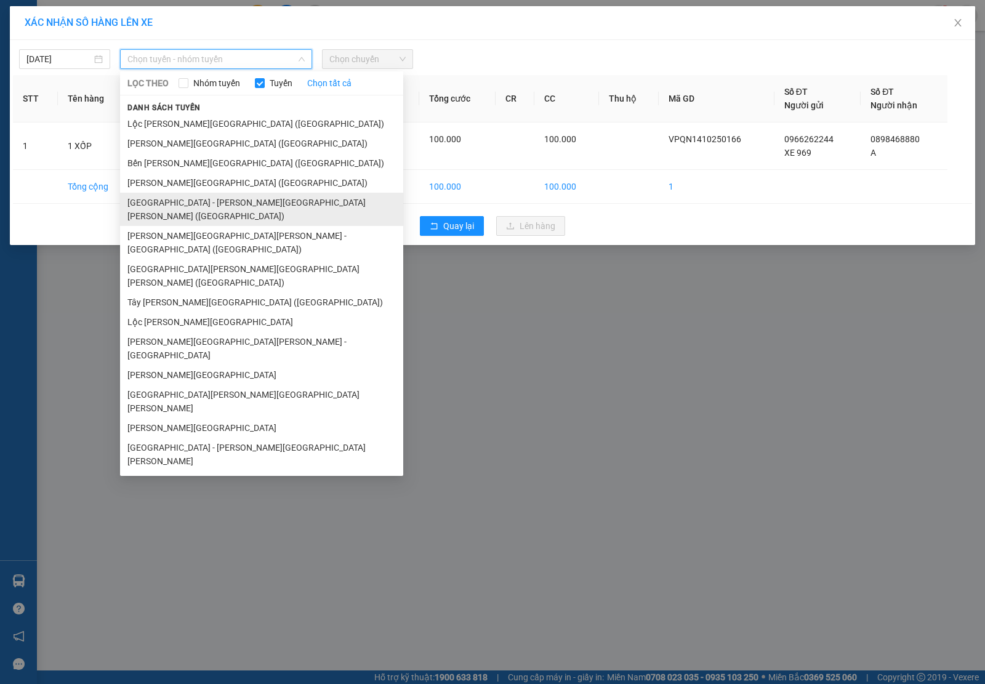
drag, startPoint x: 202, startPoint y: 212, endPoint x: 200, endPoint y: 205, distance: 7.6
click at [200, 205] on ul "[GEOGRAPHIC_DATA][PERSON_NAME][GEOGRAPHIC_DATA] ([GEOGRAPHIC_DATA]) [GEOGRAPHIC…" at bounding box center [261, 292] width 283 height 357
click at [200, 205] on li "[GEOGRAPHIC_DATA] - [PERSON_NAME][GEOGRAPHIC_DATA][PERSON_NAME] ([GEOGRAPHIC_DA…" at bounding box center [261, 209] width 283 height 33
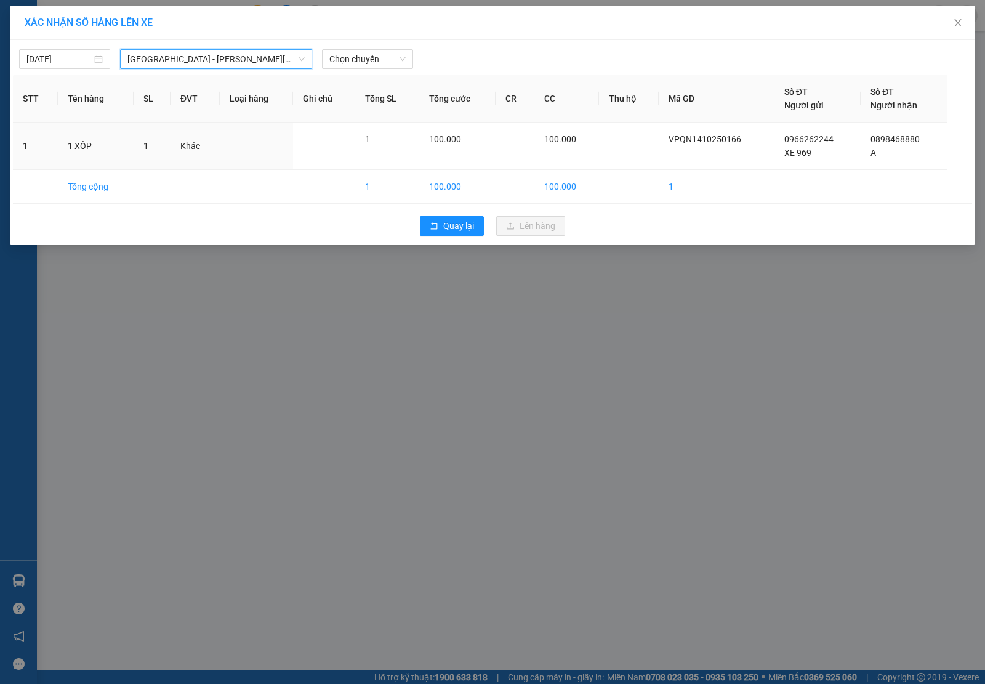
click at [346, 44] on div "[DATE] [GEOGRAPHIC_DATA] - [PERSON_NAME][GEOGRAPHIC_DATA][PERSON_NAME] ([GEOGRA…" at bounding box center [492, 56] width 959 height 26
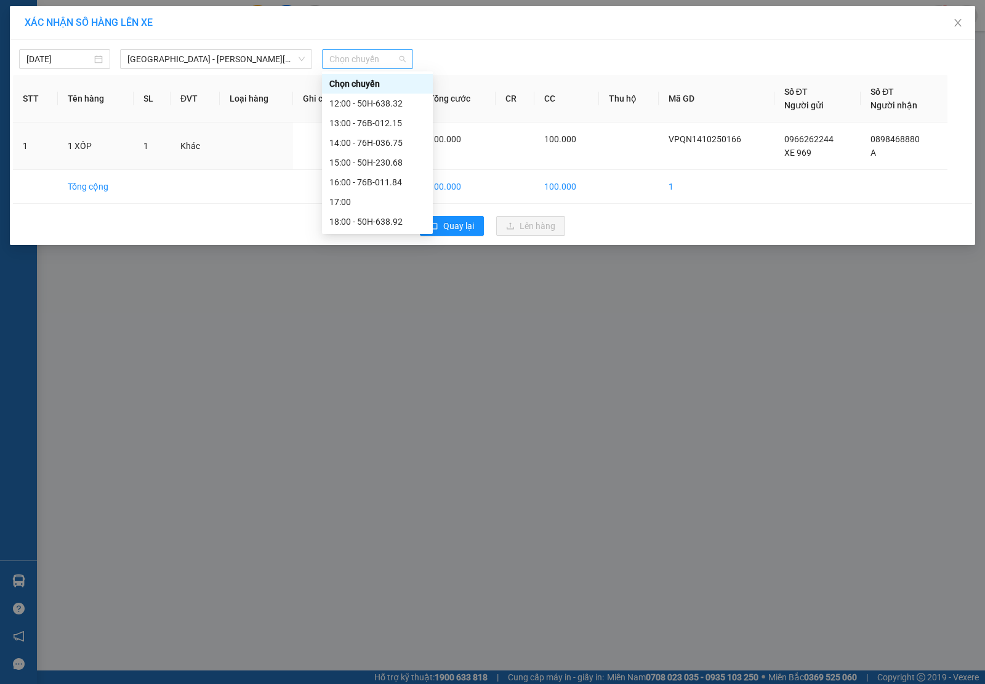
click at [346, 50] on span "Chọn chuyến" at bounding box center [367, 59] width 76 height 18
click at [382, 196] on div "17:00" at bounding box center [377, 202] width 96 height 14
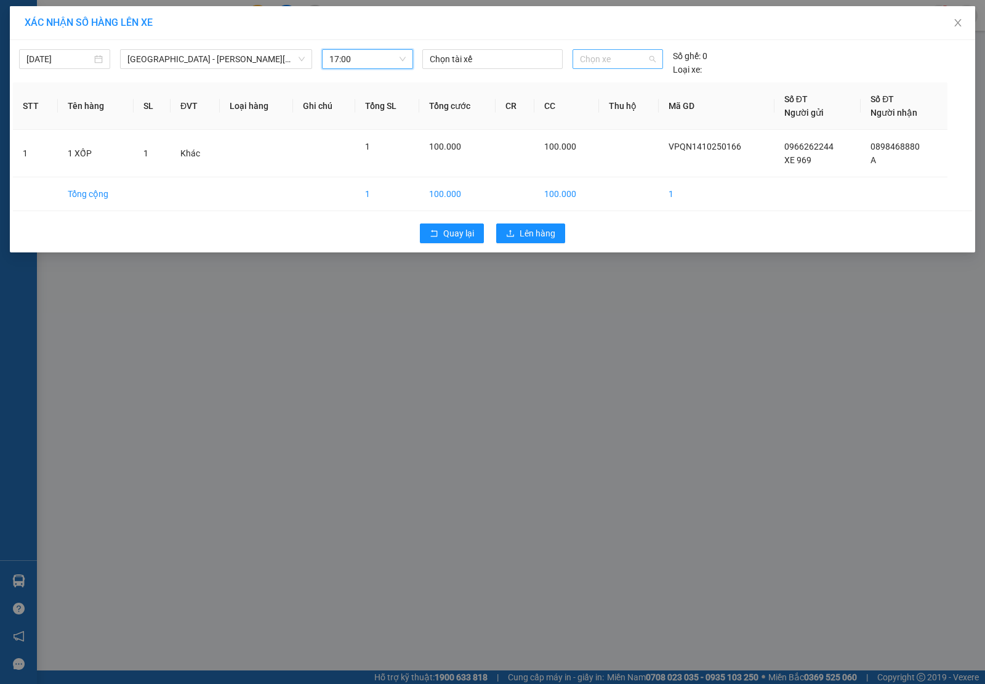
click at [615, 60] on span "Chọn xe" at bounding box center [618, 59] width 76 height 18
click at [612, 102] on div "76B-013.64" at bounding box center [618, 104] width 76 height 14
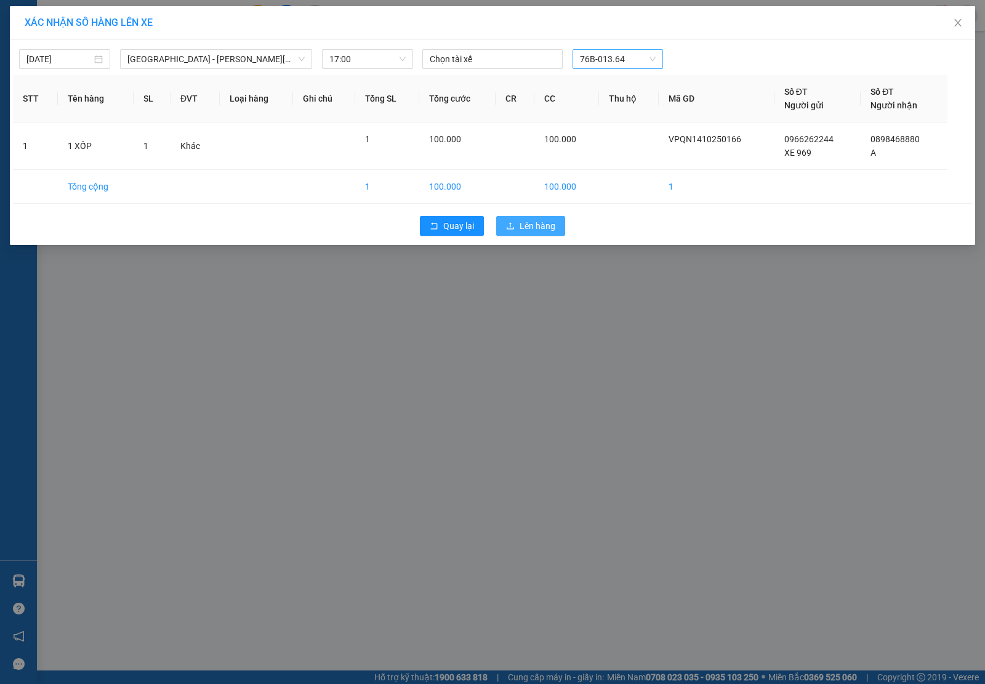
click at [514, 228] on icon "upload" at bounding box center [509, 225] width 7 height 7
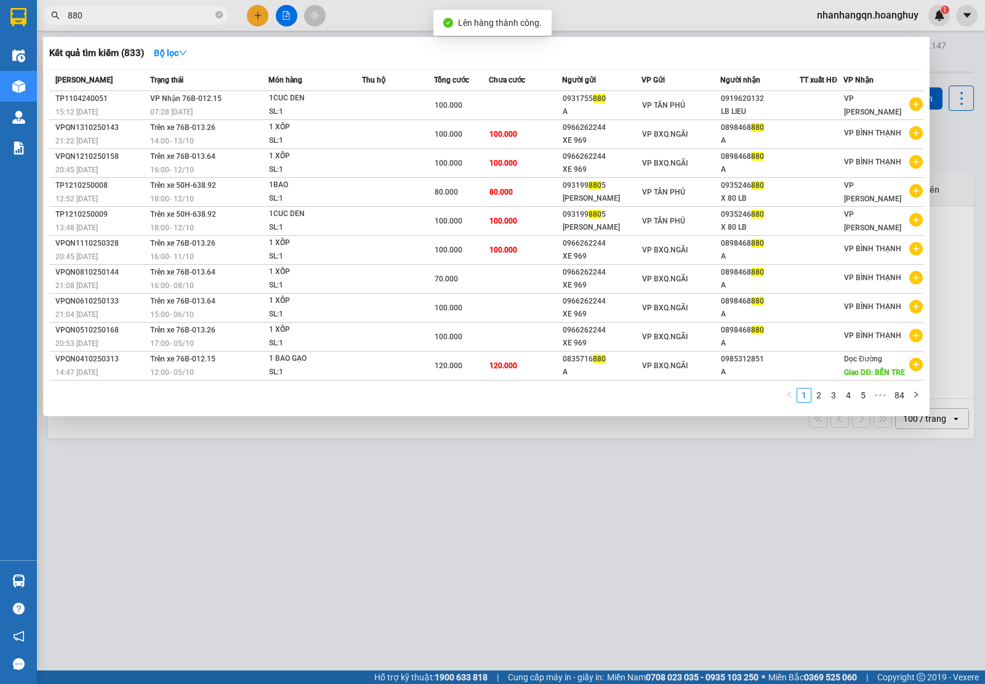
click at [113, 15] on input "880" at bounding box center [140, 16] width 145 height 14
click at [217, 14] on icon "close-circle" at bounding box center [218, 14] width 7 height 7
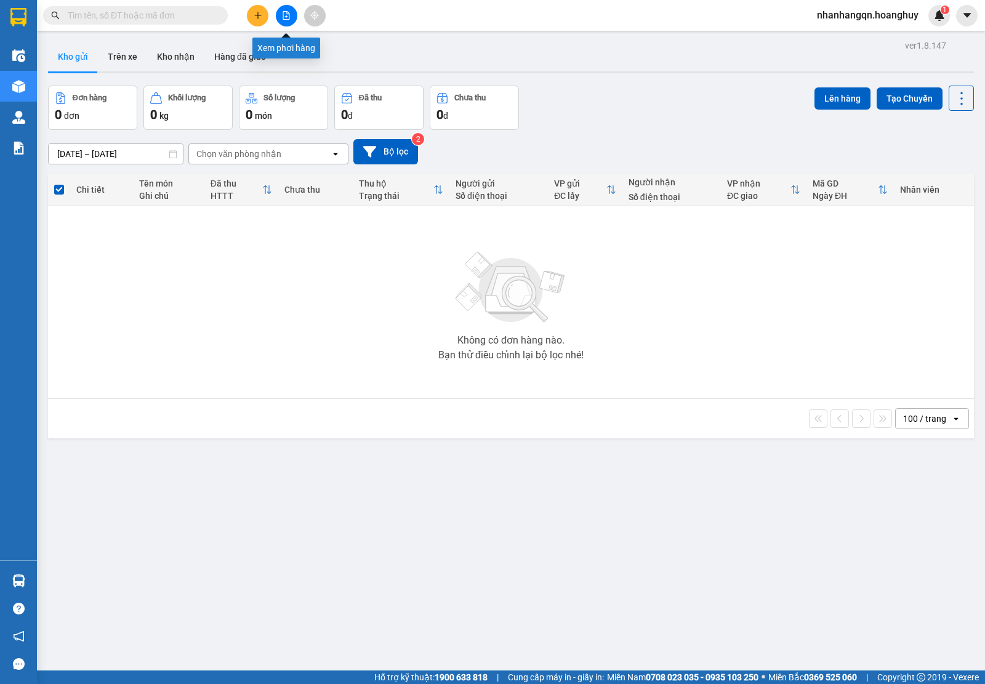
click at [284, 20] on button at bounding box center [287, 16] width 22 height 22
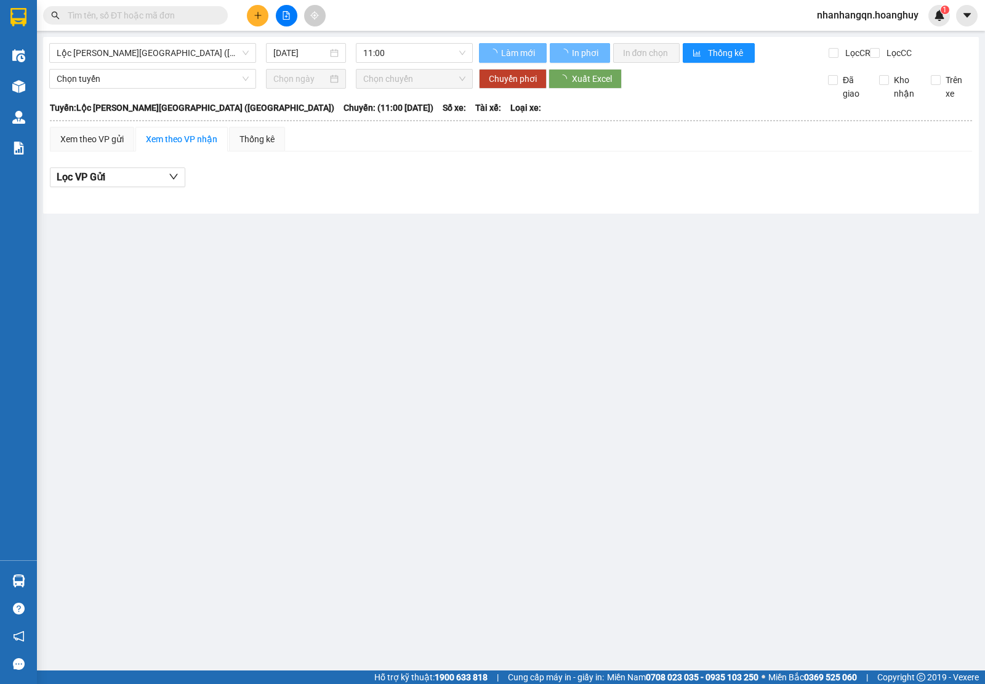
click at [142, 63] on div "Lộc [PERSON_NAME][GEOGRAPHIC_DATA] ([GEOGRAPHIC_DATA]) [DATE] 11:00" at bounding box center [260, 53] width 423 height 20
click at [134, 58] on span "Lộc [PERSON_NAME][GEOGRAPHIC_DATA] ([GEOGRAPHIC_DATA])" at bounding box center [153, 53] width 192 height 18
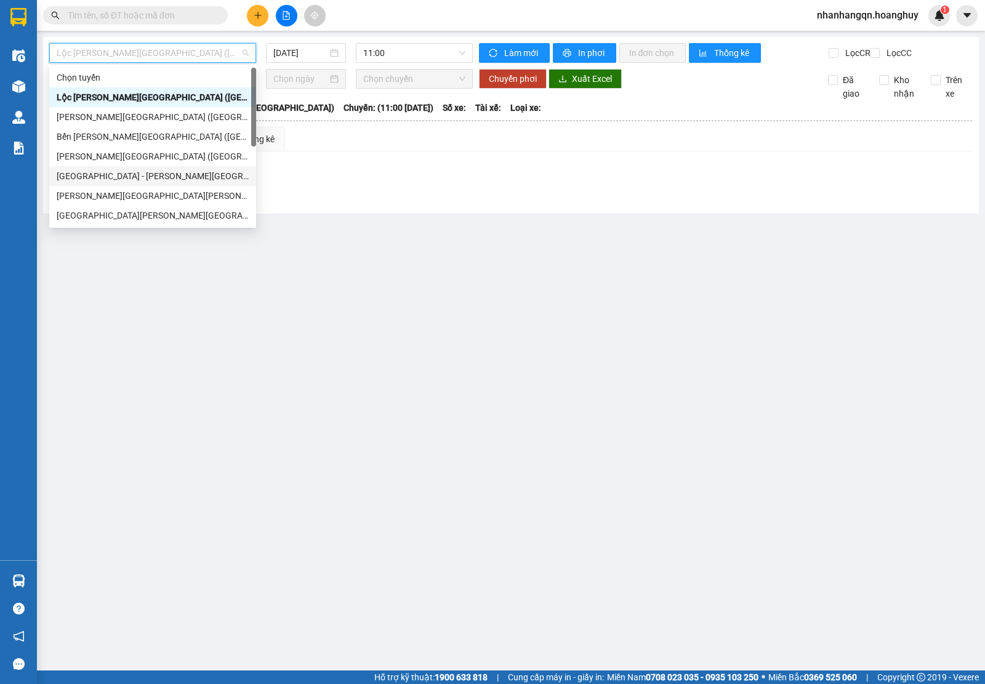
click at [127, 174] on div "[GEOGRAPHIC_DATA] - [PERSON_NAME][GEOGRAPHIC_DATA][PERSON_NAME] ([GEOGRAPHIC_DA…" at bounding box center [153, 176] width 192 height 14
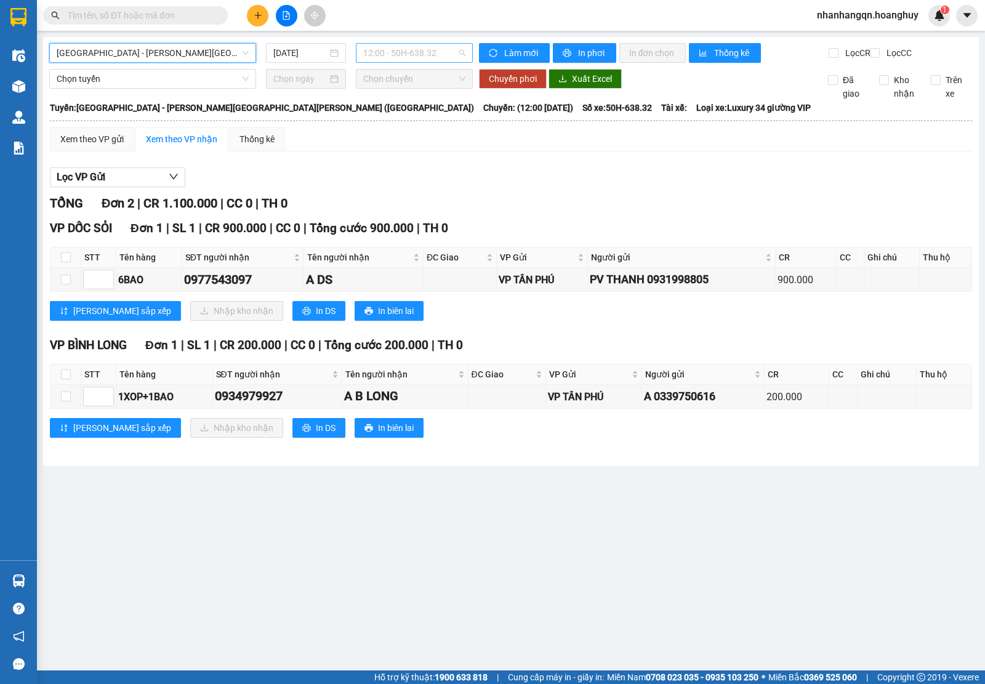
click at [394, 50] on span "12:00 - 50H-638.32" at bounding box center [414, 53] width 102 height 18
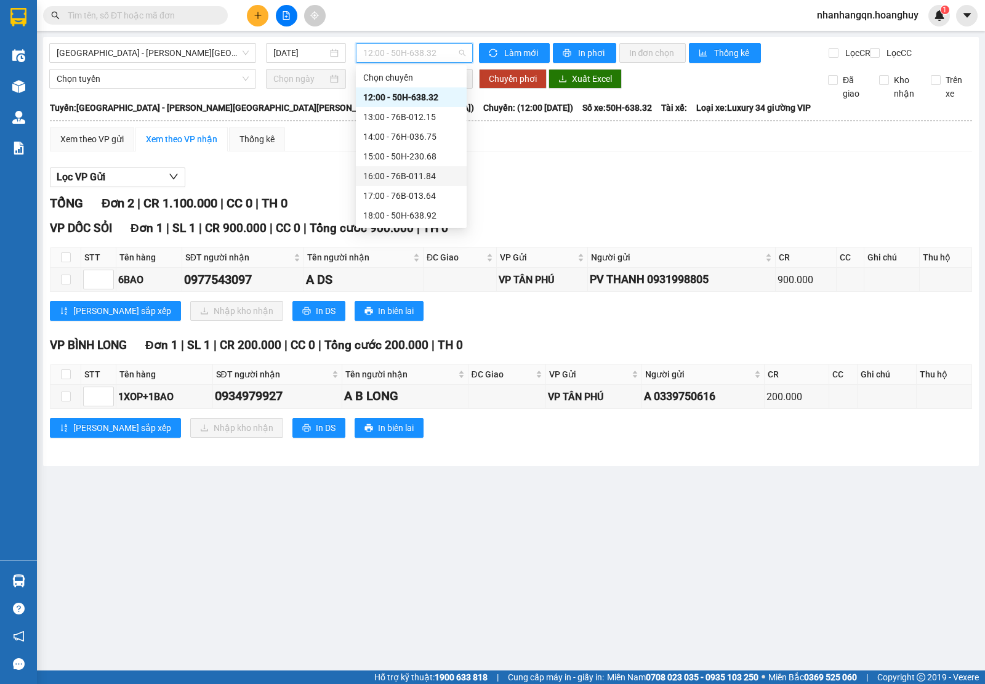
scroll to position [39, 0]
click at [426, 215] on div "20:00 - 51B-279.30" at bounding box center [411, 216] width 96 height 14
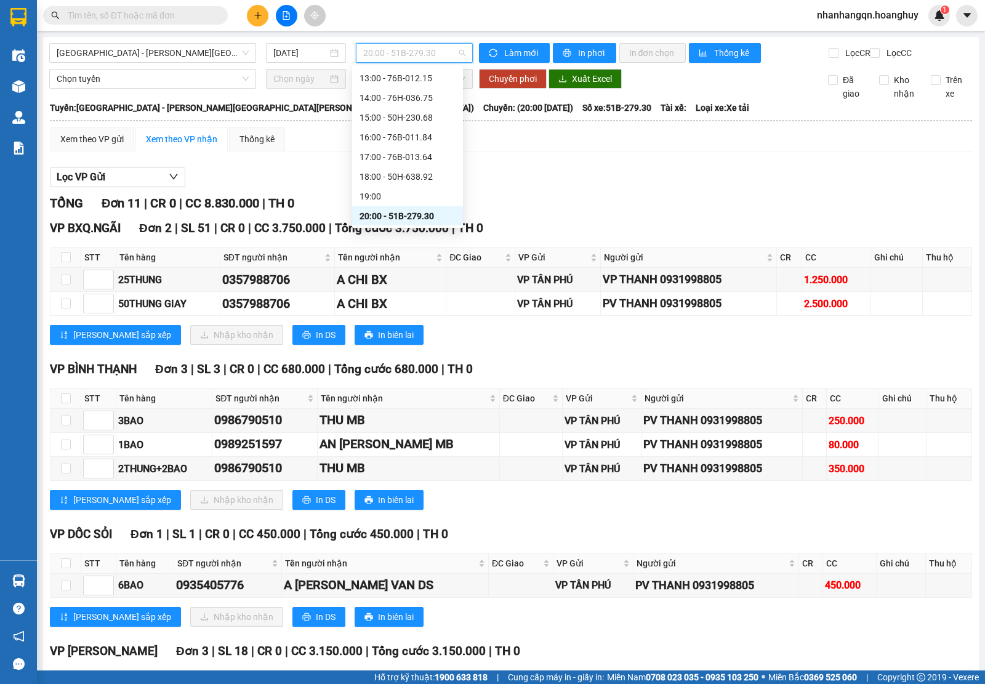
click at [385, 57] on span "20:00 - 51B-279.30" at bounding box center [414, 53] width 102 height 18
click at [428, 99] on div "12:00 - 50H-638.32" at bounding box center [407, 97] width 96 height 14
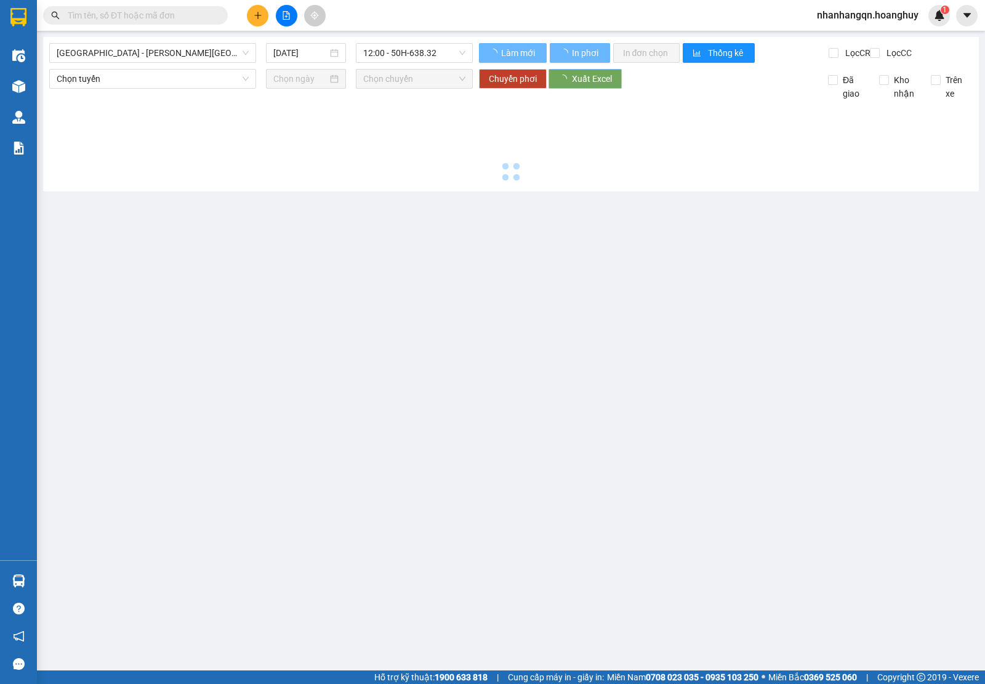
click at [589, 86] on span "Xuất Excel" at bounding box center [592, 79] width 40 height 14
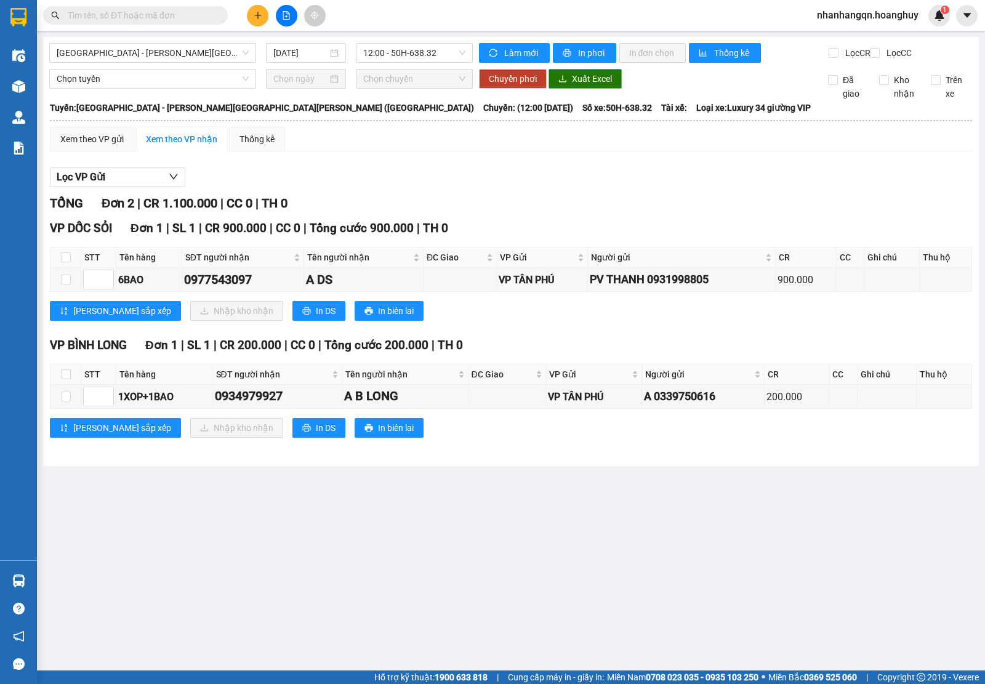
click at [585, 86] on span "Xuất Excel" at bounding box center [592, 79] width 40 height 14
click at [434, 56] on span "12:00 - 50H-638.32" at bounding box center [414, 53] width 102 height 18
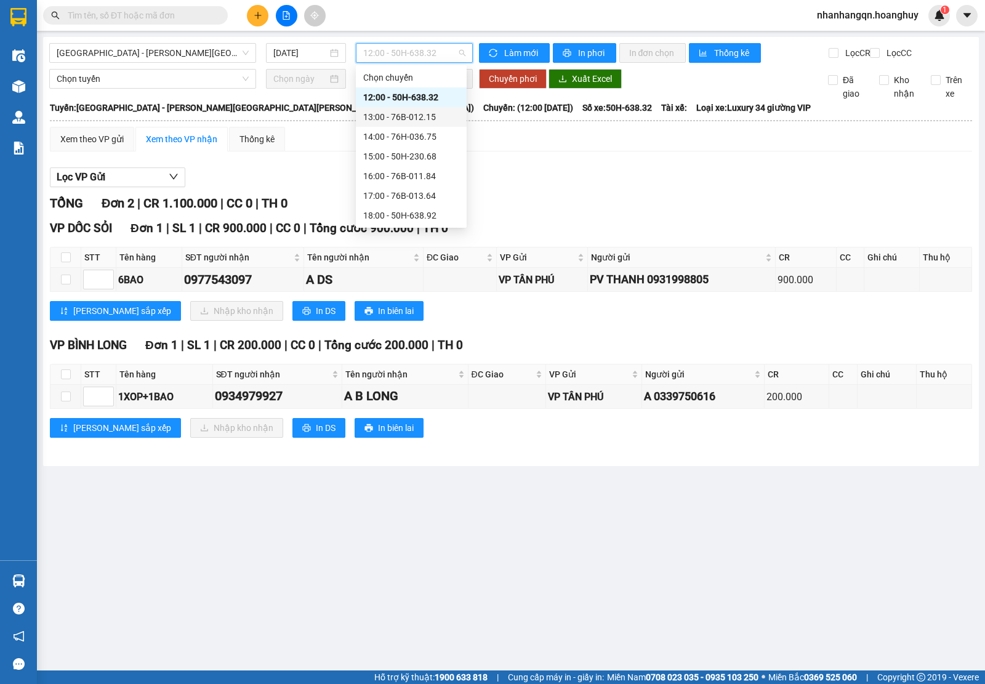
click at [420, 115] on div "13:00 - 76B-012.15" at bounding box center [411, 117] width 96 height 14
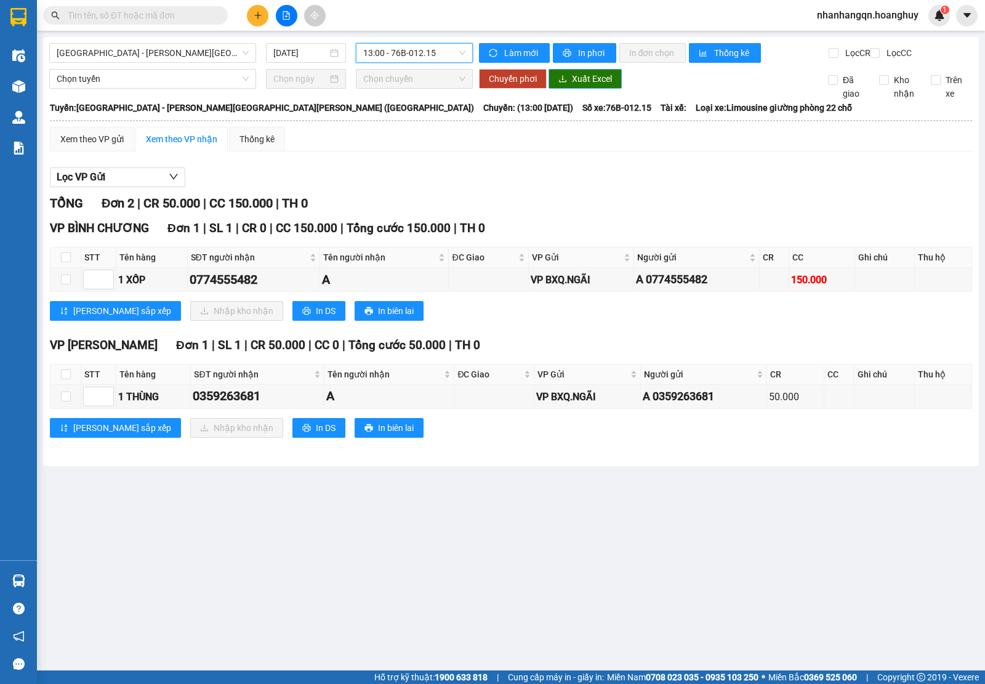
click at [579, 86] on span "Xuất Excel" at bounding box center [592, 79] width 40 height 14
click at [422, 47] on span "13:00 - 76B-012.15" at bounding box center [414, 53] width 102 height 18
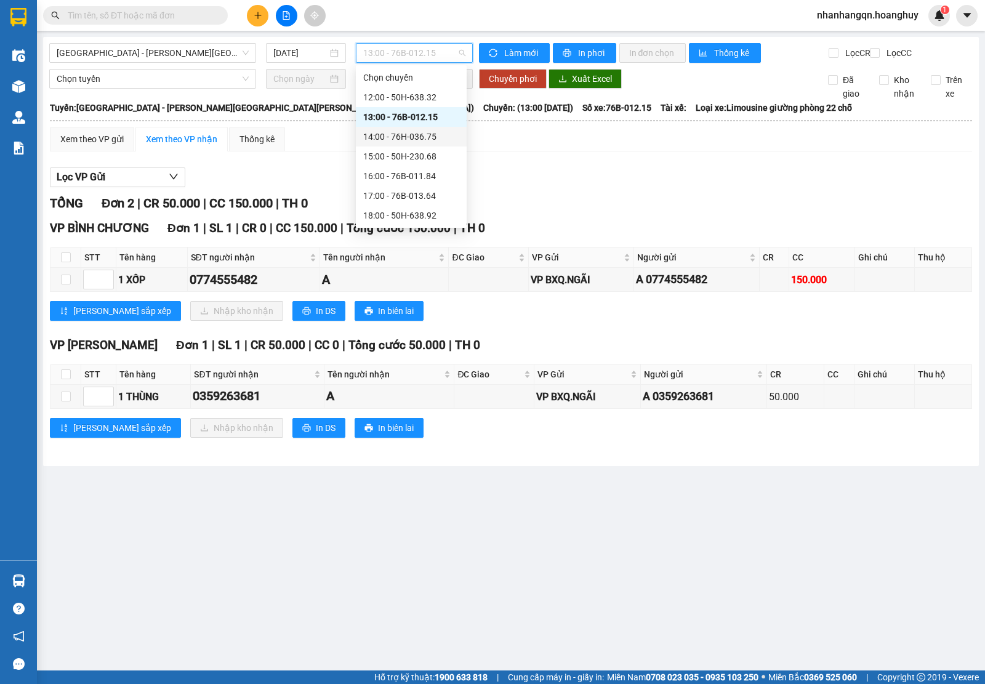
click at [428, 135] on div "14:00 - 76H-036.75" at bounding box center [411, 137] width 96 height 14
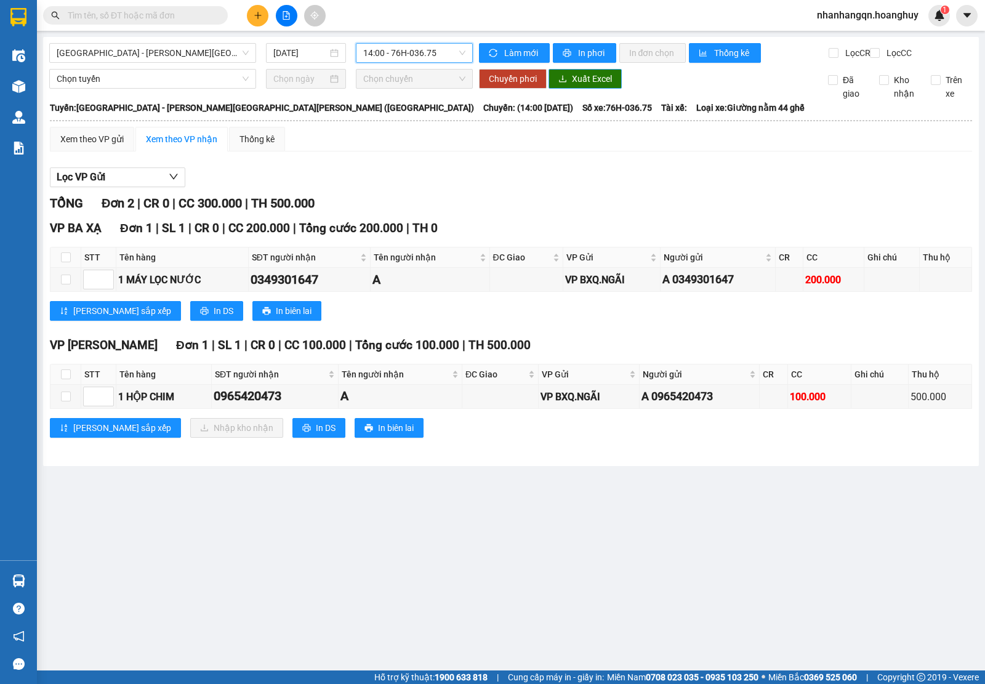
click at [593, 86] on span "Xuất Excel" at bounding box center [592, 79] width 40 height 14
click at [436, 63] on div "[GEOGRAPHIC_DATA] - [PERSON_NAME][GEOGRAPHIC_DATA][PERSON_NAME] ([GEOGRAPHIC_DA…" at bounding box center [260, 53] width 423 height 20
click at [434, 62] on div "14:00 - 76H-036.75" at bounding box center [414, 53] width 116 height 20
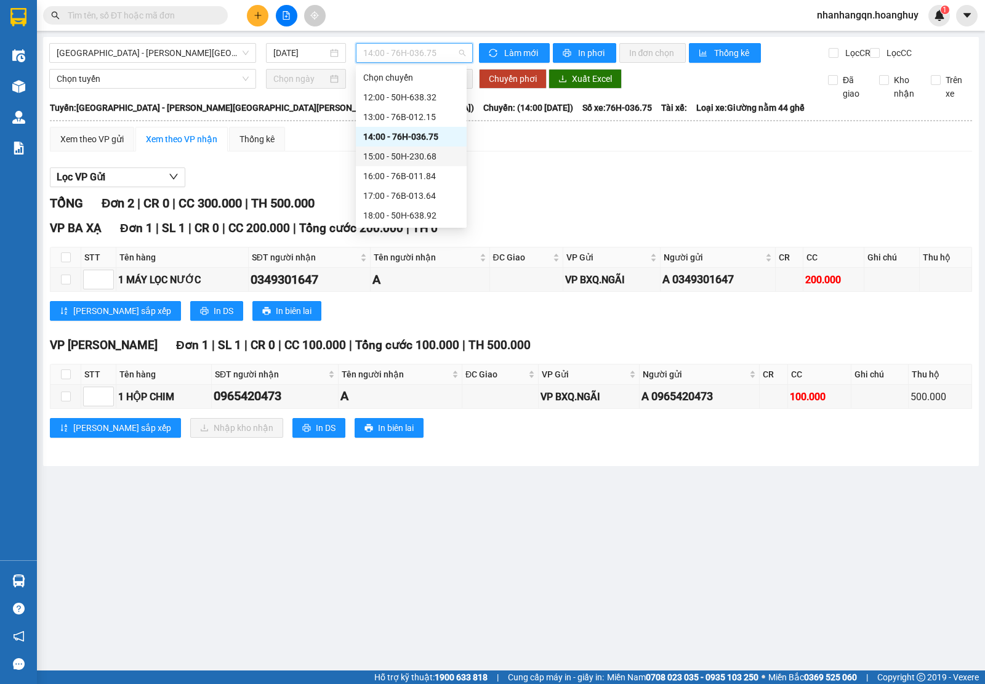
click at [425, 152] on div "15:00 - 50H-230.68" at bounding box center [411, 157] width 96 height 14
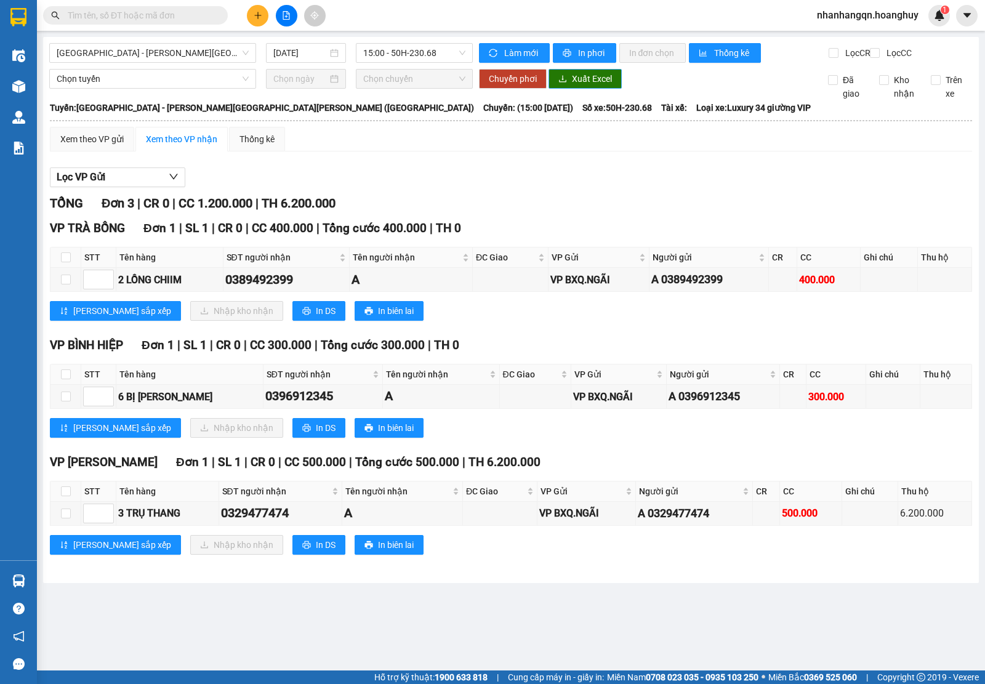
click at [588, 86] on span "Xuất Excel" at bounding box center [592, 79] width 40 height 14
click at [426, 55] on span "15:00 - 50H-230.68" at bounding box center [414, 53] width 102 height 18
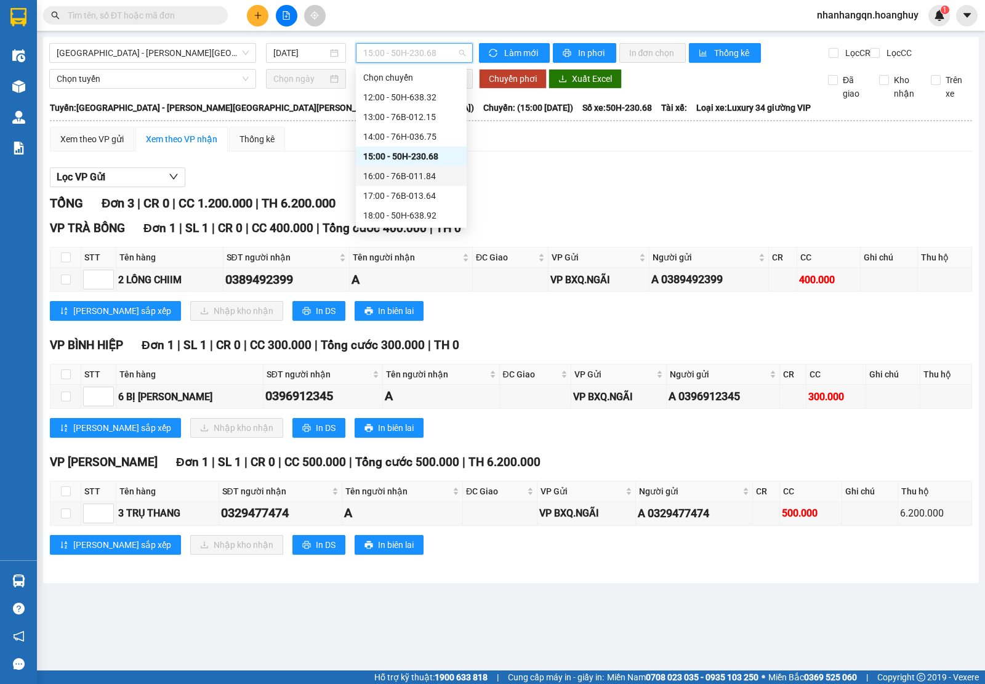
click at [418, 175] on div "16:00 - 76B-011.84" at bounding box center [411, 176] width 96 height 14
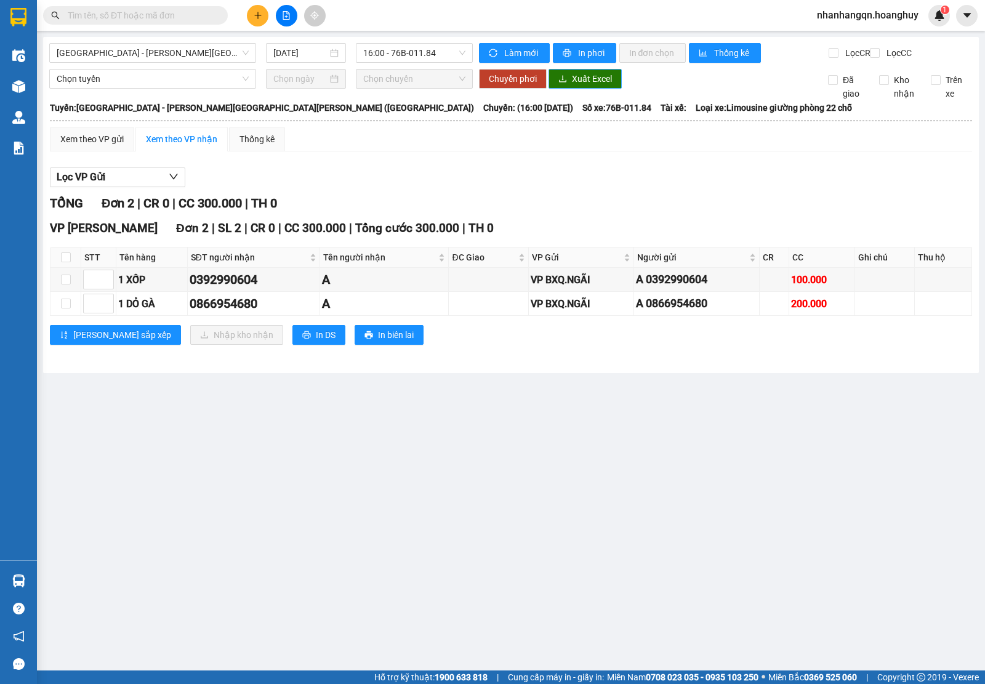
click at [582, 86] on span "Xuất Excel" at bounding box center [592, 79] width 40 height 14
click at [439, 50] on span "16:00 - 76B-011.84" at bounding box center [414, 53] width 102 height 18
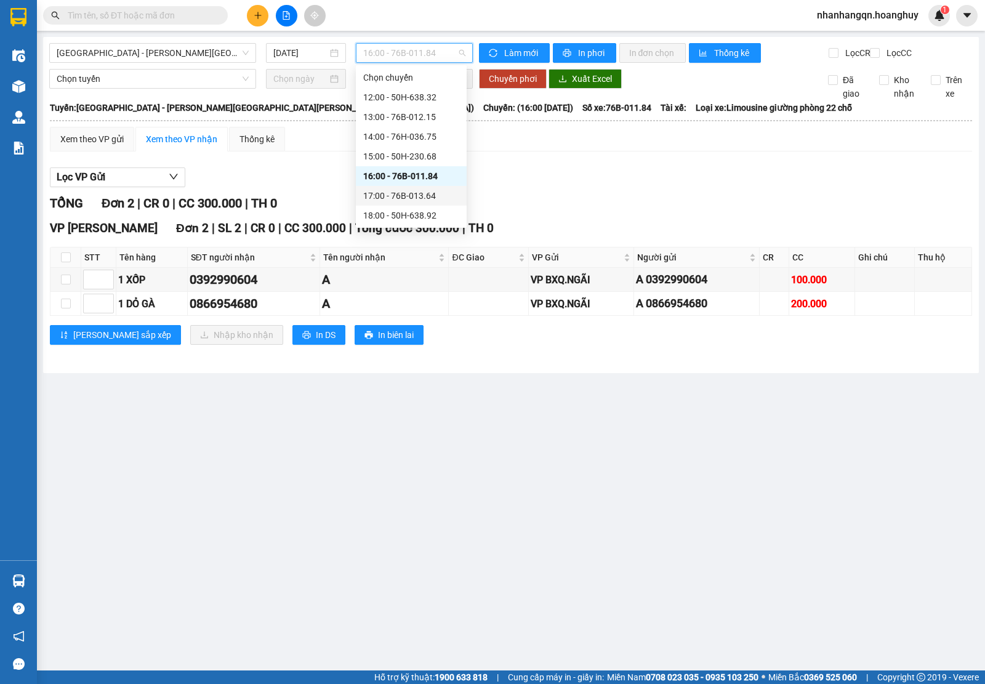
click at [414, 195] on div "17:00 - 76B-013.64" at bounding box center [411, 196] width 96 height 14
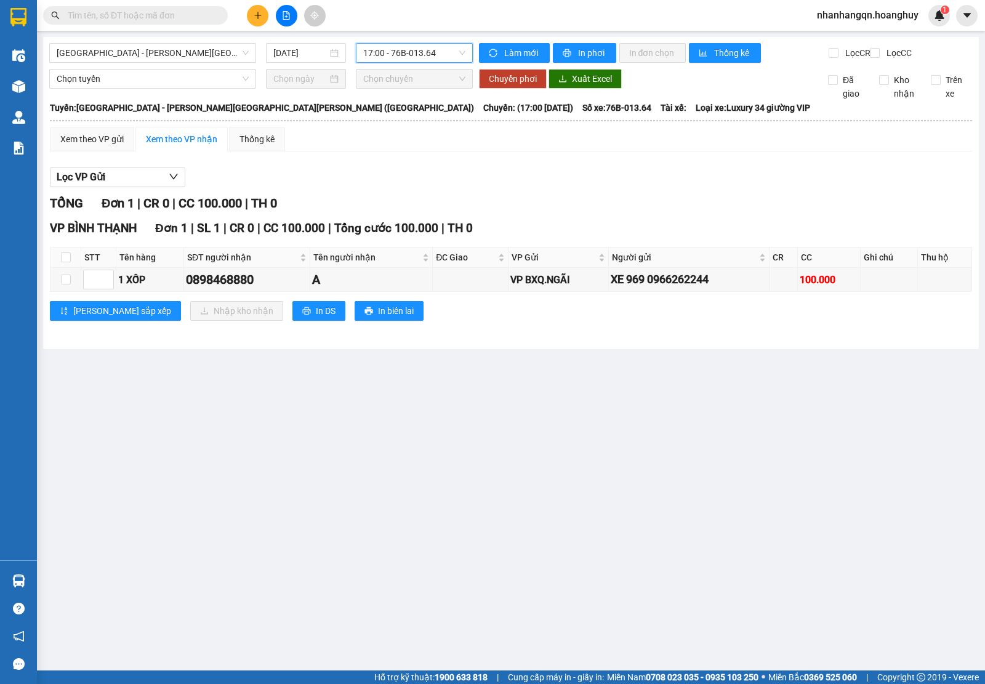
click at [400, 60] on span "17:00 - 76B-013.64" at bounding box center [414, 53] width 102 height 18
click at [559, 83] on icon "download" at bounding box center [562, 78] width 9 height 9
click at [399, 38] on div "[GEOGRAPHIC_DATA] - [PERSON_NAME][GEOGRAPHIC_DATA][PERSON_NAME] ([GEOGRAPHIC_DA…" at bounding box center [510, 193] width 935 height 312
click at [403, 47] on span "17:00 - 76B-013.64" at bounding box center [414, 53] width 102 height 18
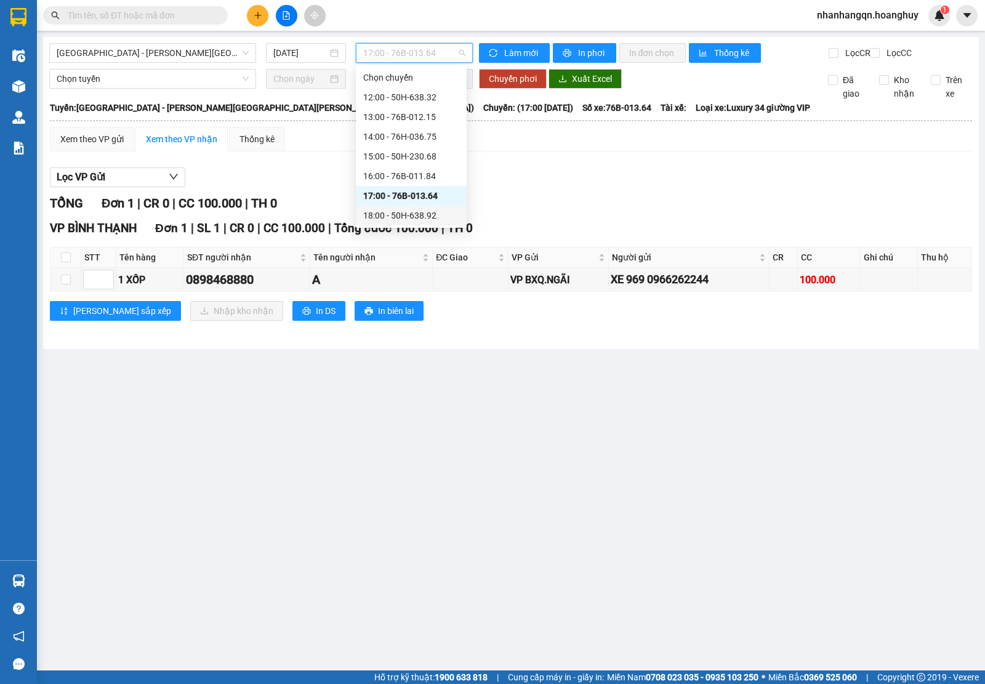
drag, startPoint x: 425, startPoint y: 219, endPoint x: 431, endPoint y: 217, distance: 7.0
click at [423, 220] on div "18:00 - 50H-638.92" at bounding box center [411, 216] width 96 height 14
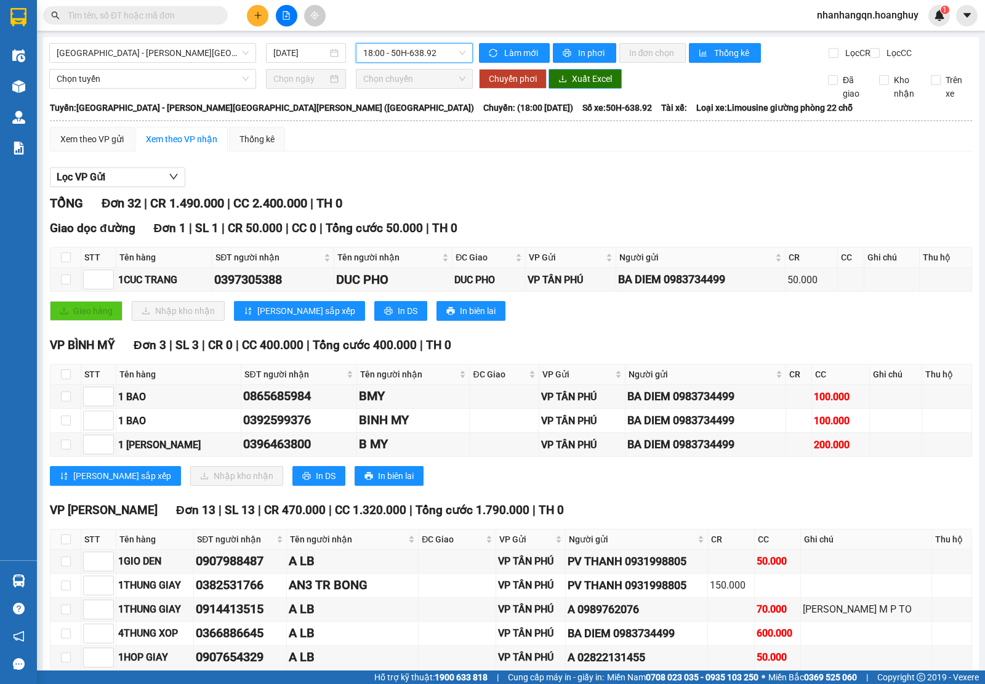
click at [583, 86] on span "Xuất Excel" at bounding box center [592, 79] width 40 height 14
click at [430, 63] on div "[GEOGRAPHIC_DATA] - [PERSON_NAME][GEOGRAPHIC_DATA][PERSON_NAME] ([GEOGRAPHIC_DA…" at bounding box center [260, 53] width 423 height 20
click at [430, 54] on span "18:00 - 50H-638.92" at bounding box center [414, 53] width 102 height 18
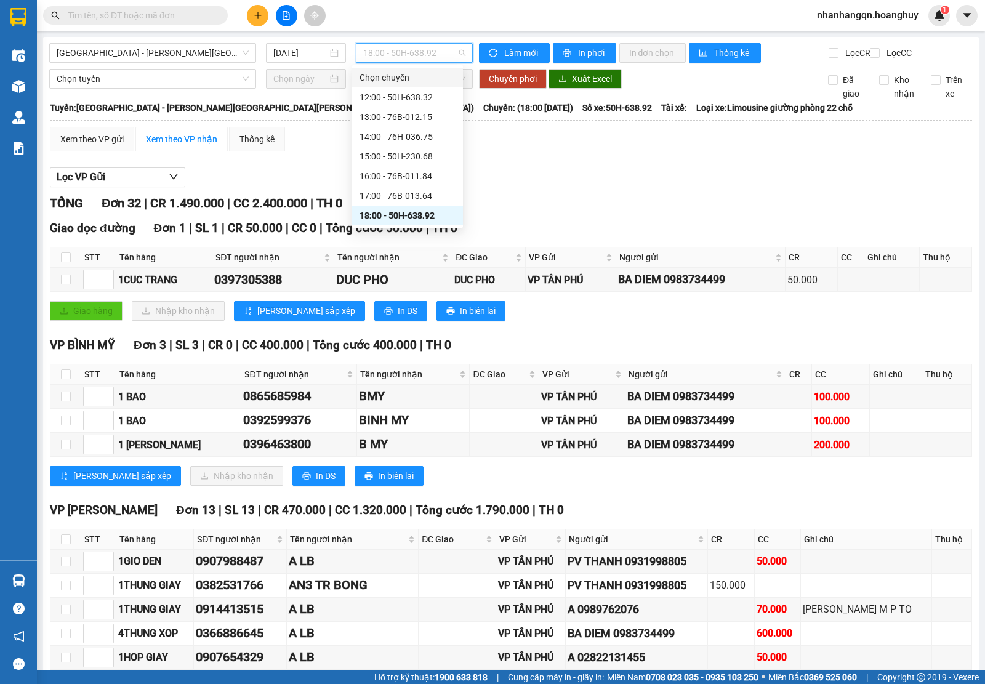
scroll to position [39, 0]
click at [408, 212] on div "20:00 - 51B-279.30" at bounding box center [407, 216] width 96 height 14
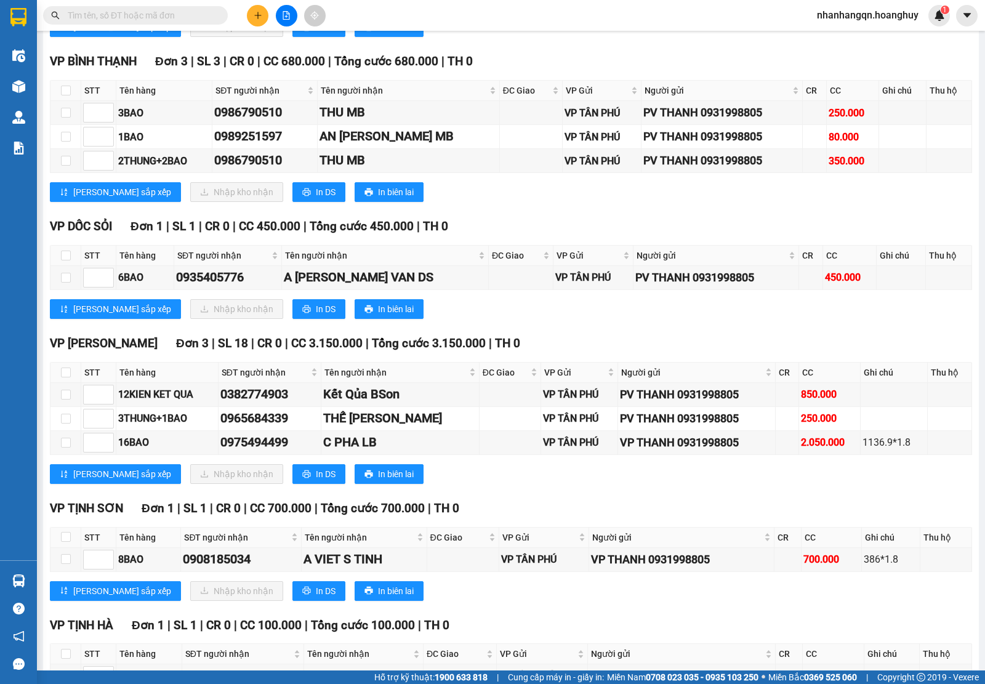
scroll to position [407, 0]
